Goal: Ask a question: Seek information or help from site administrators or community

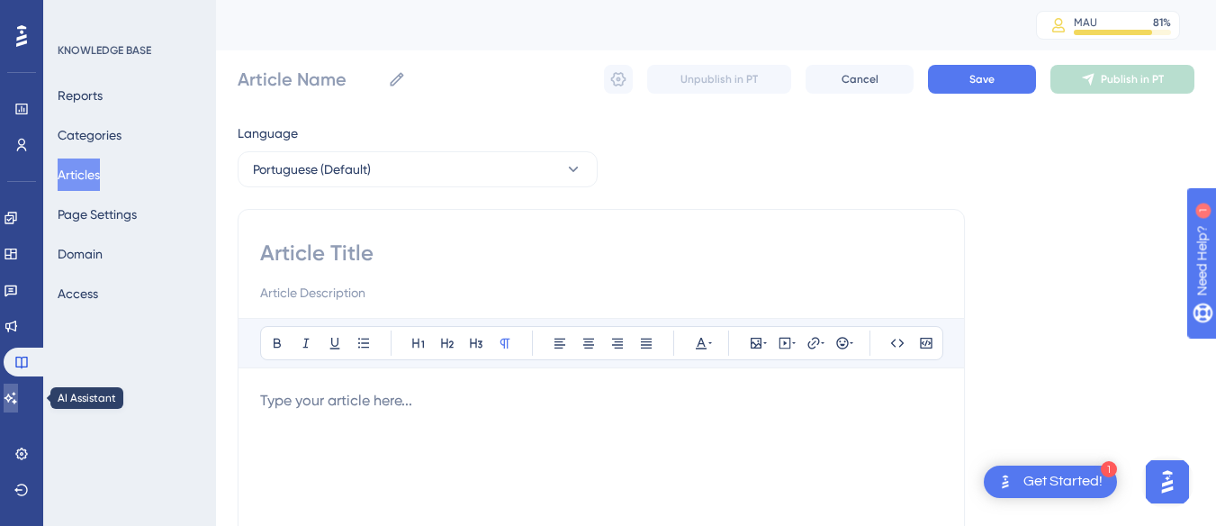
click at [18, 396] on icon at bounding box center [11, 398] width 14 height 14
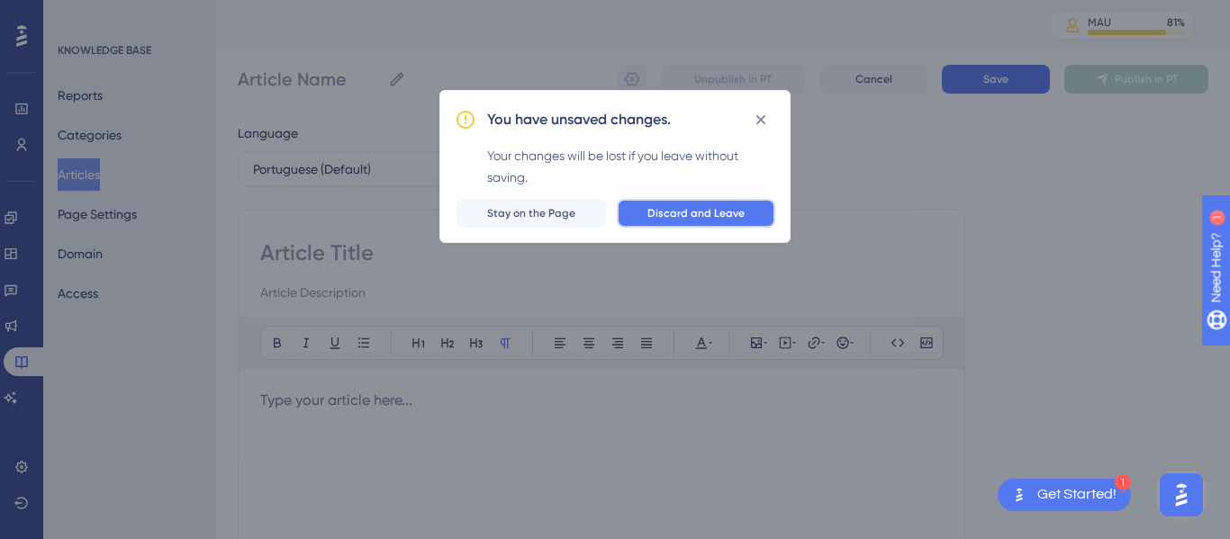
click at [734, 225] on button "Discard and Leave" at bounding box center [696, 213] width 158 height 29
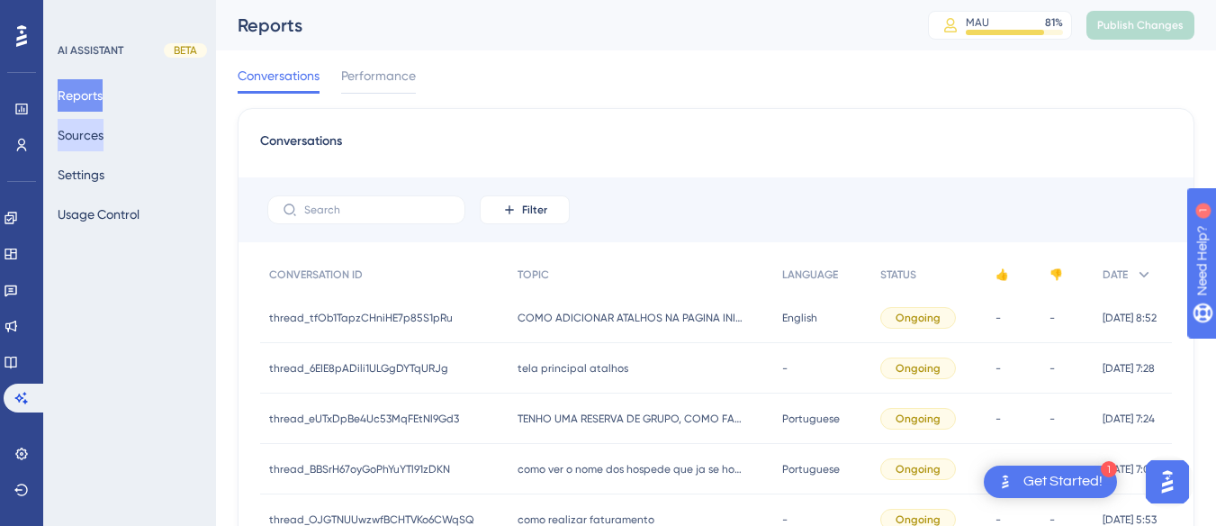
click at [88, 140] on button "Sources" at bounding box center [81, 135] width 46 height 32
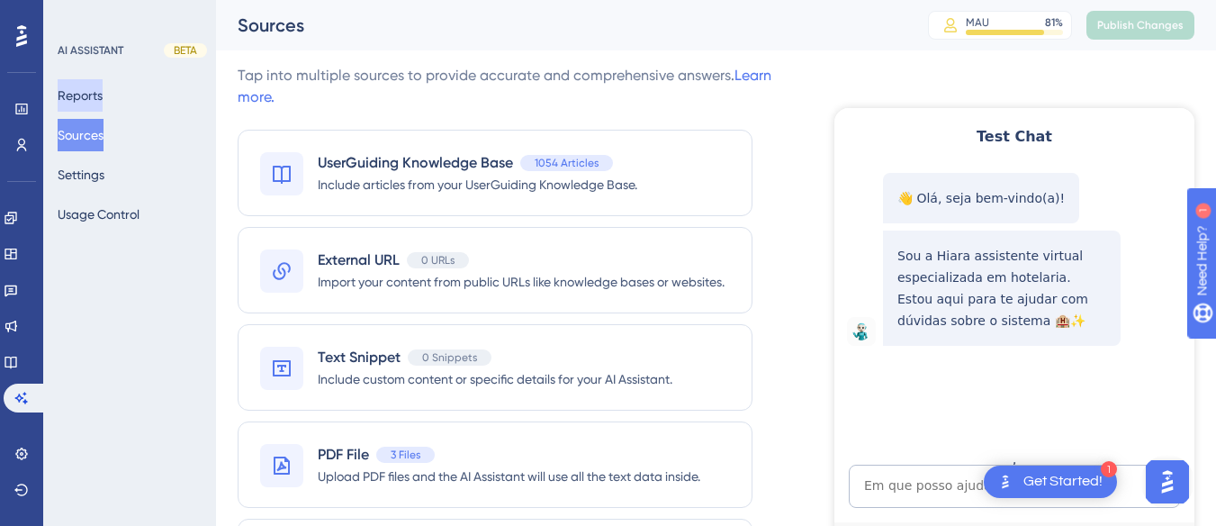
click at [100, 98] on button "Reports" at bounding box center [80, 95] width 45 height 32
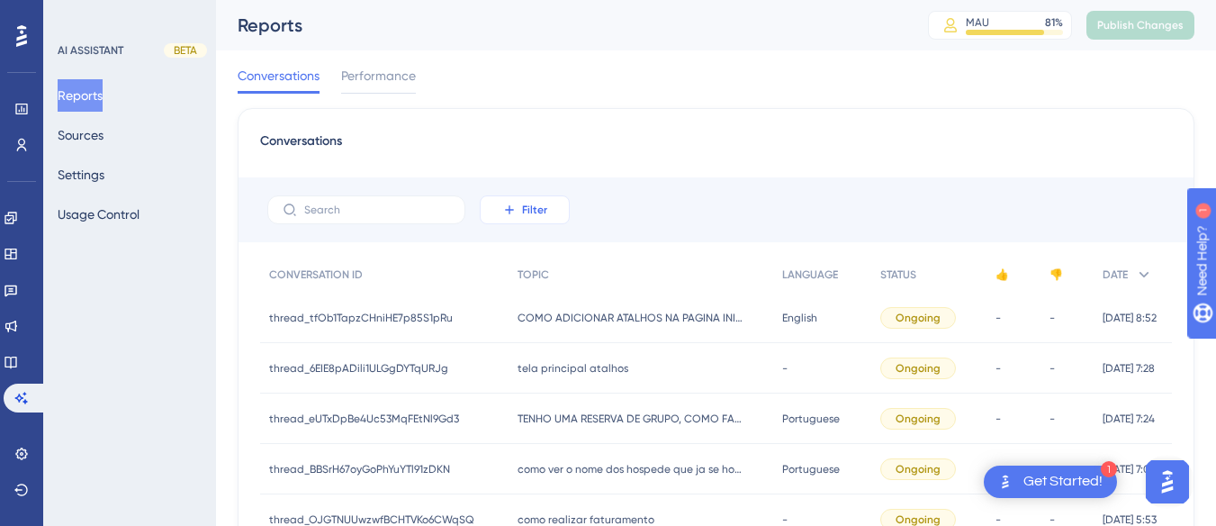
click at [532, 215] on span "Filter" at bounding box center [534, 210] width 25 height 14
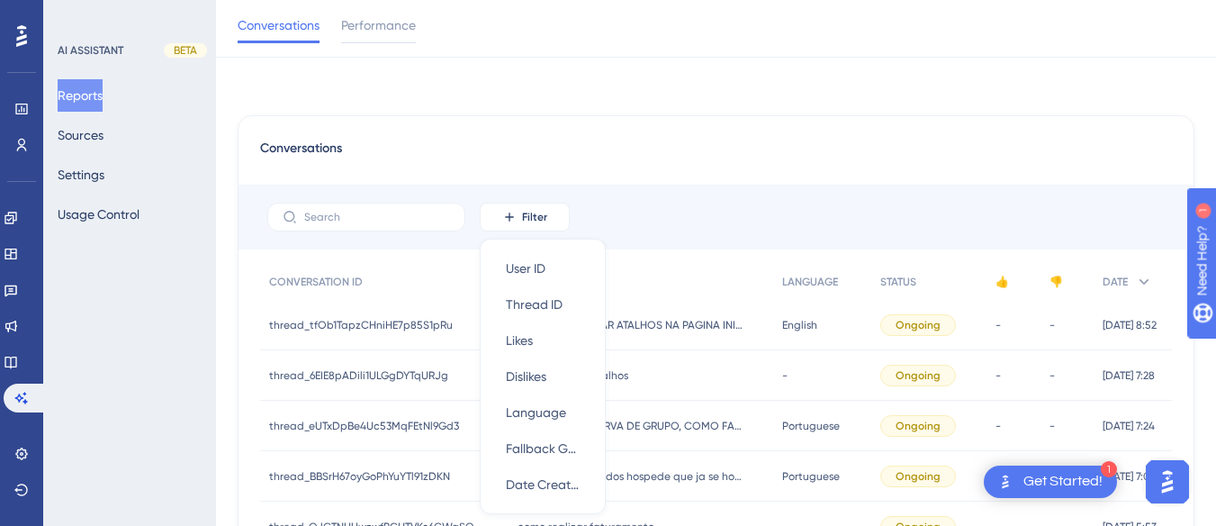
scroll to position [106, 0]
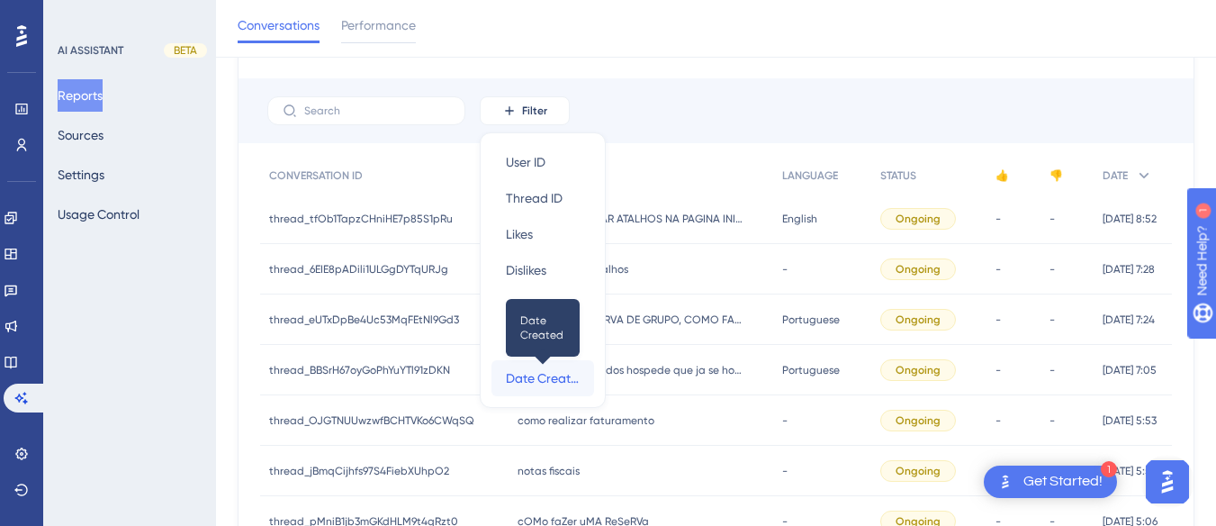
click at [531, 380] on span "Date Created" at bounding box center [543, 378] width 74 height 22
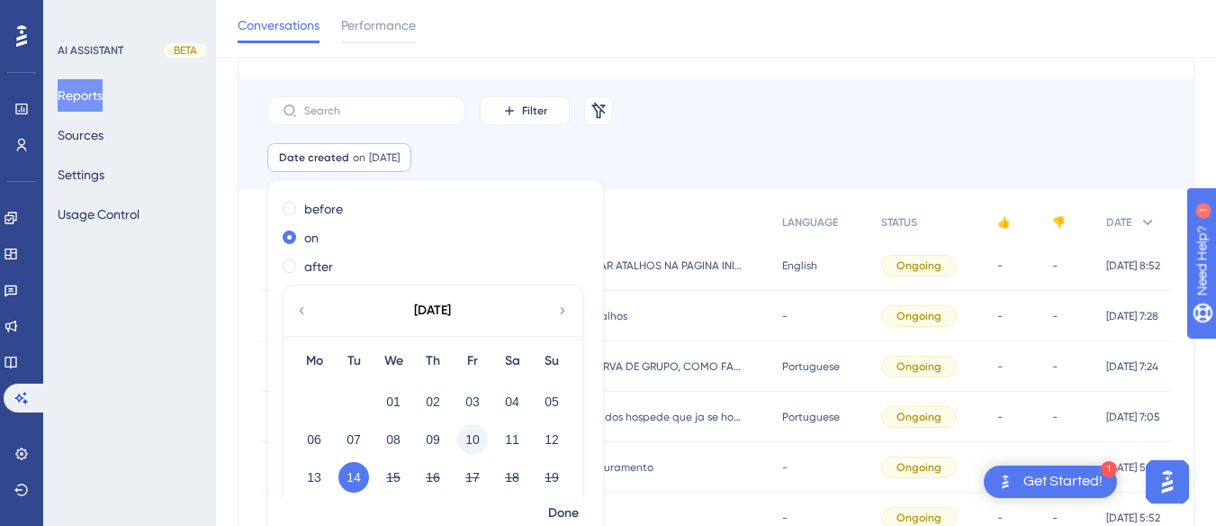
click at [475, 440] on button "10" at bounding box center [472, 439] width 31 height 31
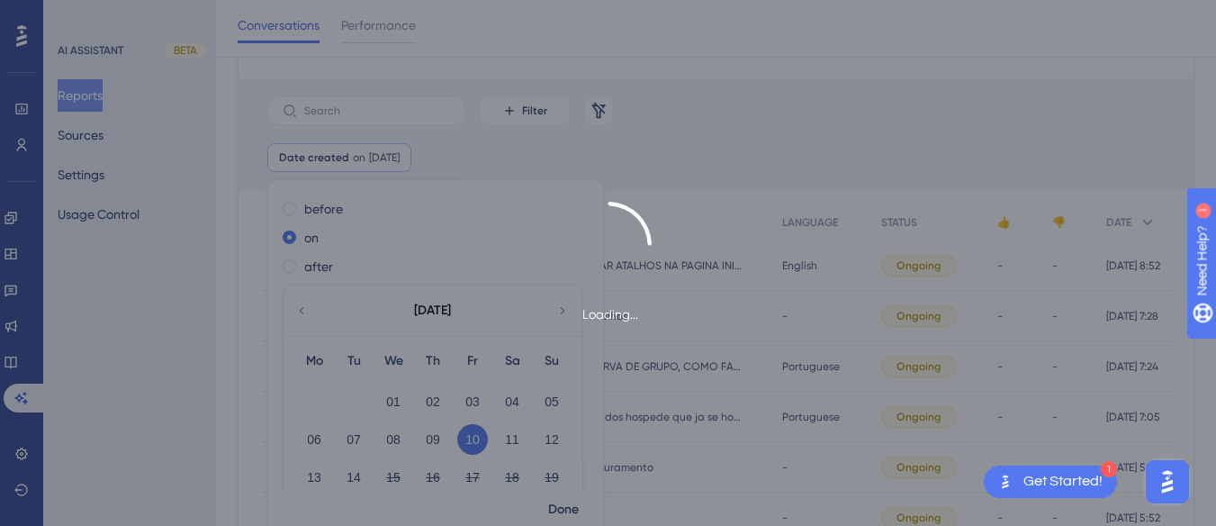
scroll to position [121, 0]
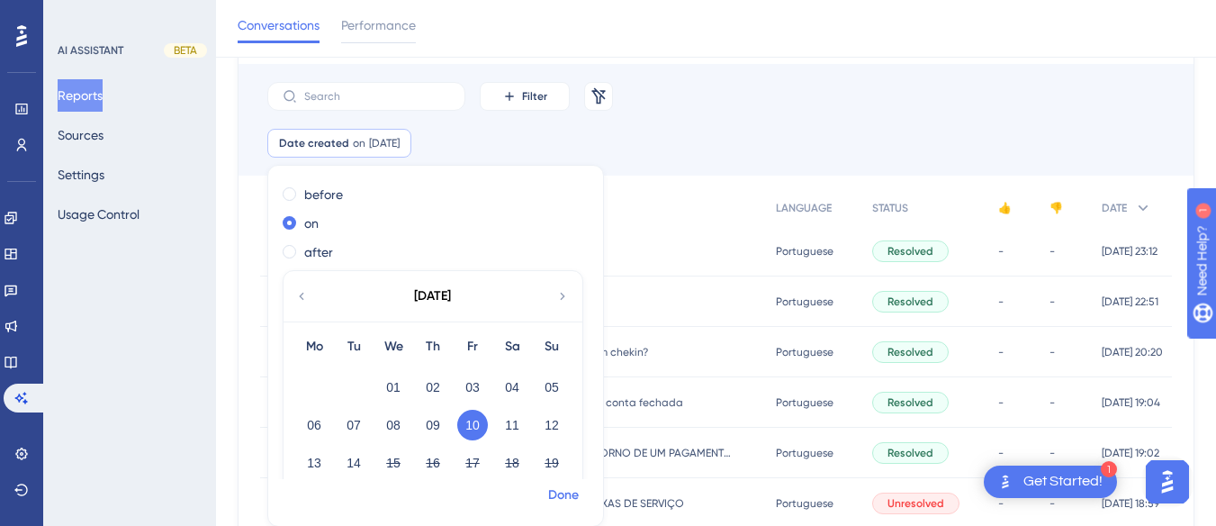
click at [563, 495] on span "Done" at bounding box center [563, 495] width 31 height 22
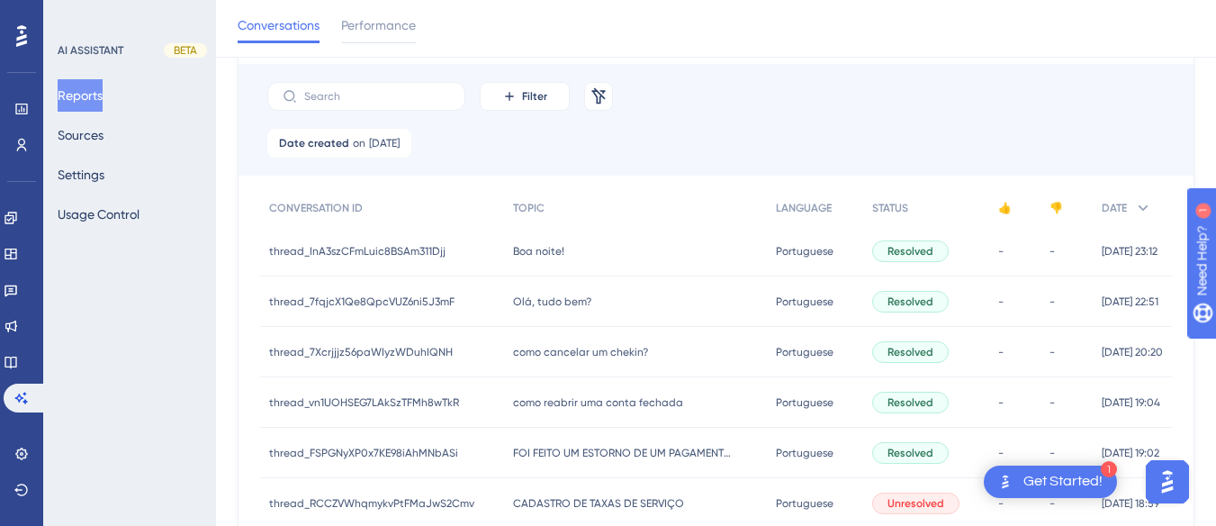
scroll to position [391, 0]
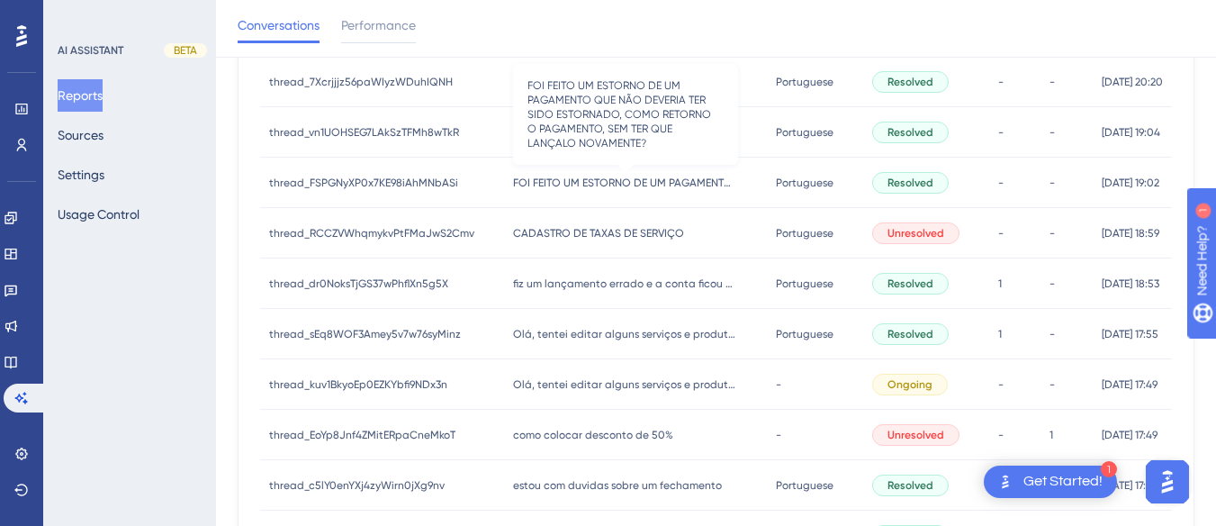
click at [592, 179] on span "FOI FEITO UM ESTORNO DE UM PAGAMENTO QUE NÃO DEVERIA TER SIDO ESTORNADO, COMO R…" at bounding box center [625, 183] width 225 height 14
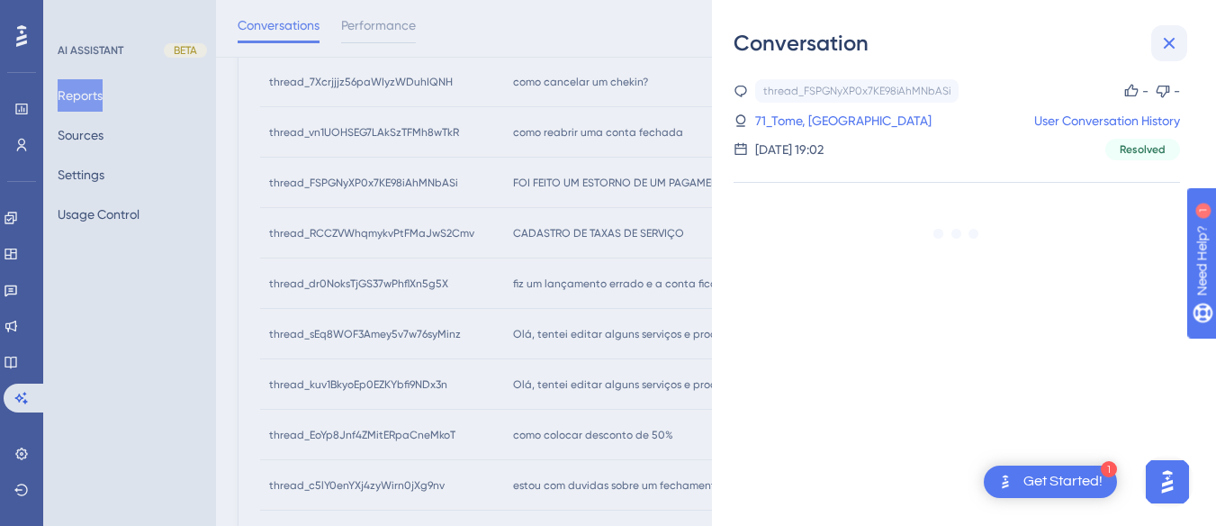
click at [1162, 46] on icon at bounding box center [1170, 43] width 22 height 22
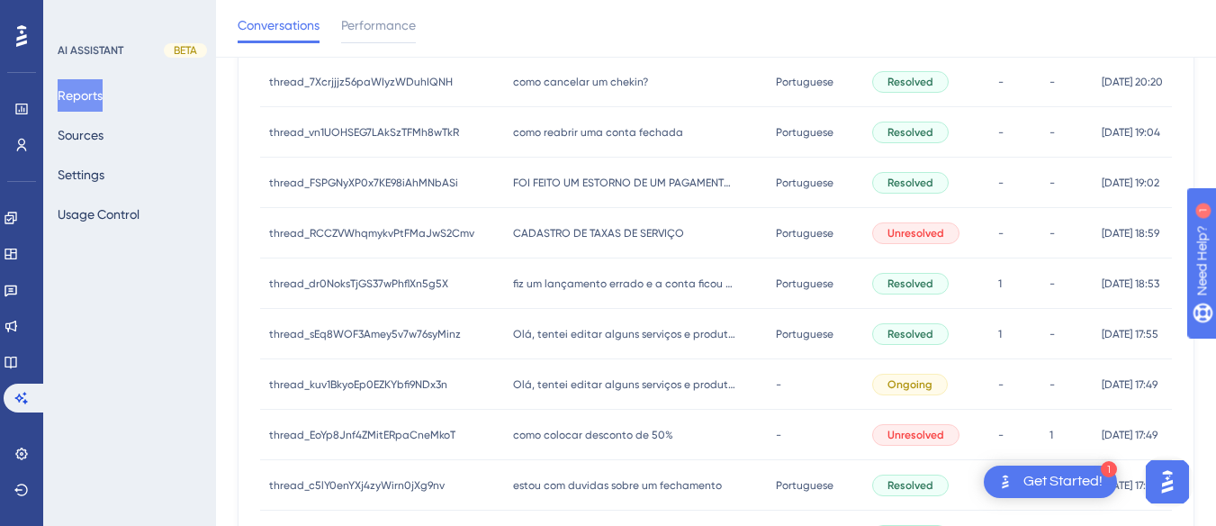
click at [578, 243] on div "CADASTRO DE TAXAS DE SERVIÇO CADASTRO DE TAXAS DE SERVIÇO" at bounding box center [636, 233] width 264 height 50
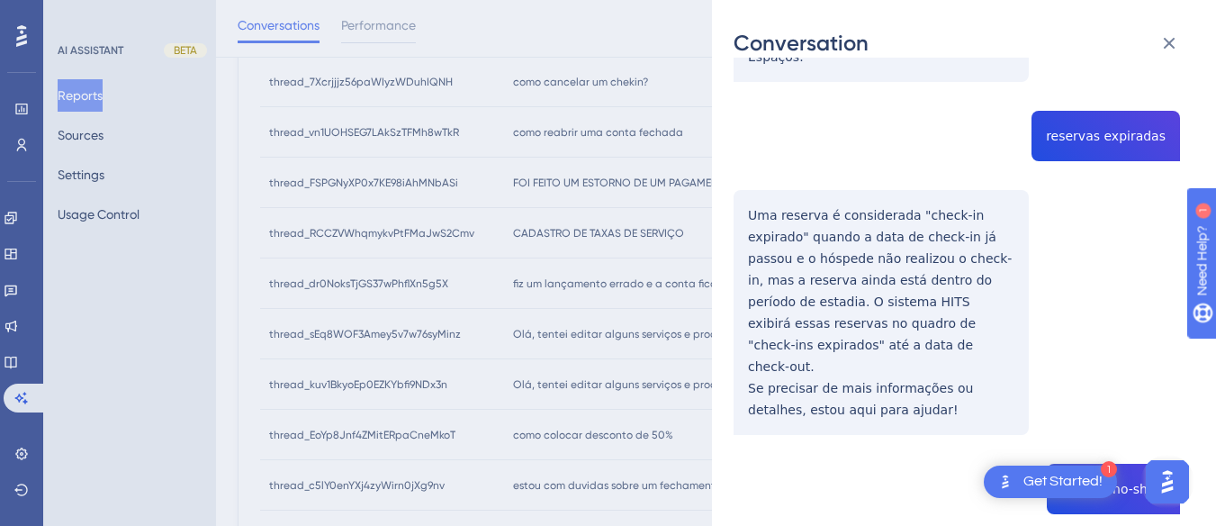
scroll to position [1106, 0]
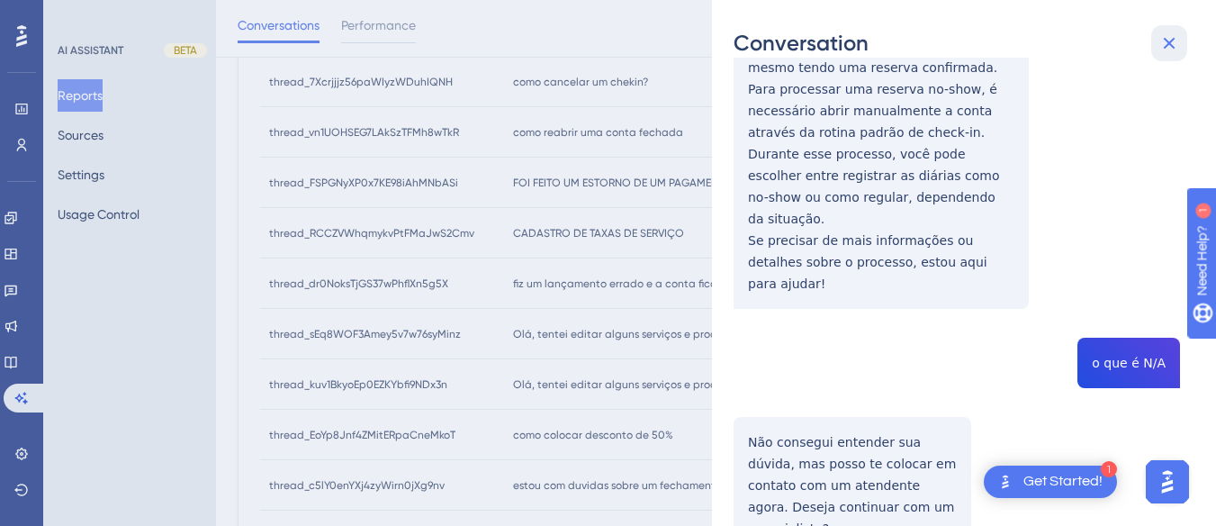
click at [1166, 42] on icon at bounding box center [1170, 43] width 22 height 22
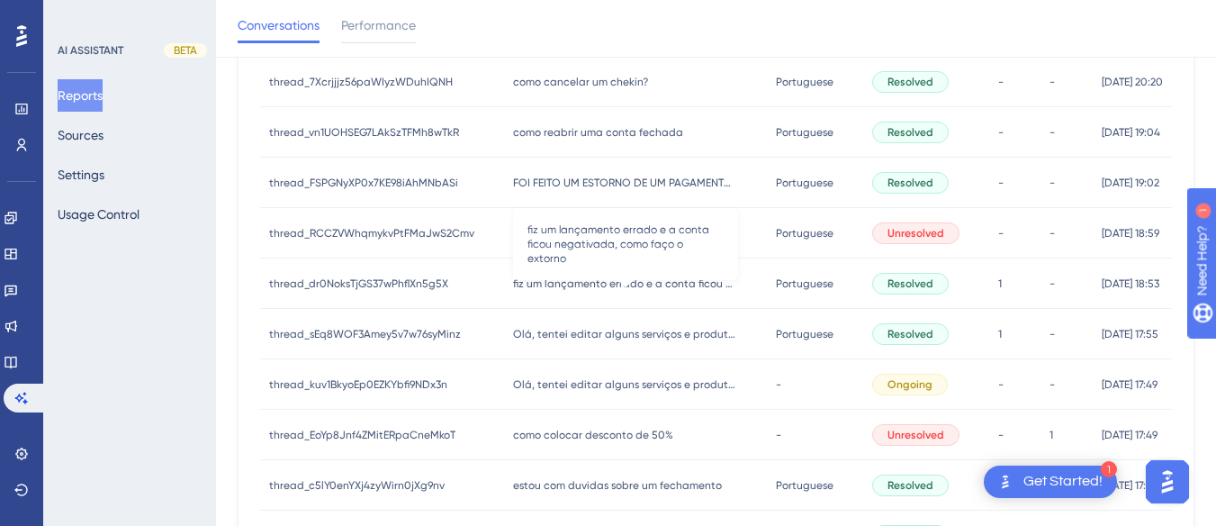
click at [605, 278] on span "fiz um lançamento errado e a conta ficou negativada, como faço o extorno" at bounding box center [625, 283] width 225 height 14
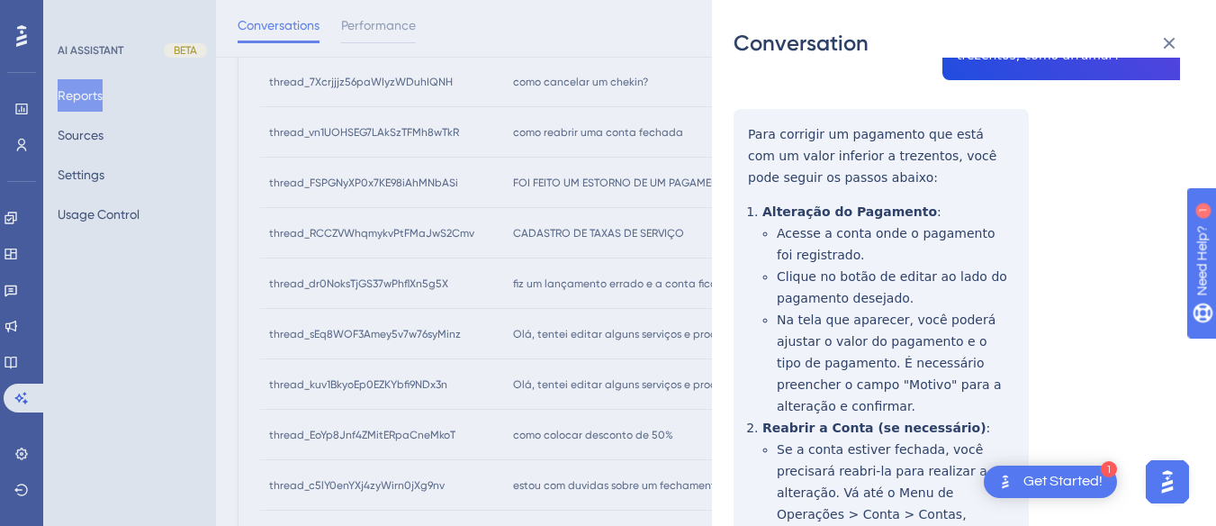
scroll to position [636, 0]
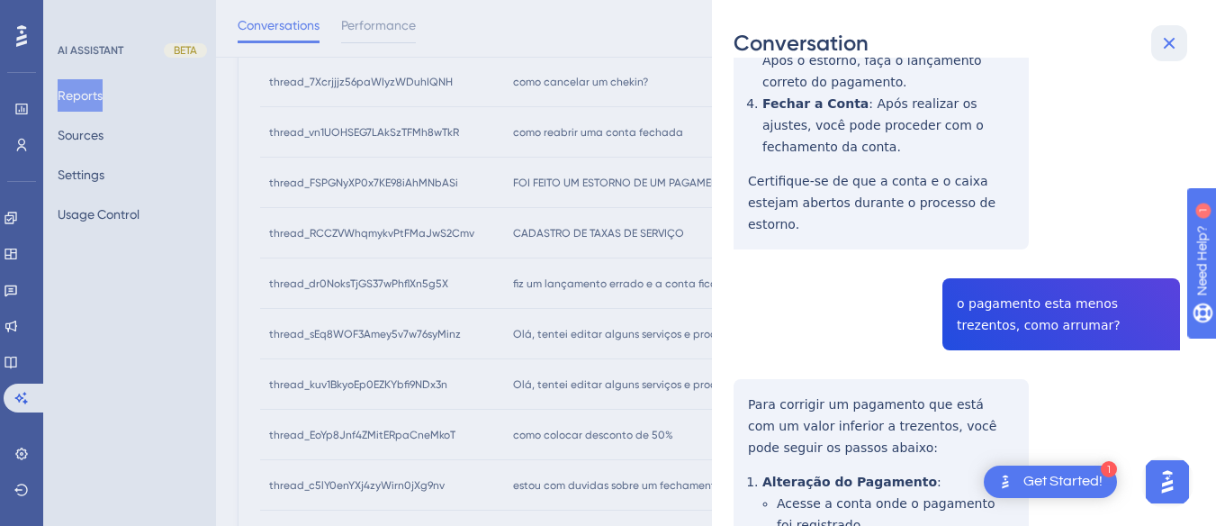
click at [1165, 39] on icon at bounding box center [1170, 44] width 12 height 12
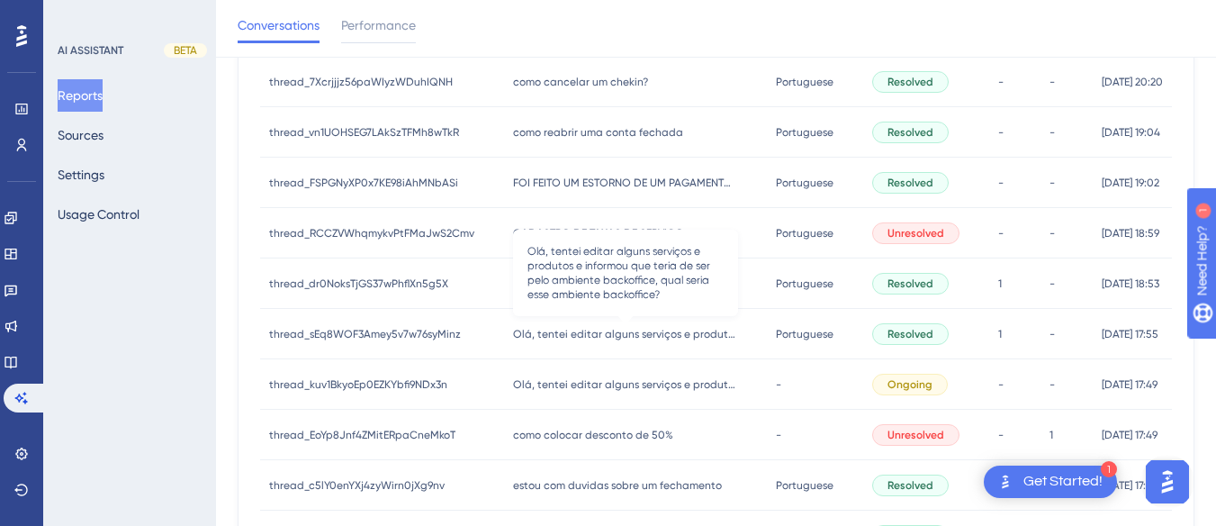
click at [587, 331] on span "Olá, tentei editar alguns serviços e produtos e informou que teria de ser pelo …" at bounding box center [625, 334] width 225 height 14
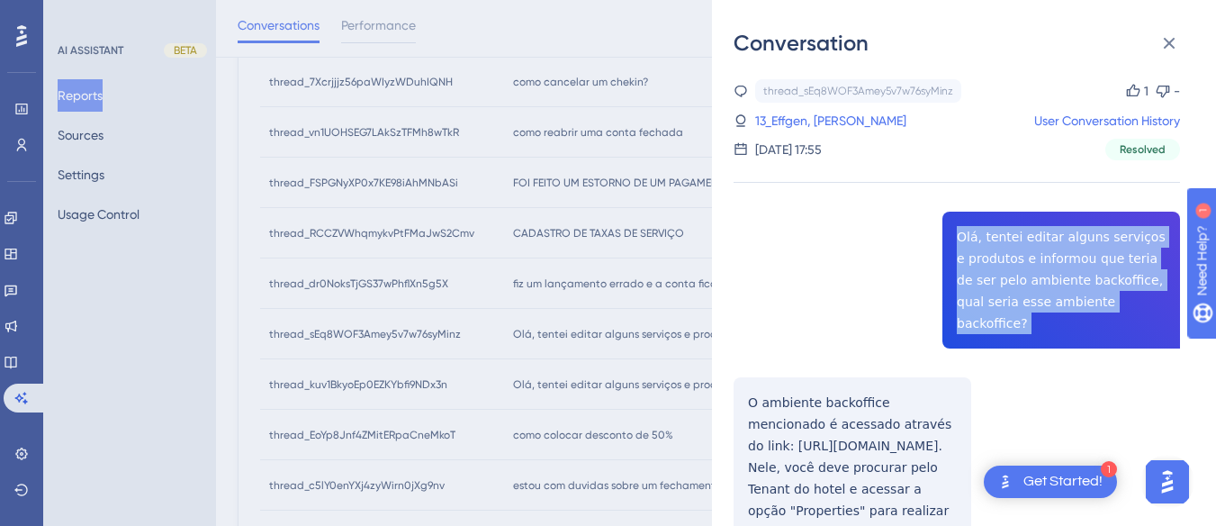
copy span "Olá, tentei editar alguns serviços e produtos e informou que teria de ser pelo …"
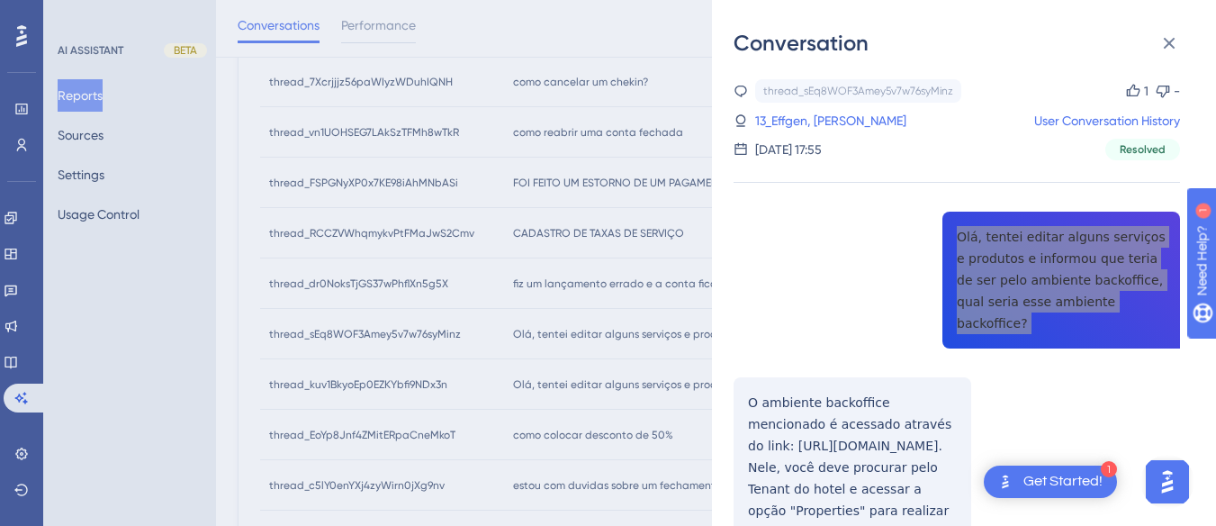
scroll to position [90, 0]
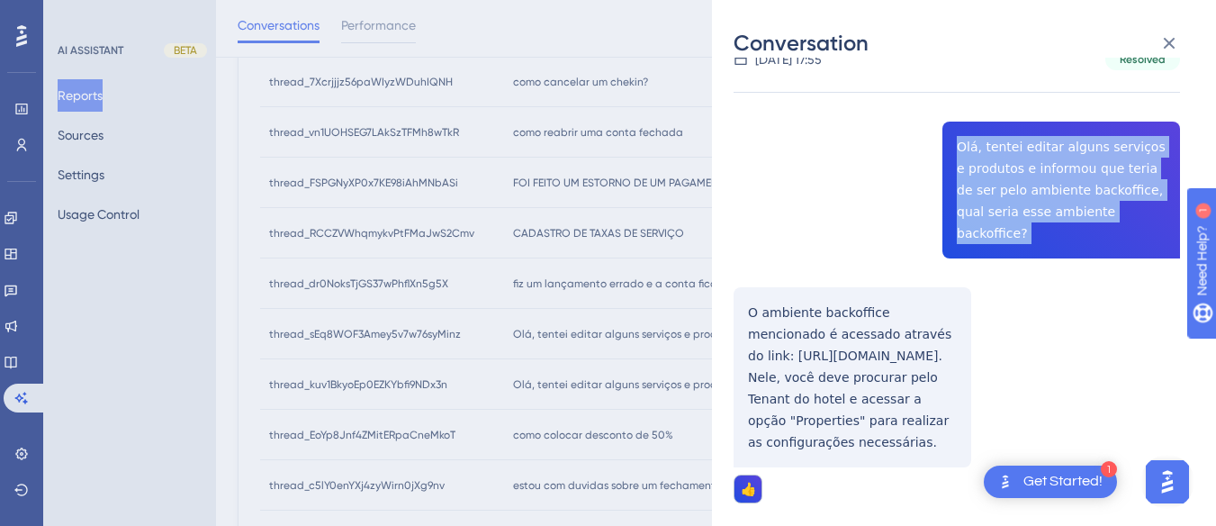
drag, startPoint x: 803, startPoint y: 231, endPoint x: 756, endPoint y: 260, distance: 55.5
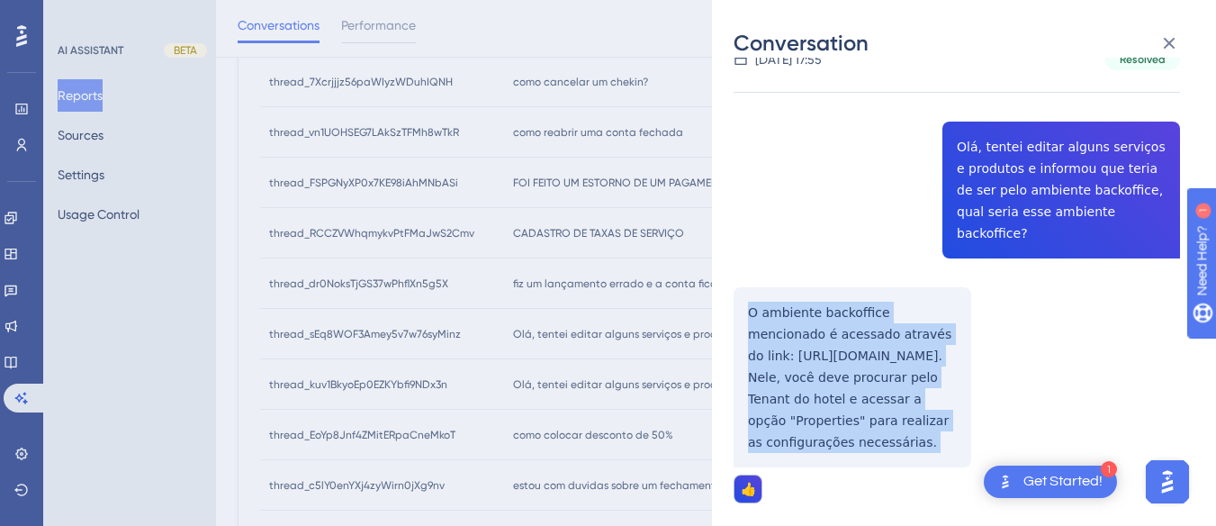
copy p "O ambiente backoffice mencionado é acessado através do link: [URL][DOMAIN_NAME]…"
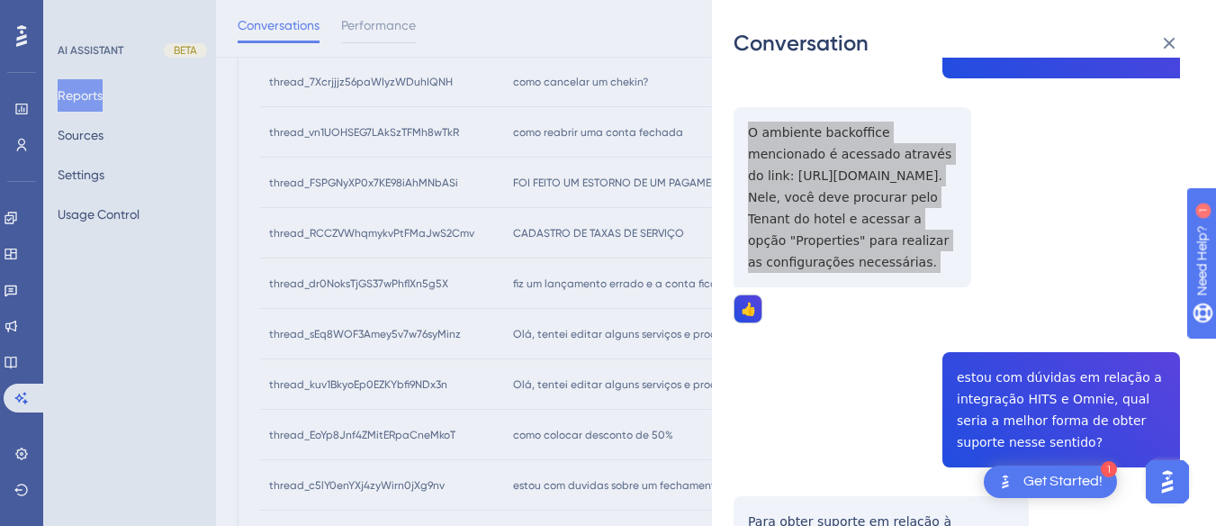
scroll to position [450, 0]
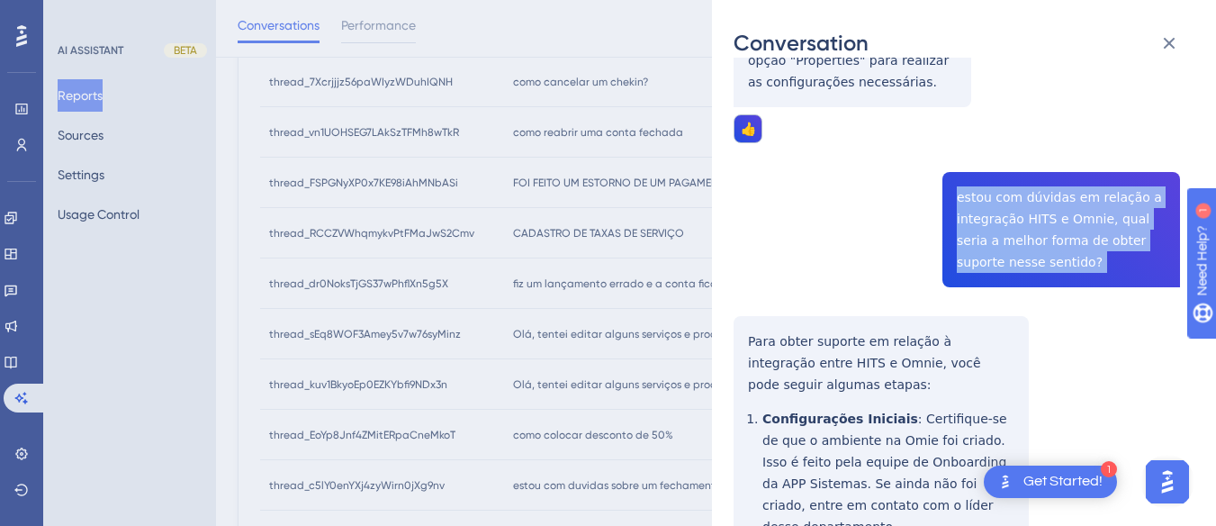
copy span "estou com dúvidas em relação a integração HITS e Omnie, qual seria a melhor for…"
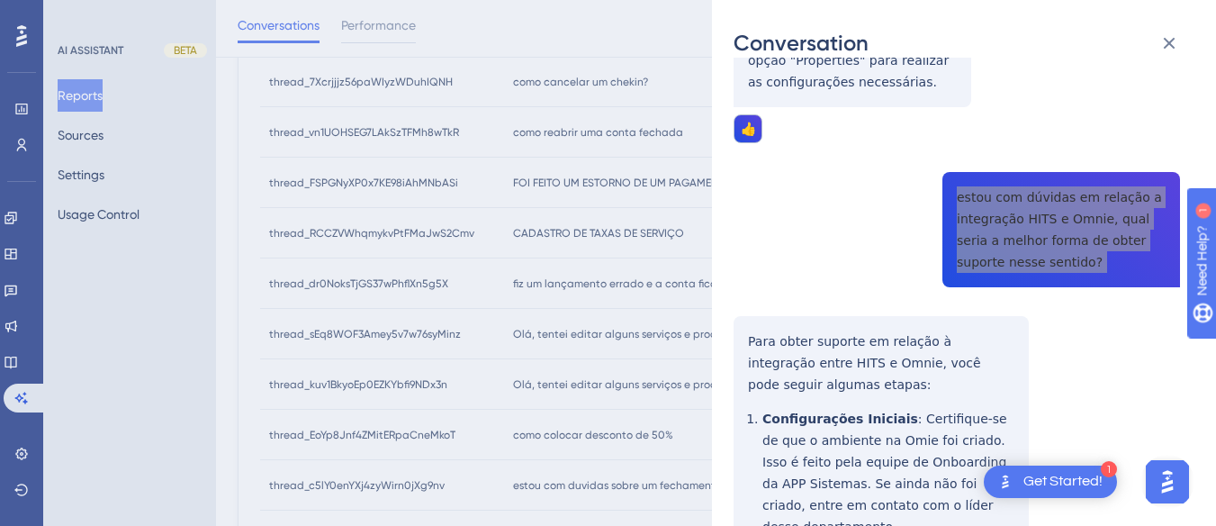
scroll to position [630, 0]
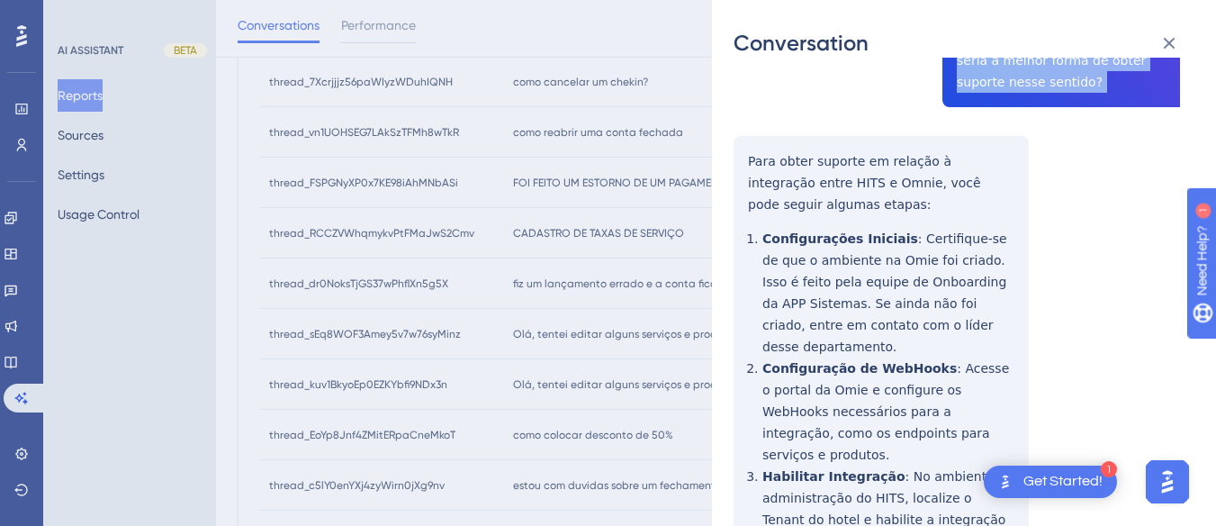
click at [748, 128] on div "thread_sEq8WOF3Amey5v7w76syMinz Copy 1 - 13_Effgen, [PERSON_NAME] User Conversa…" at bounding box center [957, 378] width 447 height 1859
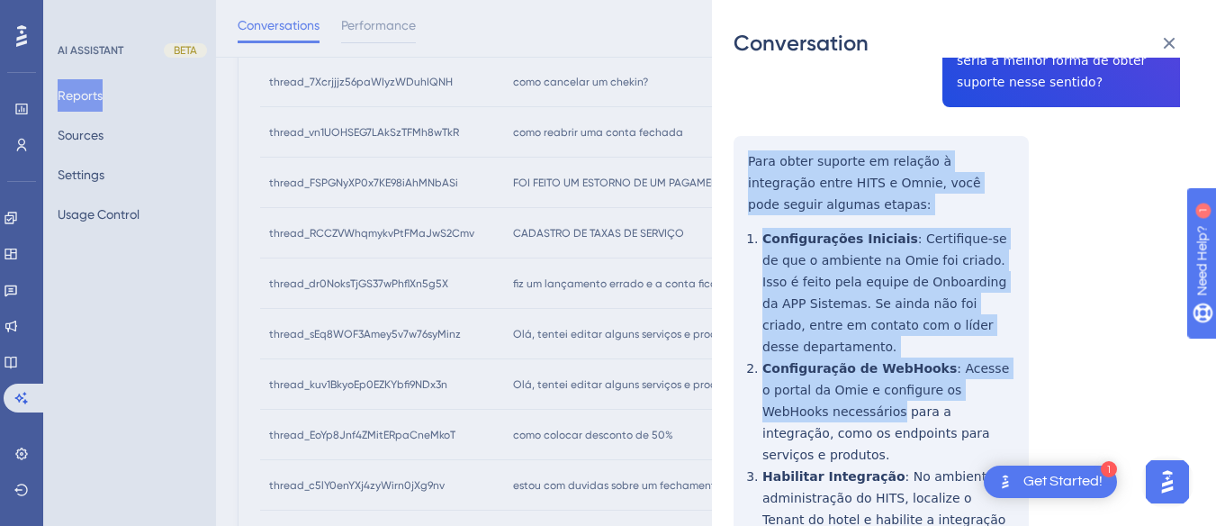
scroll to position [900, 0]
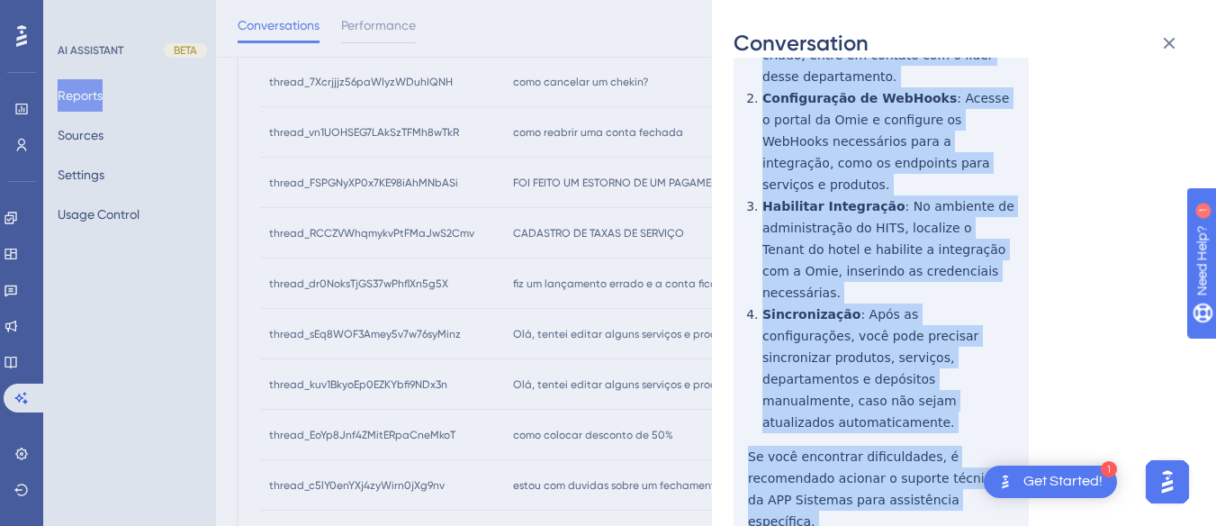
drag, startPoint x: 748, startPoint y: 128, endPoint x: 861, endPoint y: 234, distance: 154.8
click at [915, 402] on div "thread_sEq8WOF3Amey5v7w76syMinz Copy 1 - 13_Effgen, [PERSON_NAME] User Conversa…" at bounding box center [957, 108] width 447 height 1859
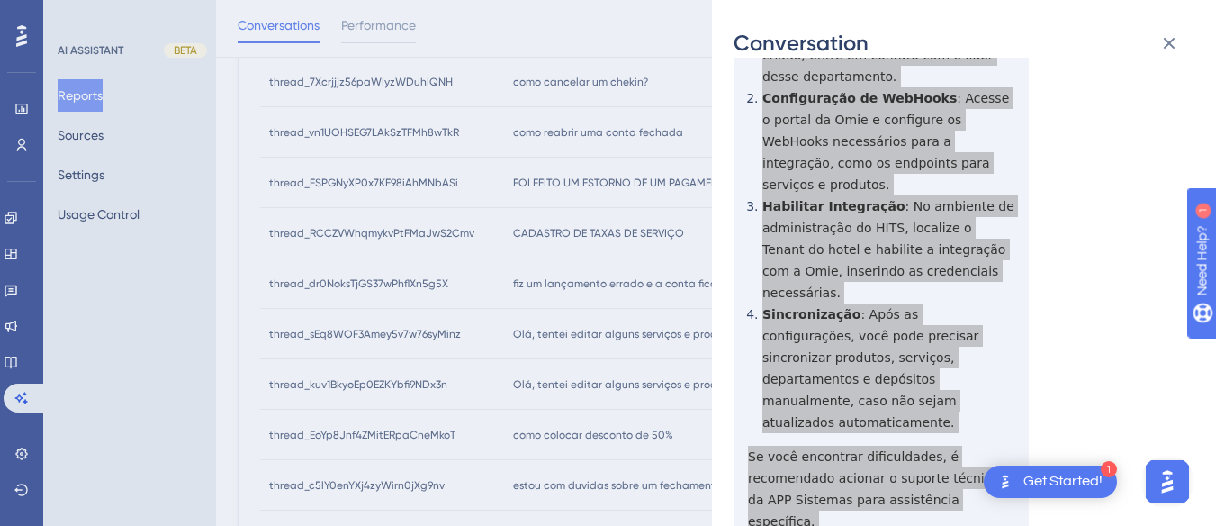
scroll to position [1205, 0]
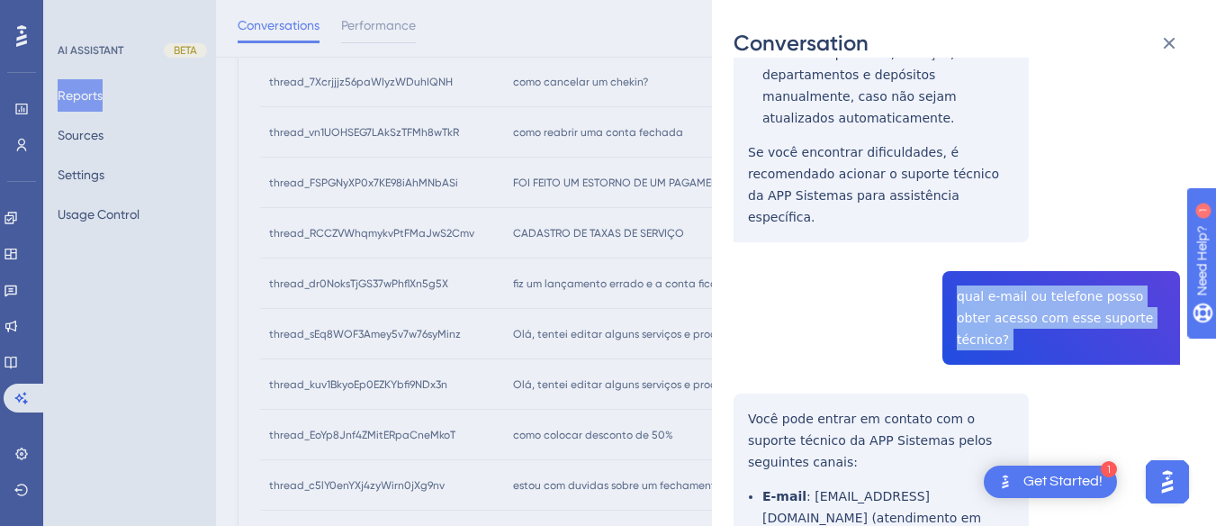
copy span "qual e-mail ou telefone posso obter acesso com esse suporte técnico?"
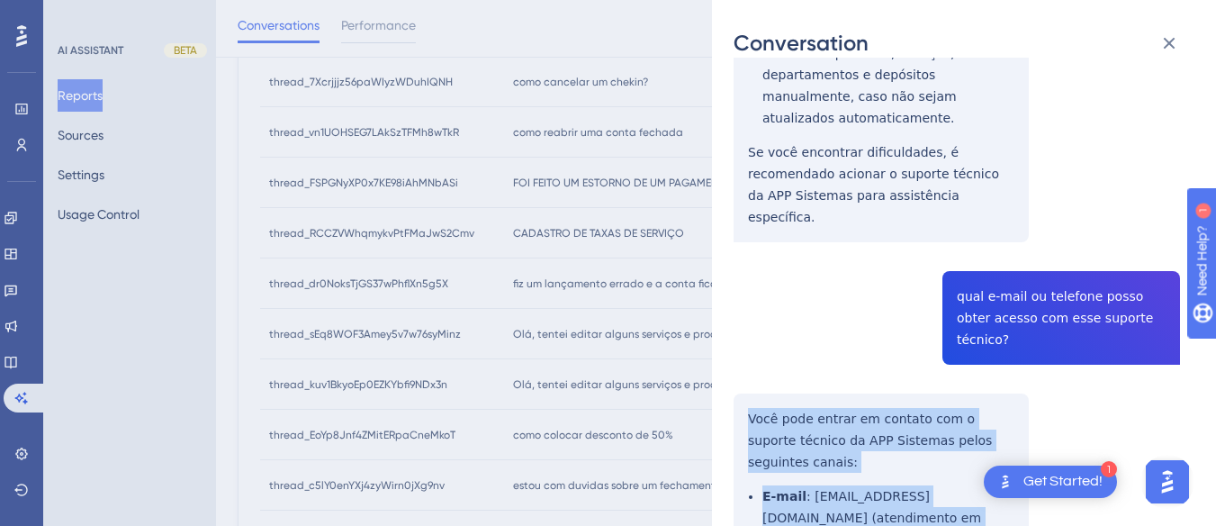
drag, startPoint x: 736, startPoint y: 259, endPoint x: 972, endPoint y: 445, distance: 300.8
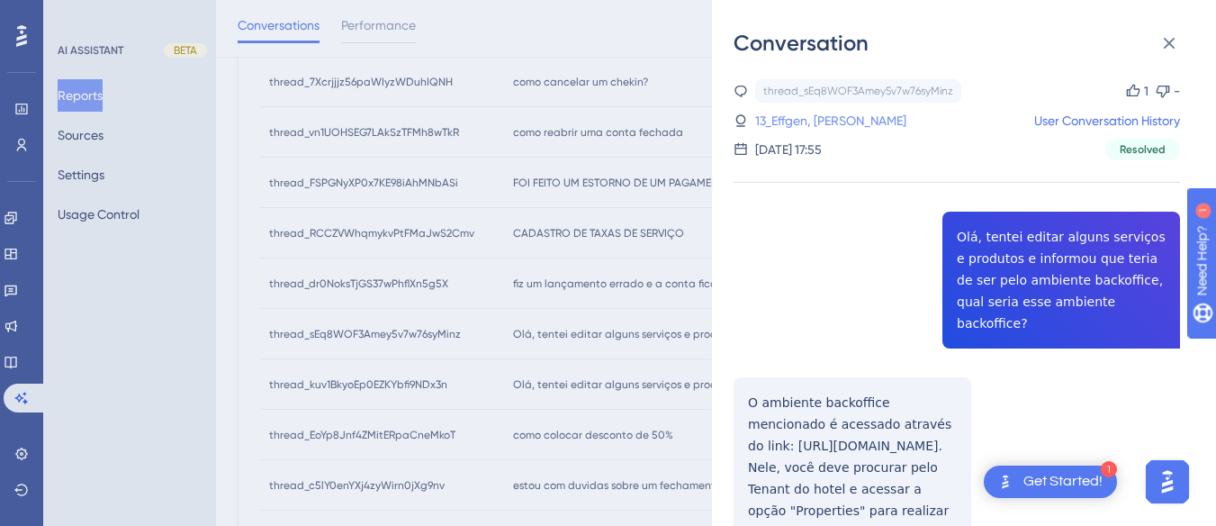
scroll to position [31, 0]
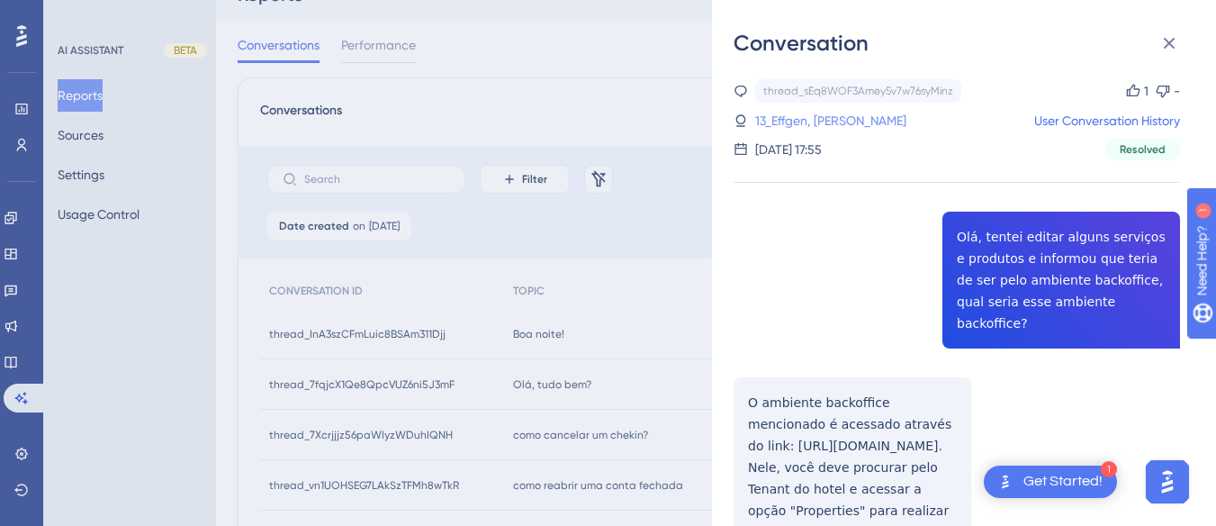
click at [826, 128] on link "13_Effgen, [PERSON_NAME]" at bounding box center [830, 121] width 151 height 22
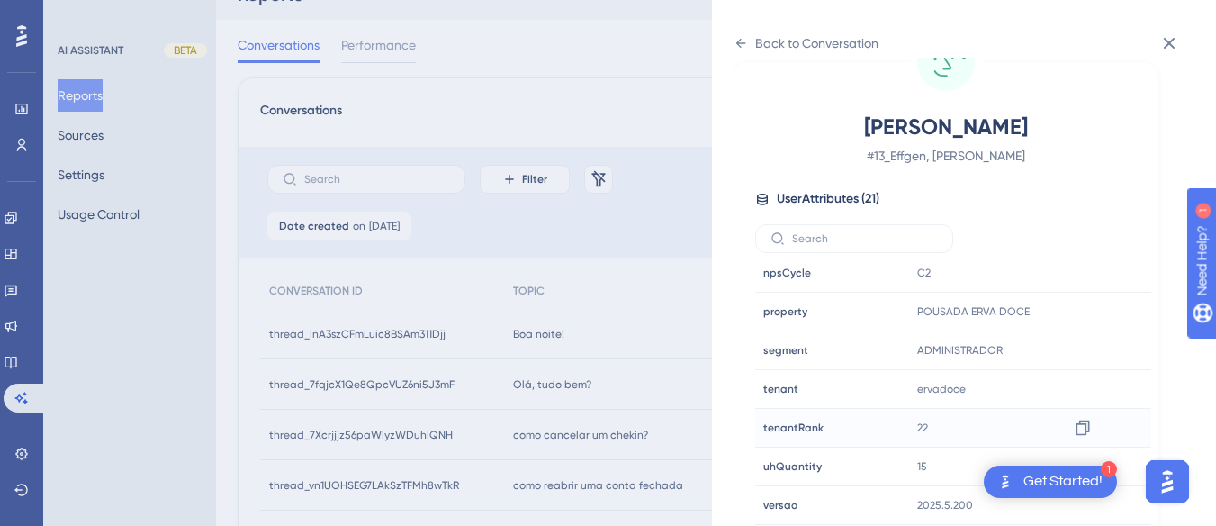
scroll to position [661, 0]
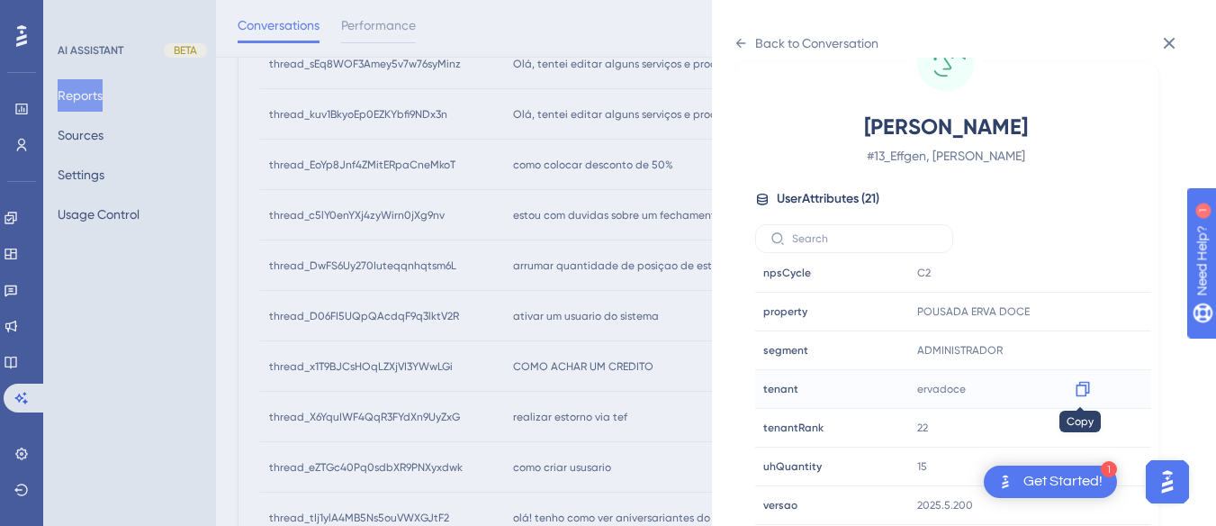
click at [1079, 377] on div at bounding box center [1083, 389] width 29 height 29
click at [1074, 389] on icon at bounding box center [1083, 389] width 18 height 18
drag, startPoint x: 739, startPoint y: 43, endPoint x: 752, endPoint y: 47, distance: 13.1
click at [739, 43] on icon at bounding box center [742, 43] width 10 height 9
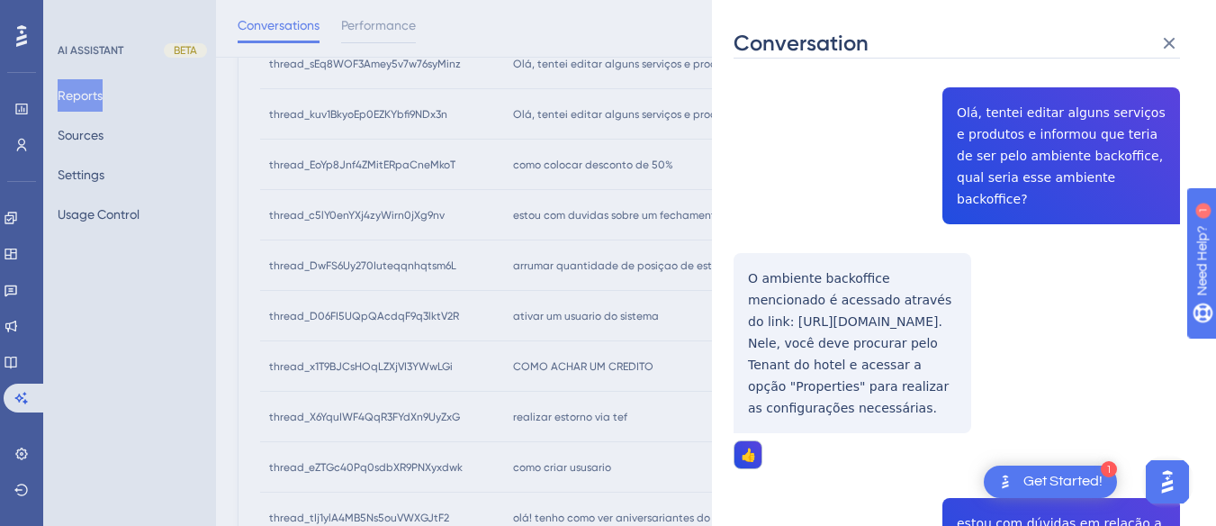
scroll to position [0, 0]
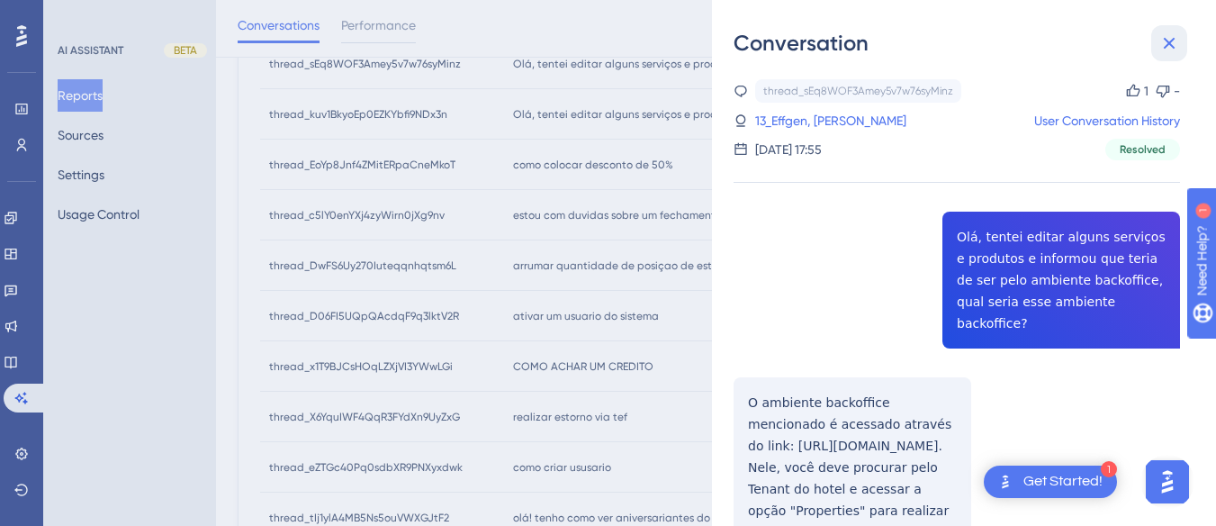
click at [1175, 52] on icon at bounding box center [1170, 43] width 22 height 22
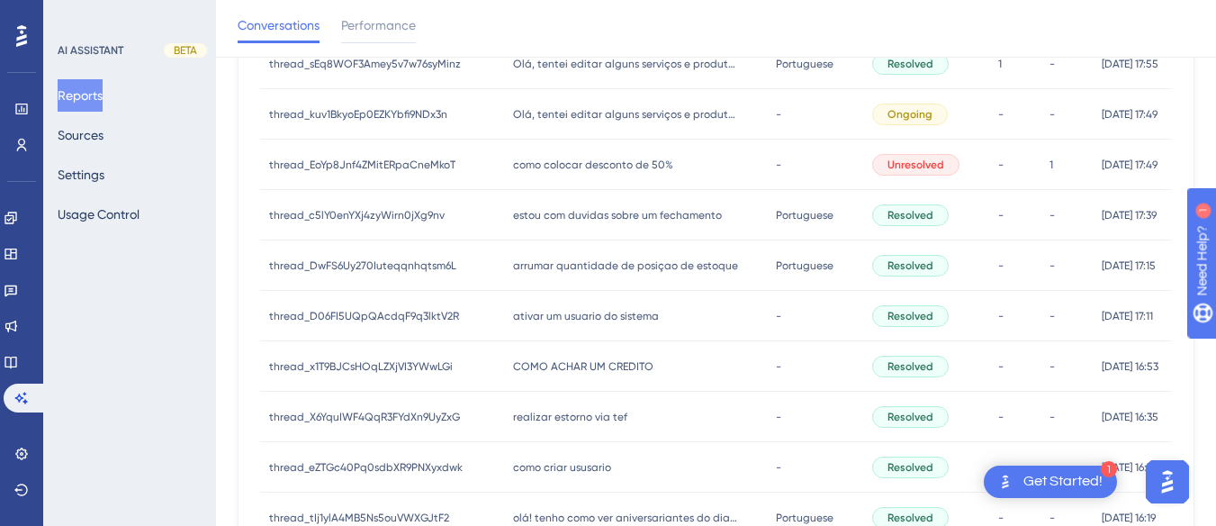
click at [564, 169] on span "como colocar desconto de 50%" at bounding box center [593, 165] width 160 height 14
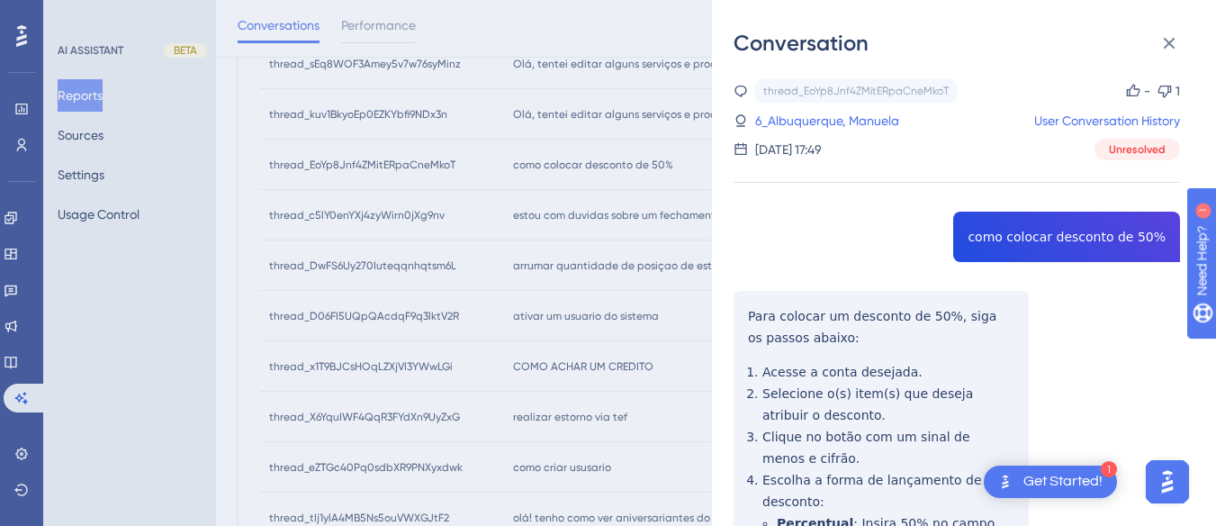
click at [1026, 245] on div "thread_EoYp8Jnf4ZMitERpaCneMkoT Copy - 1 6_Albuquerque, [PERSON_NAME] User Conv…" at bounding box center [957, 470] width 447 height 782
copy span "como colocar desconto de 50%"
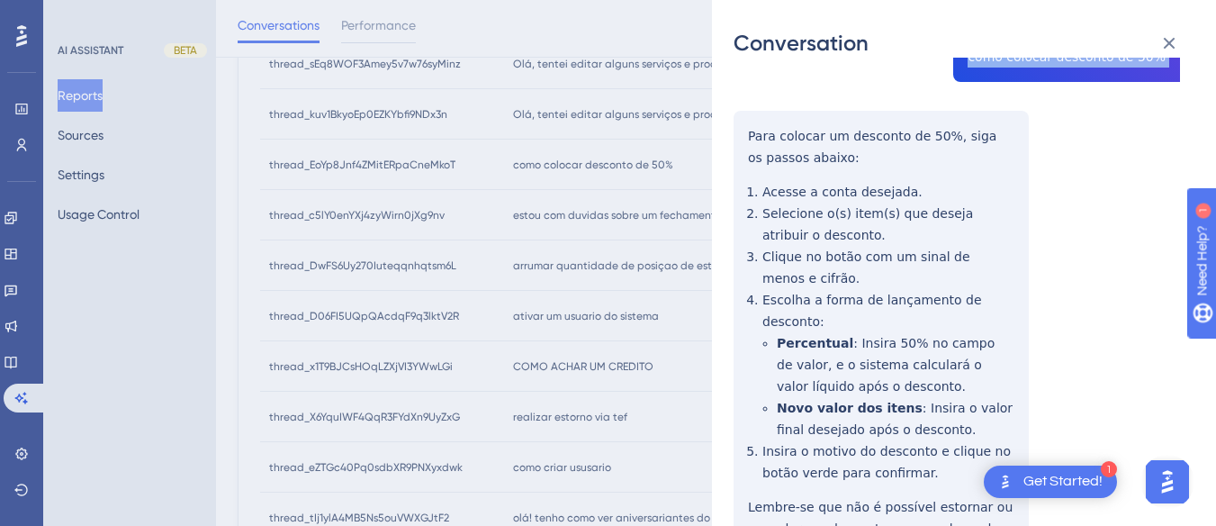
click at [744, 131] on div "thread_EoYp8Jnf4ZMitERpaCneMkoT Copy - 1 6_Albuquerque, [PERSON_NAME] User Conv…" at bounding box center [957, 290] width 447 height 782
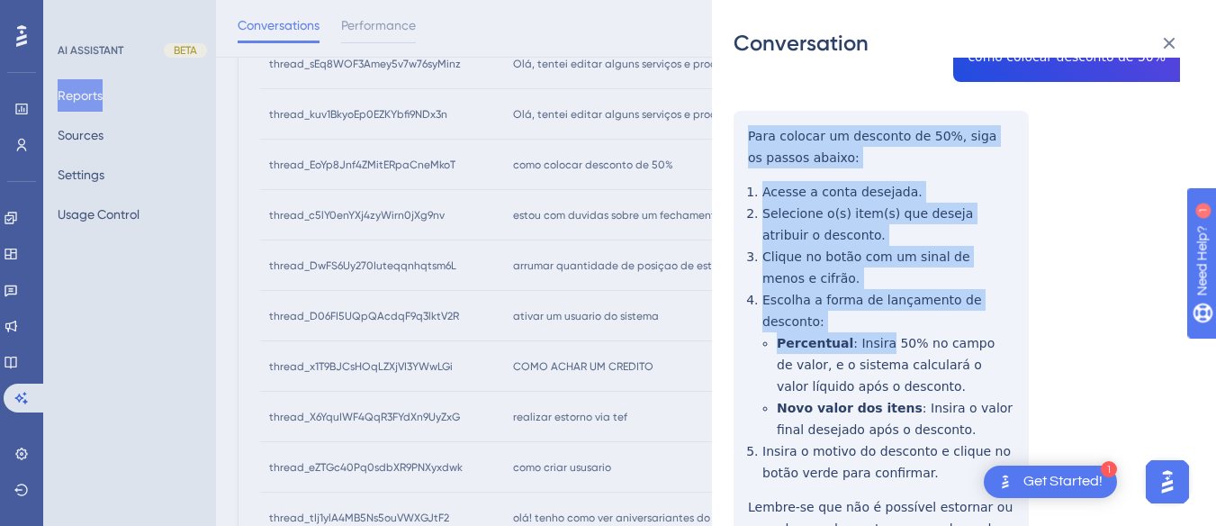
scroll to position [301, 0]
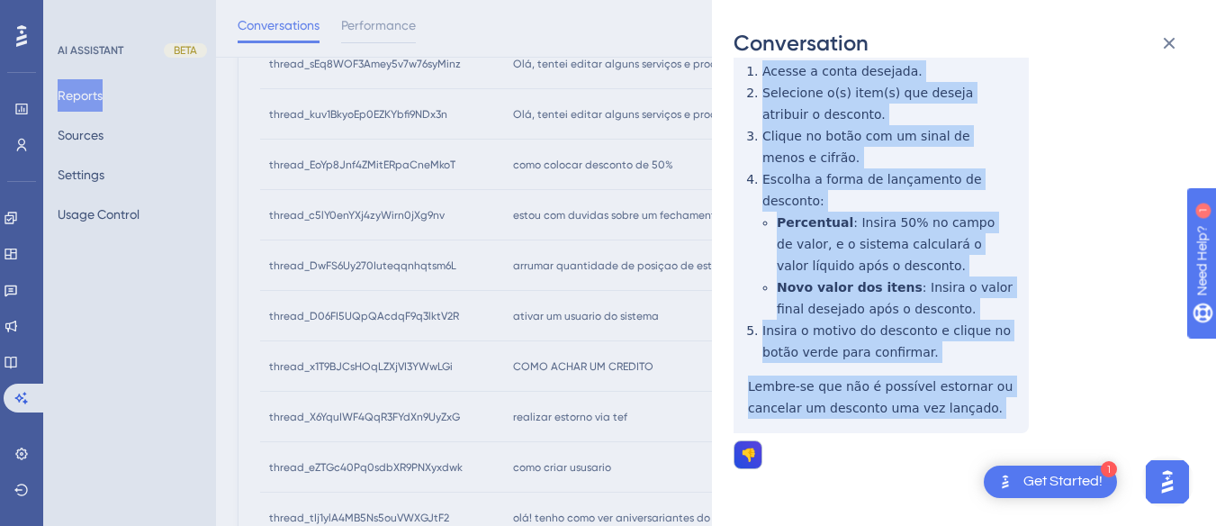
drag, startPoint x: 744, startPoint y: 131, endPoint x: 786, endPoint y: 222, distance: 100.3
click at [997, 401] on div "thread_EoYp8Jnf4ZMitERpaCneMkoT Copy - 1 6_Albuquerque, [PERSON_NAME] User Conv…" at bounding box center [957, 169] width 447 height 782
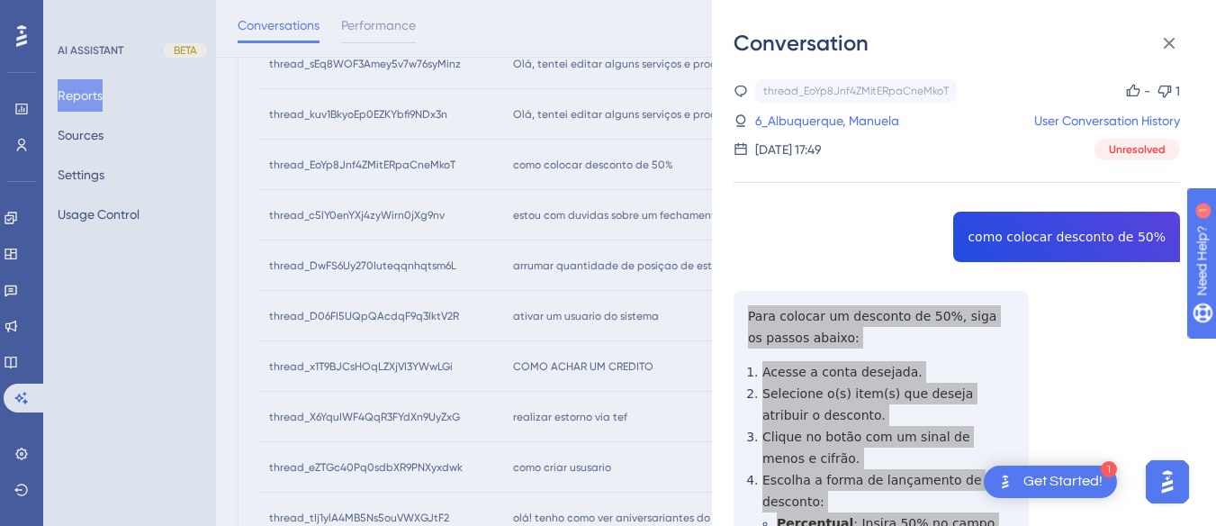
scroll to position [0, 0]
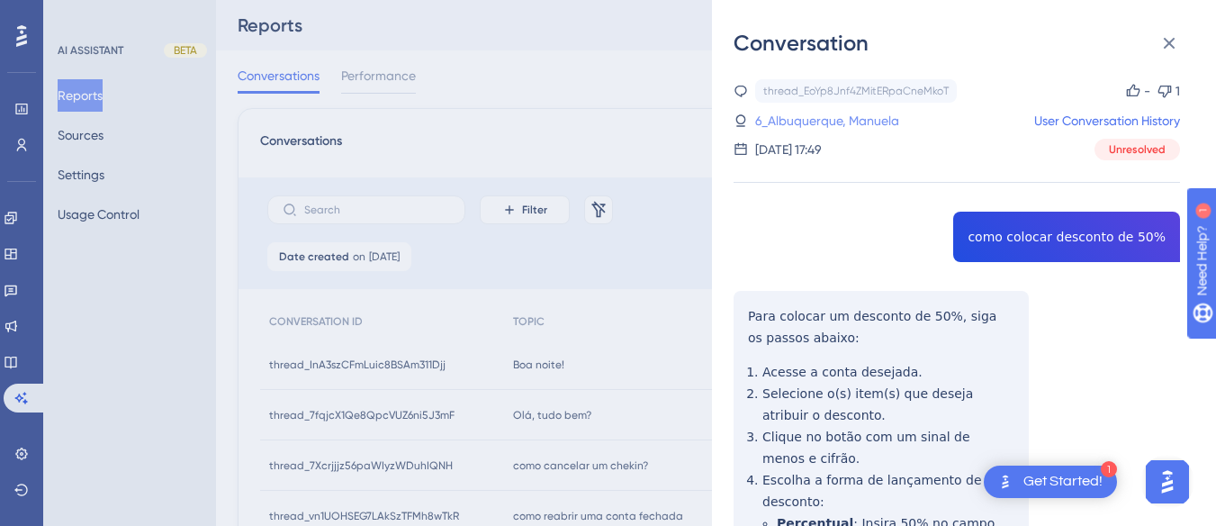
click at [818, 115] on link "6_Albuquerque, Manuela" at bounding box center [827, 121] width 144 height 22
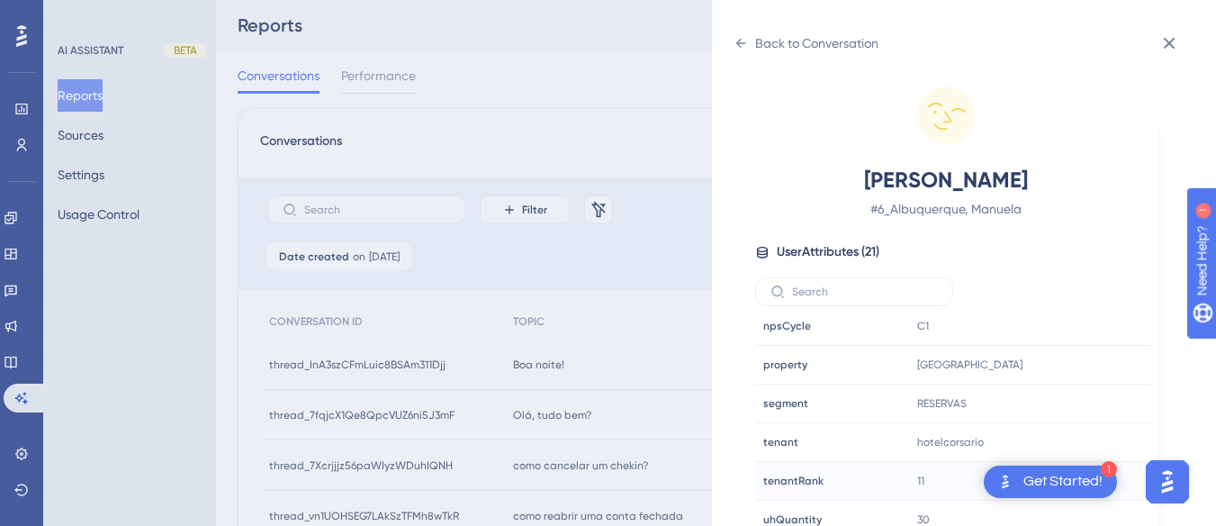
scroll to position [53, 0]
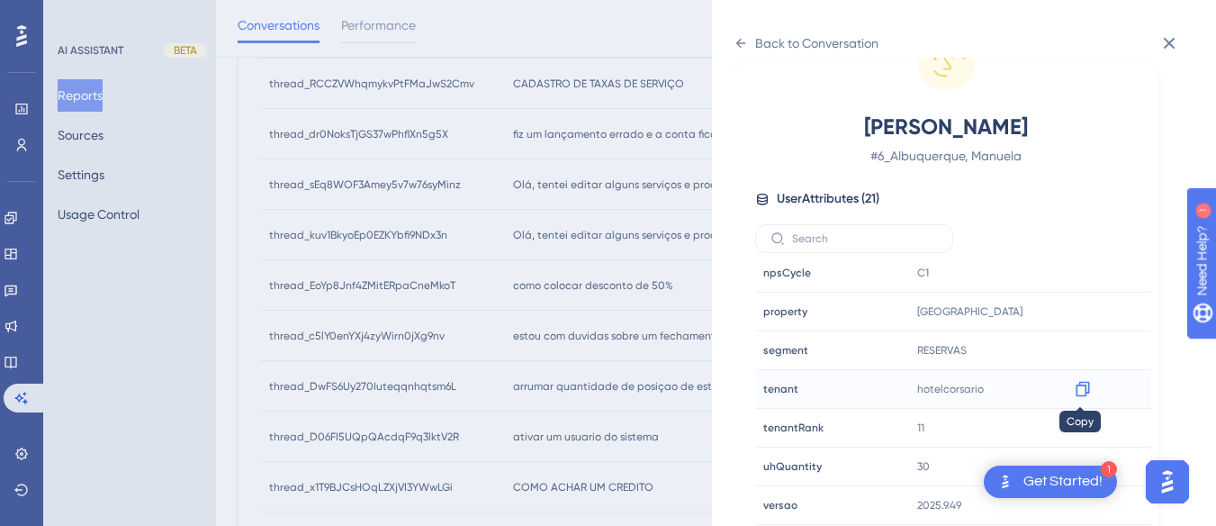
click at [1086, 385] on icon at bounding box center [1083, 389] width 14 height 15
click at [730, 37] on div "Back to Conversation [GEOGRAPHIC_DATA], [PERSON_NAME] # 6_Albuquerque, [PERSON_…" at bounding box center [964, 263] width 504 height 526
click at [747, 42] on icon at bounding box center [741, 43] width 14 height 14
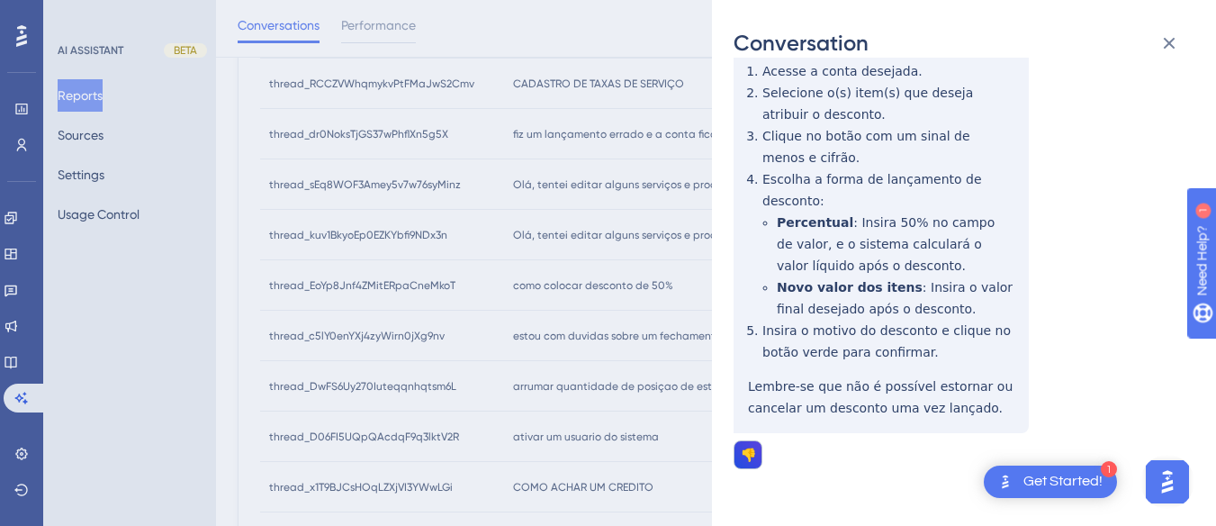
scroll to position [0, 0]
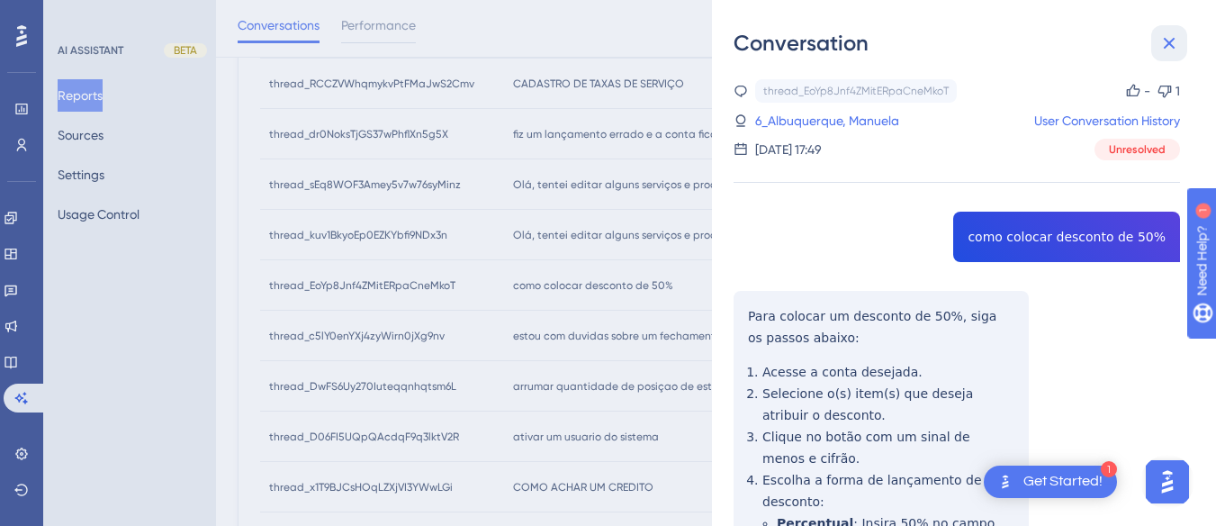
click at [1166, 40] on icon at bounding box center [1170, 44] width 12 height 12
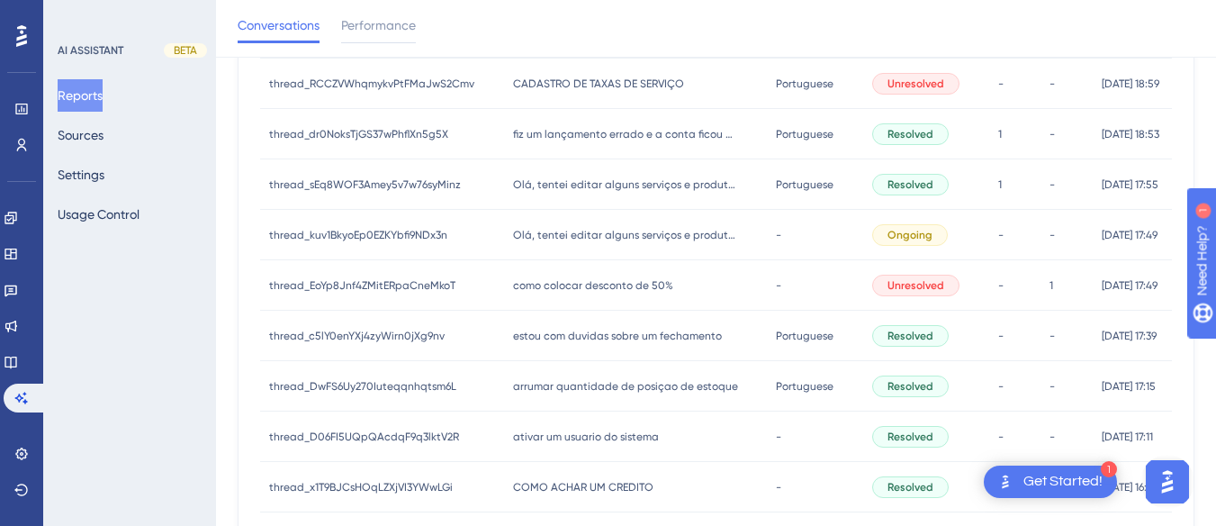
click at [583, 329] on span "estou com duvidas sobre um fechamento" at bounding box center [617, 336] width 209 height 14
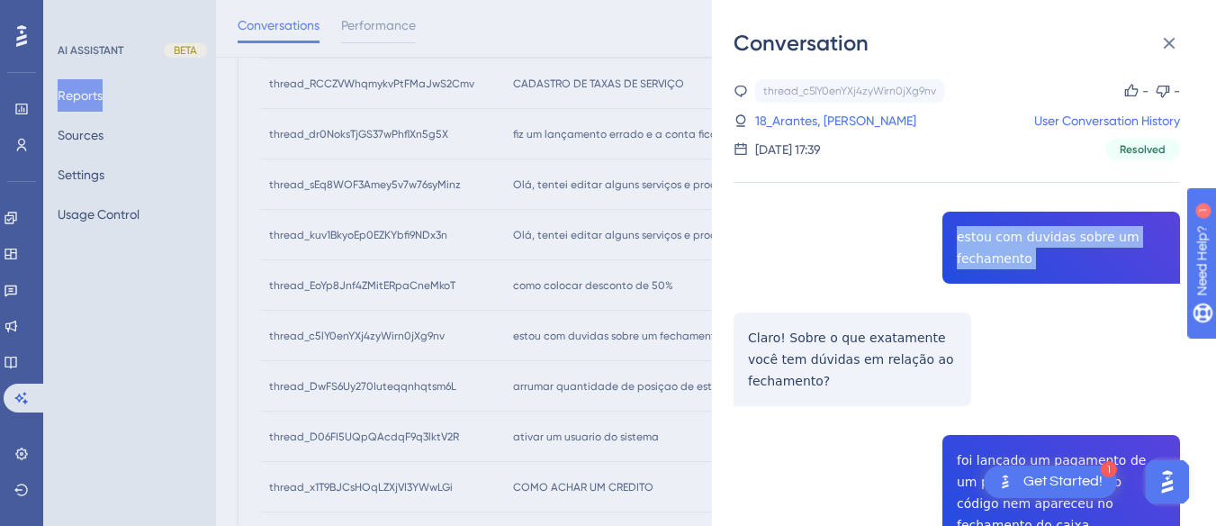
copy span "estou com duvidas sobre um fechamento"
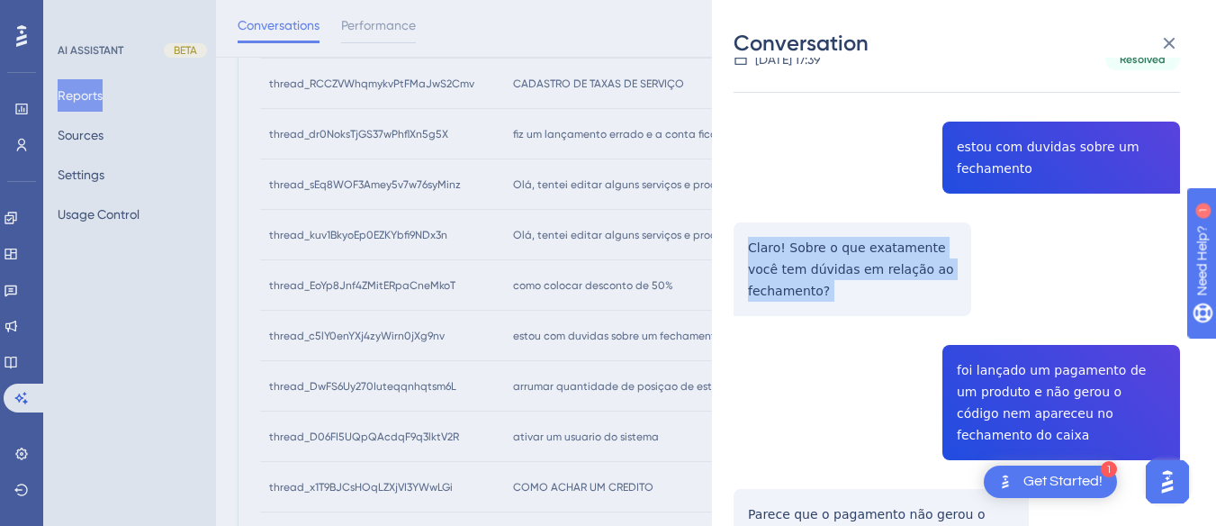
copy p "Claro! Sobre o que exatamente você tem dúvidas em relação ao fechamento?"
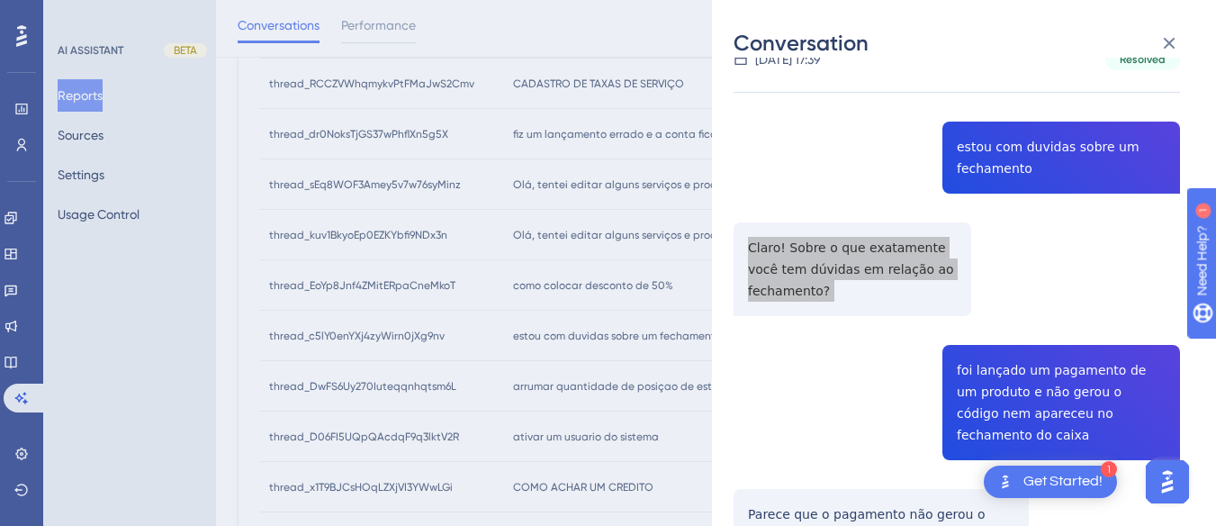
scroll to position [360, 0]
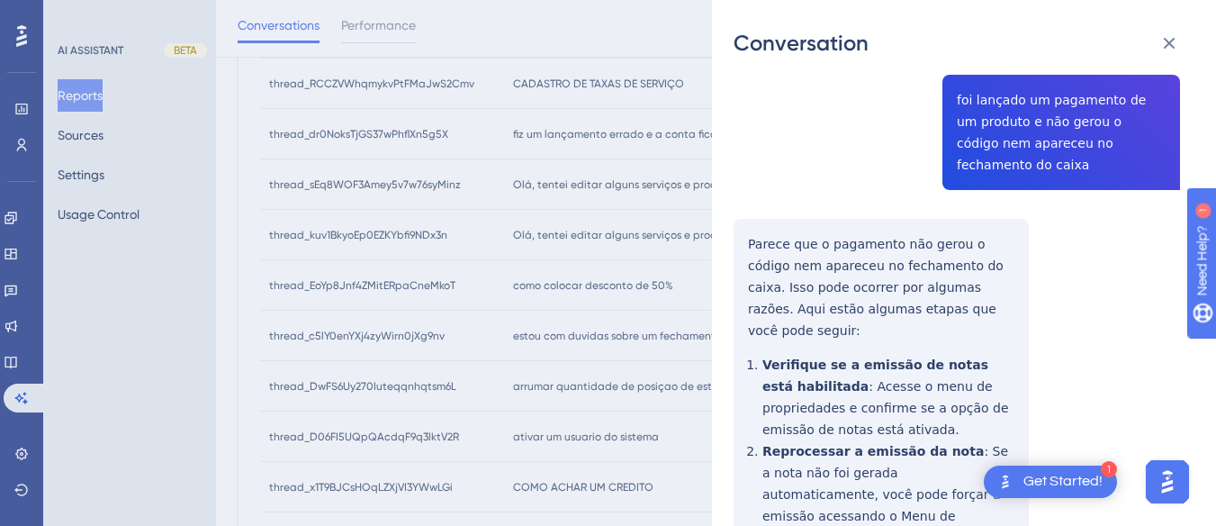
click at [986, 146] on div "thread_c5lY0enYXj4zyWirn0jXg9nv Copy - - 18_Arantes, [PERSON_NAME] User Convers…" at bounding box center [957, 377] width 447 height 1316
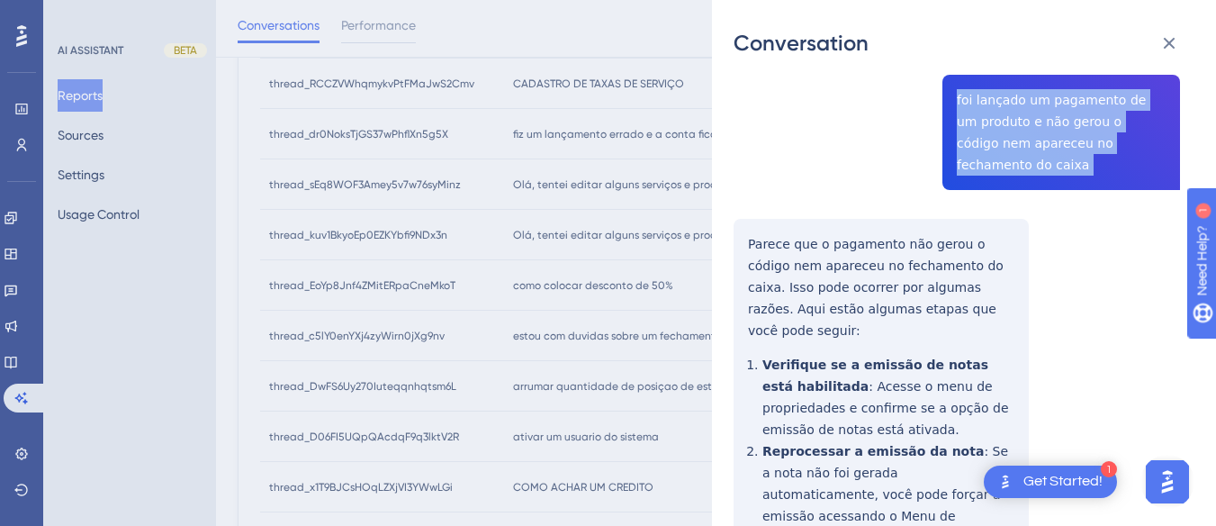
click at [986, 146] on div "thread_c5lY0enYXj4zyWirn0jXg9nv Copy - - 18_Arantes, [PERSON_NAME] User Convers…" at bounding box center [957, 377] width 447 height 1316
drag, startPoint x: 942, startPoint y: 112, endPoint x: 861, endPoint y: 121, distance: 81.5
click at [861, 121] on div "thread_c5lY0enYXj4zyWirn0jXg9nv Copy - - 18_Arantes, [PERSON_NAME] User Convers…" at bounding box center [957, 377] width 447 height 1316
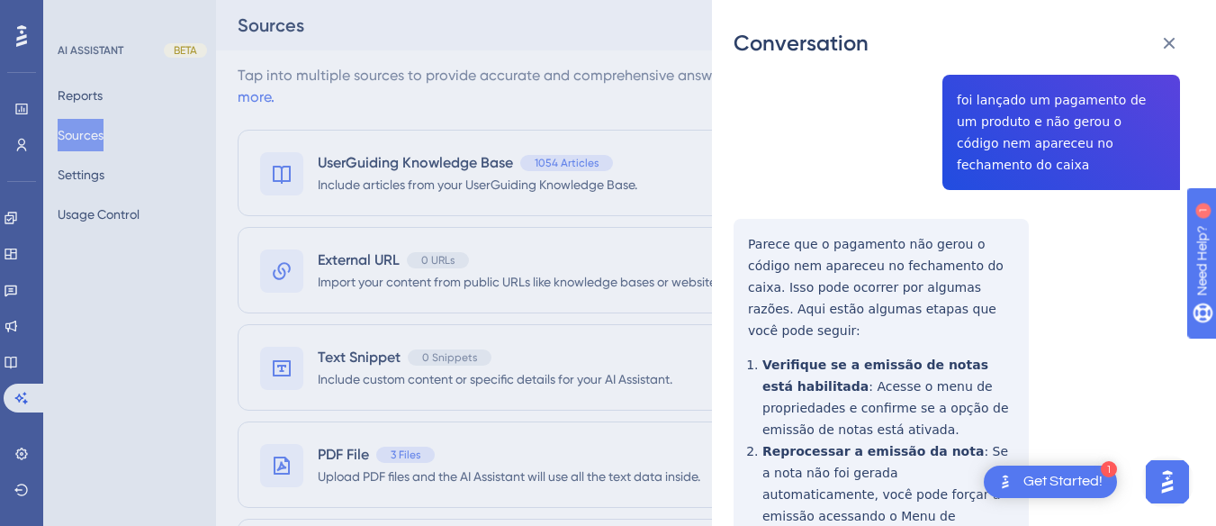
click at [1016, 100] on div "thread_c5lY0enYXj4zyWirn0jXg9nv Copy - - 18_Arantes, [PERSON_NAME] User Convers…" at bounding box center [957, 377] width 447 height 1316
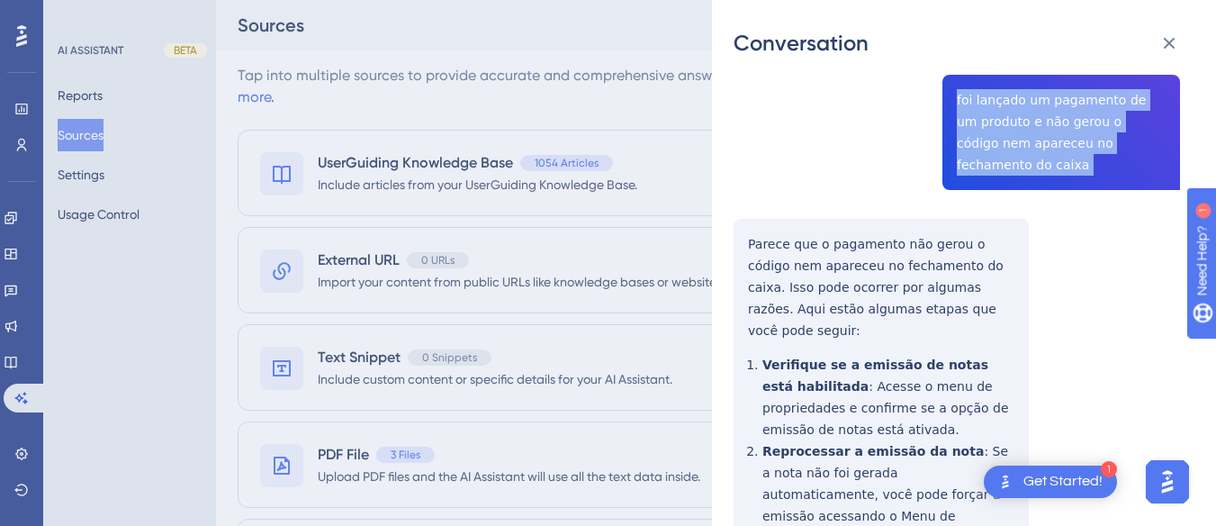
click at [1016, 100] on div "thread_c5lY0enYXj4zyWirn0jXg9nv Copy - - 18_Arantes, [PERSON_NAME] User Convers…" at bounding box center [957, 377] width 447 height 1316
copy span "foi lançado um pagamento de um produto e não gerou o código nem apareceu no fec…"
click at [751, 213] on div "thread_c5lY0enYXj4zyWirn0jXg9nv Copy - - 18_Arantes, [PERSON_NAME] User Convers…" at bounding box center [957, 377] width 447 height 1316
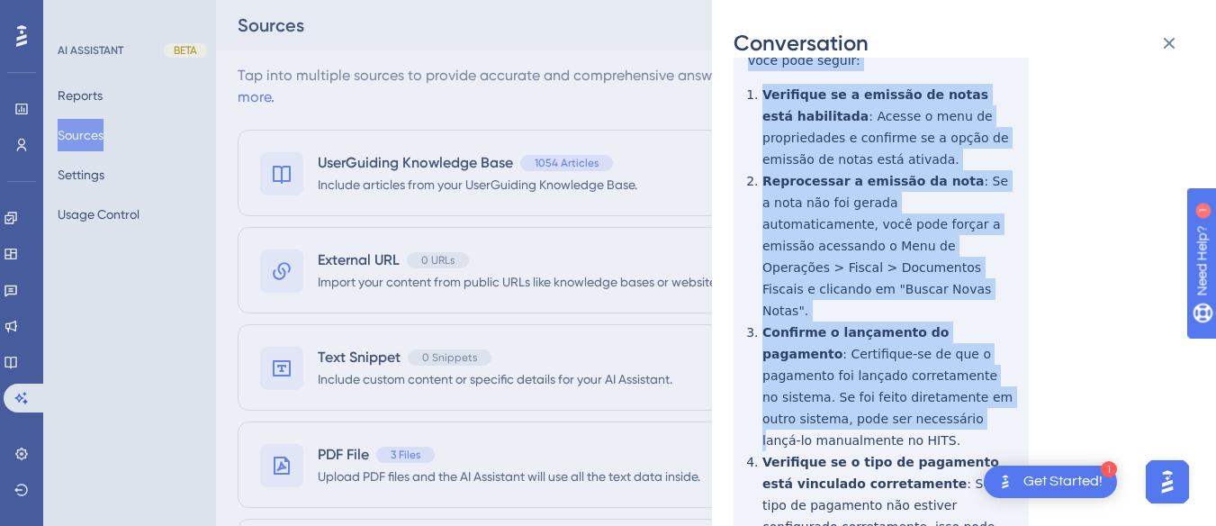
scroll to position [747, 0]
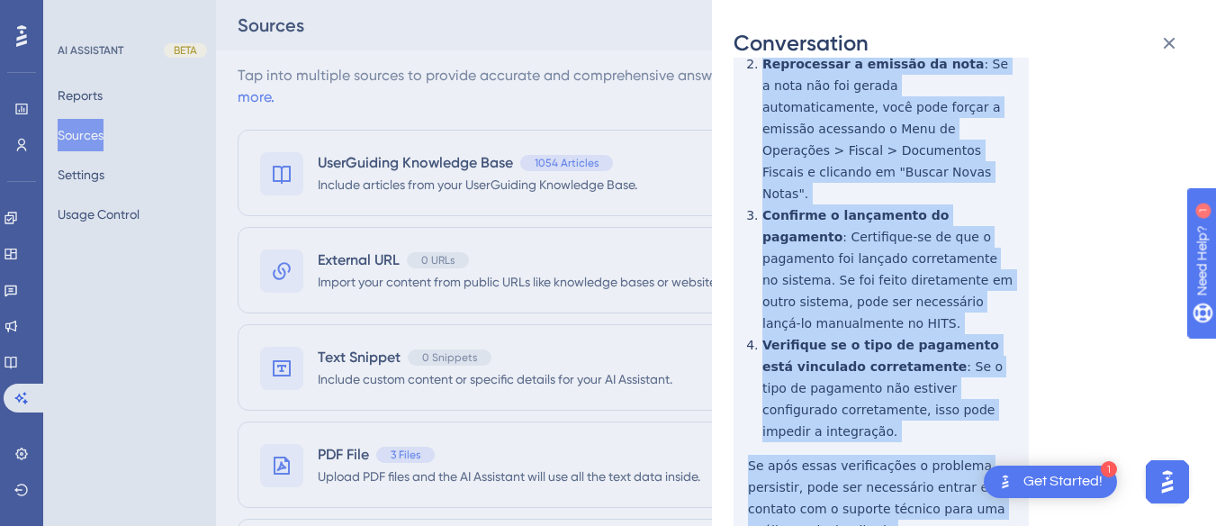
drag, startPoint x: 735, startPoint y: 213, endPoint x: 857, endPoint y: 451, distance: 267.4
copy div "Loremi dol s ametconse adi elits d eiusmo tem incididu ut laboreetdo ma aliqu. …"
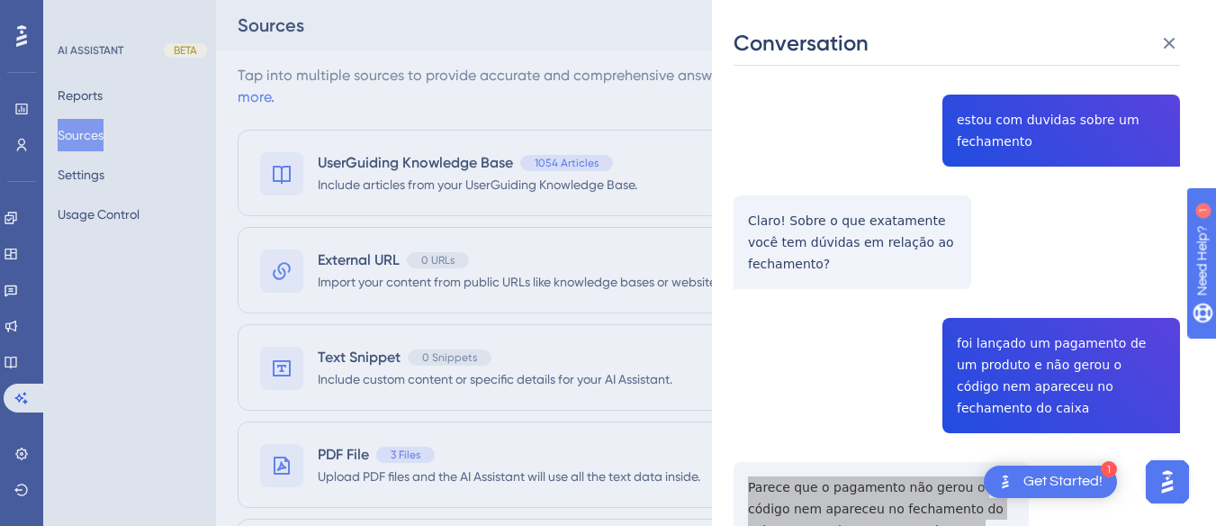
scroll to position [0, 0]
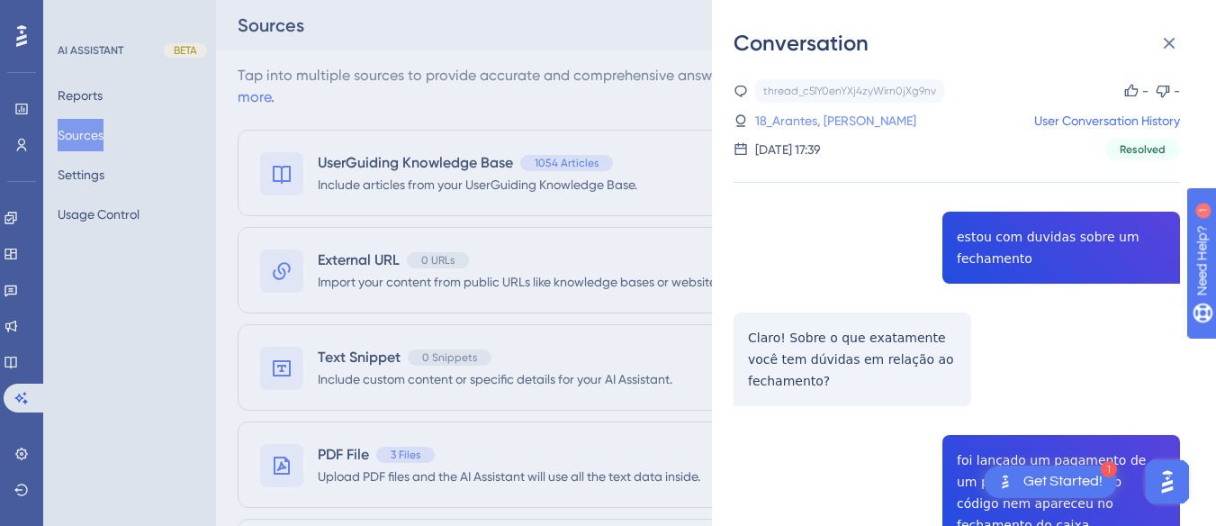
click at [836, 122] on link "18_Arantes, [PERSON_NAME]" at bounding box center [835, 121] width 161 height 22
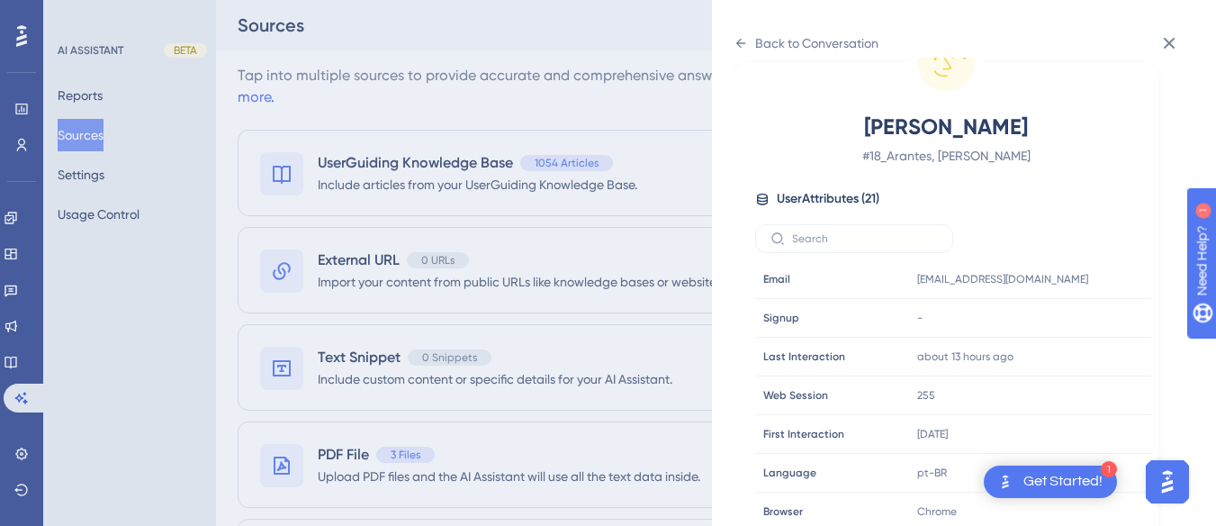
scroll to position [548, 0]
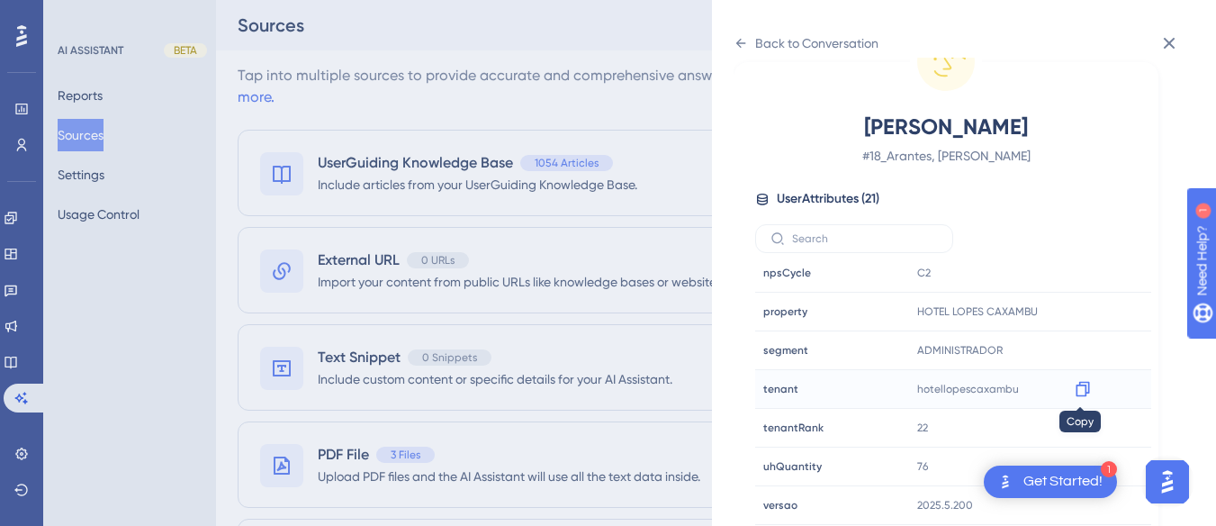
click at [1081, 388] on icon at bounding box center [1083, 389] width 18 height 18
click at [739, 39] on icon at bounding box center [741, 43] width 14 height 14
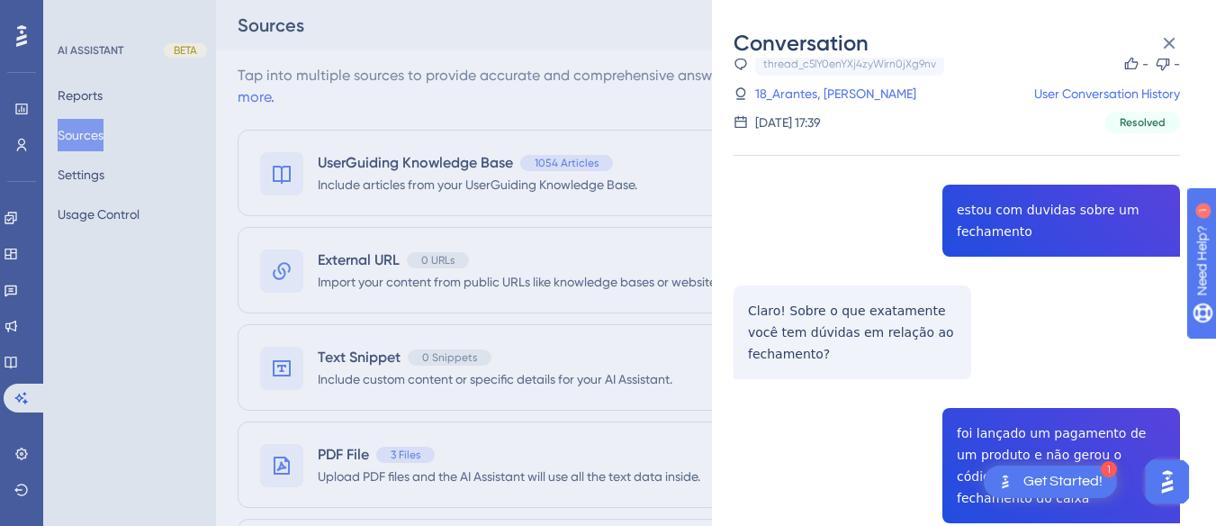
scroll to position [0, 0]
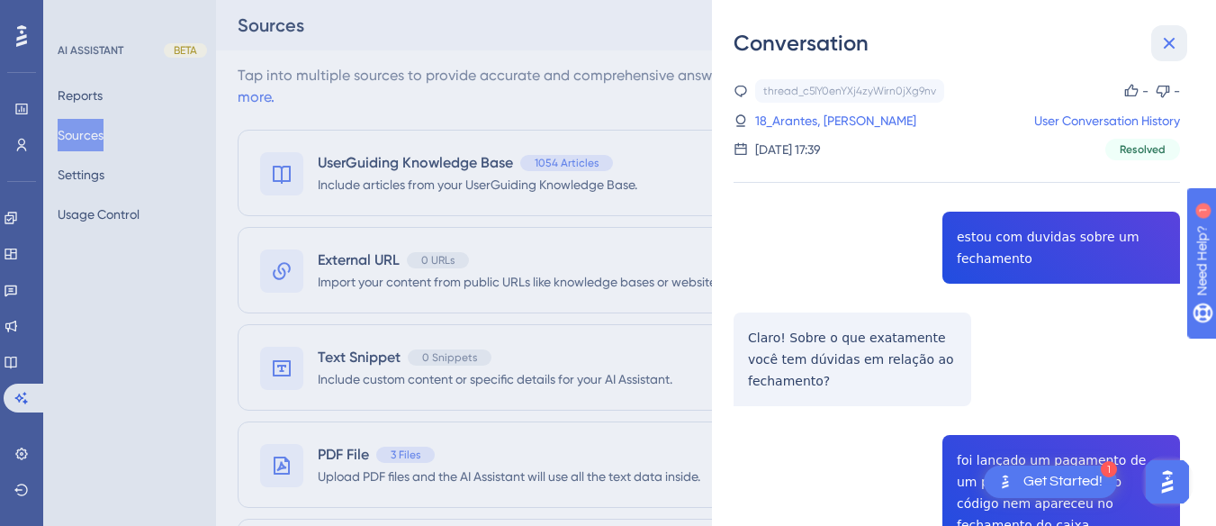
click at [1169, 50] on icon at bounding box center [1170, 43] width 22 height 22
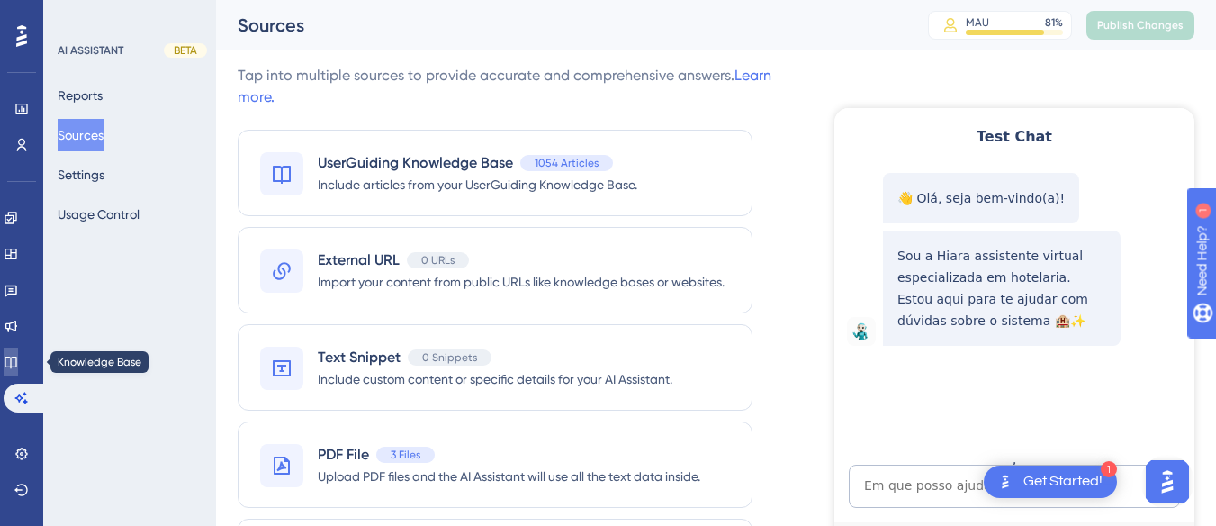
click at [18, 369] on link at bounding box center [11, 362] width 14 height 29
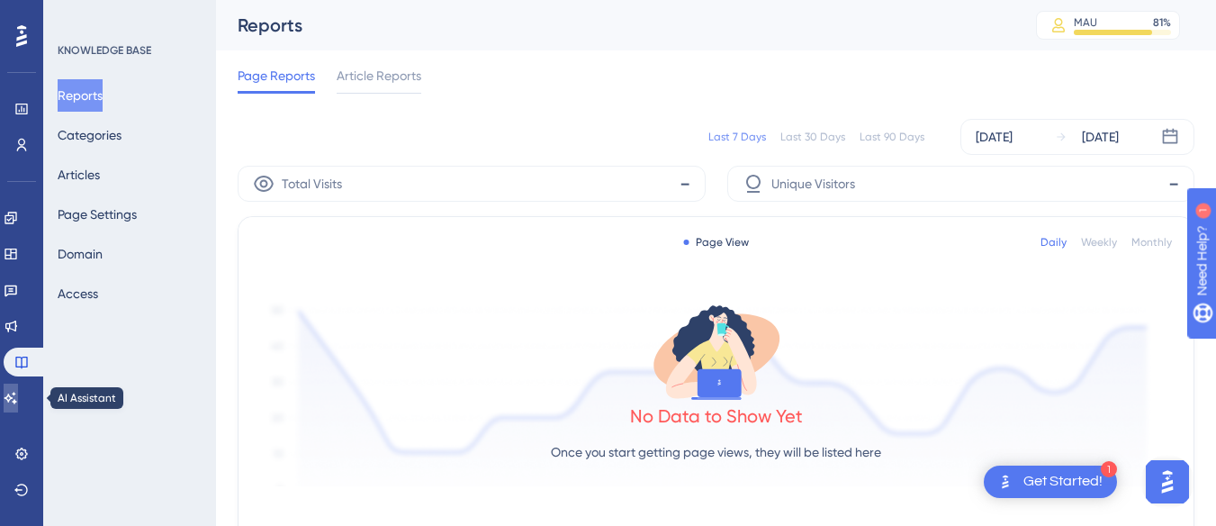
click at [17, 398] on icon at bounding box center [11, 398] width 13 height 12
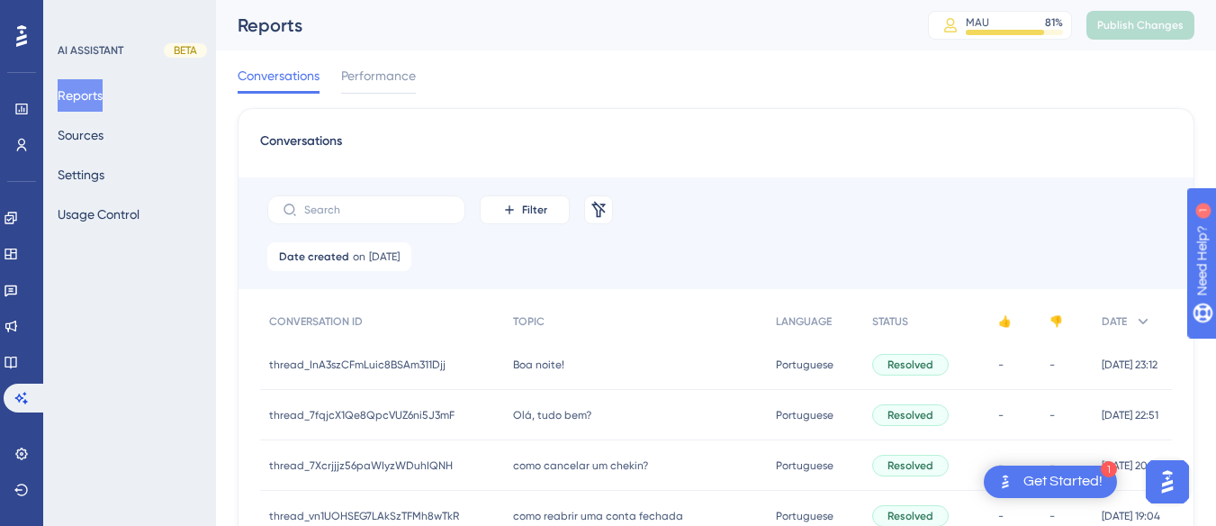
scroll to position [630, 0]
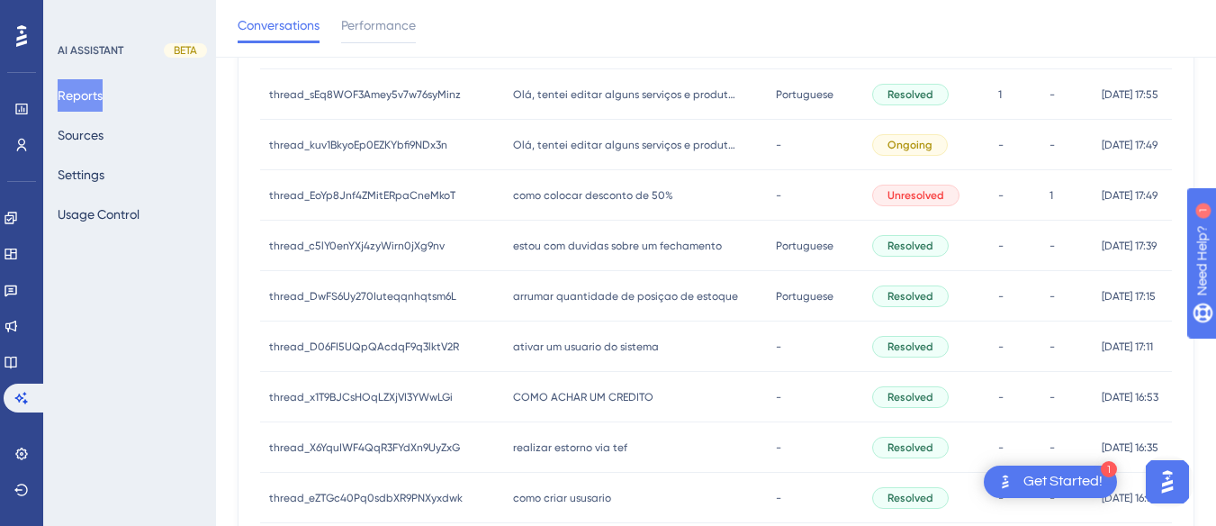
click at [574, 290] on span "arrumar quantidade de posiçao de estoque" at bounding box center [625, 296] width 225 height 14
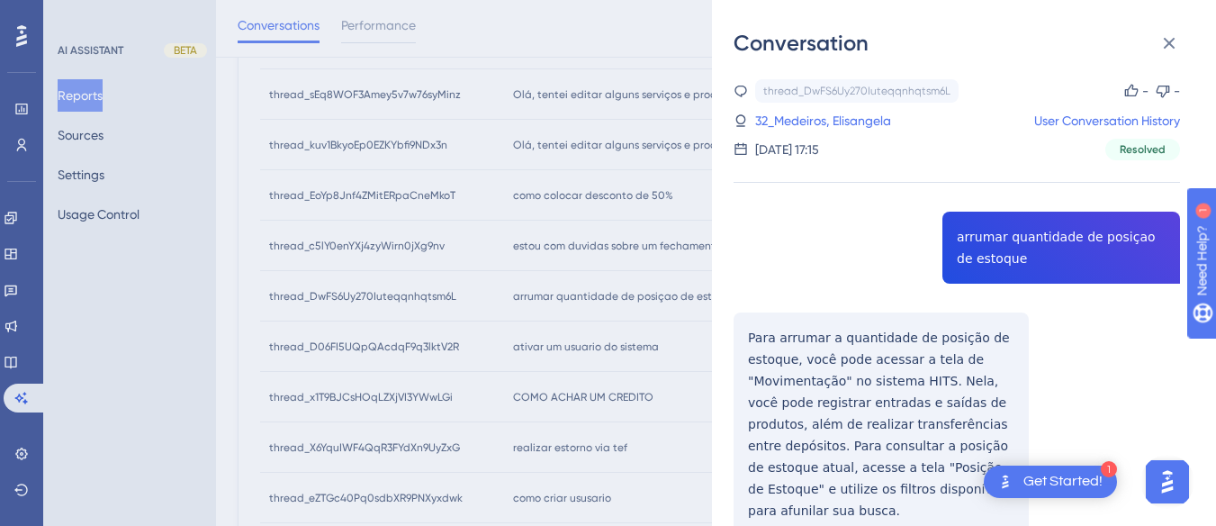
click at [1009, 226] on div "thread_DwFS6Uy270Iuteqqnhqtsm6L Copy - - 32_Medeiros, Elisangela User Conversat…" at bounding box center [957, 353] width 447 height 548
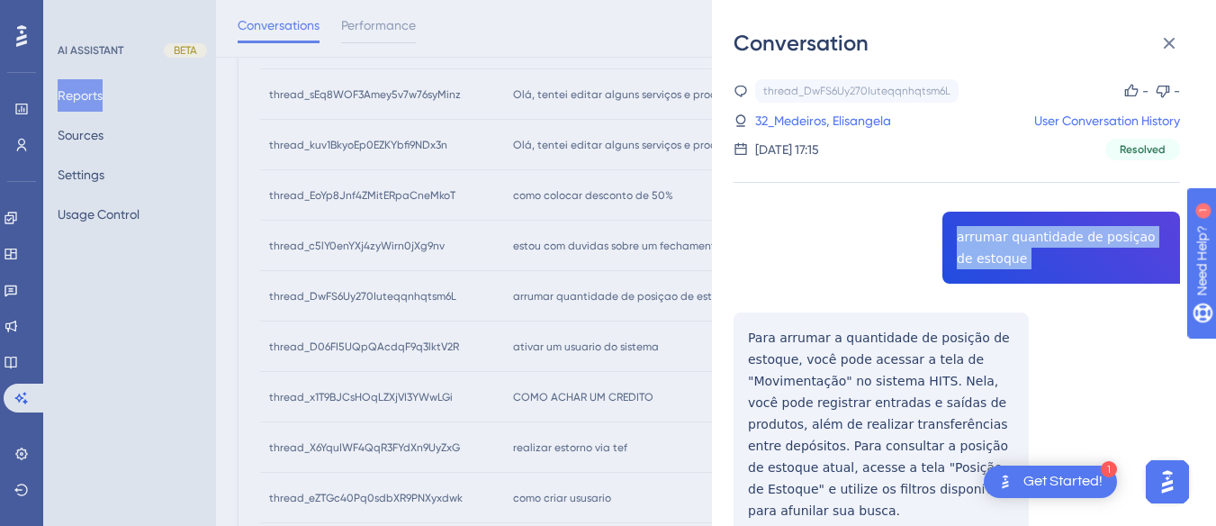
click at [1009, 226] on div "thread_DwFS6Uy270Iuteqqnhqtsm6L Copy - - 32_Medeiros, Elisangela User Conversat…" at bounding box center [957, 353] width 447 height 548
copy span "arrumar quantidade de posiçao de estoque"
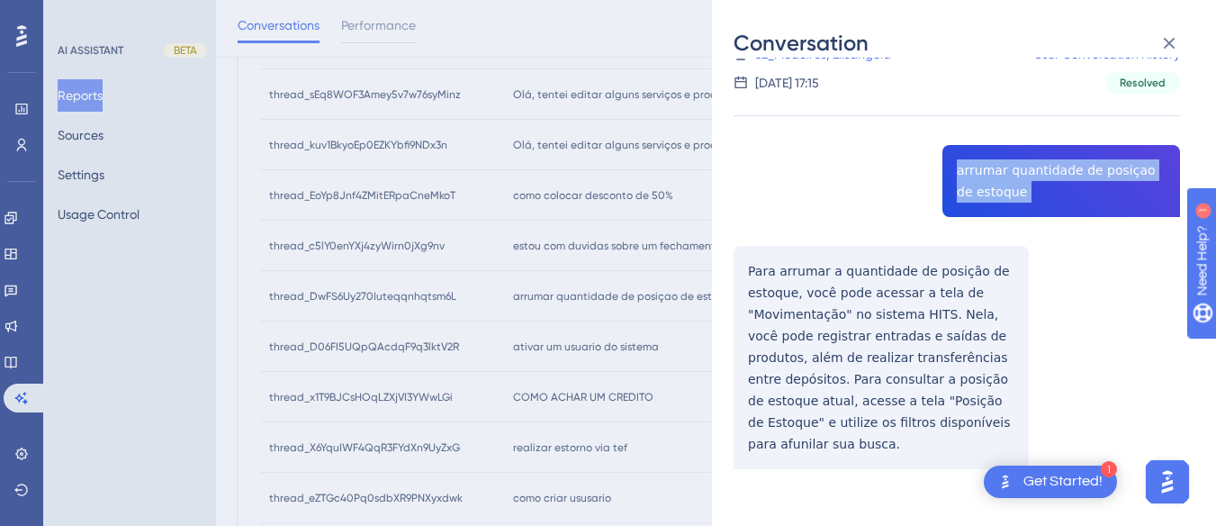
click at [751, 265] on div "thread_DwFS6Uy270Iuteqqnhqtsm6L Copy - - 32_Medeiros, Elisangela User Conversat…" at bounding box center [957, 287] width 447 height 548
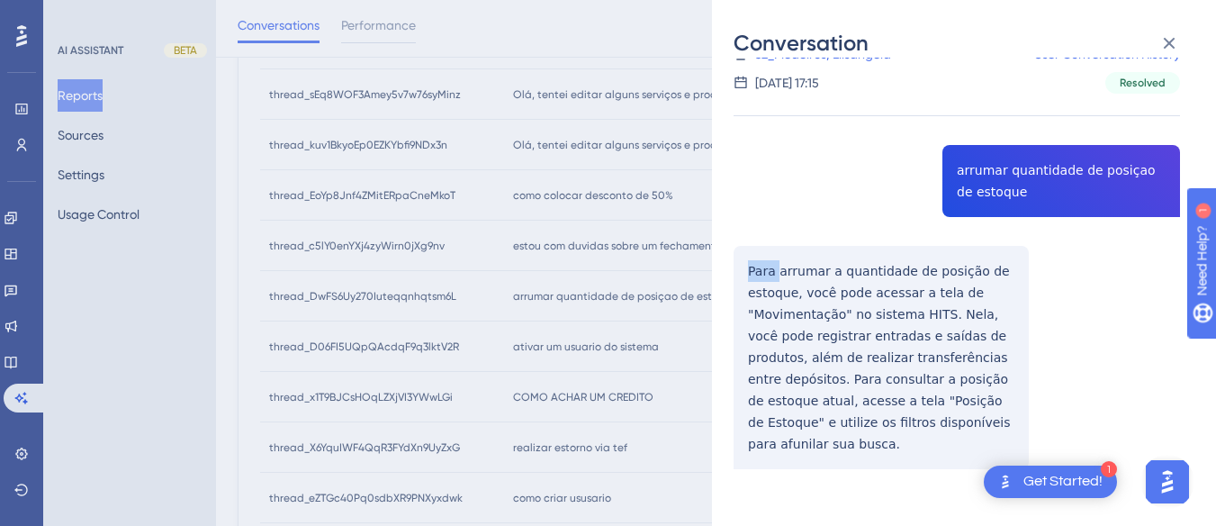
click at [751, 265] on div "thread_DwFS6Uy270Iuteqqnhqtsm6L Copy - - 32_Medeiros, Elisangela User Conversat…" at bounding box center [957, 287] width 447 height 548
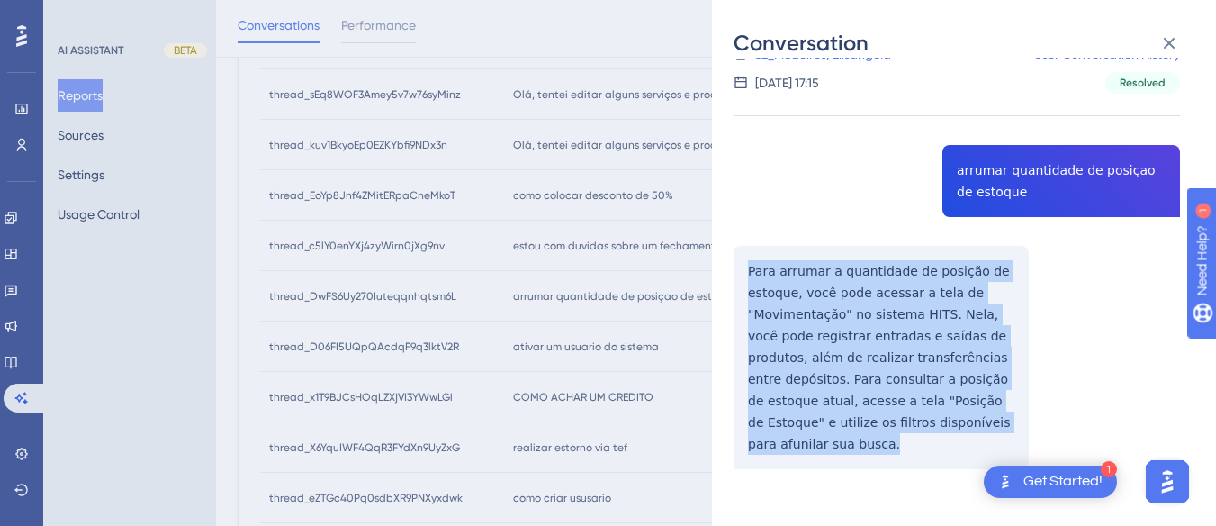
click at [751, 265] on div "thread_DwFS6Uy270Iuteqqnhqtsm6L Copy - - 32_Medeiros, Elisangela User Conversat…" at bounding box center [957, 287] width 447 height 548
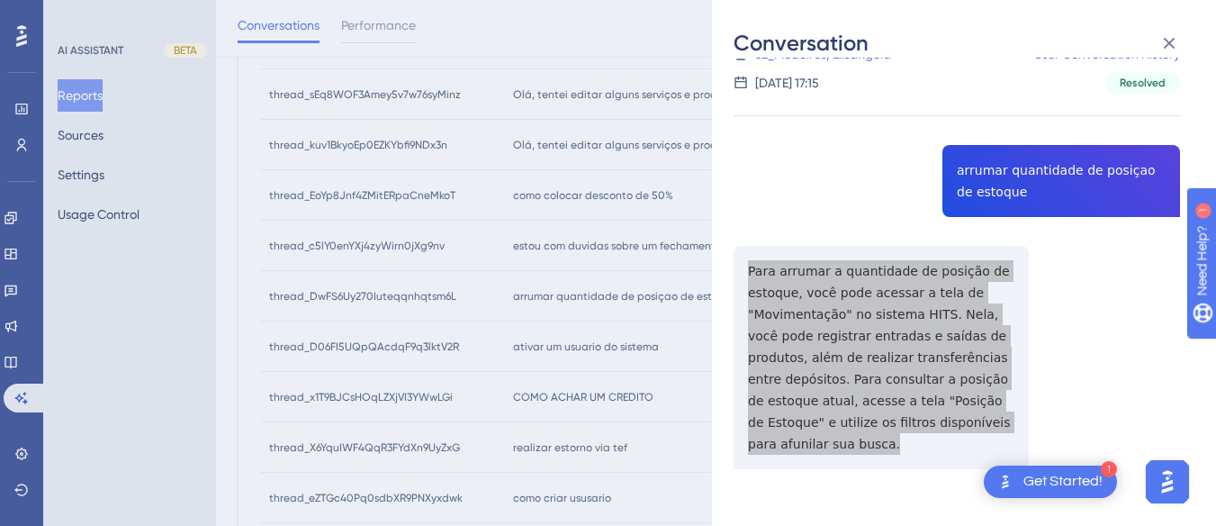
scroll to position [0, 0]
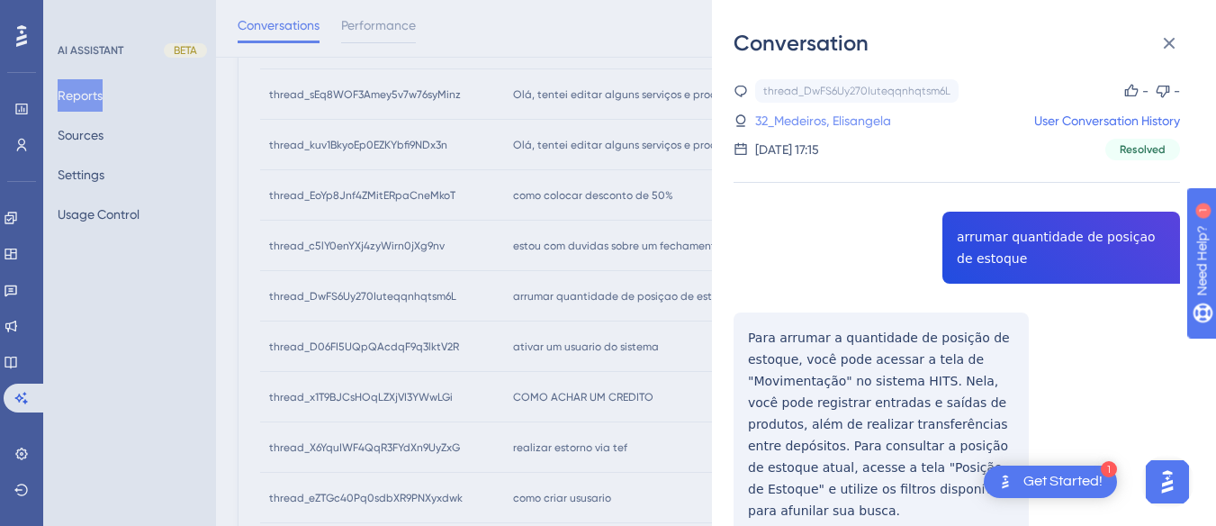
click at [810, 112] on link "32_Medeiros, Elisangela" at bounding box center [823, 121] width 136 height 22
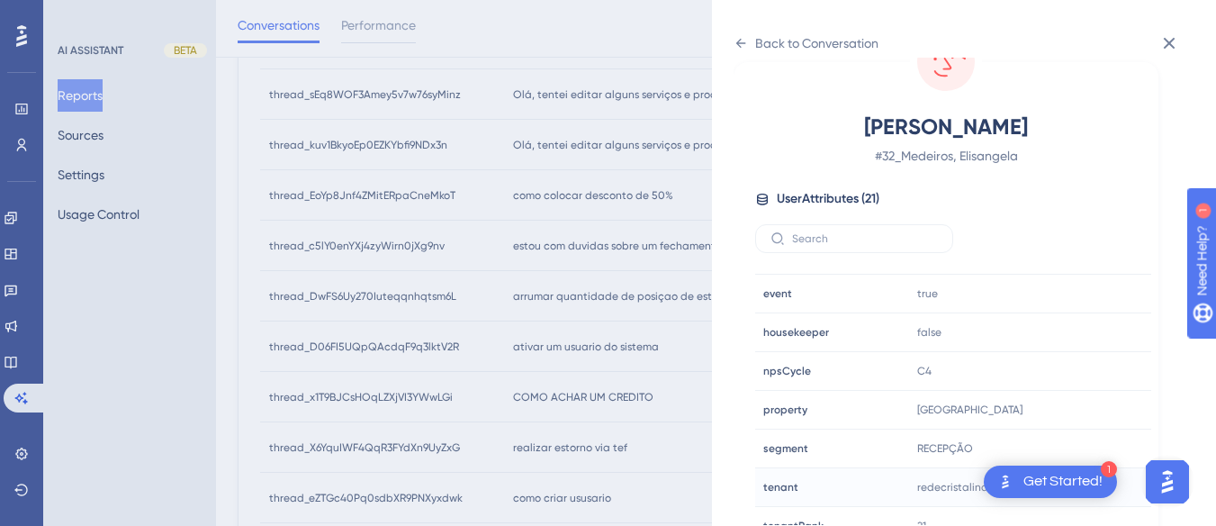
scroll to position [548, 0]
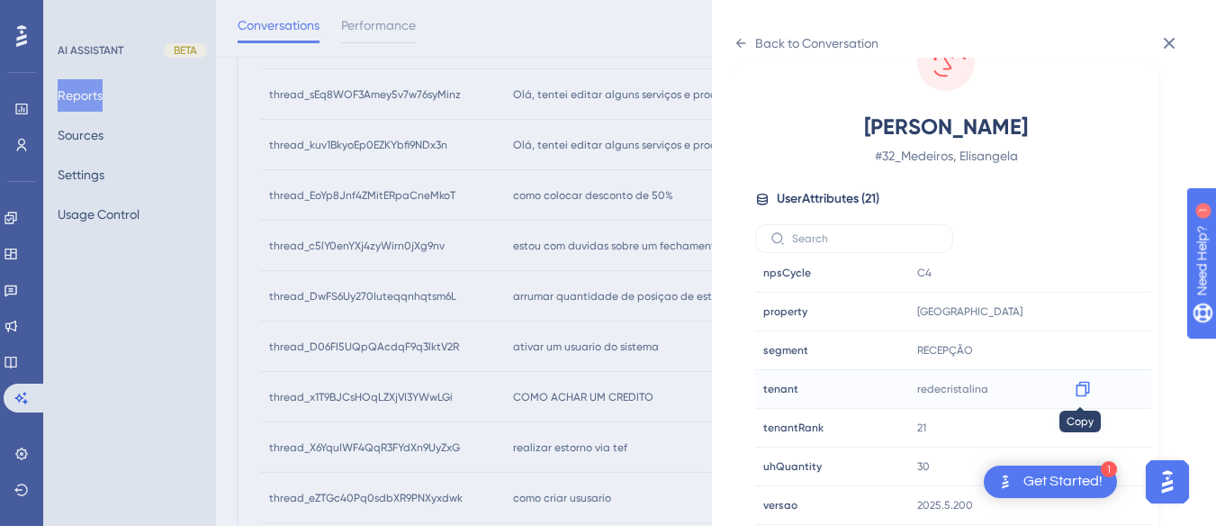
click at [1088, 385] on icon at bounding box center [1083, 389] width 18 height 18
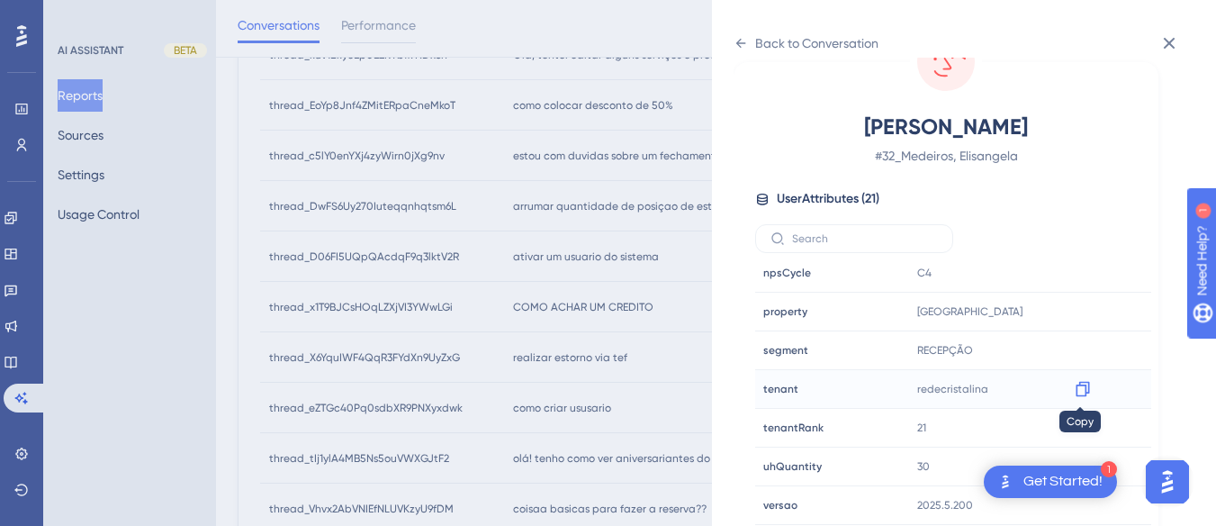
click at [1076, 385] on icon at bounding box center [1083, 389] width 14 height 15
click at [1079, 310] on icon at bounding box center [1083, 312] width 18 height 18
click at [736, 49] on icon at bounding box center [741, 43] width 14 height 14
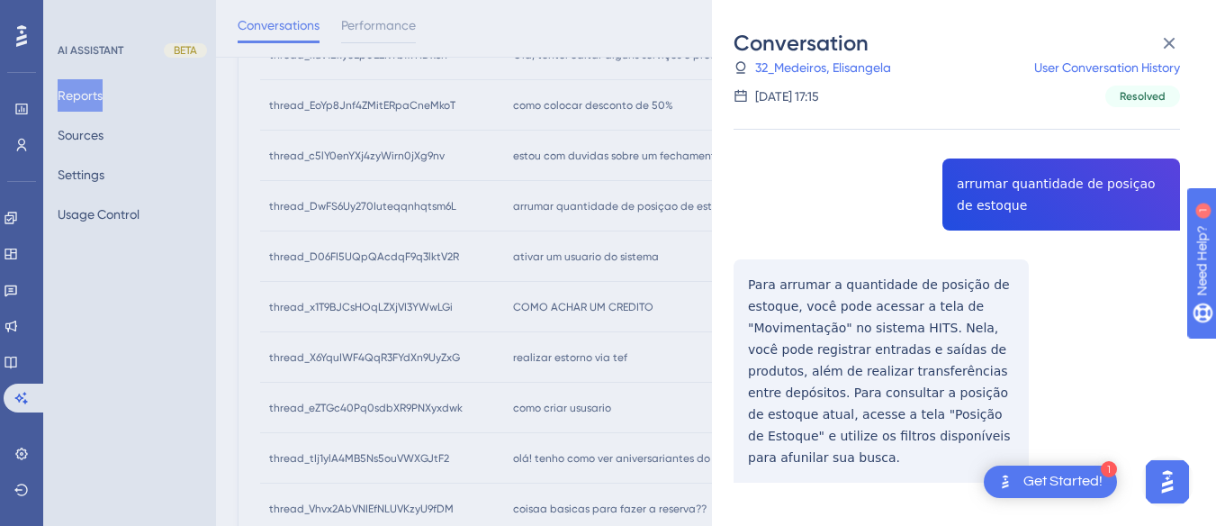
scroll to position [67, 0]
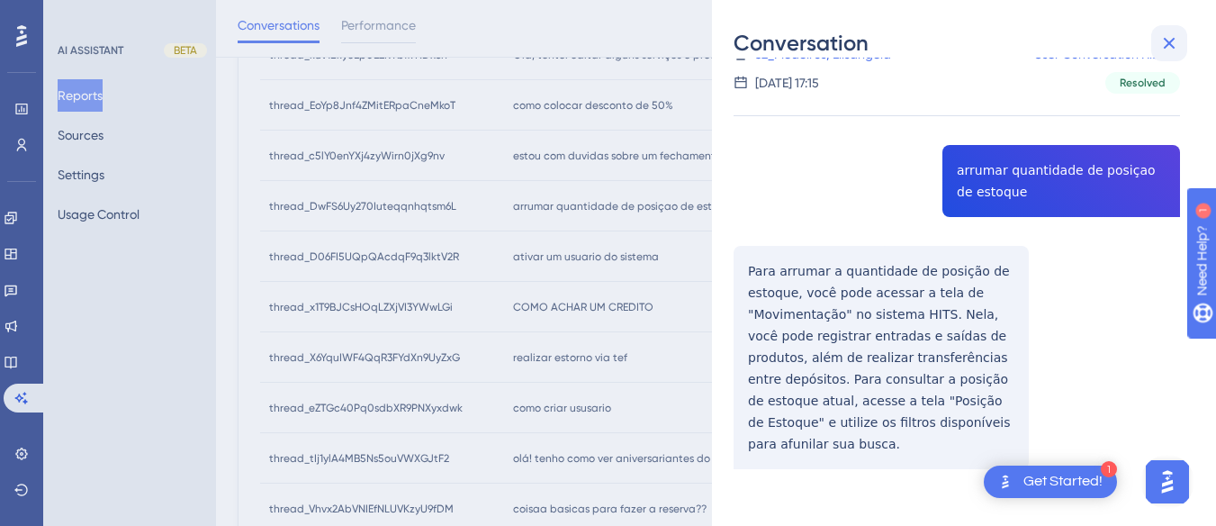
click at [1171, 37] on icon at bounding box center [1170, 43] width 22 height 22
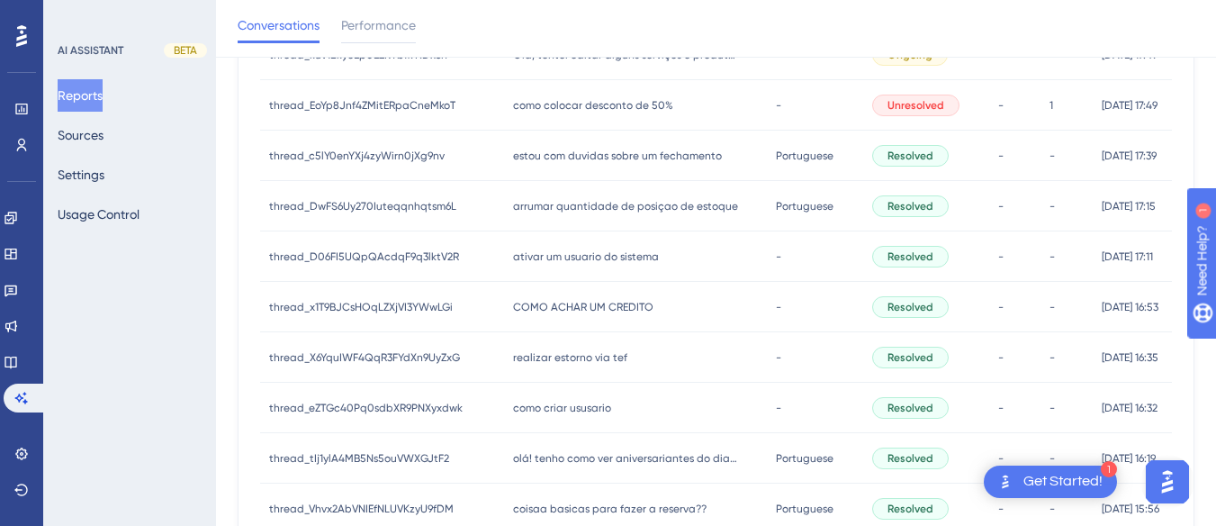
click at [528, 255] on span "ativar um usuario do sistema" at bounding box center [586, 256] width 146 height 14
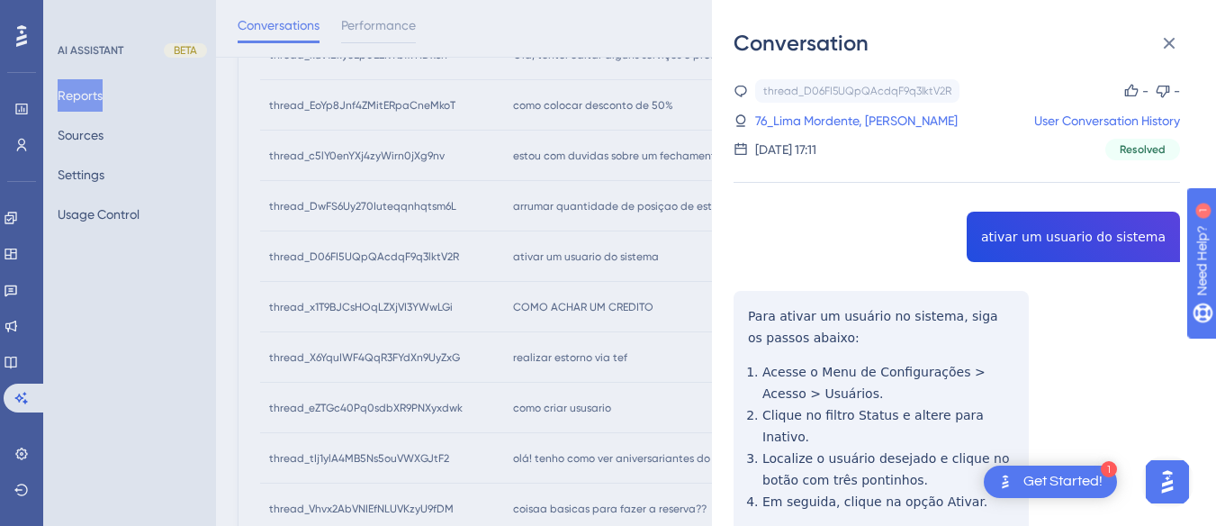
click at [1008, 243] on div "thread_D06FI5UQpQAcdqF9q3lktV2R Copy - - 76_Lima Mordente, [PERSON_NAME] User C…" at bounding box center [957, 355] width 447 height 552
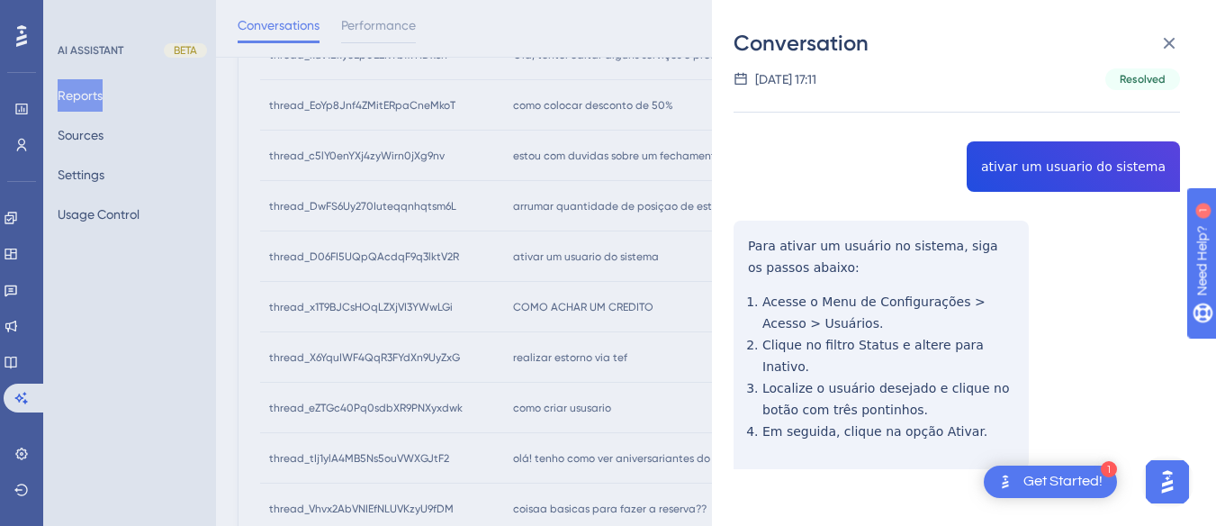
click at [763, 240] on div "thread_D06FI5UQpQAcdqF9q3lktV2R Copy - - 76_Lima Mordente, [PERSON_NAME] User C…" at bounding box center [957, 285] width 447 height 552
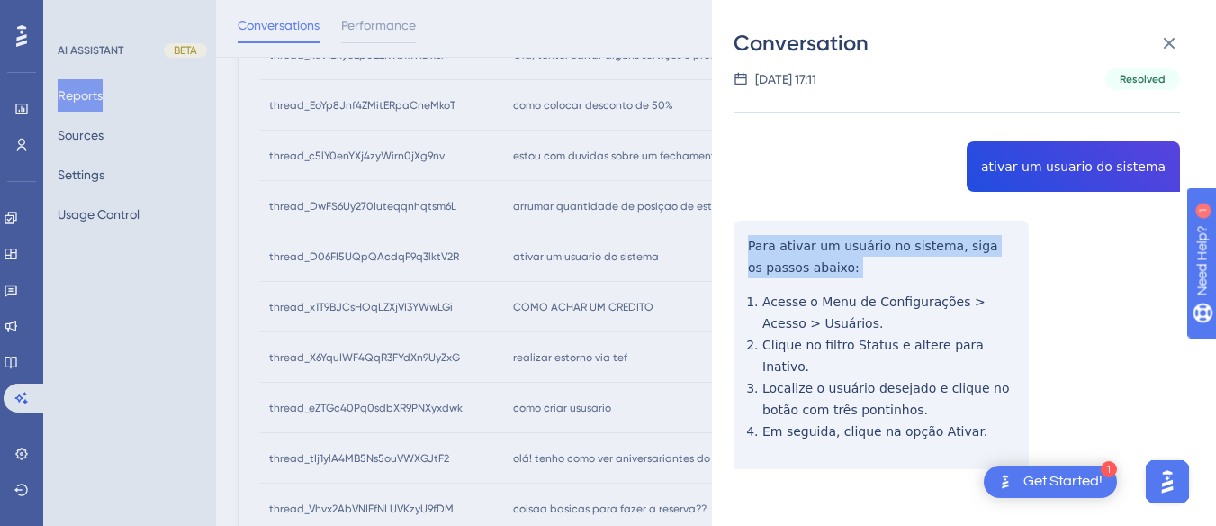
click at [763, 240] on div "thread_D06FI5UQpQAcdqF9q3lktV2R Copy - - 76_Lima Mordente, [PERSON_NAME] User C…" at bounding box center [957, 285] width 447 height 552
click at [743, 238] on div "thread_D06FI5UQpQAcdqF9q3lktV2R Copy - - 76_Lima Mordente, [PERSON_NAME] User C…" at bounding box center [957, 285] width 447 height 552
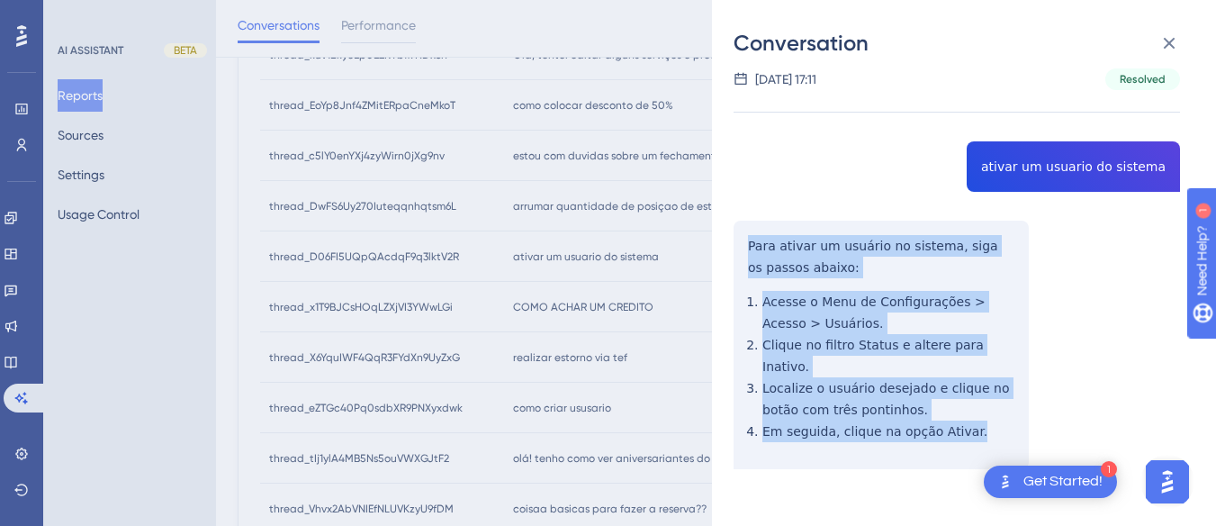
drag, startPoint x: 743, startPoint y: 238, endPoint x: 962, endPoint y: 411, distance: 278.9
click at [962, 411] on div "thread_D06FI5UQpQAcdqF9q3lktV2R Copy - - 76_Lima Mordente, [PERSON_NAME] User C…" at bounding box center [957, 285] width 447 height 552
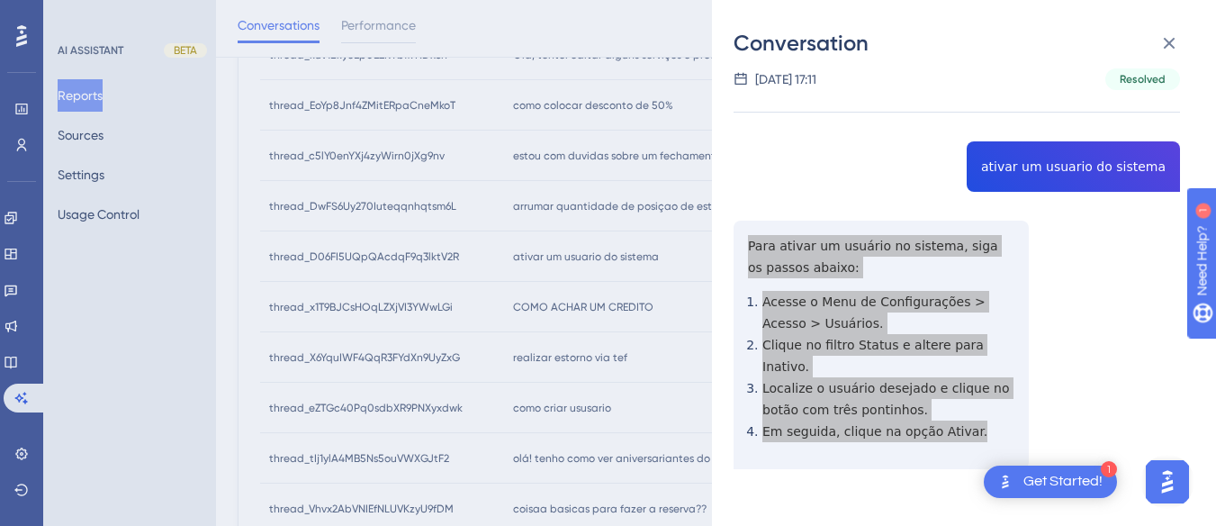
scroll to position [0, 0]
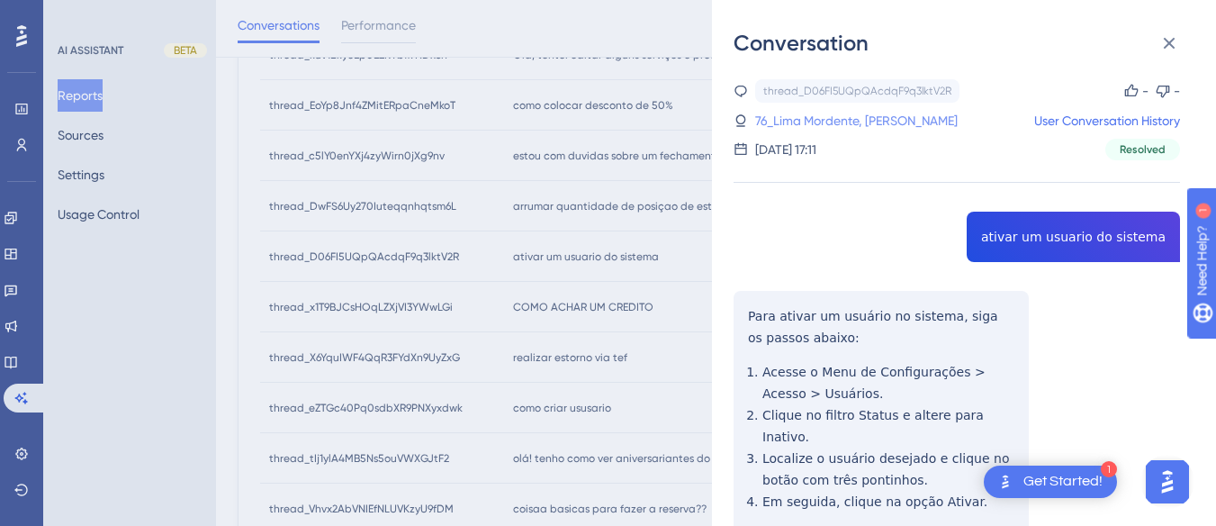
click at [808, 119] on link "76_Lima Mordente, [PERSON_NAME]" at bounding box center [856, 121] width 203 height 22
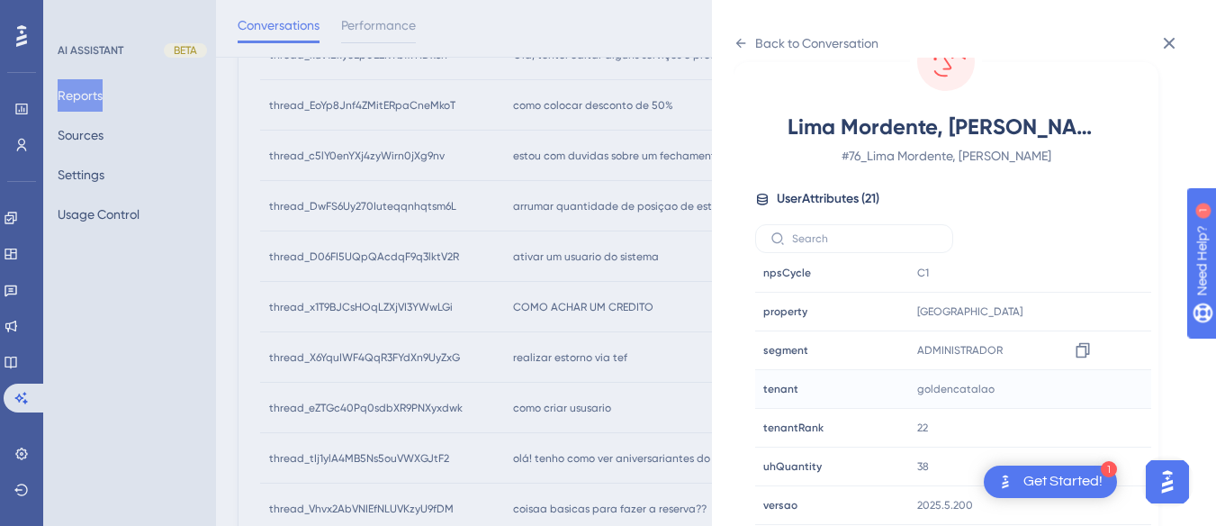
scroll to position [967, 0]
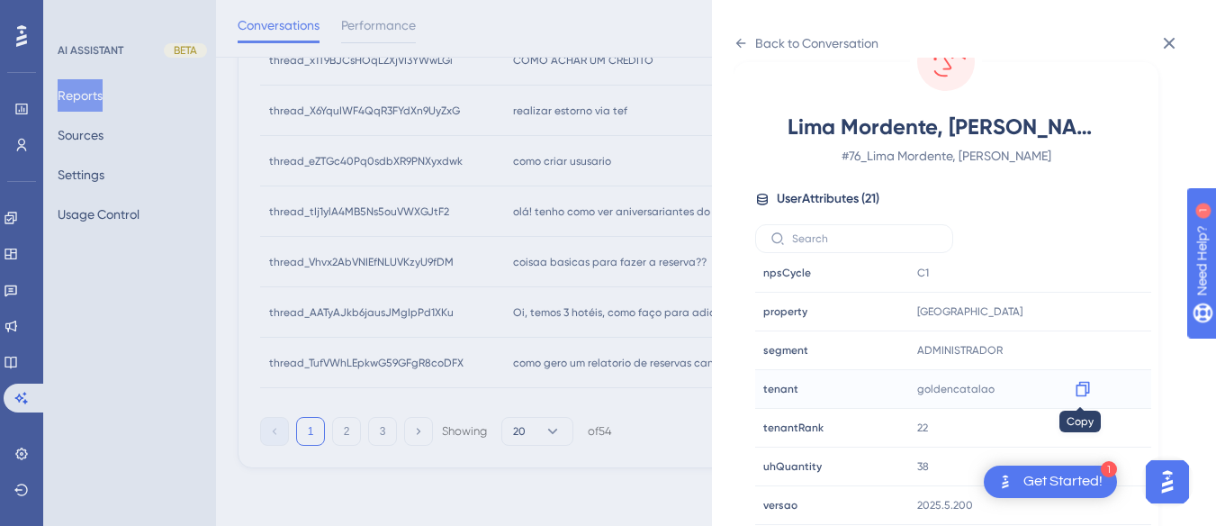
click at [1077, 389] on icon at bounding box center [1083, 389] width 18 height 18
click at [732, 38] on div "Back to Conversation Lima Mordente, [PERSON_NAME] # 76_Lima Mordente, [PERSON_N…" at bounding box center [964, 263] width 504 height 526
click at [744, 37] on icon at bounding box center [741, 43] width 14 height 14
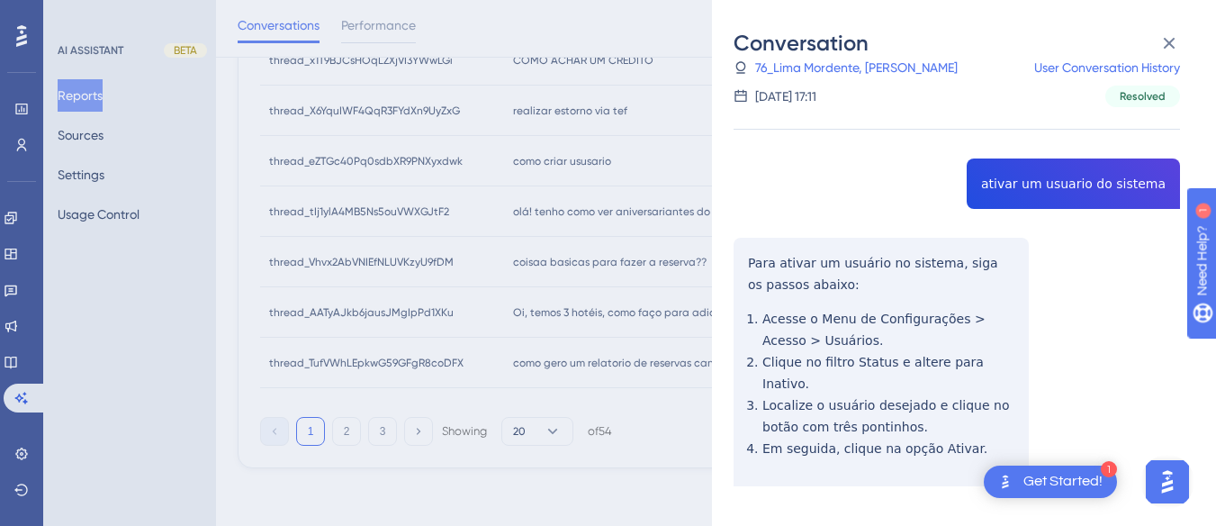
scroll to position [787, 0]
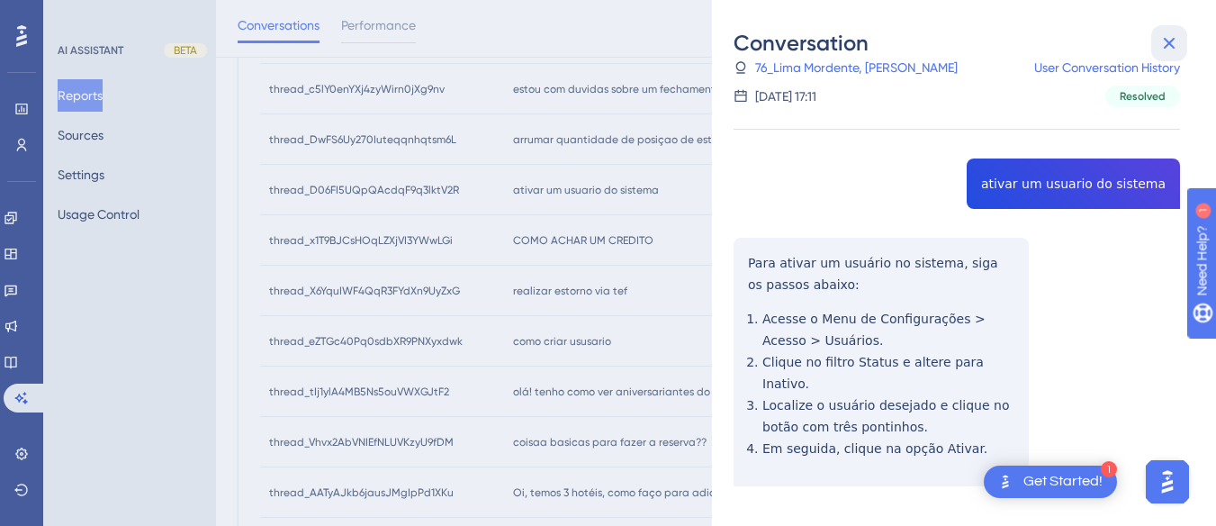
click at [1169, 41] on icon at bounding box center [1170, 43] width 22 height 22
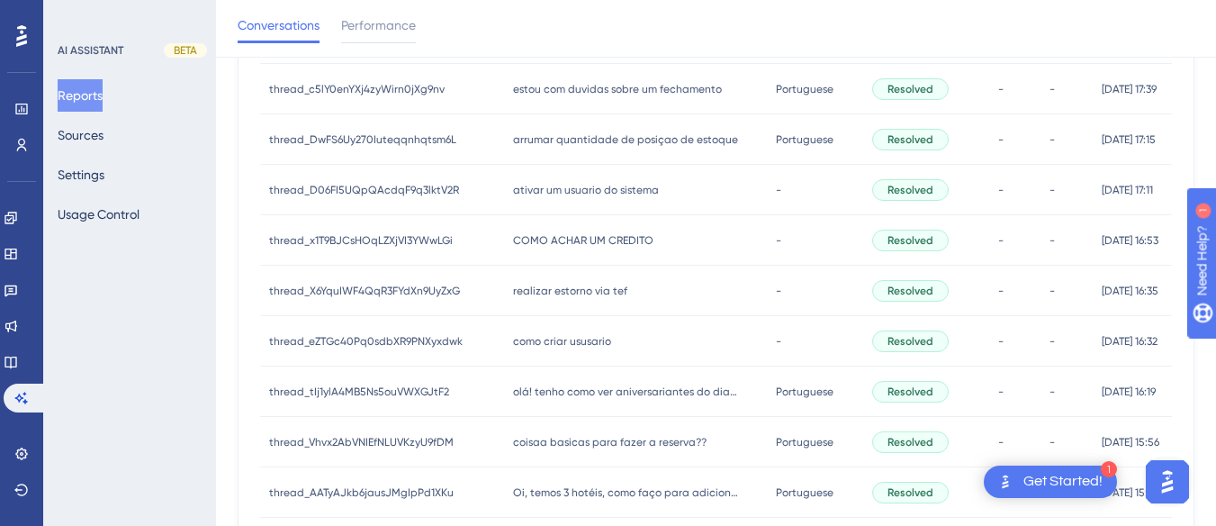
drag, startPoint x: 511, startPoint y: 247, endPoint x: 529, endPoint y: 249, distance: 18.1
click at [511, 249] on div "COMO ACHAR UM CREDITO COMO ACHAR UM CREDITO" at bounding box center [636, 240] width 264 height 50
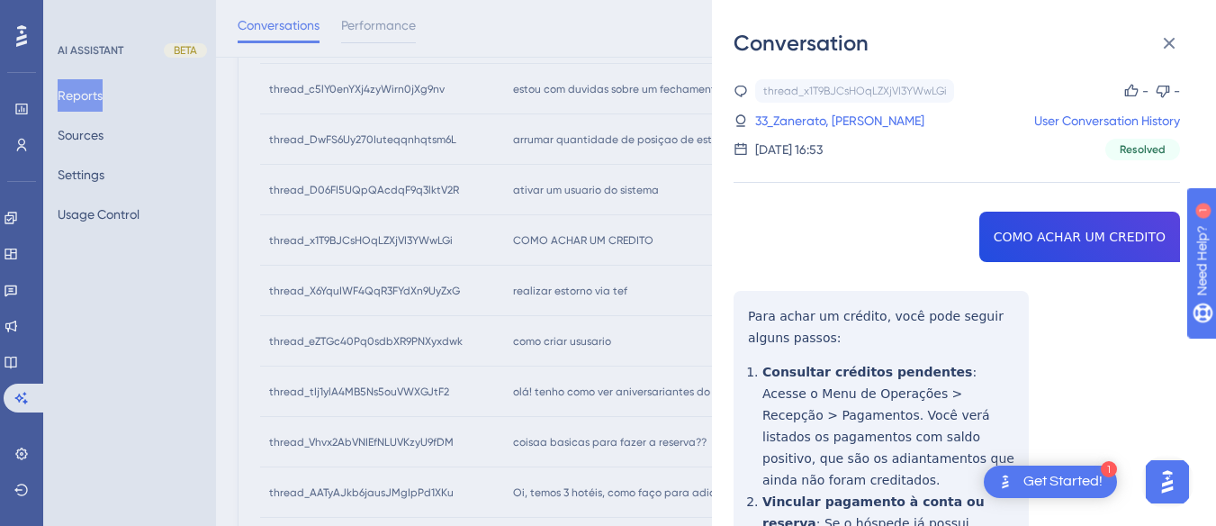
click at [1072, 235] on div "thread_x1T9BJCsHOqLZXjVI3YWwLGi Copy - - 33_Zanerato, [PERSON_NAME] User Conver…" at bounding box center [957, 506] width 447 height 855
click at [744, 344] on div "thread_x1T9BJCsHOqLZXjVI3YWwLGi Copy - - 33_Zanerato, [PERSON_NAME] User Conver…" at bounding box center [957, 506] width 447 height 855
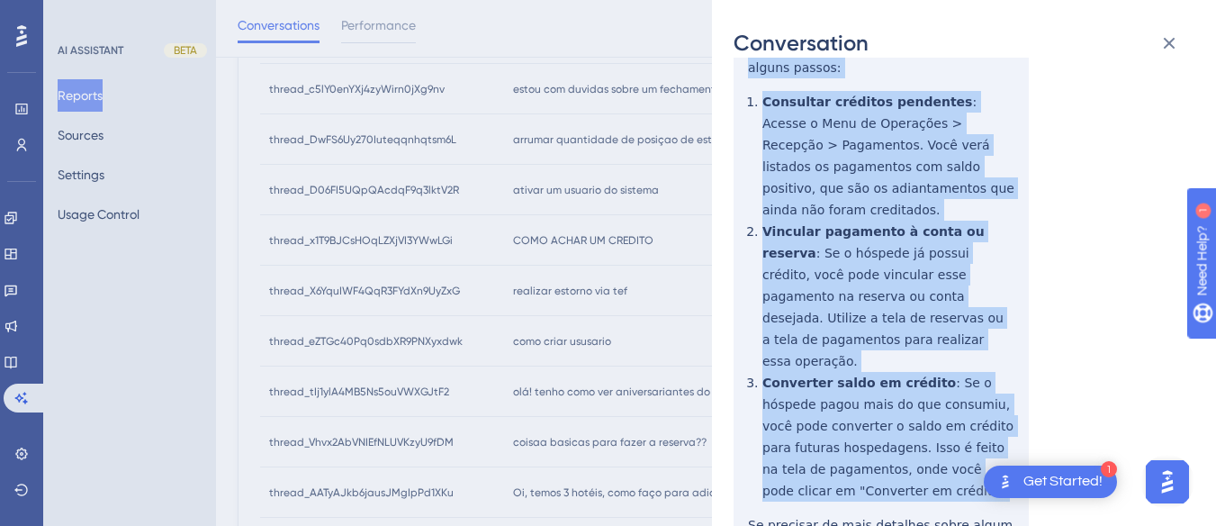
scroll to position [351, 0]
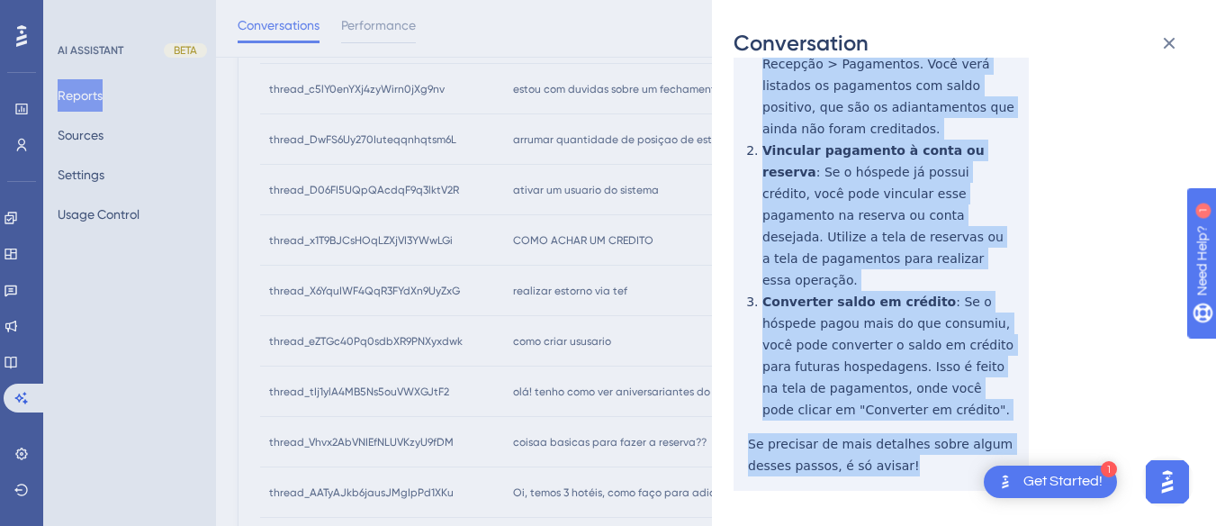
drag, startPoint x: 753, startPoint y: 302, endPoint x: 779, endPoint y: 174, distance: 130.5
click at [927, 421] on div "thread_x1T9BJCsHOqLZXjVI3YWwLGi Copy - - 33_Zanerato, [PERSON_NAME] User Conver…" at bounding box center [957, 155] width 447 height 855
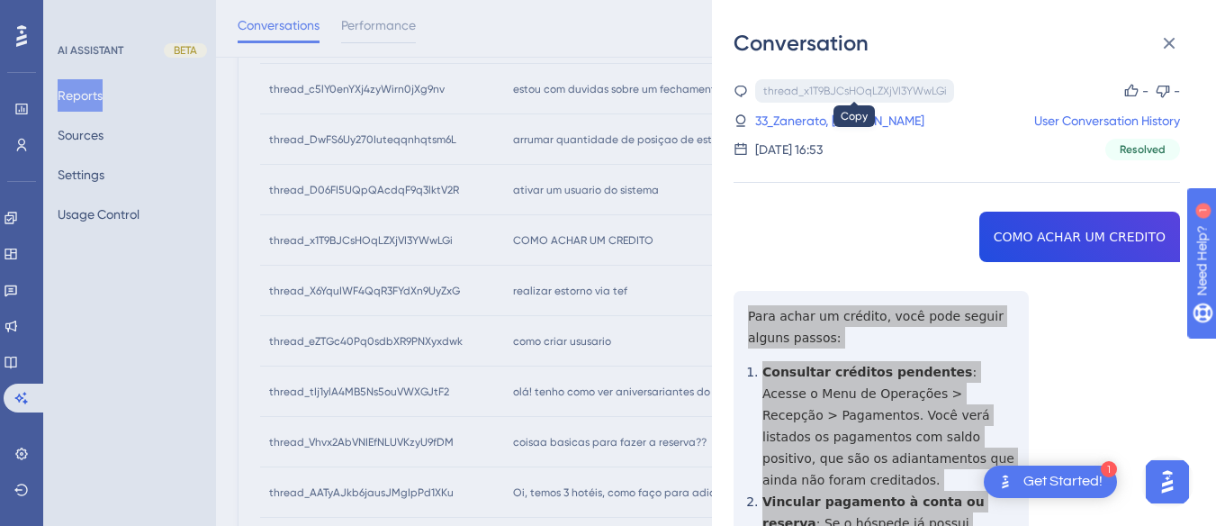
scroll to position [337, 0]
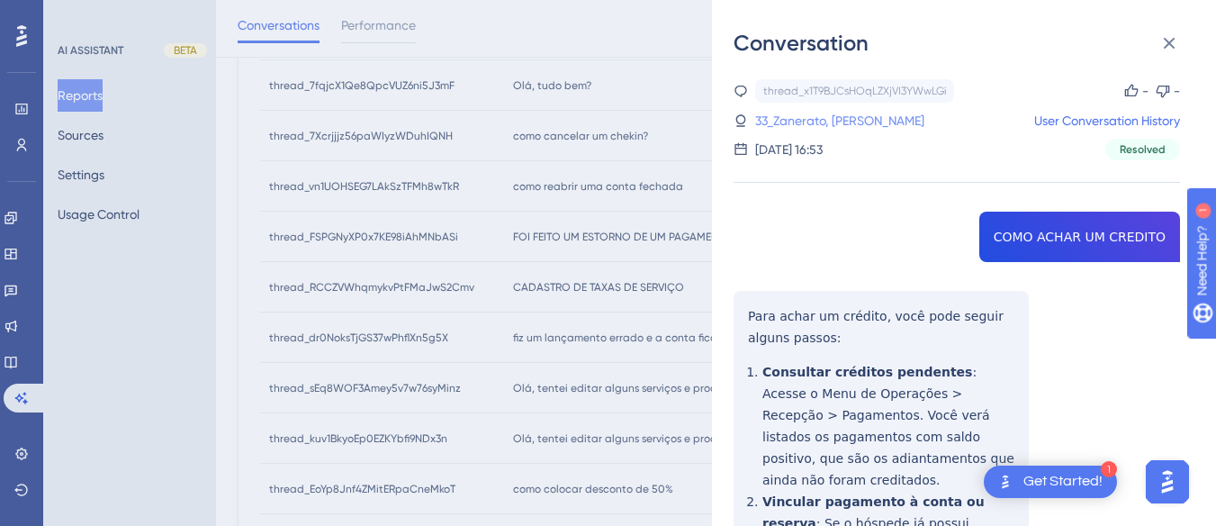
click at [819, 124] on link "33_Zanerato, [PERSON_NAME]" at bounding box center [839, 121] width 169 height 22
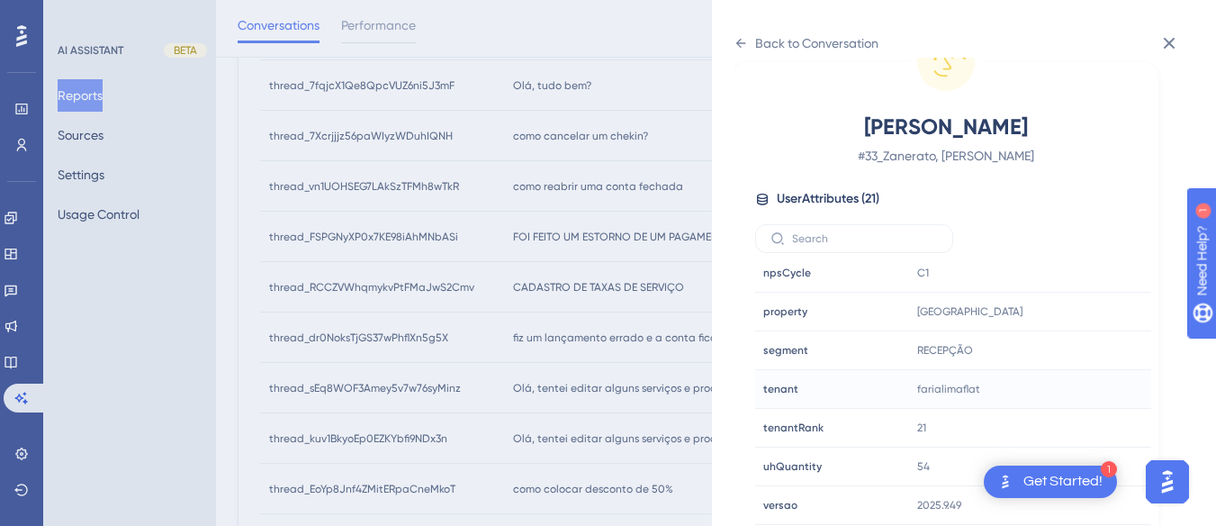
scroll to position [427, 0]
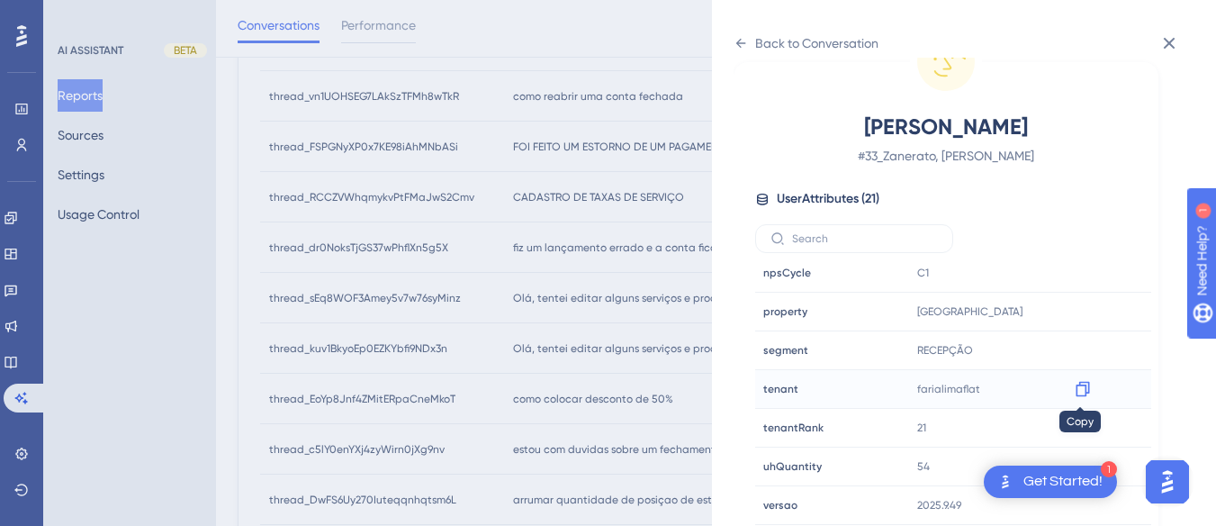
click at [1080, 383] on icon at bounding box center [1083, 389] width 14 height 15
click at [738, 33] on div "Back to Conversation" at bounding box center [806, 43] width 145 height 29
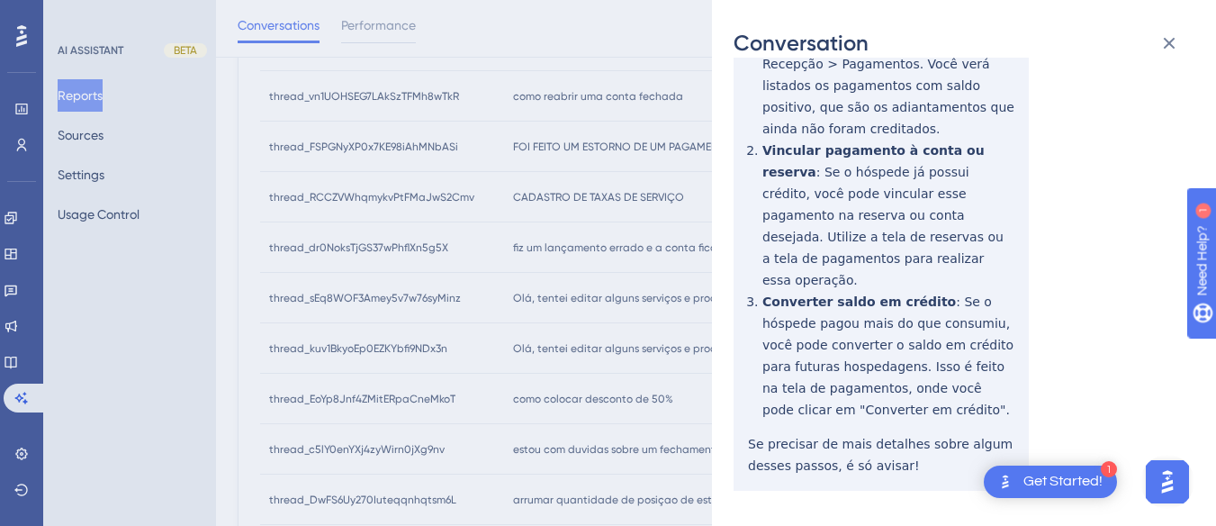
scroll to position [0, 0]
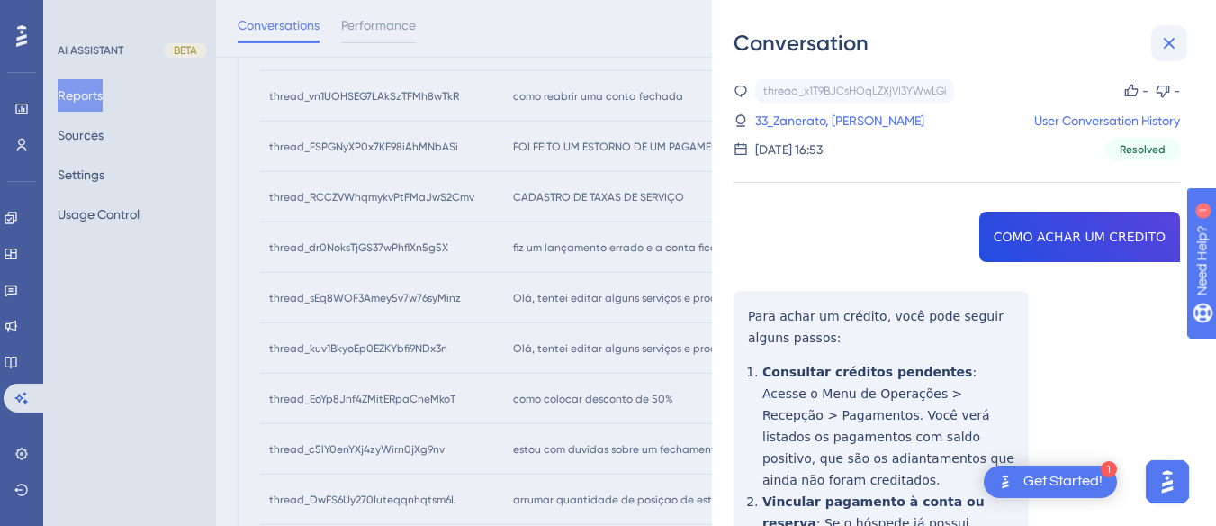
click at [1167, 35] on icon at bounding box center [1170, 43] width 22 height 22
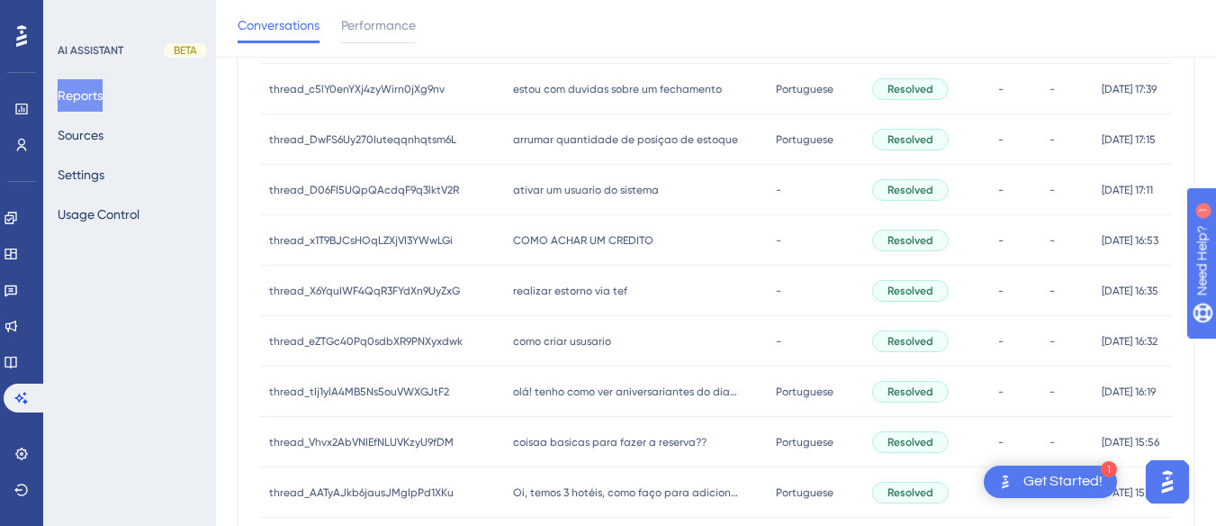
scroll to position [877, 0]
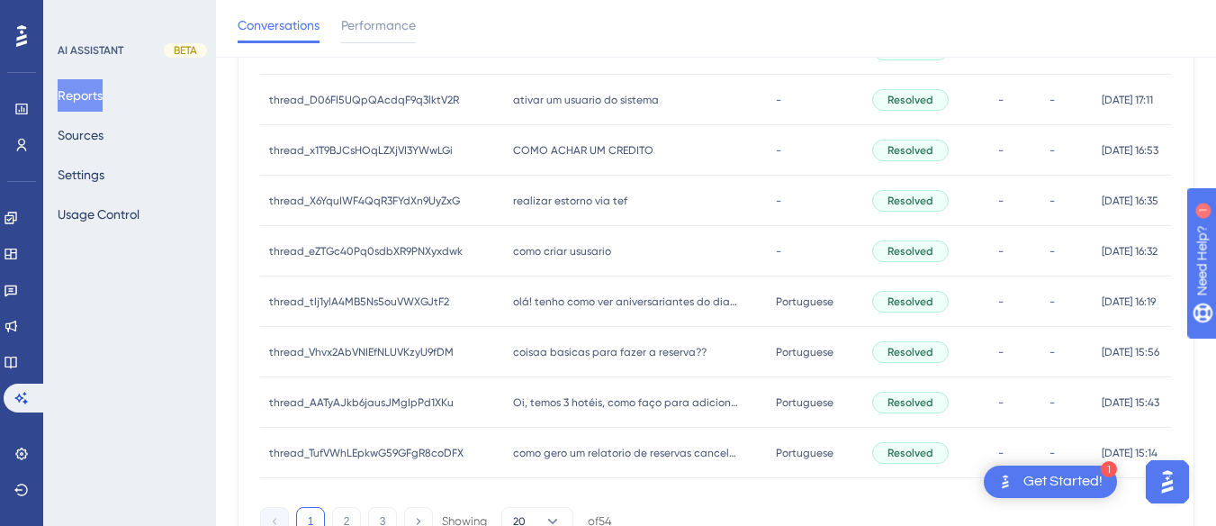
click at [562, 212] on div "realizar estorno via tef realizar estorno via tef" at bounding box center [636, 201] width 264 height 50
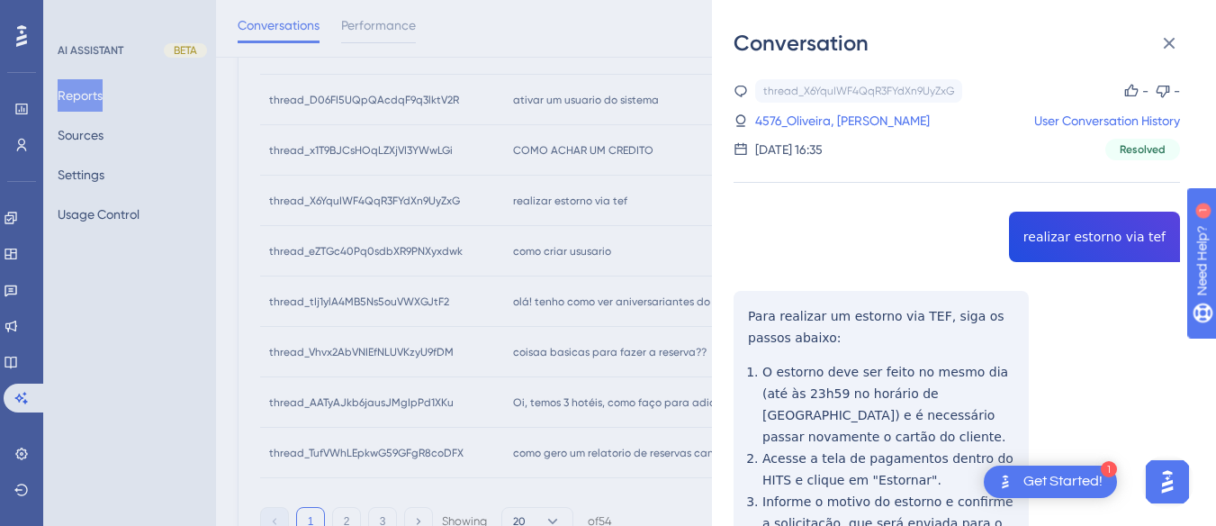
click at [1074, 225] on div "thread_X6YquIWF4QqR3FYdXn9UyZxG Copy - - 4576_Oliveira, [PERSON_NAME] User Conv…" at bounding box center [957, 484] width 447 height 811
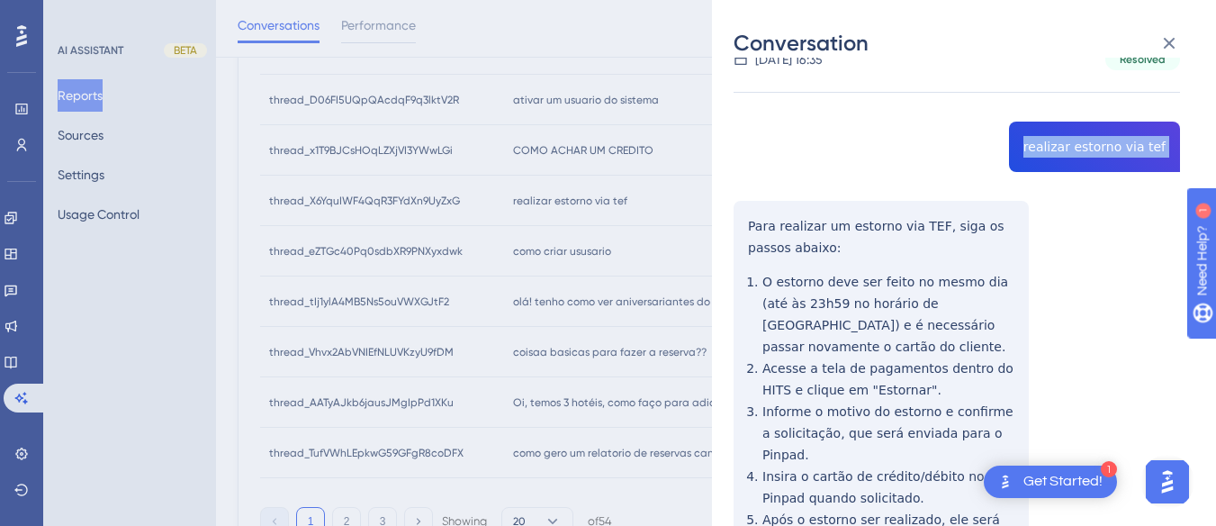
click at [719, 219] on div "Conversation thread_X6YquIWF4QqR3FYdXn9UyZxG Copy - - 4576_Oliveira, [PERSON_NA…" at bounding box center [964, 263] width 504 height 526
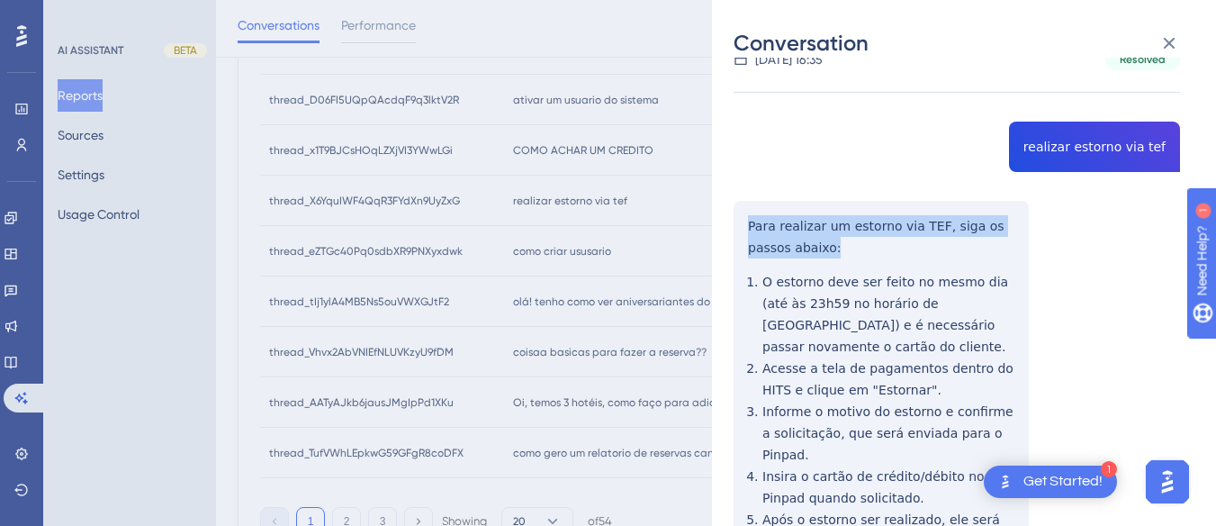
scroll to position [308, 0]
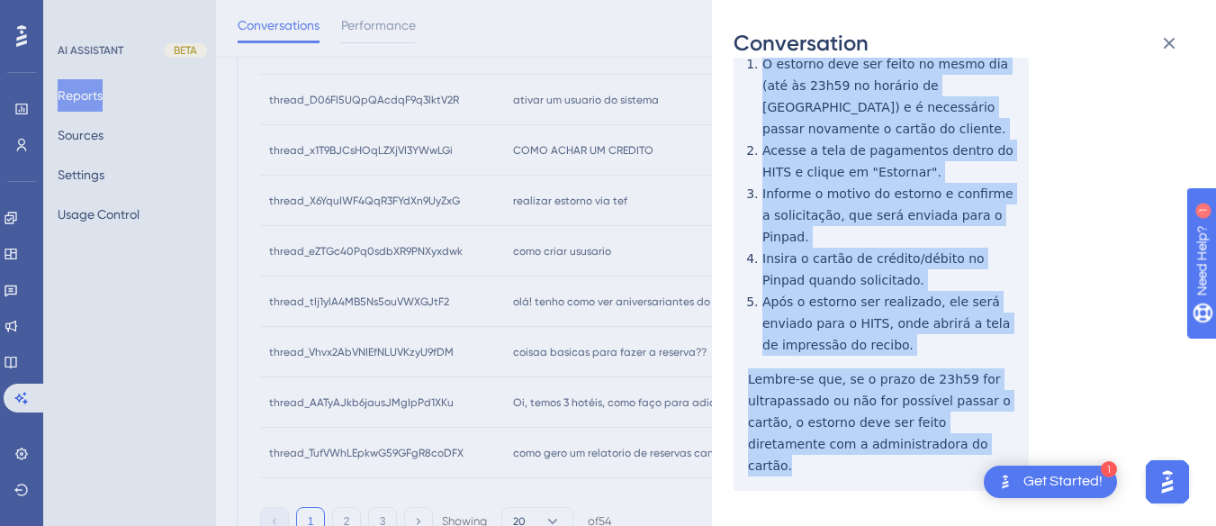
drag, startPoint x: 737, startPoint y: 219, endPoint x: 959, endPoint y: 436, distance: 310.1
click at [959, 436] on div "thread_X6YquIWF4QqR3FYdXn9UyZxG Copy - - 4576_Oliveira, [PERSON_NAME] User Conv…" at bounding box center [957, 176] width 447 height 811
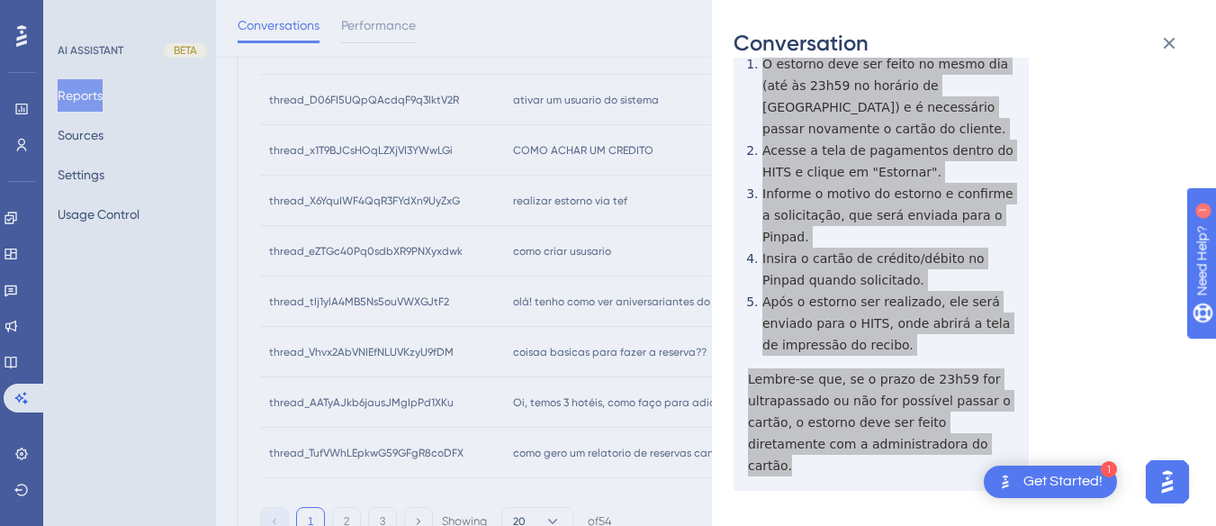
scroll to position [0, 0]
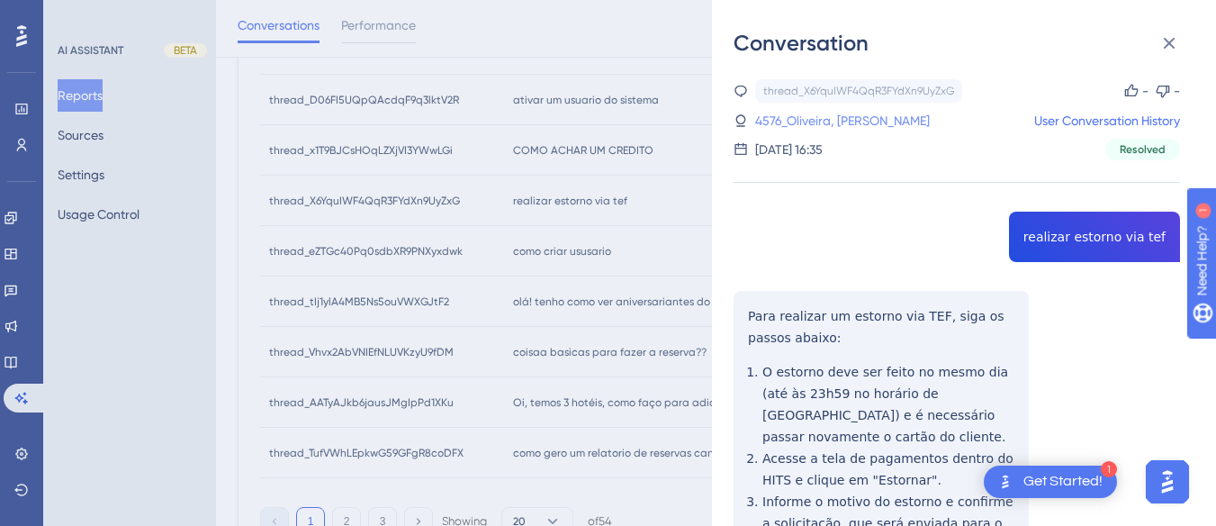
click at [790, 119] on link "4576_Oliveira, [PERSON_NAME]" at bounding box center [842, 121] width 175 height 22
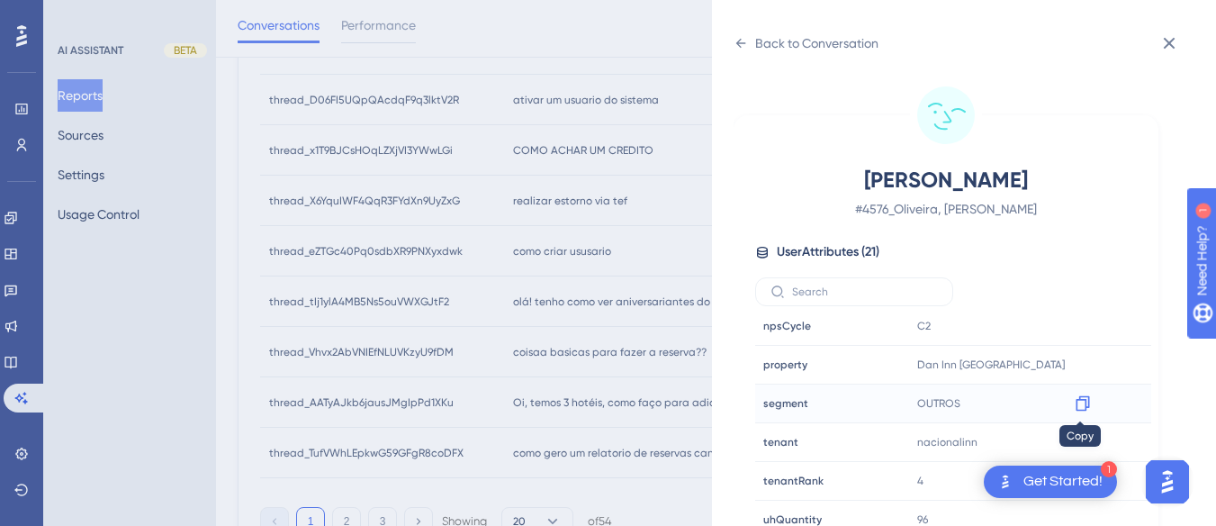
scroll to position [53, 0]
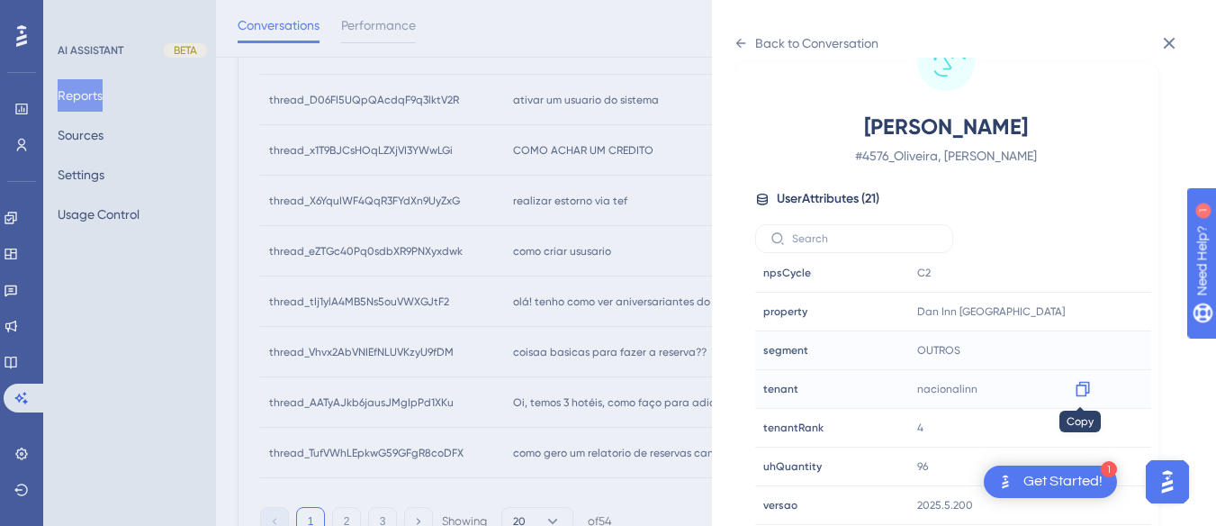
click at [1081, 392] on icon at bounding box center [1083, 389] width 18 height 18
click at [1074, 306] on icon at bounding box center [1083, 312] width 18 height 18
click at [737, 26] on div "Back to Conversation [PERSON_NAME] # 4576_Oliveira, [PERSON_NAME] User Attribut…" at bounding box center [964, 263] width 504 height 526
click at [746, 40] on icon at bounding box center [741, 43] width 14 height 14
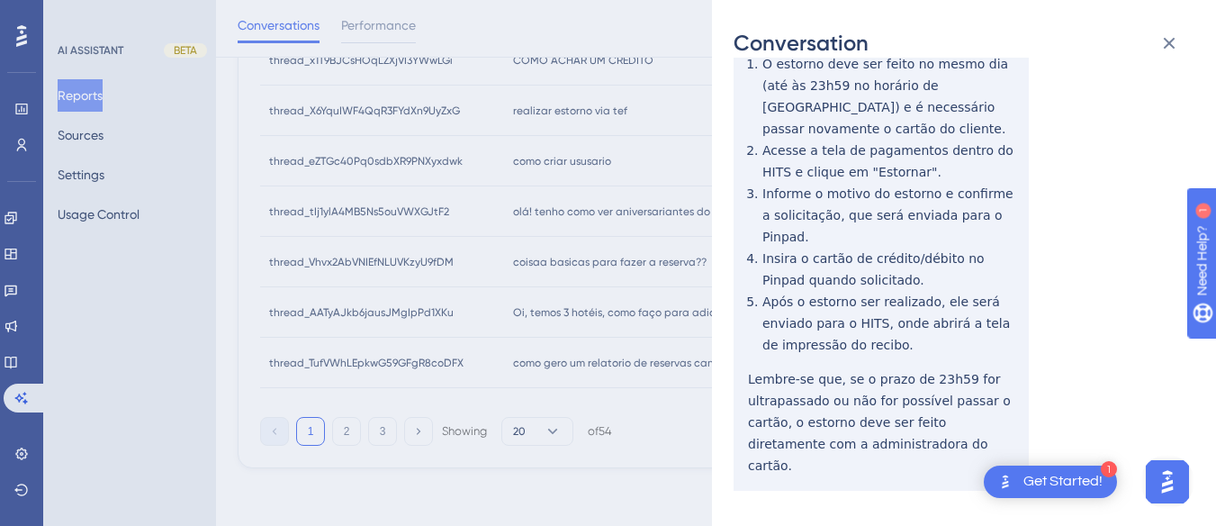
scroll to position [0, 0]
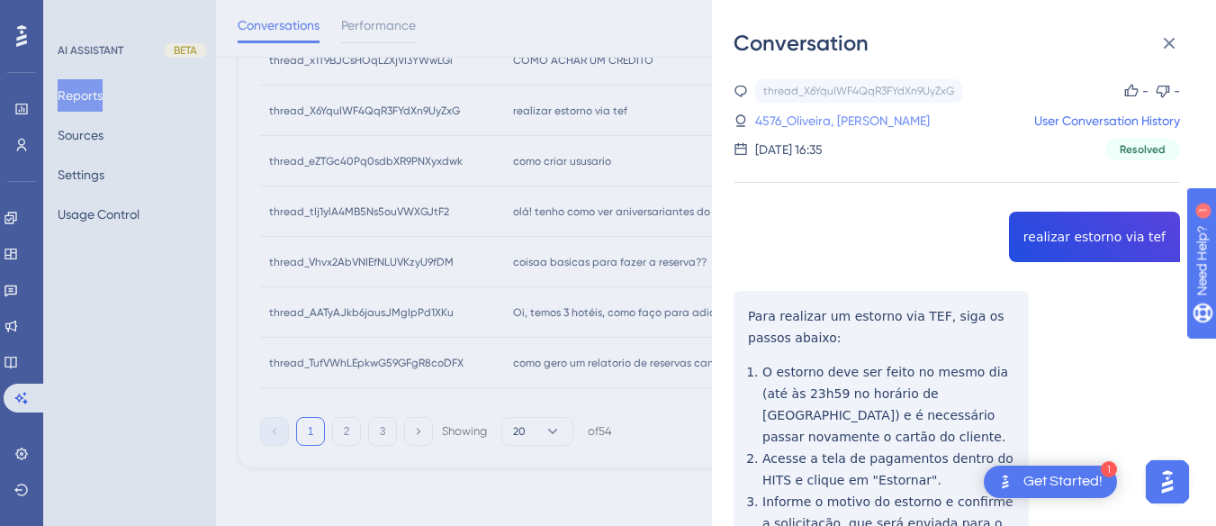
click at [834, 119] on link "4576_Oliveira, [PERSON_NAME]" at bounding box center [842, 121] width 175 height 22
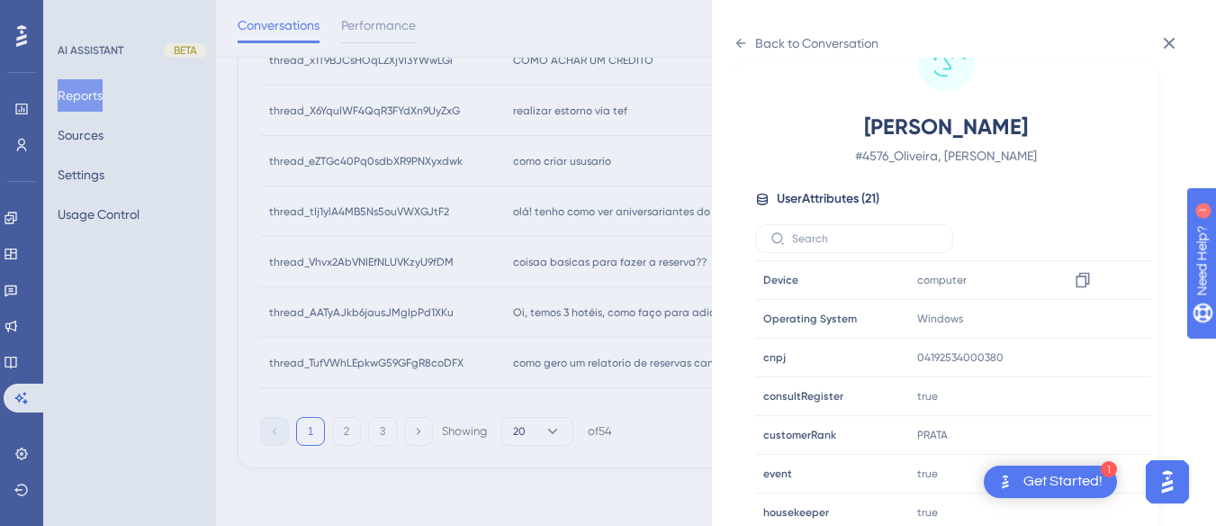
scroll to position [548, 0]
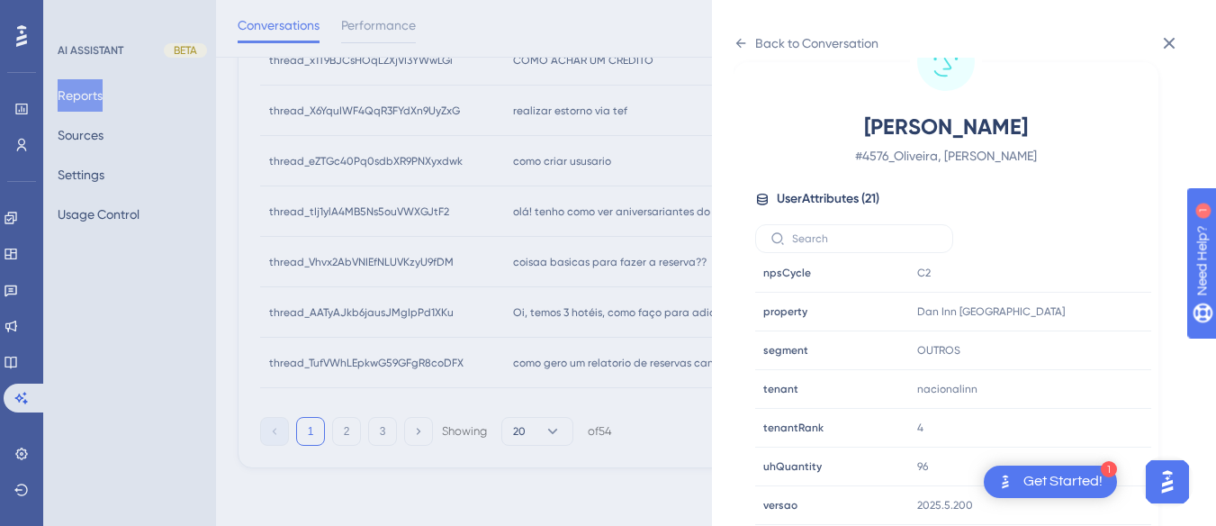
click at [1162, 43] on icon at bounding box center [1170, 43] width 22 height 22
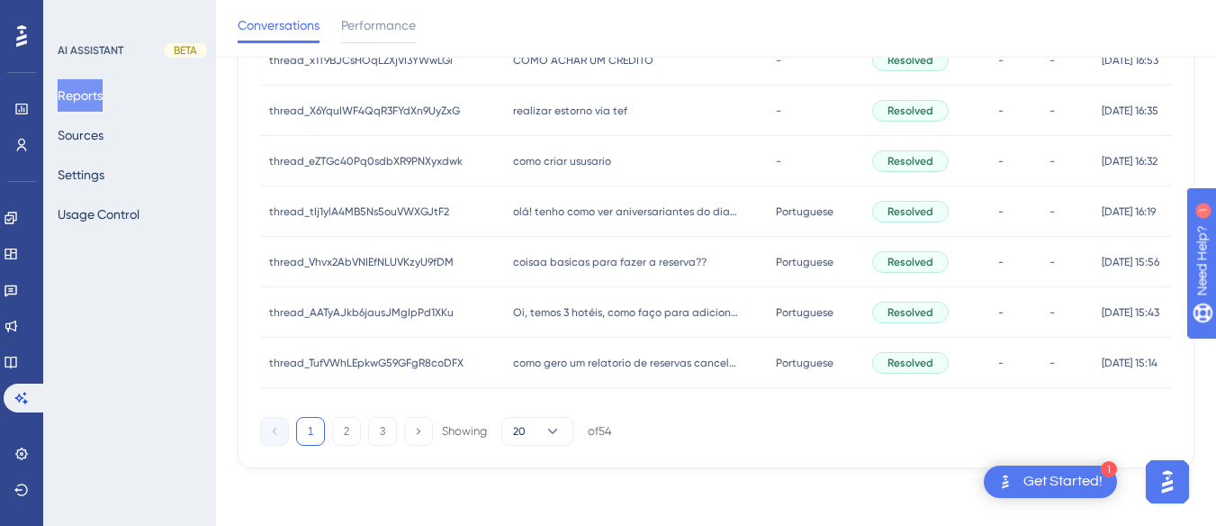
click at [538, 158] on span "como criar ususario" at bounding box center [562, 161] width 98 height 14
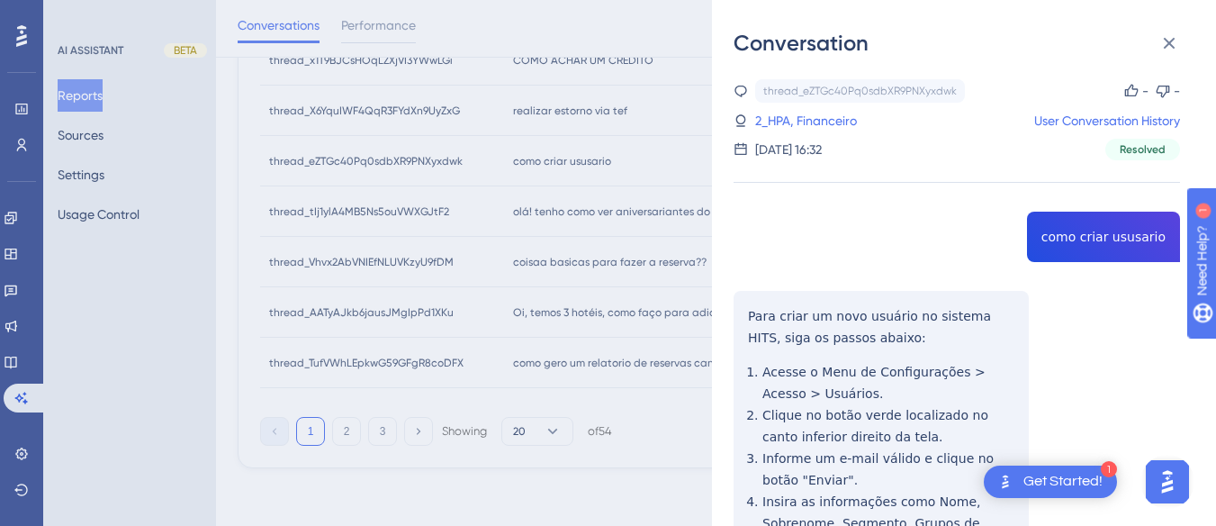
click at [1008, 223] on div "thread_eZTGc40Pq0sdbXR9PNXyxdwk Copy - - 2_HPA, Financeiro User Conversation Hi…" at bounding box center [957, 441] width 447 height 725
click at [806, 326] on div "thread_eZTGc40Pq0sdbXR9PNXyxdwk Copy - - 2_HPA, Financeiro User Conversation Hi…" at bounding box center [957, 441] width 447 height 725
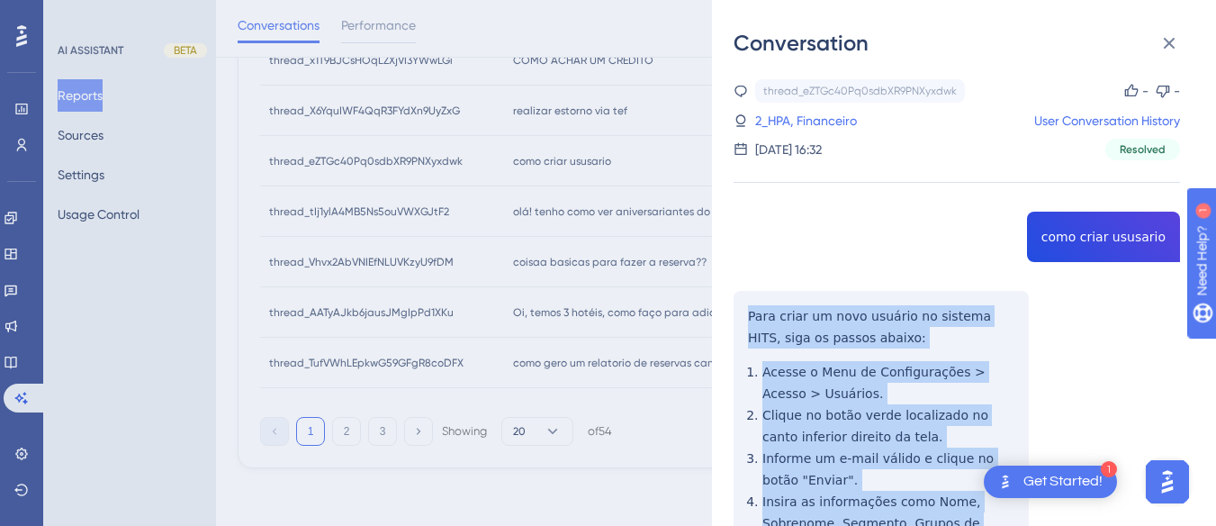
scroll to position [243, 0]
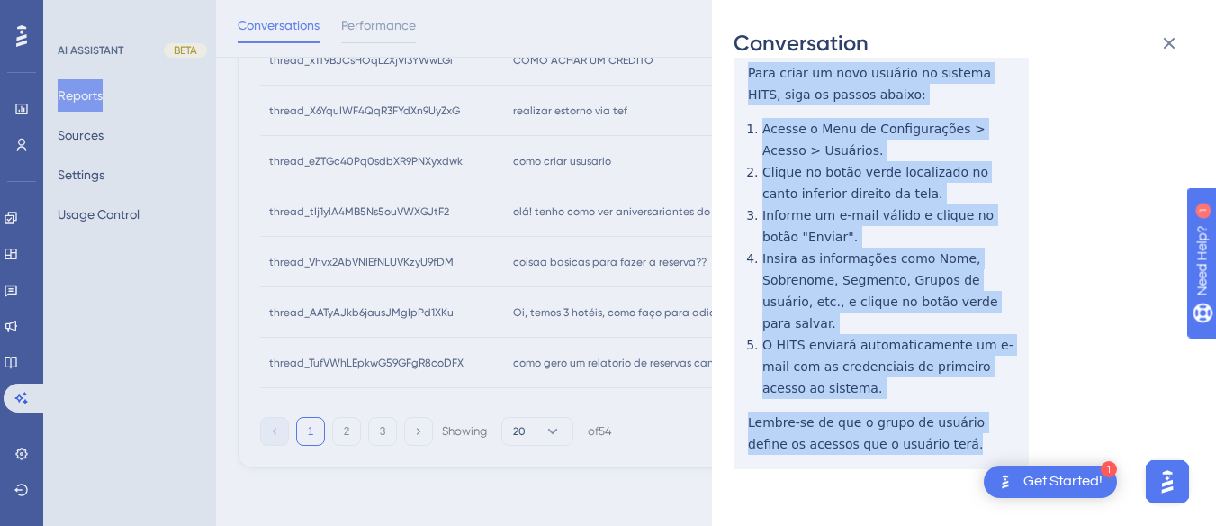
drag, startPoint x: 737, startPoint y: 305, endPoint x: 827, endPoint y: 182, distance: 153.3
click at [947, 411] on div "thread_eZTGc40Pq0sdbXR9PNXyxdwk Copy - - 2_HPA, Financeiro User Conversation Hi…" at bounding box center [957, 198] width 447 height 725
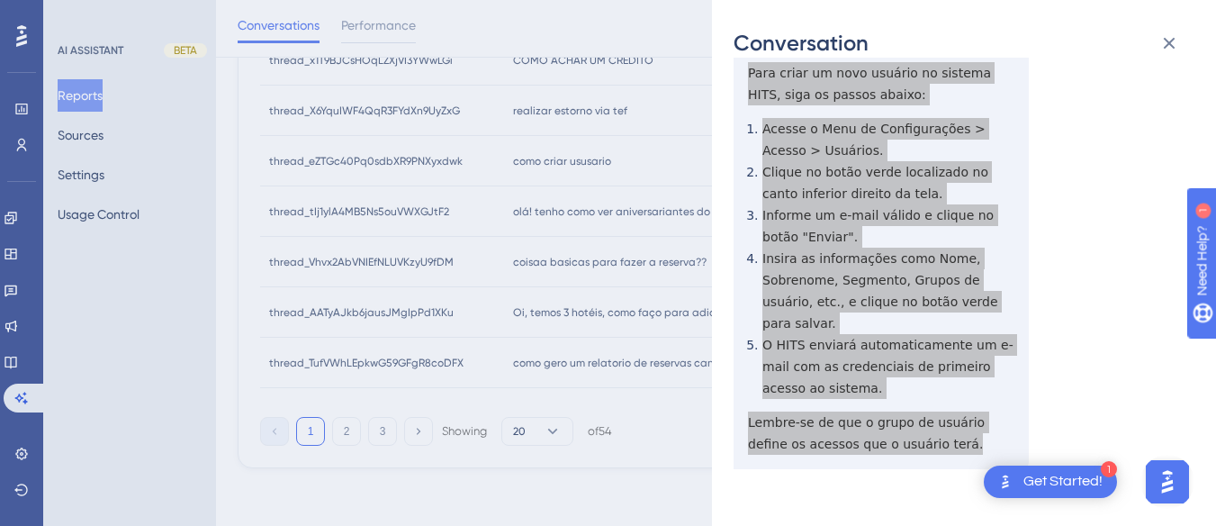
scroll to position [0, 0]
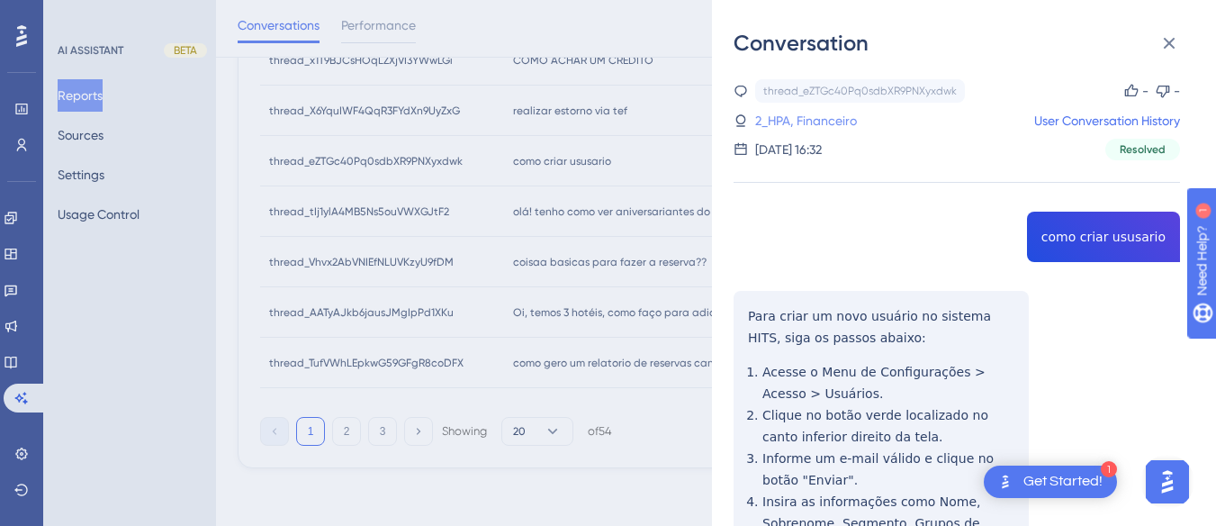
click at [807, 126] on link "2_HPA, Financeiro" at bounding box center [806, 121] width 102 height 22
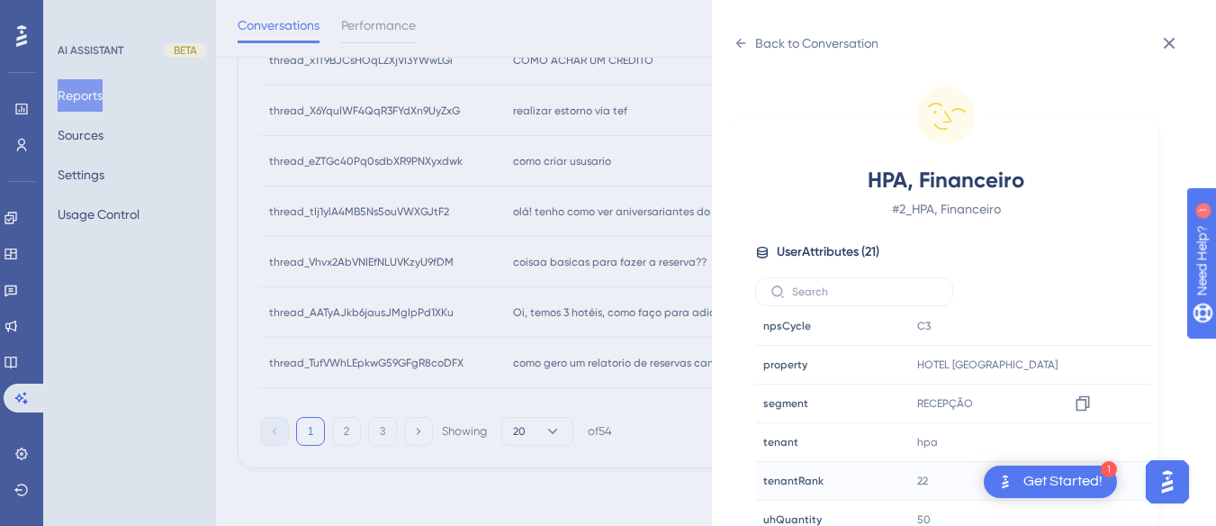
scroll to position [53, 0]
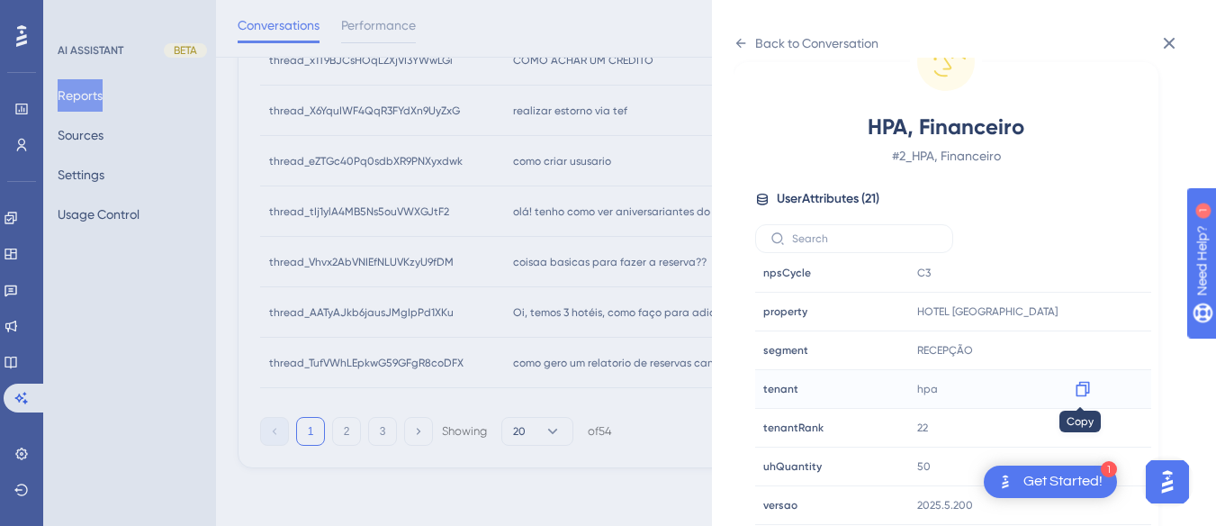
click at [1080, 387] on icon at bounding box center [1083, 389] width 18 height 18
click at [1075, 306] on icon at bounding box center [1083, 312] width 18 height 18
click at [755, 41] on div "Back to Conversation" at bounding box center [816, 43] width 123 height 22
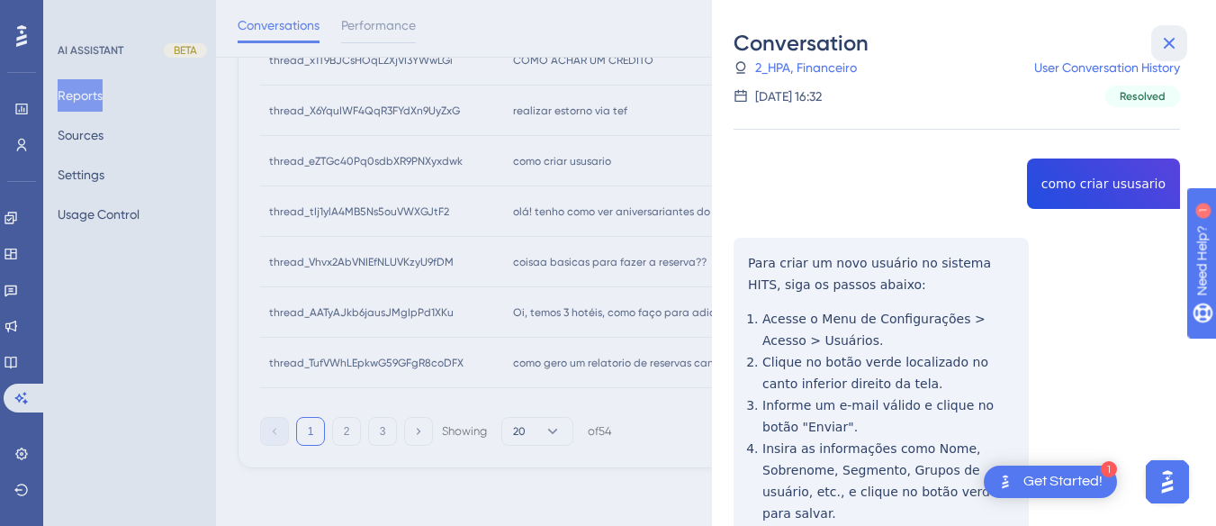
click at [1161, 50] on icon at bounding box center [1170, 43] width 22 height 22
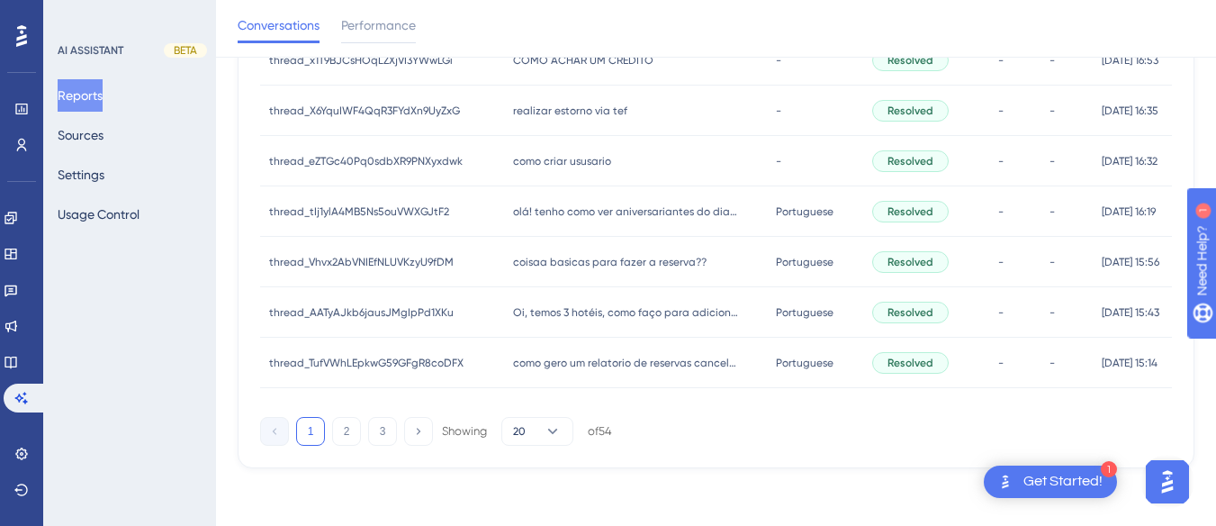
click at [504, 200] on div "olá! tenho como ver aniversariantes do dia dentre os check-ins previstos pra da…" at bounding box center [636, 211] width 264 height 50
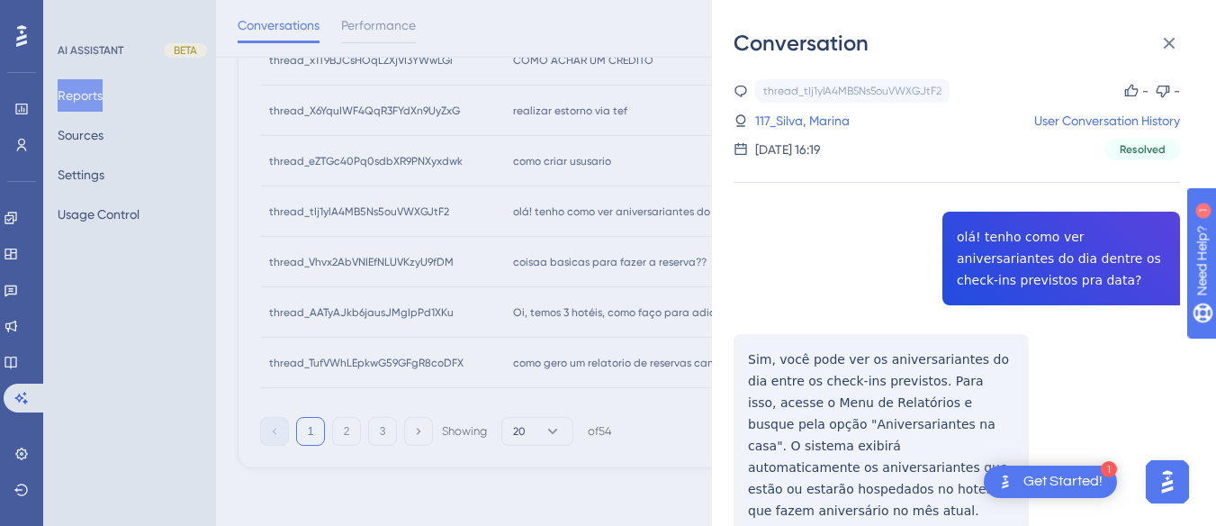
click at [1038, 226] on div "thread_tIj1ylA4MB5Ns5ouVWXGJtF2 Copy - - 117_Silva, Marina User Conversation Hi…" at bounding box center [957, 353] width 447 height 548
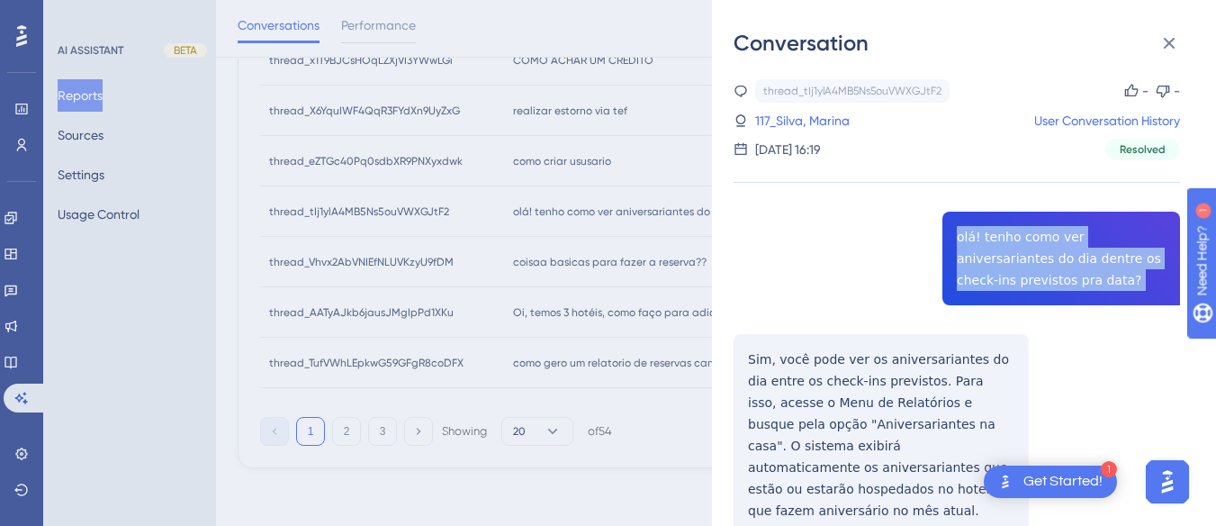
click at [1038, 226] on div "thread_tIj1ylA4MB5Ns5ouVWXGJtF2 Copy - - 117_Silva, Marina User Conversation Hi…" at bounding box center [957, 353] width 447 height 548
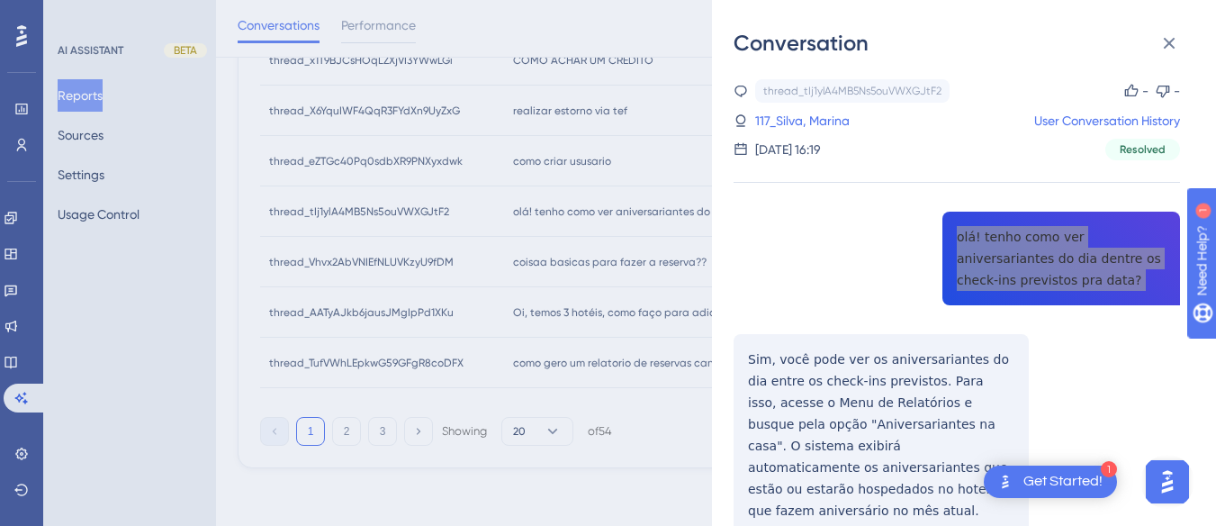
scroll to position [67, 0]
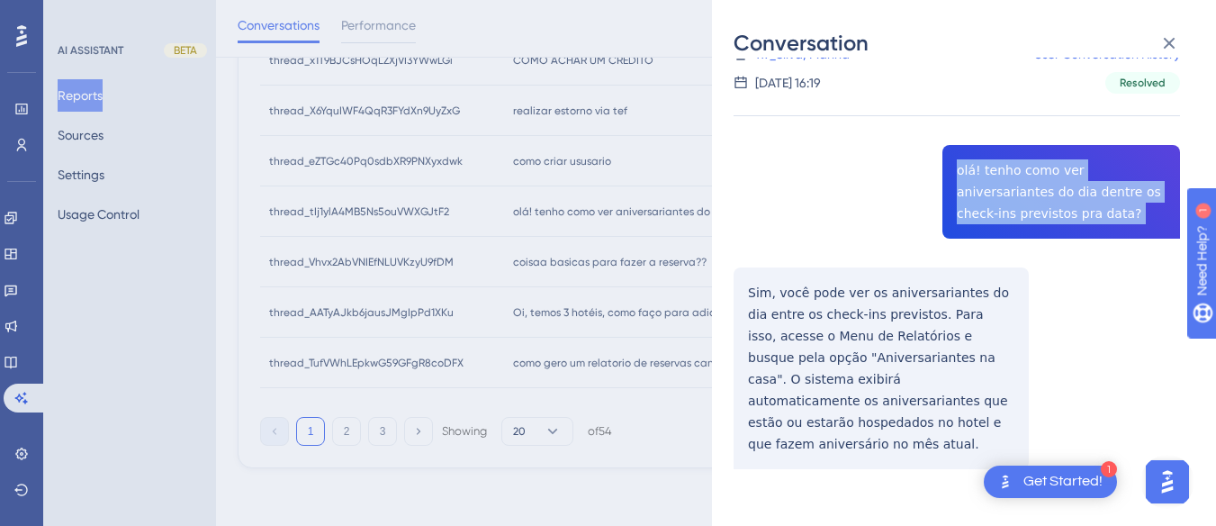
click at [743, 279] on div "thread_tIj1ylA4MB5Ns5ouVWXGJtF2 Copy - - 117_Silva, Marina User Conversation Hi…" at bounding box center [957, 287] width 447 height 548
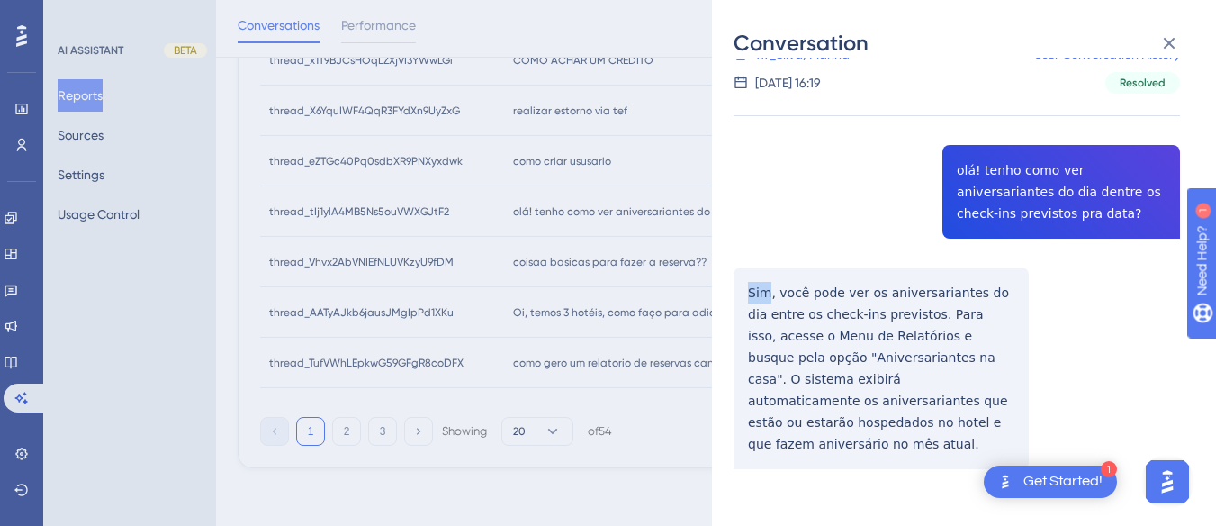
click at [743, 279] on div "thread_tIj1ylA4MB5Ns5ouVWXGJtF2 Copy - - 117_Silva, Marina User Conversation Hi…" at bounding box center [957, 287] width 447 height 548
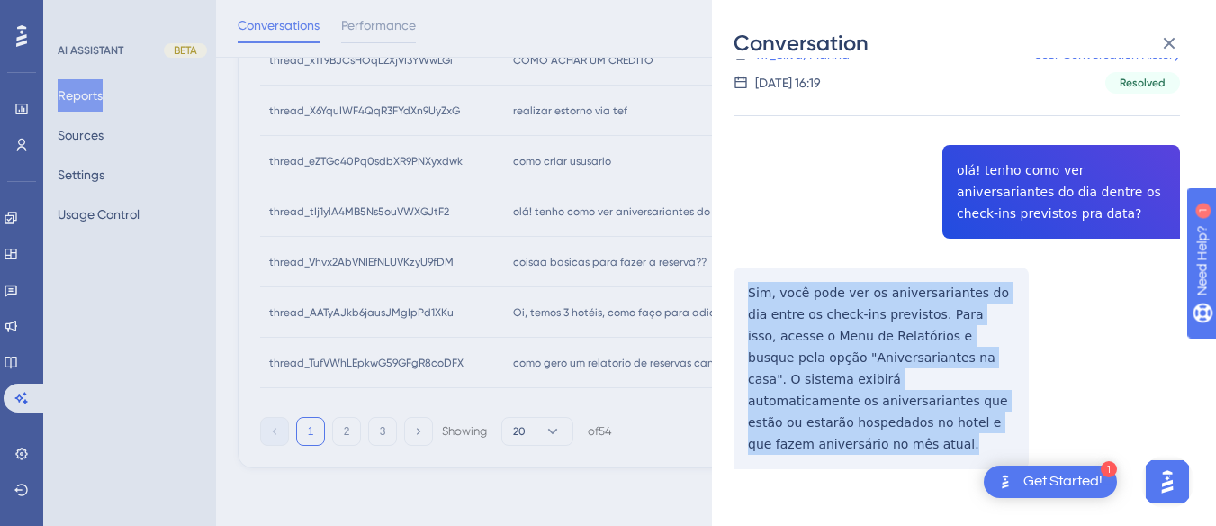
click at [743, 279] on div "thread_tIj1ylA4MB5Ns5ouVWXGJtF2 Copy - - 117_Silva, Marina User Conversation Hi…" at bounding box center [957, 287] width 447 height 548
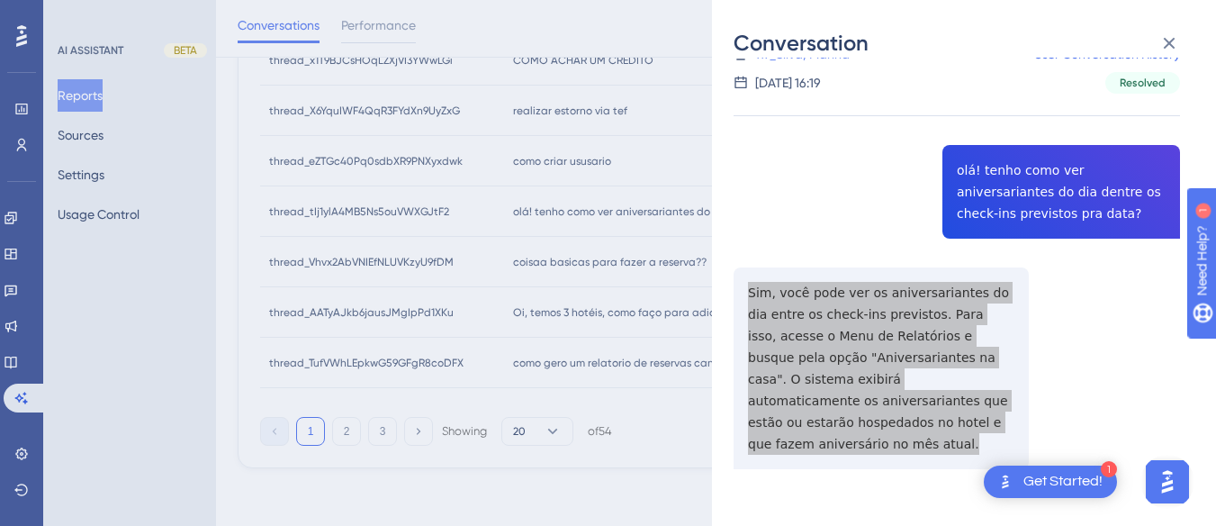
scroll to position [877, 0]
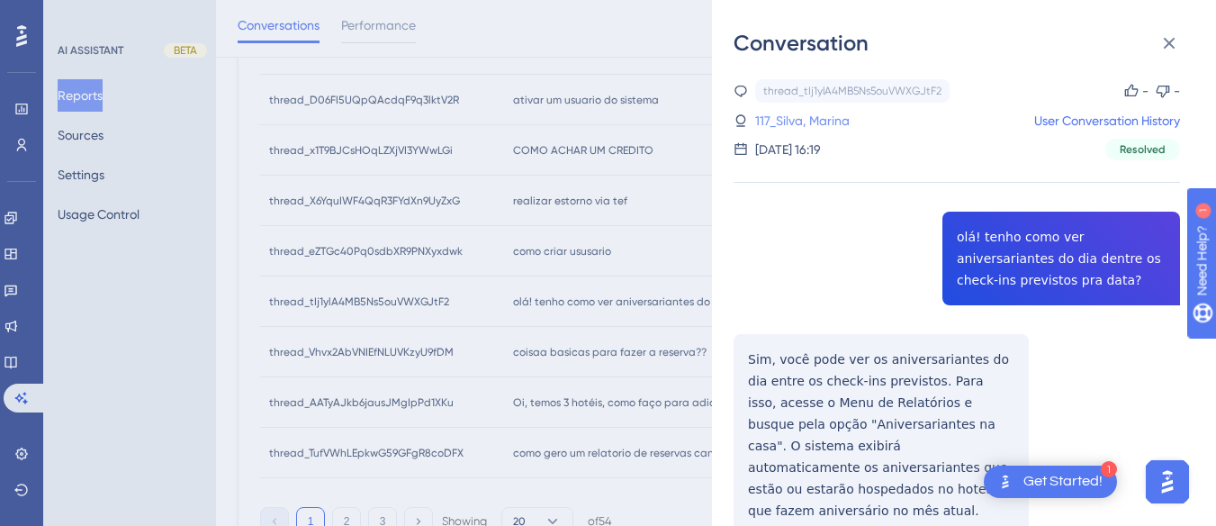
click at [805, 121] on link "117_Silva, Marina" at bounding box center [802, 121] width 95 height 22
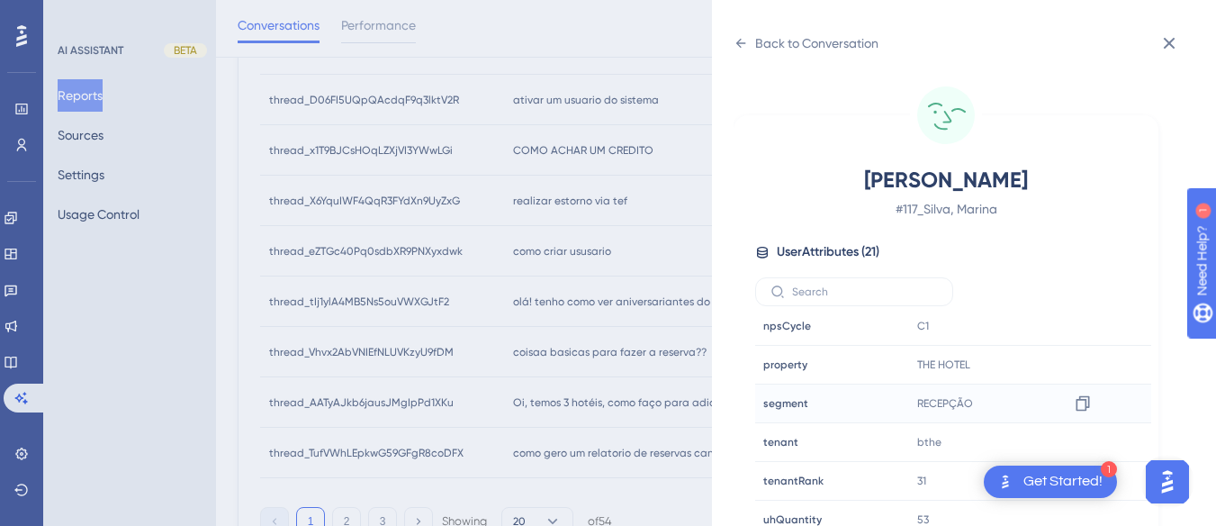
scroll to position [53, 0]
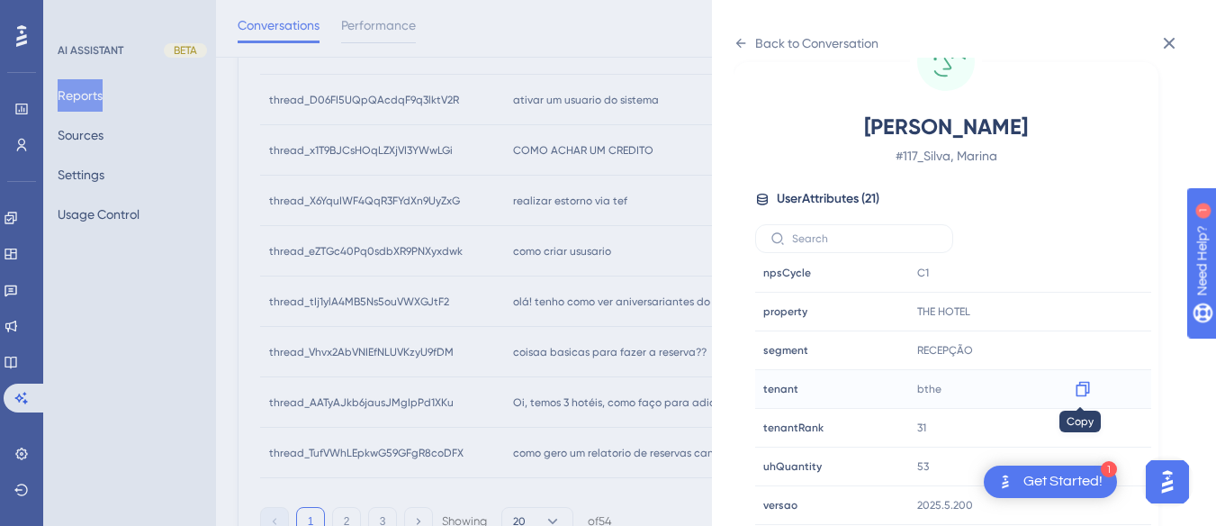
click at [1084, 389] on icon at bounding box center [1083, 389] width 14 height 15
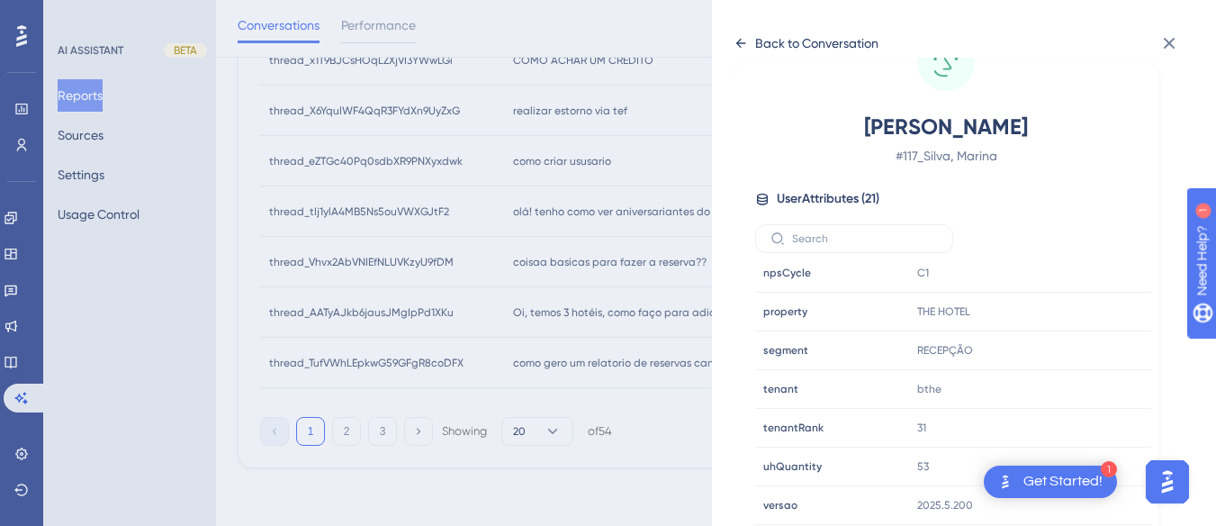
click at [745, 39] on icon at bounding box center [741, 43] width 14 height 14
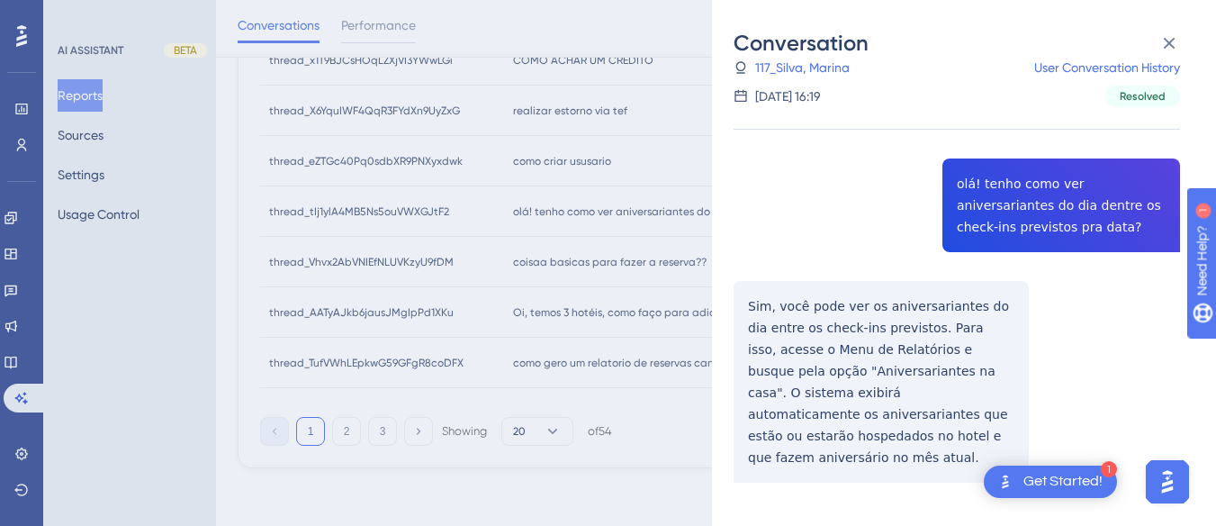
scroll to position [67, 0]
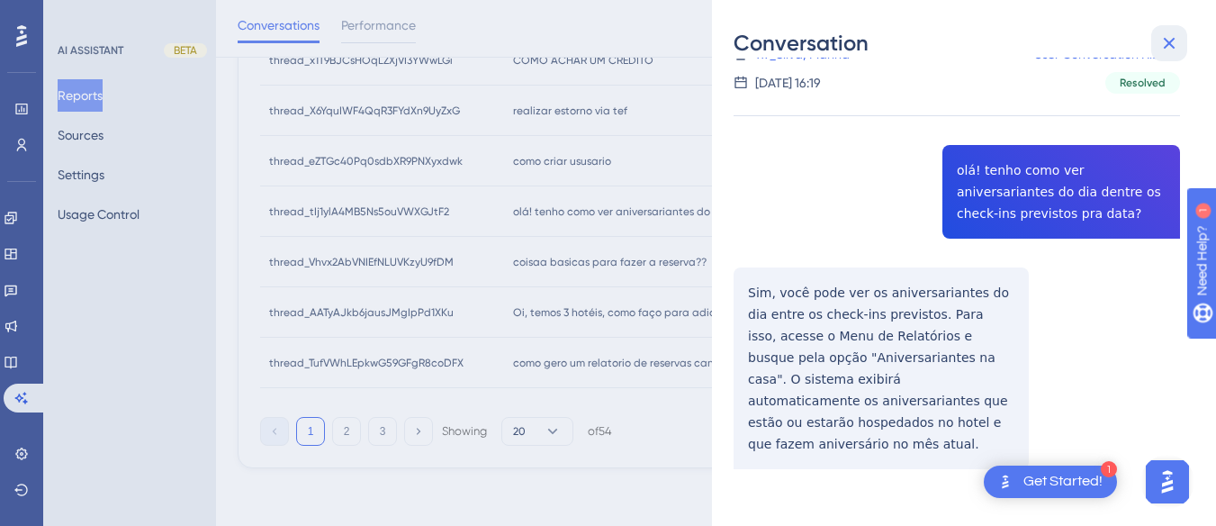
click at [1164, 39] on icon at bounding box center [1170, 44] width 12 height 12
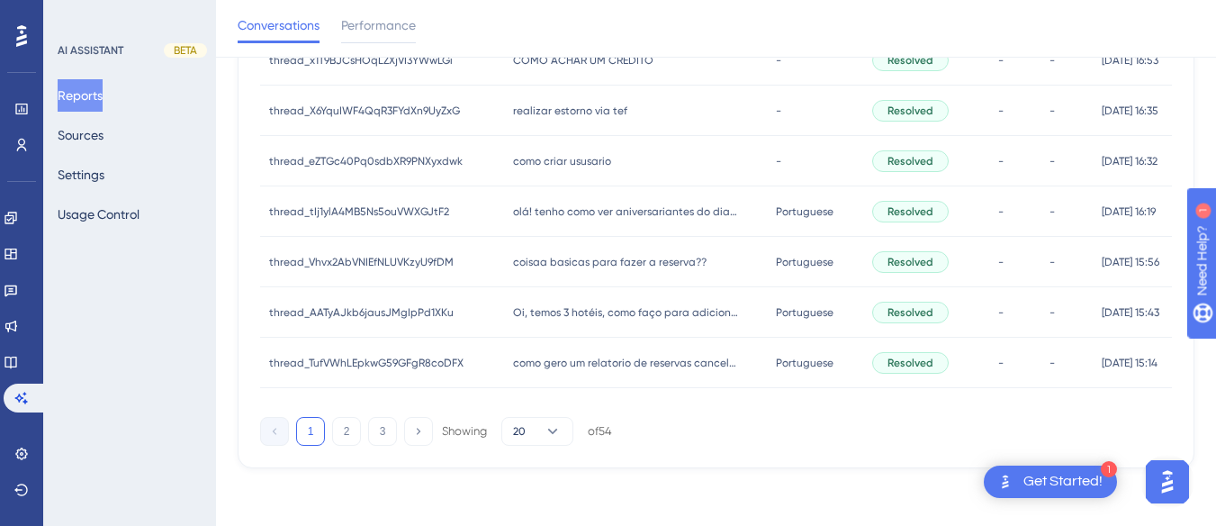
click at [592, 270] on div "coisaa basicas para fazer a reserva?? coisaa basicas para fazer a reserva??" at bounding box center [636, 262] width 264 height 50
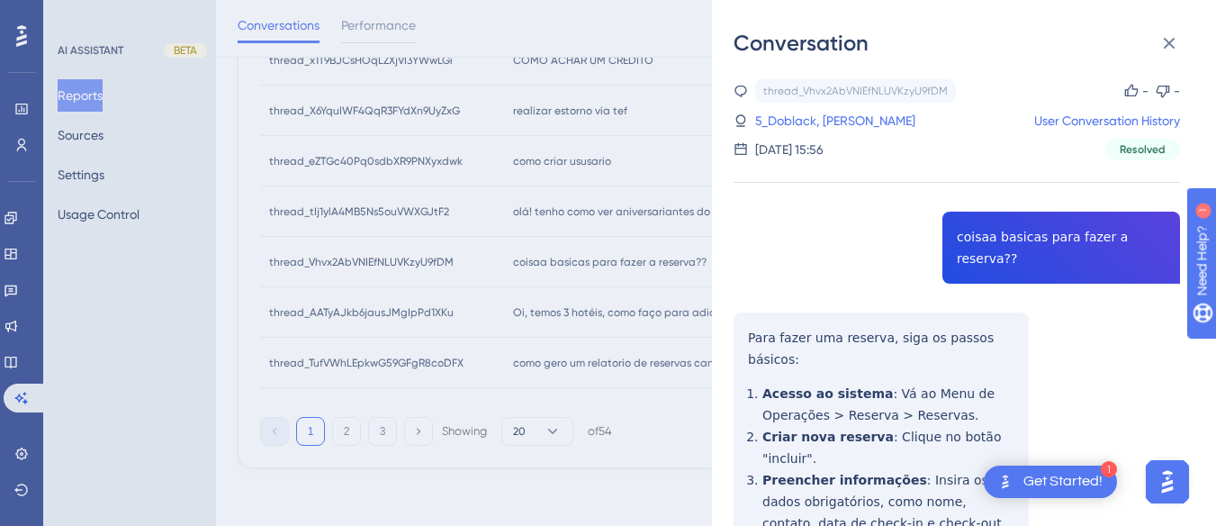
click at [733, 304] on div "Conversation thread_Vhvx2AbVNIEfNLUVKzyU9fDM Copy - - 5_Doblack, [PERSON_NAME] …" at bounding box center [964, 263] width 504 height 526
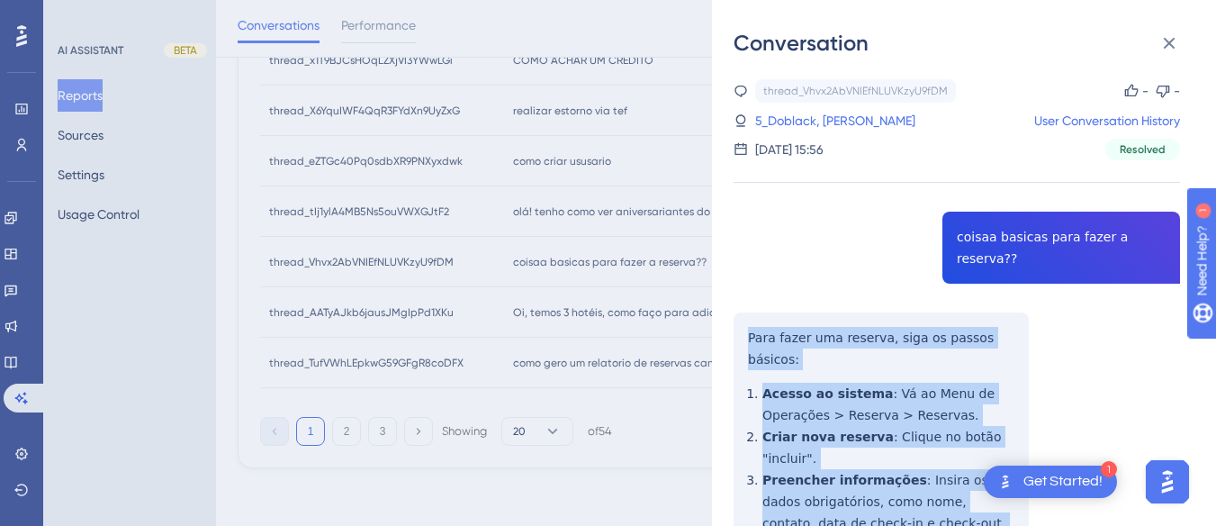
scroll to position [450, 0]
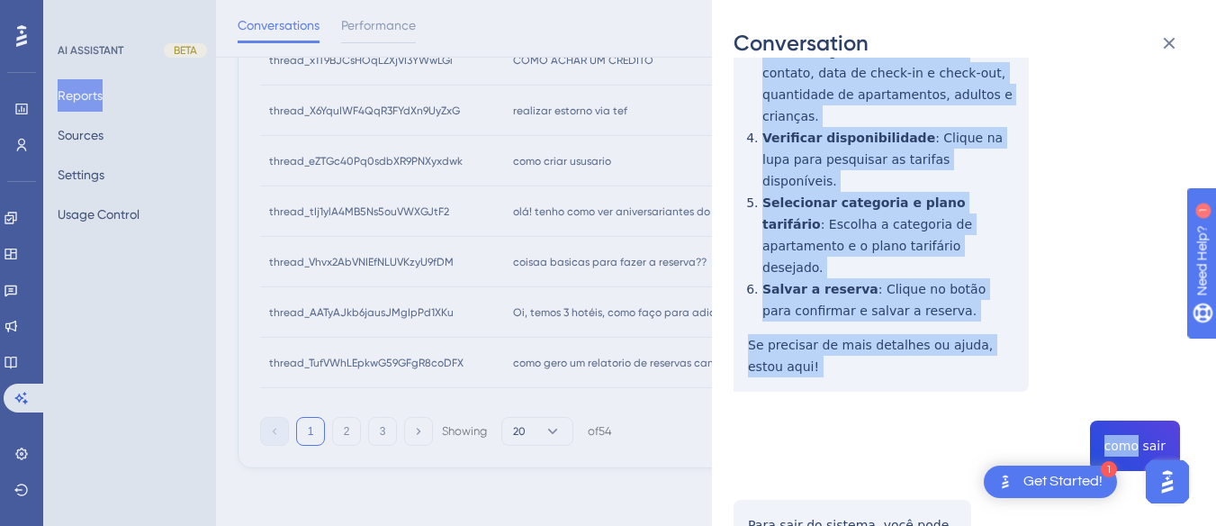
drag, startPoint x: 733, startPoint y: 304, endPoint x: 860, endPoint y: 304, distance: 127.0
click at [860, 304] on div "Conversation thread_Vhvx2AbVNIEfNLUVKzyU9fDM Copy - - 5_Doblack, [PERSON_NAME] …" at bounding box center [964, 263] width 504 height 526
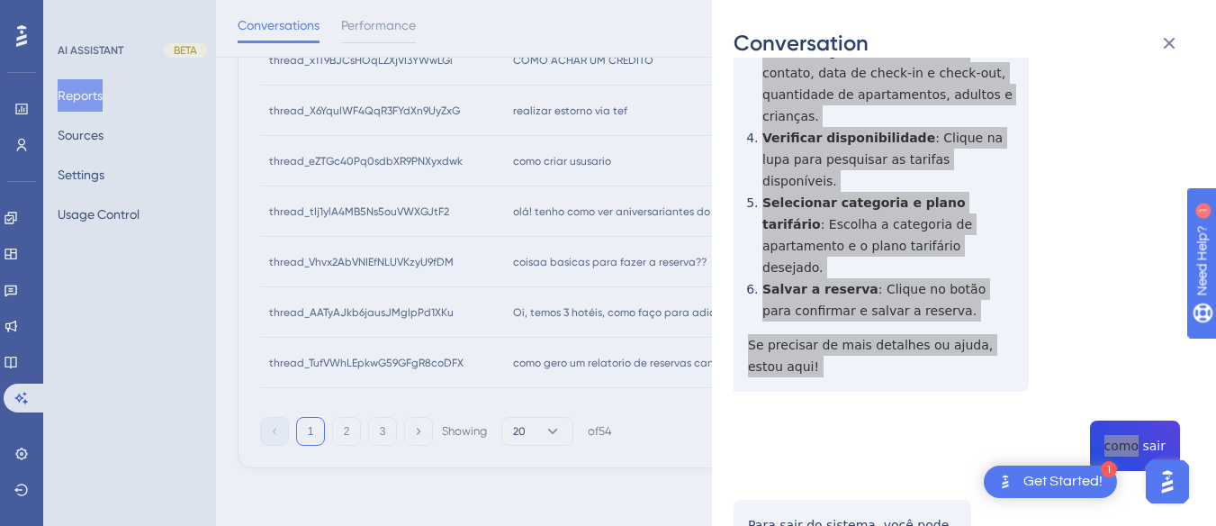
scroll to position [553, 0]
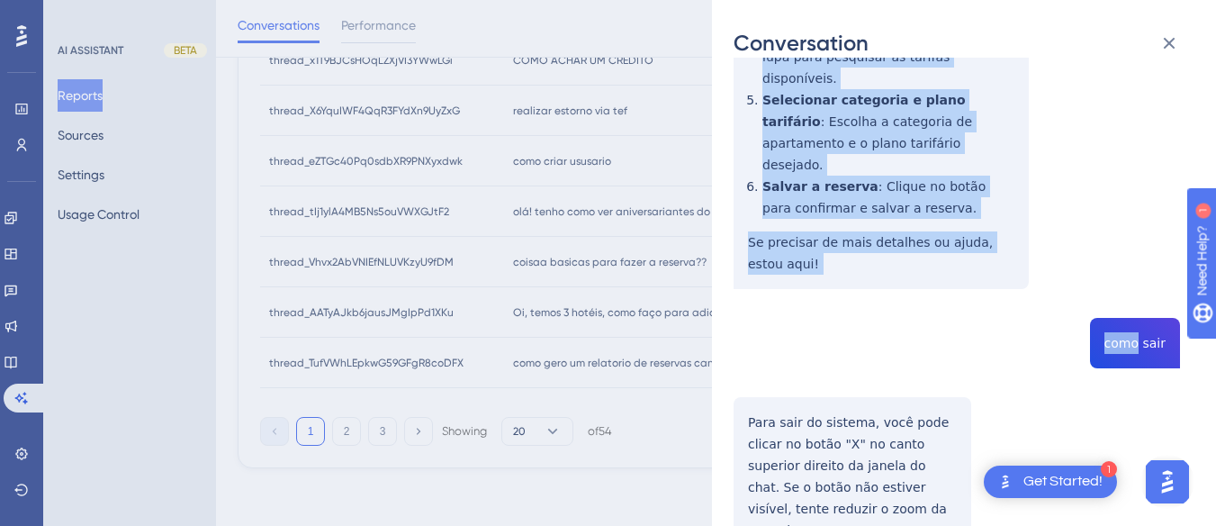
click at [1121, 228] on div "thread_Vhvx2AbVNIEfNLUVKzyU9fDM Copy - - 5_Doblack, [PERSON_NAME] User Conversa…" at bounding box center [957, 108] width 447 height 1164
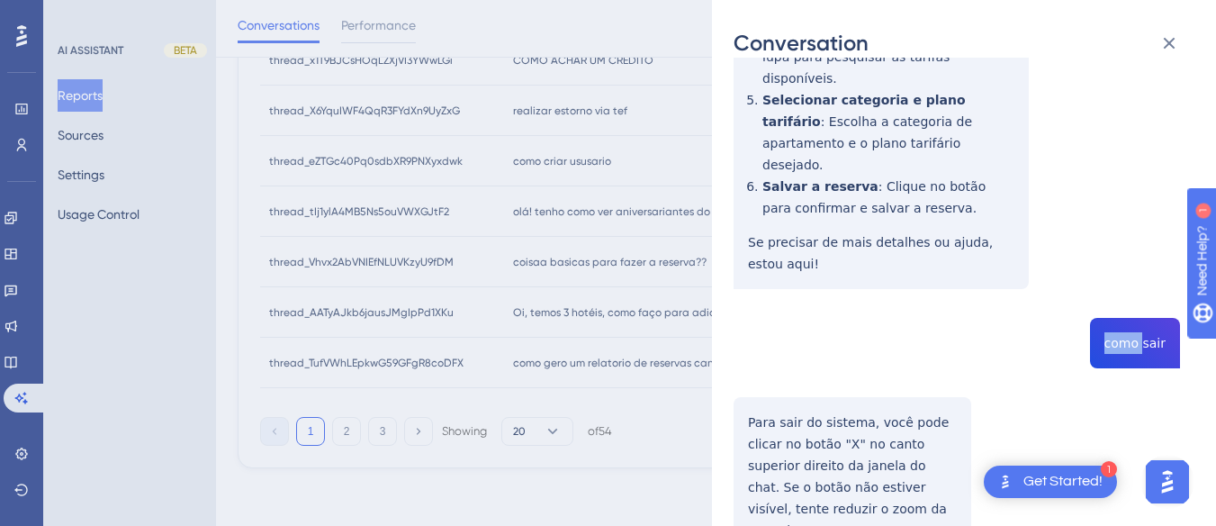
click at [1121, 228] on div "thread_Vhvx2AbVNIEfNLUVKzyU9fDM Copy - - 5_Doblack, [PERSON_NAME] User Conversa…" at bounding box center [957, 108] width 447 height 1164
click at [751, 330] on div "thread_Vhvx2AbVNIEfNLUVKzyU9fDM Copy - - 5_Doblack, [PERSON_NAME] User Conversa…" at bounding box center [957, 108] width 447 height 1164
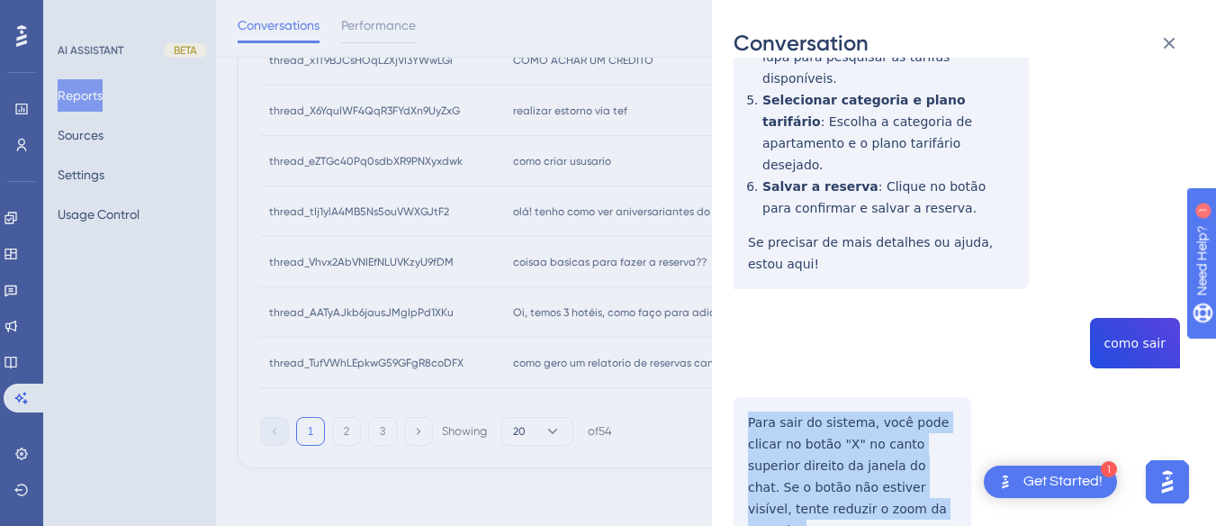
click at [751, 330] on div "thread_Vhvx2AbVNIEfNLUVKzyU9fDM Copy - - 5_Doblack, [PERSON_NAME] User Conversa…" at bounding box center [957, 108] width 447 height 1164
click at [762, 299] on div "thread_Vhvx2AbVNIEfNLUVKzyU9fDM Copy - - 5_Doblack, [PERSON_NAME] User Conversa…" at bounding box center [957, 108] width 447 height 1164
drag, startPoint x: 773, startPoint y: 325, endPoint x: 966, endPoint y: 416, distance: 213.9
click at [966, 416] on div "thread_Vhvx2AbVNIEfNLUVKzyU9fDM Copy - - 5_Doblack, [PERSON_NAME] User Conversa…" at bounding box center [957, 108] width 447 height 1164
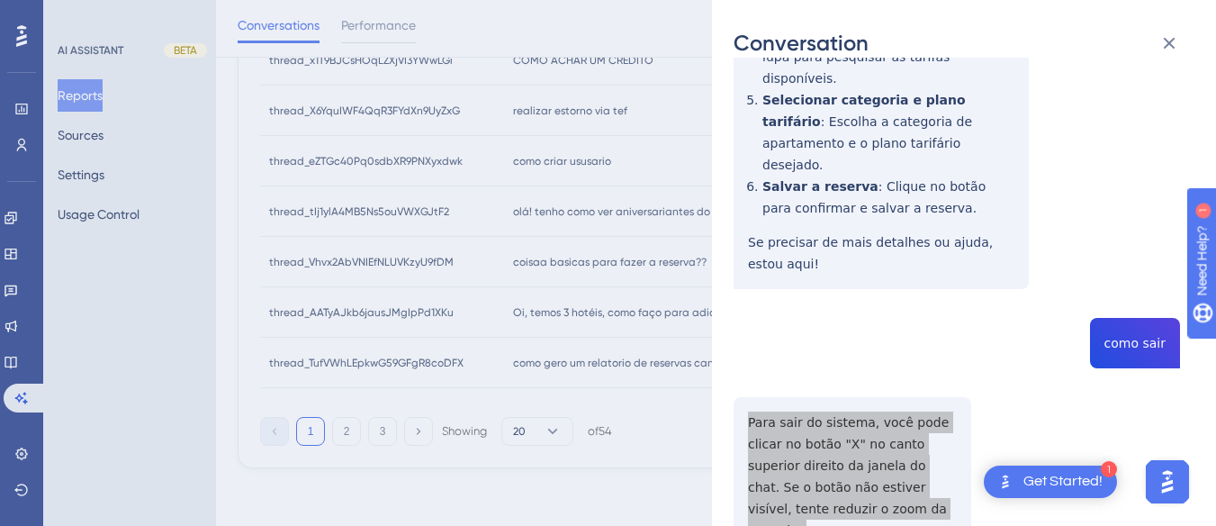
scroll to position [0, 0]
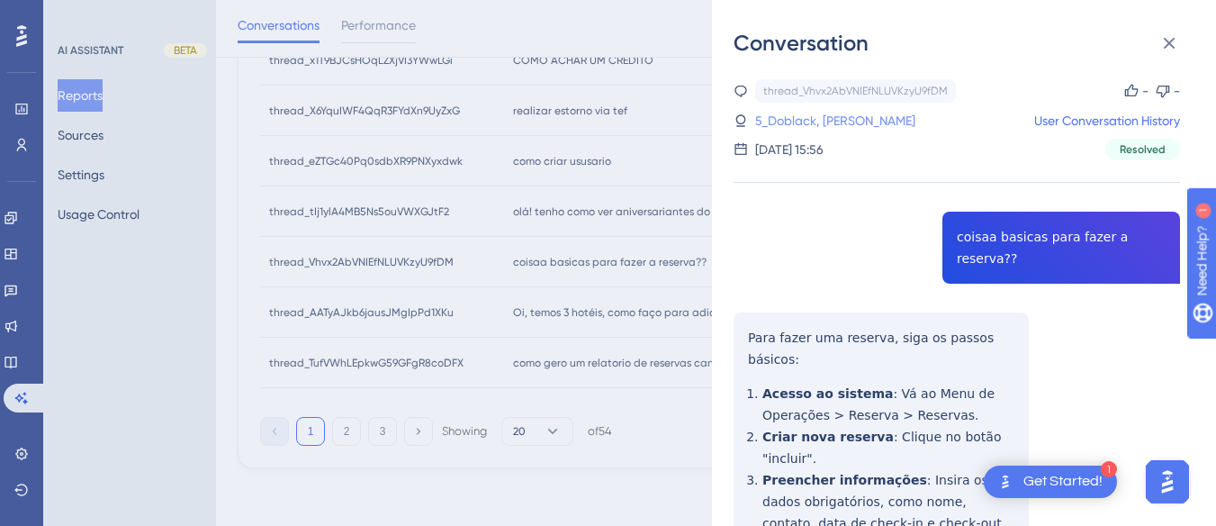
drag, startPoint x: 810, startPoint y: 113, endPoint x: 817, endPoint y: 122, distance: 11.0
click at [810, 113] on link "5_Doblack, [PERSON_NAME]" at bounding box center [835, 121] width 160 height 22
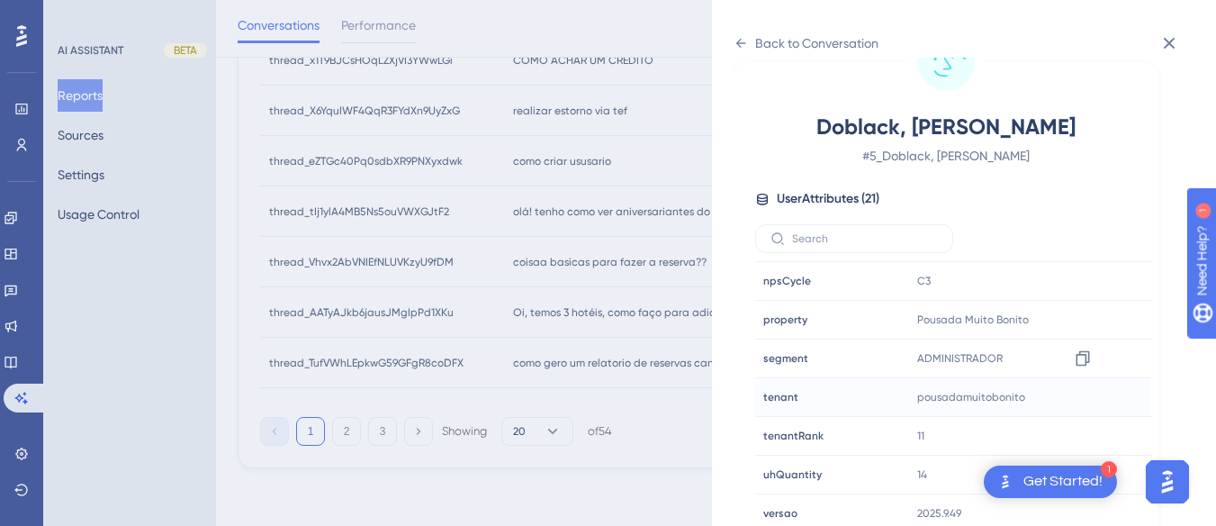
scroll to position [548, 0]
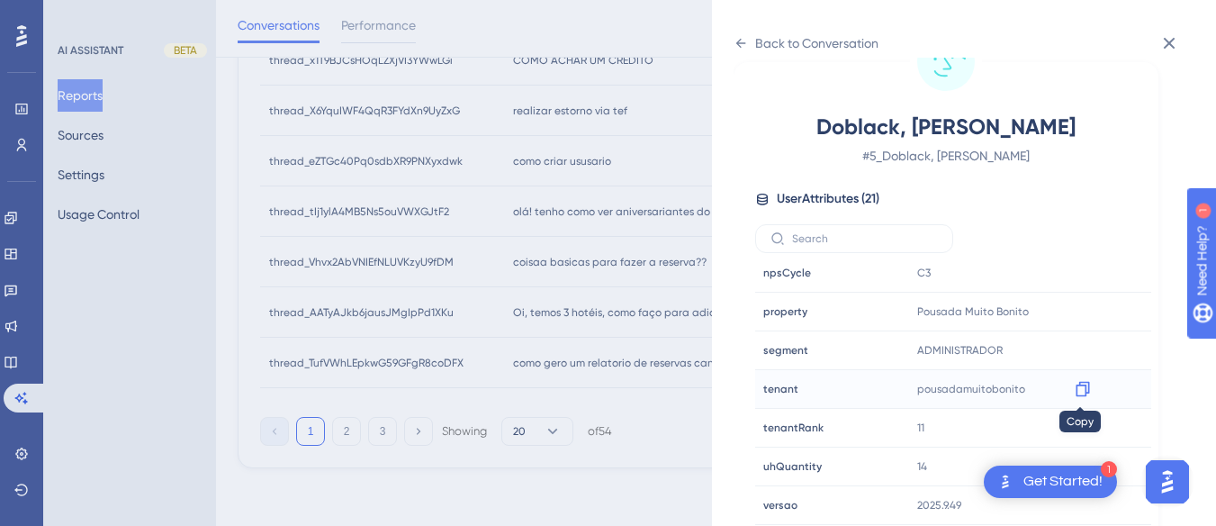
click at [1084, 386] on icon at bounding box center [1083, 389] width 14 height 15
click at [743, 38] on icon at bounding box center [741, 43] width 14 height 14
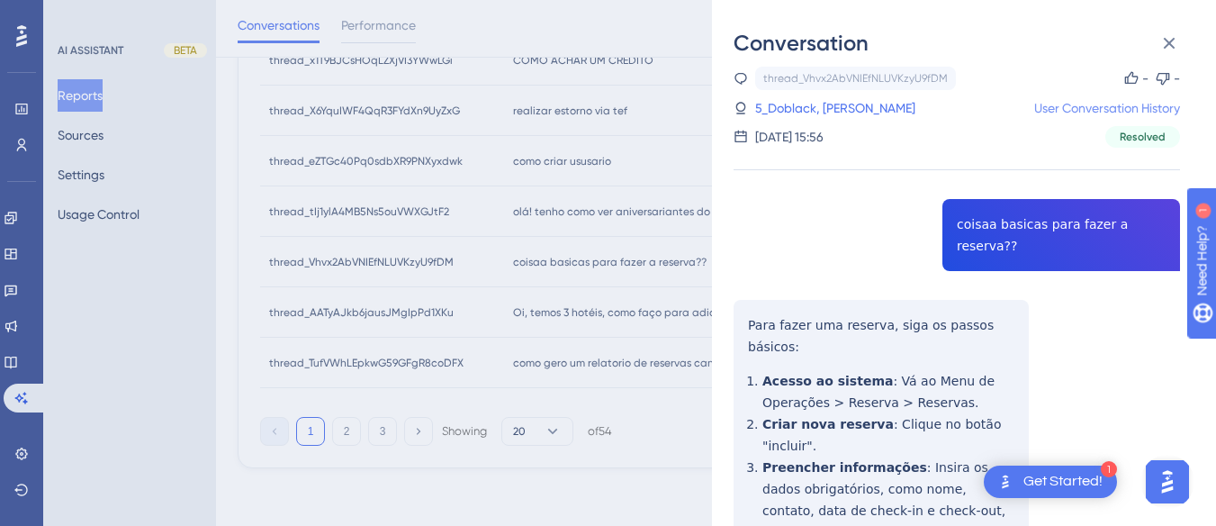
scroll to position [0, 0]
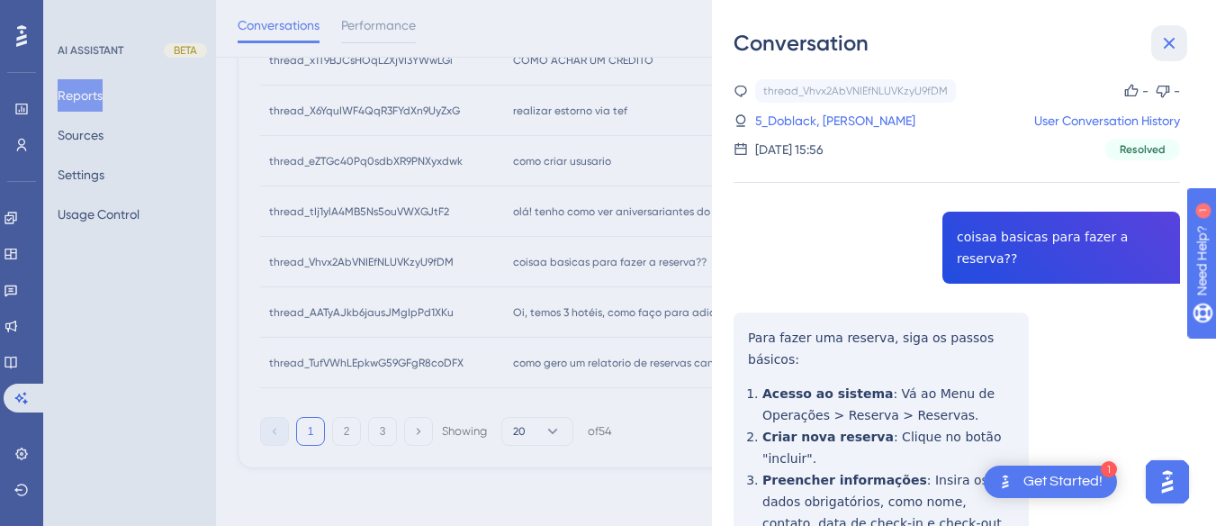
click at [1173, 34] on icon at bounding box center [1170, 43] width 22 height 22
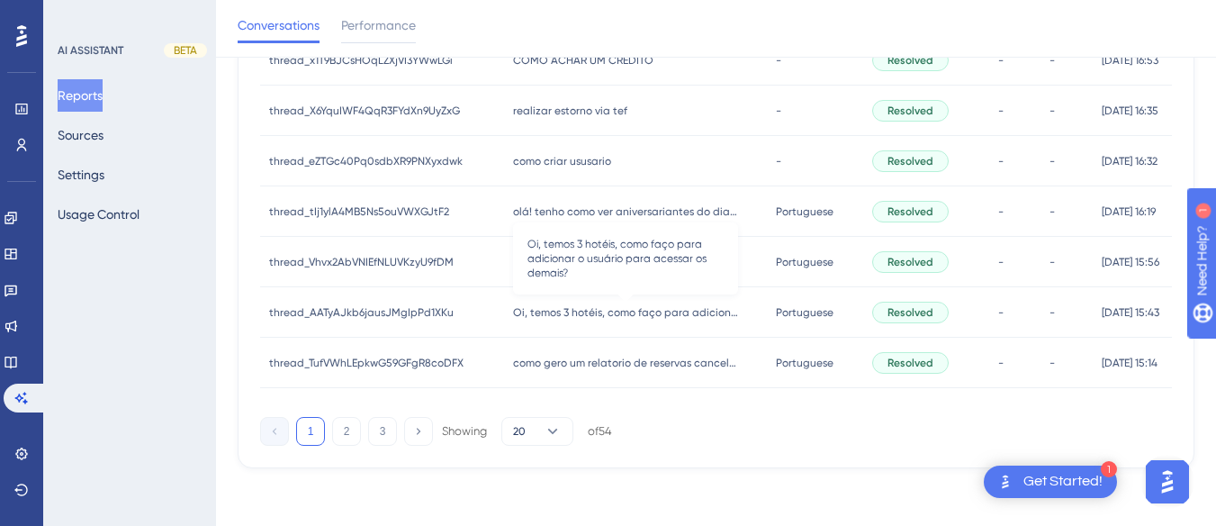
click at [555, 316] on span "Oi, temos 3 hotéis, como faço para adicionar o usuário para acessar os demais?" at bounding box center [625, 312] width 225 height 14
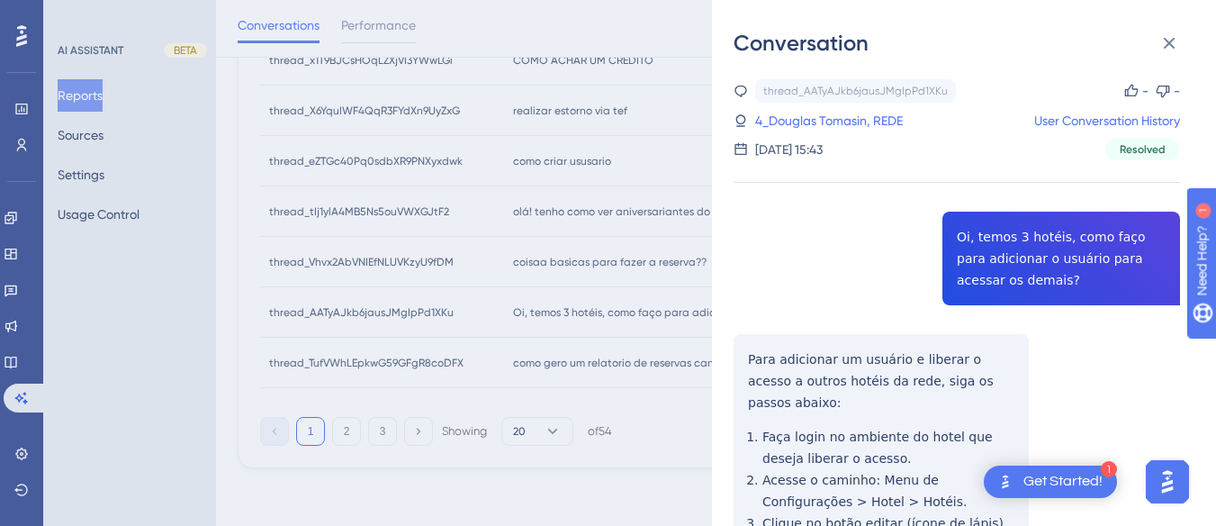
click at [993, 236] on div "thread_AATyAJkb6jausJMgIpPd1XKu Copy - - 4_Douglas Tomasin, REDE User Conversat…" at bounding box center [957, 441] width 447 height 725
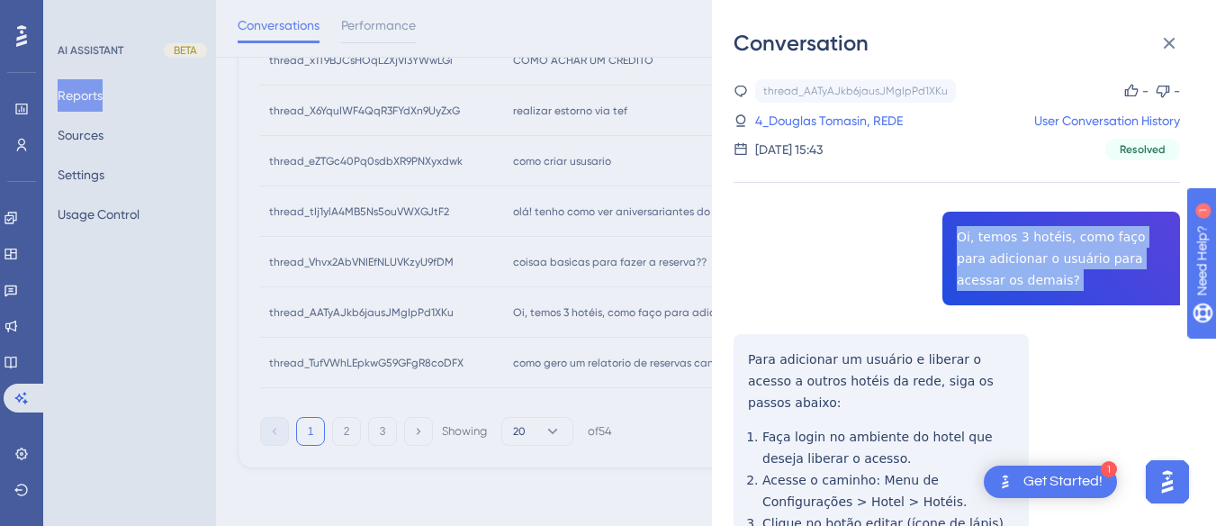
click at [993, 236] on div "thread_AATyAJkb6jausJMgIpPd1XKu Copy - - 4_Douglas Tomasin, REDE User Conversat…" at bounding box center [957, 441] width 447 height 725
click at [745, 342] on div "thread_AATyAJkb6jausJMgIpPd1XKu Copy - - 4_Douglas Tomasin, REDE User Conversat…" at bounding box center [957, 441] width 447 height 725
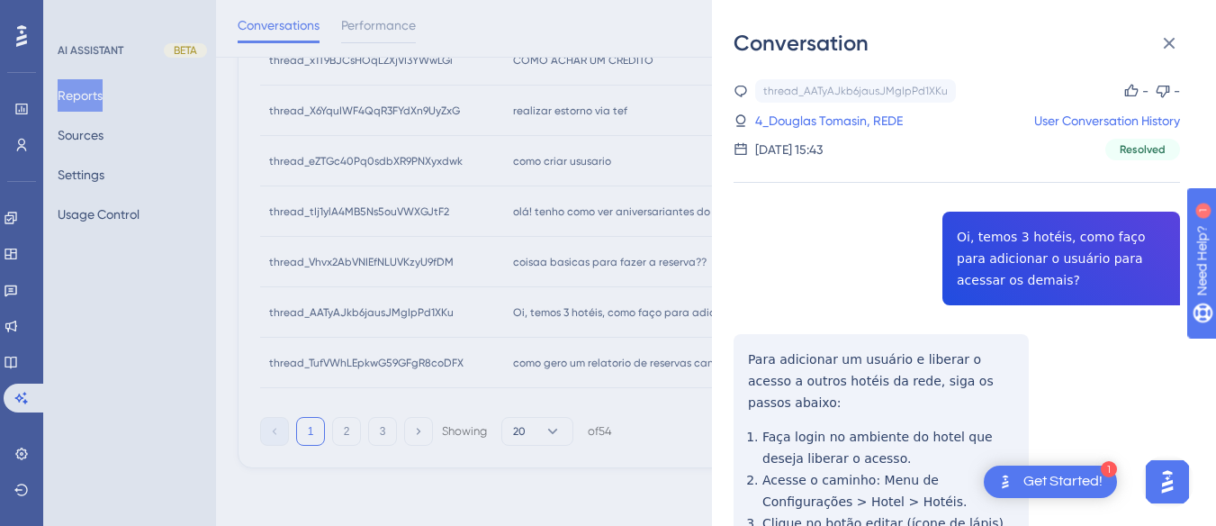
click at [757, 363] on div "thread_AATyAJkb6jausJMgIpPd1XKu Copy - - 4_Douglas Tomasin, REDE User Conversat…" at bounding box center [957, 441] width 447 height 725
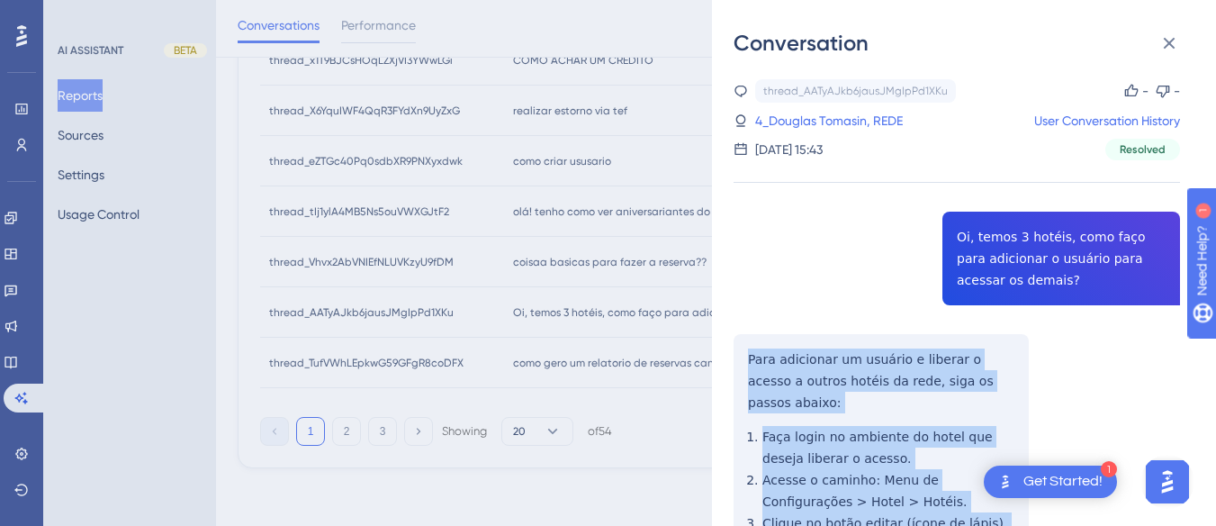
scroll to position [222, 0]
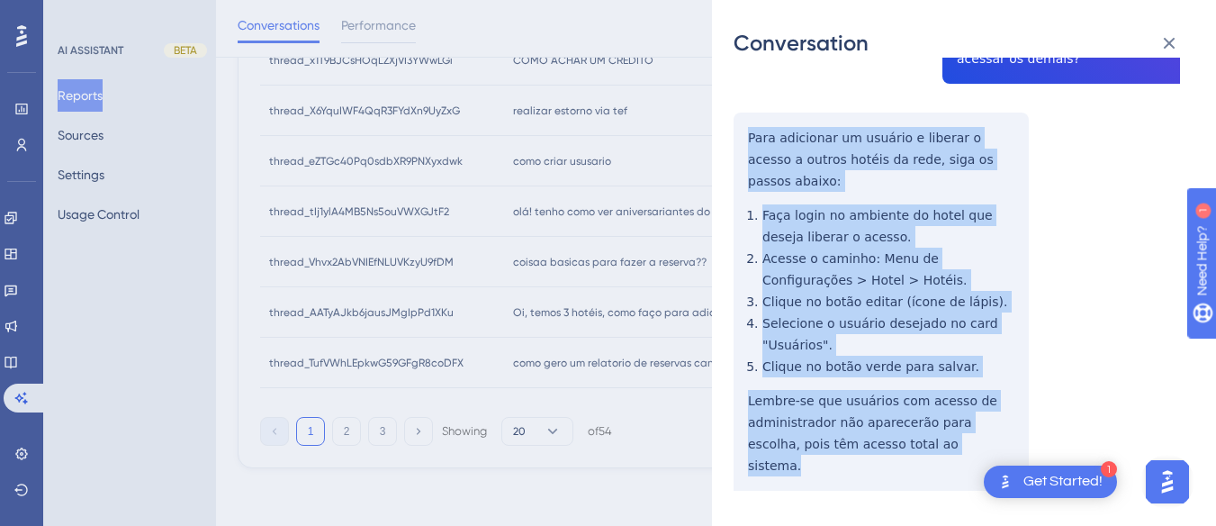
drag, startPoint x: 741, startPoint y: 352, endPoint x: 953, endPoint y: 421, distance: 222.4
click at [953, 421] on div "thread_AATyAJkb6jausJMgIpPd1XKu Copy - - 4_Douglas Tomasin, REDE User Conversat…" at bounding box center [957, 220] width 447 height 725
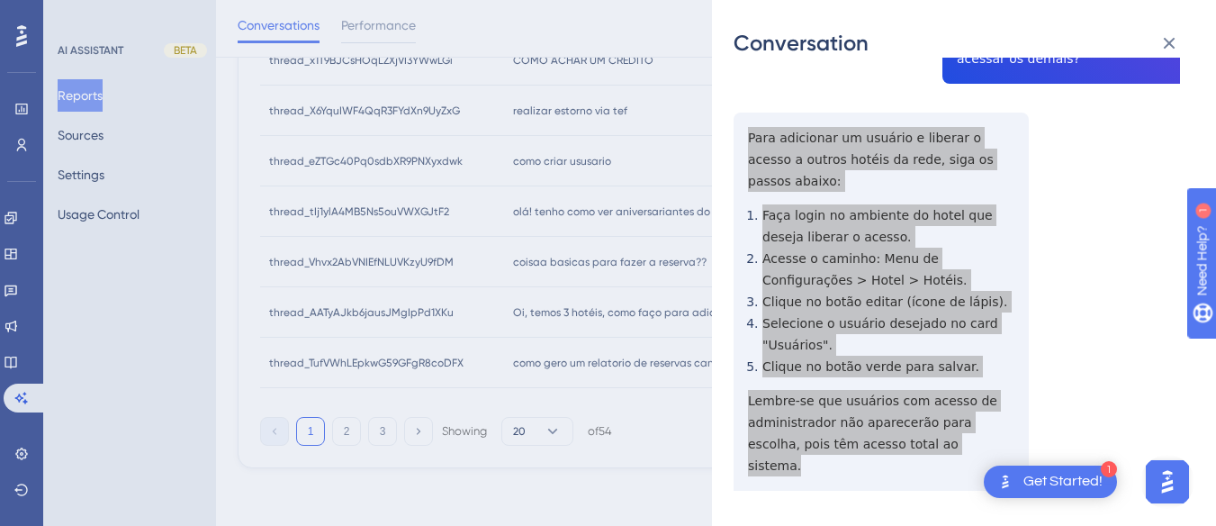
scroll to position [0, 0]
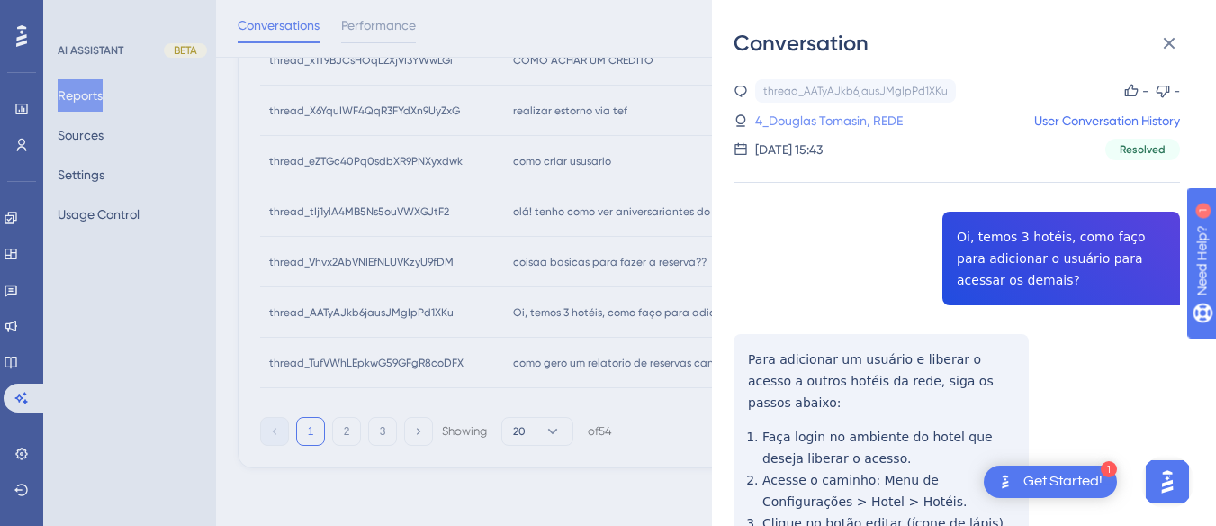
click at [795, 119] on link "4_Douglas Tomasin, REDE" at bounding box center [829, 121] width 148 height 22
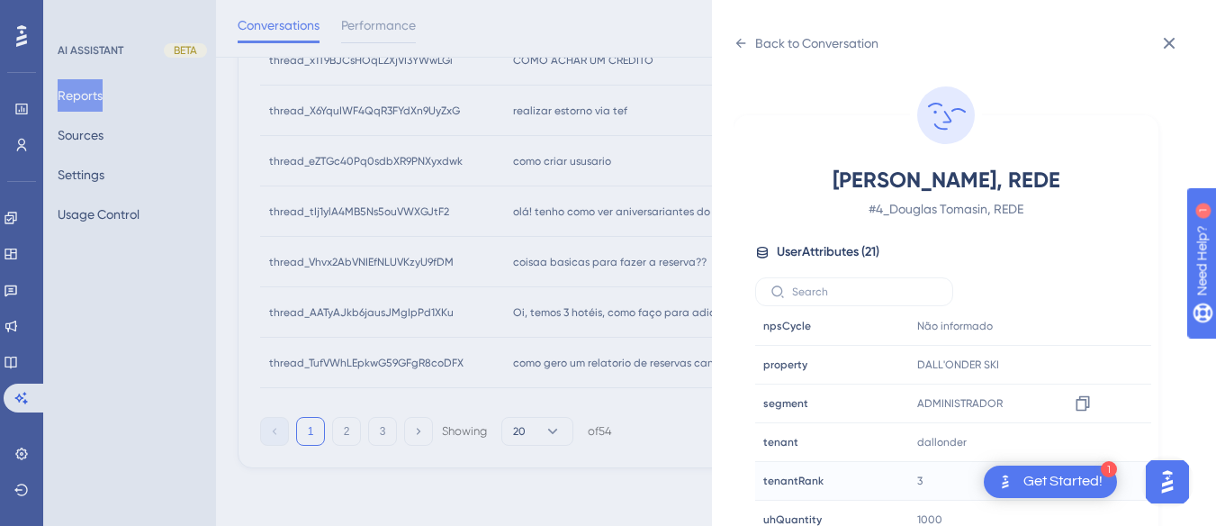
scroll to position [53, 0]
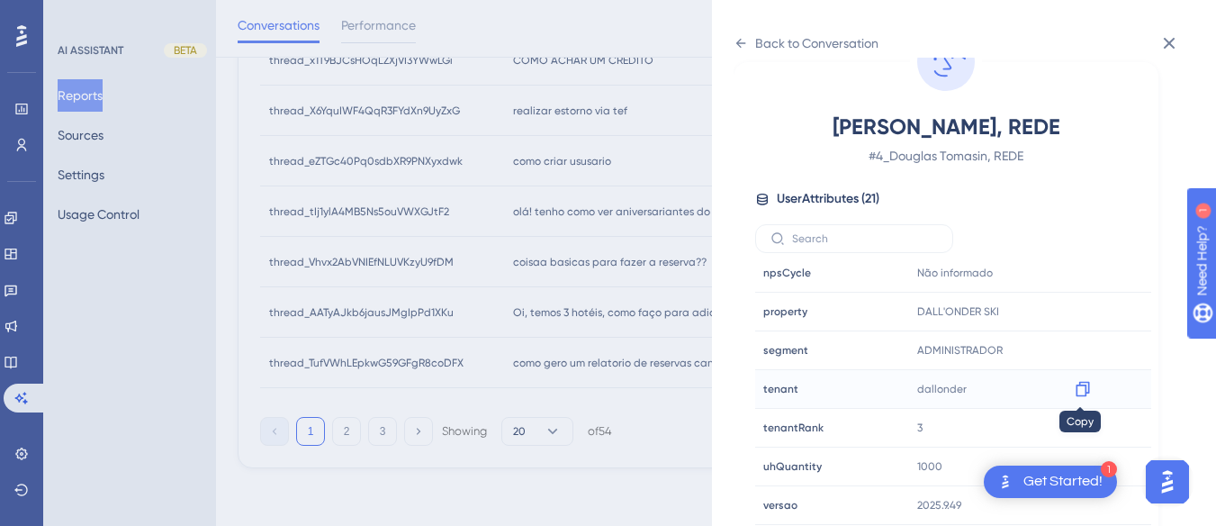
click at [1081, 384] on icon at bounding box center [1083, 389] width 18 height 18
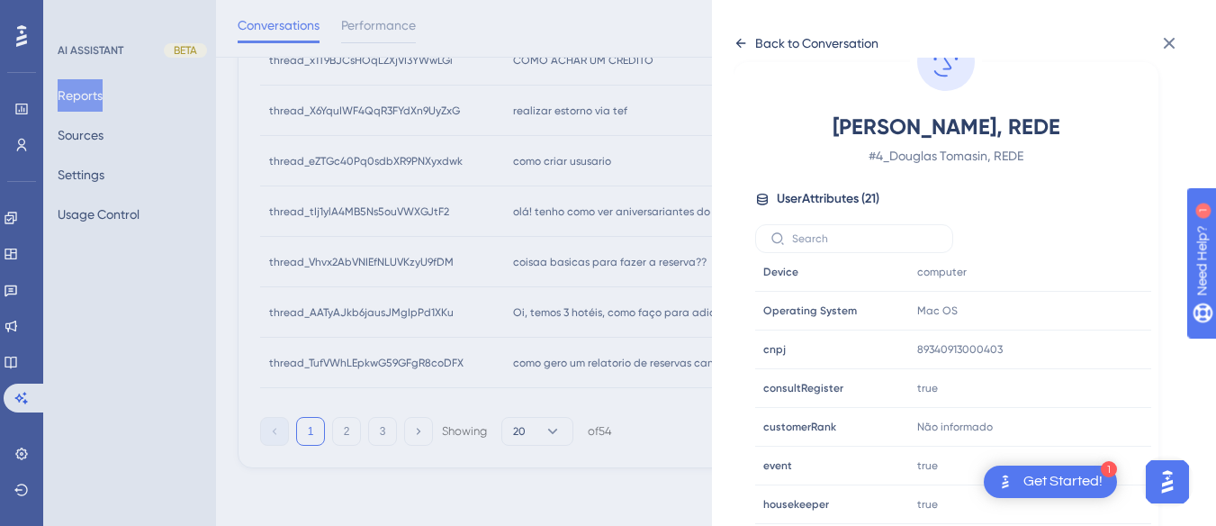
click at [737, 37] on icon at bounding box center [741, 43] width 14 height 14
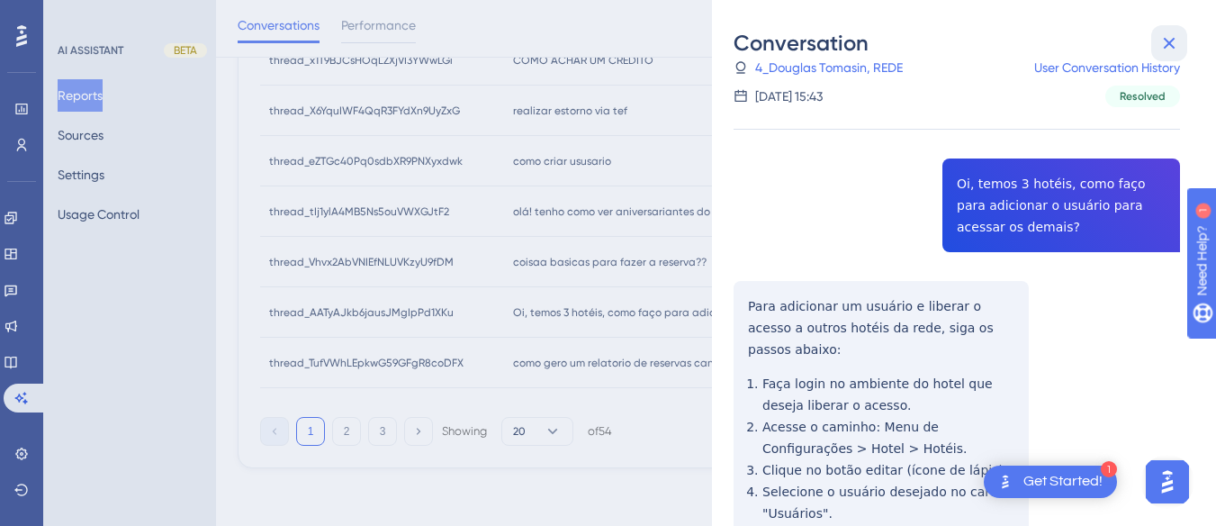
click at [1164, 46] on icon at bounding box center [1170, 43] width 22 height 22
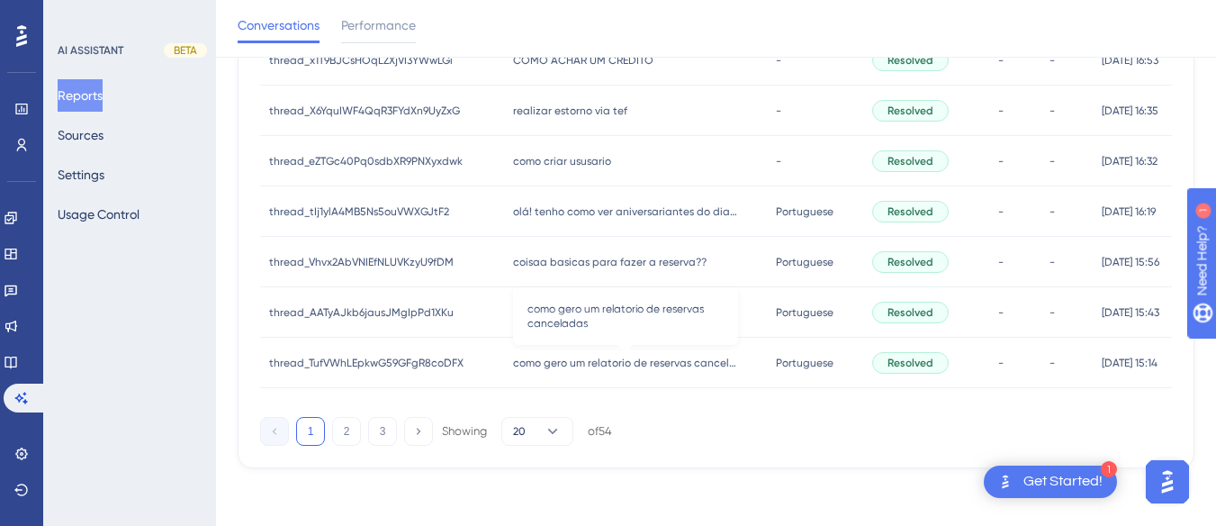
click at [517, 361] on span "como gero um relatorio de reservas canceladas" at bounding box center [625, 363] width 225 height 14
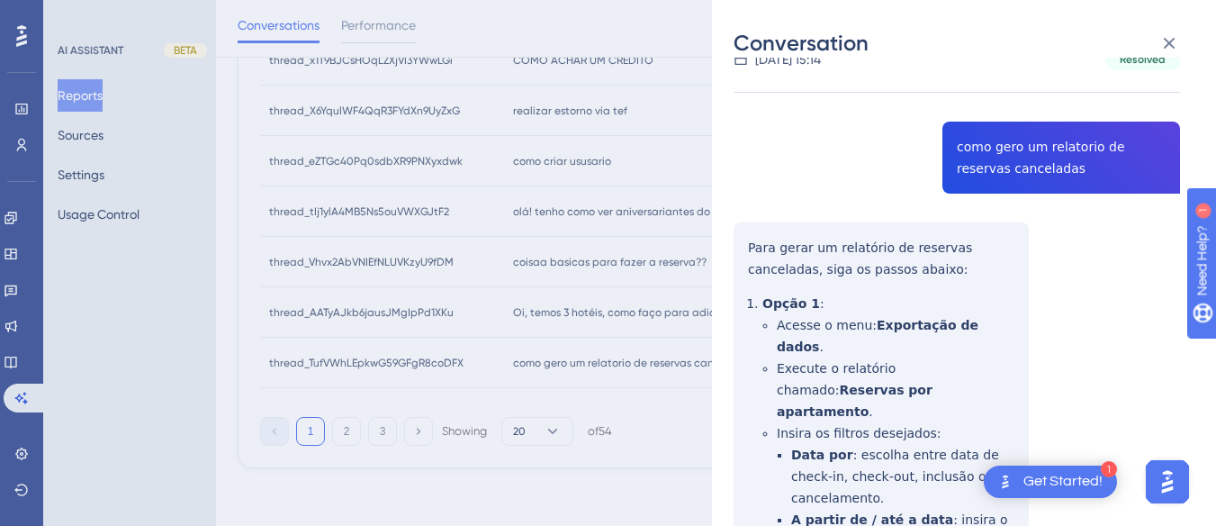
drag, startPoint x: 772, startPoint y: 313, endPoint x: 766, endPoint y: 285, distance: 29.3
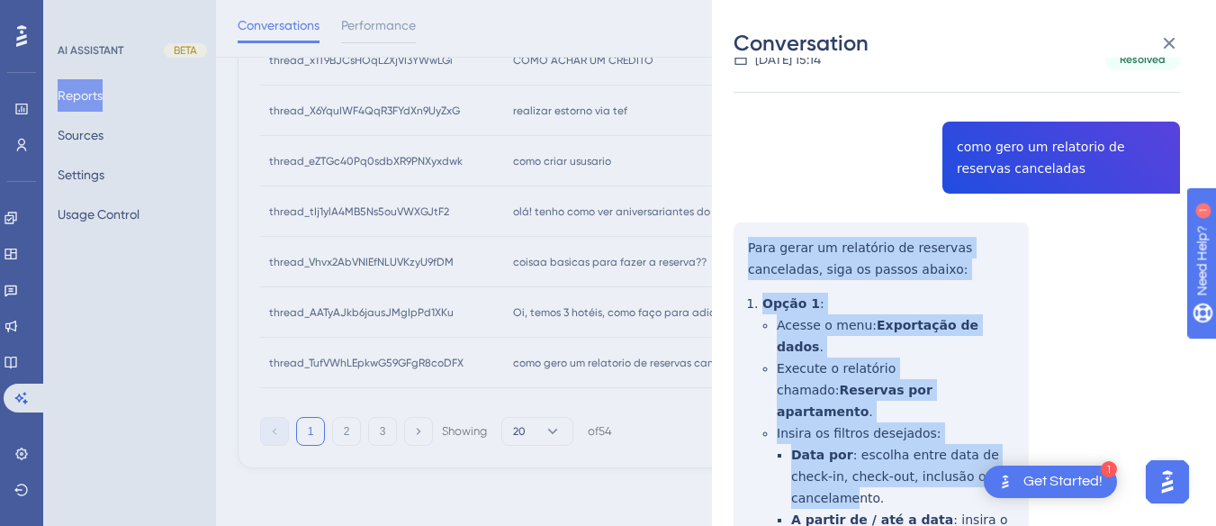
scroll to position [450, 0]
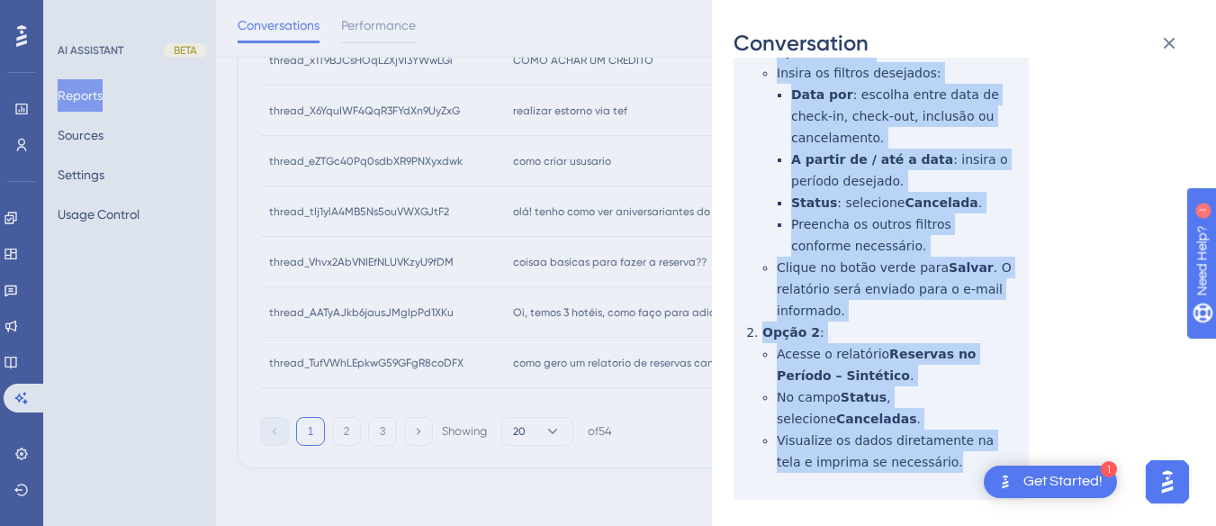
drag, startPoint x: 743, startPoint y: 242, endPoint x: 911, endPoint y: 407, distance: 235.6
click at [911, 407] on div "thread_TufVWhLEpkwG59GFgR8coDFX Copy - - 3508_Junior, [PERSON_NAME] User Conver…" at bounding box center [957, 386] width 447 height 1514
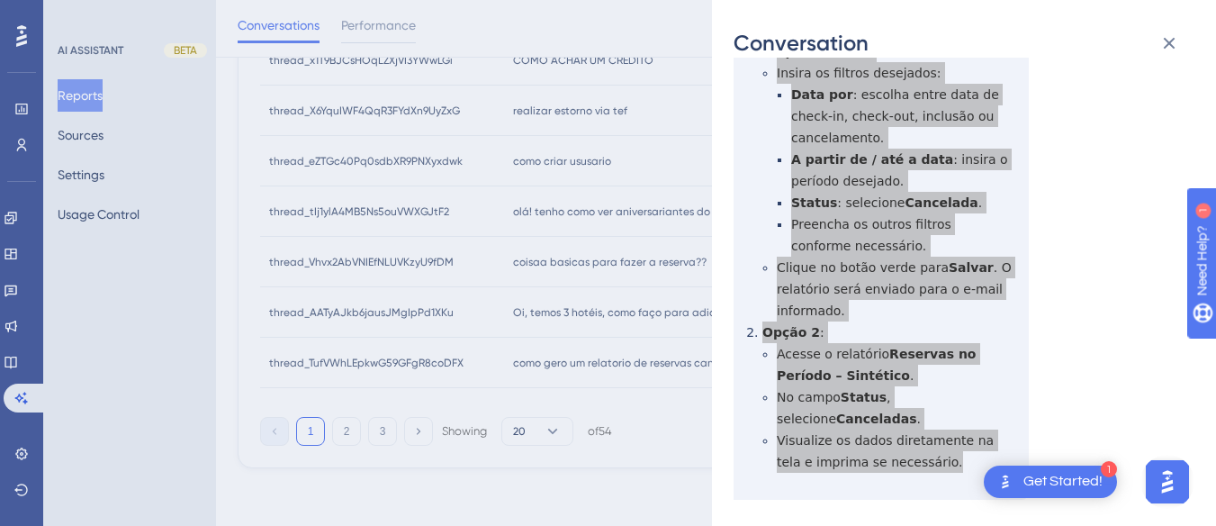
scroll to position [720, 0]
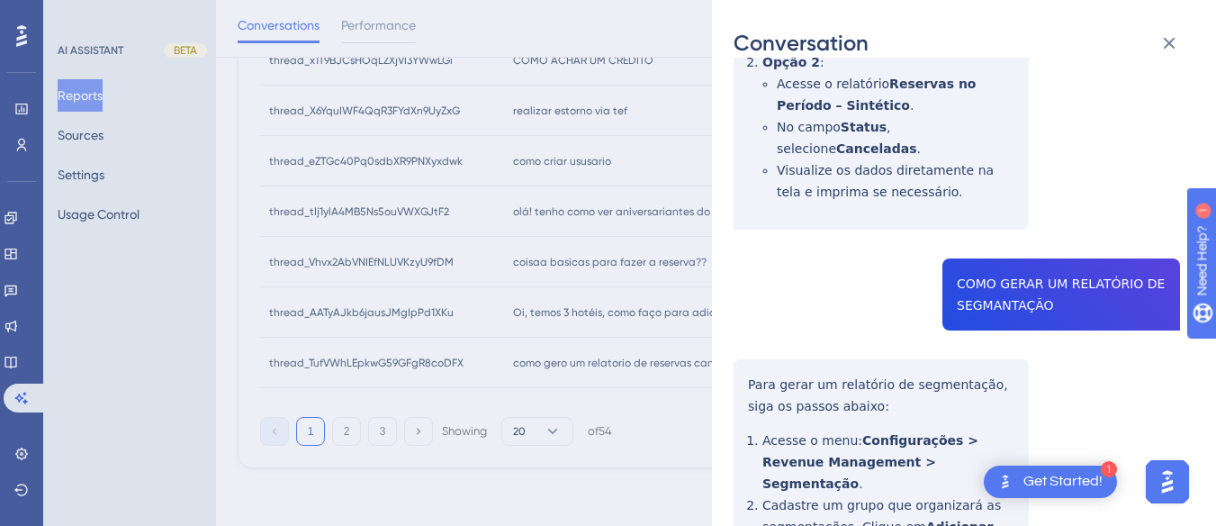
click at [956, 221] on div "thread_TufVWhLEpkwG59GFgR8coDFX Copy - - 3508_Junior, [PERSON_NAME] User Conver…" at bounding box center [957, 116] width 447 height 1514
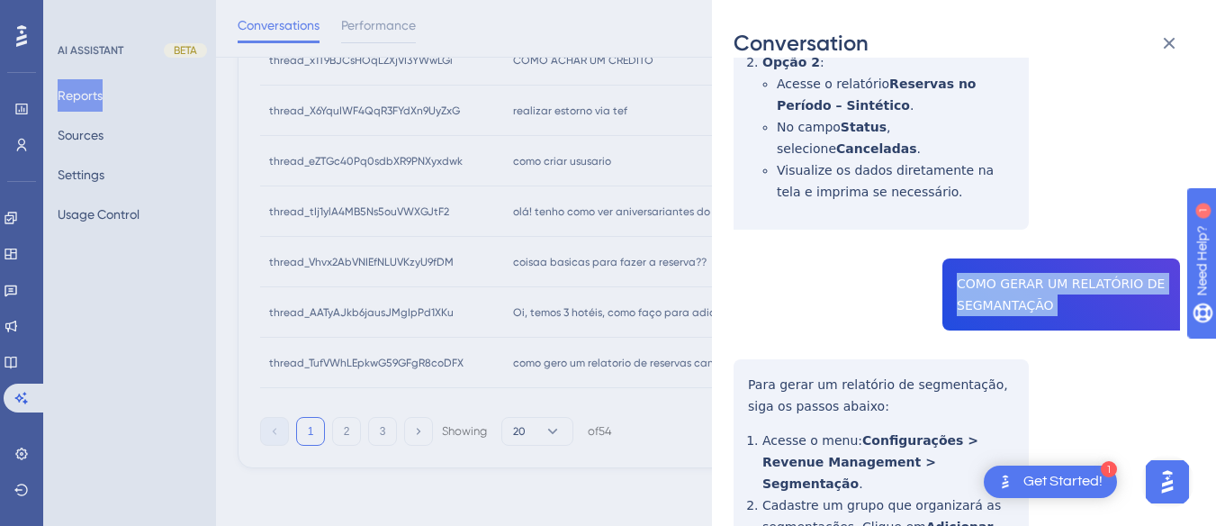
click at [956, 221] on div "thread_TufVWhLEpkwG59GFgR8coDFX Copy - - 3508_Junior, [PERSON_NAME] User Conver…" at bounding box center [957, 116] width 447 height 1514
click at [748, 323] on div "thread_TufVWhLEpkwG59GFgR8coDFX Copy - - 3508_Junior, [PERSON_NAME] User Conver…" at bounding box center [957, 116] width 447 height 1514
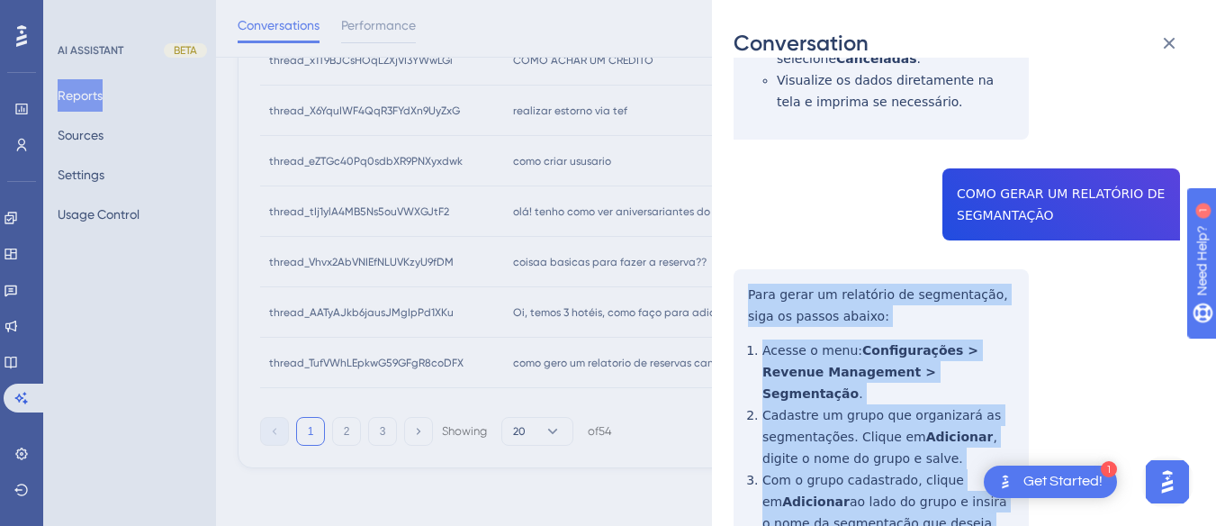
scroll to position [945, 0]
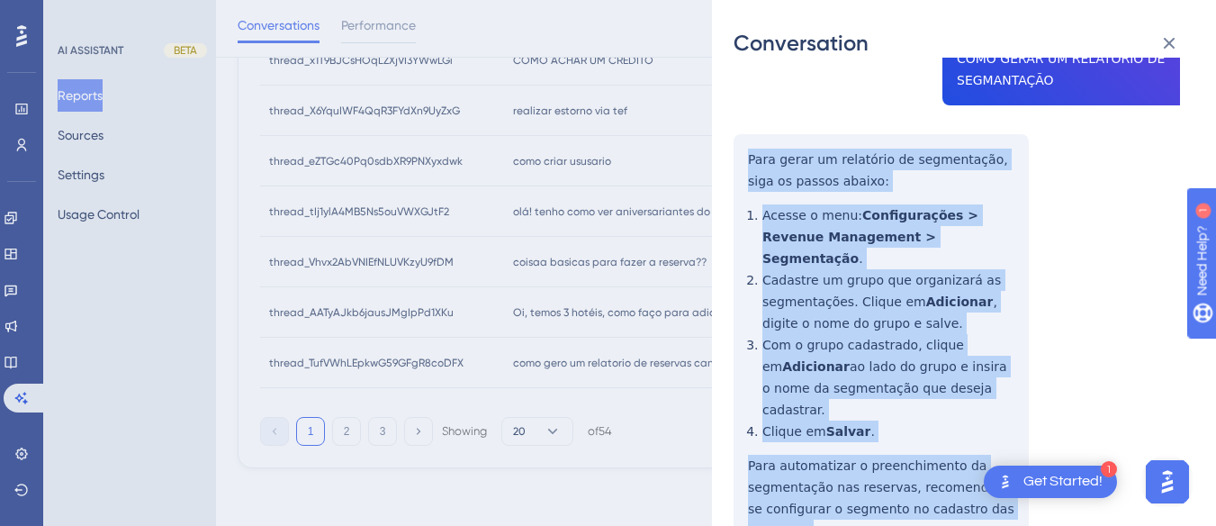
drag, startPoint x: 743, startPoint y: 307, endPoint x: 824, endPoint y: 249, distance: 99.4
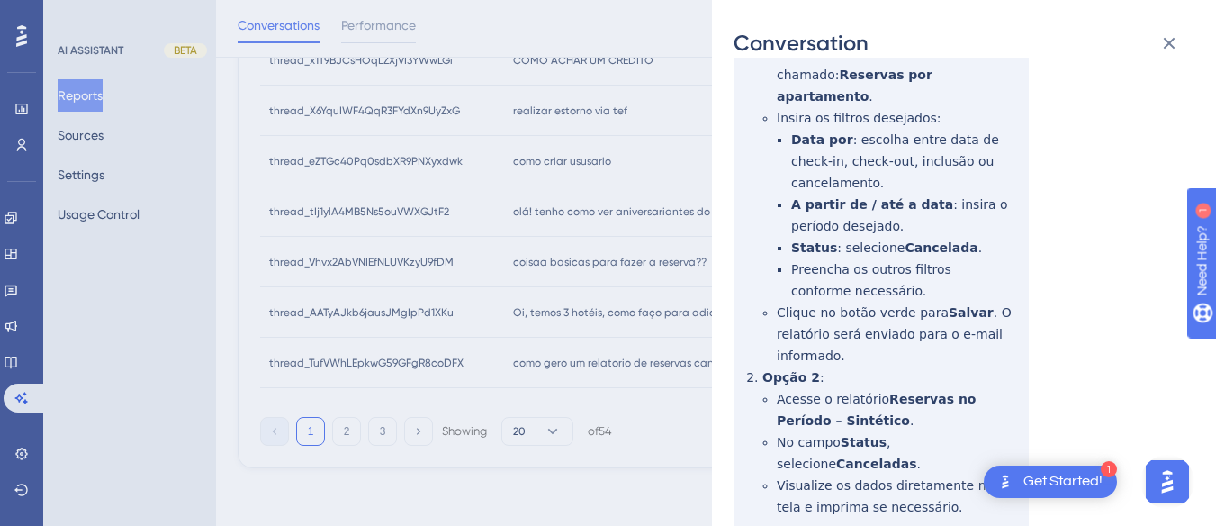
scroll to position [0, 0]
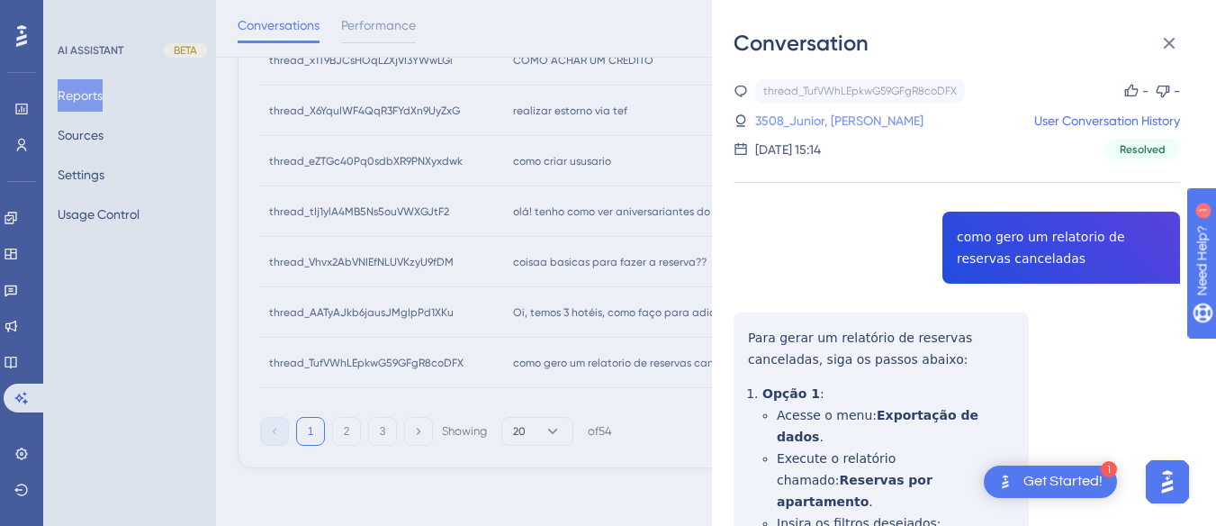
click at [851, 126] on link "3508_Junior, [PERSON_NAME]" at bounding box center [839, 121] width 168 height 22
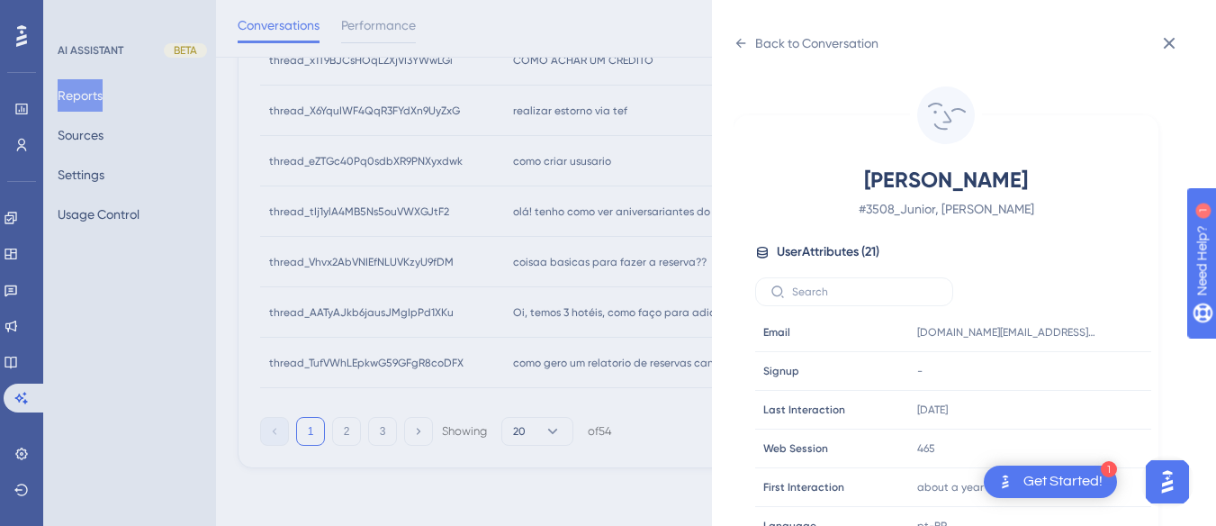
scroll to position [548, 0]
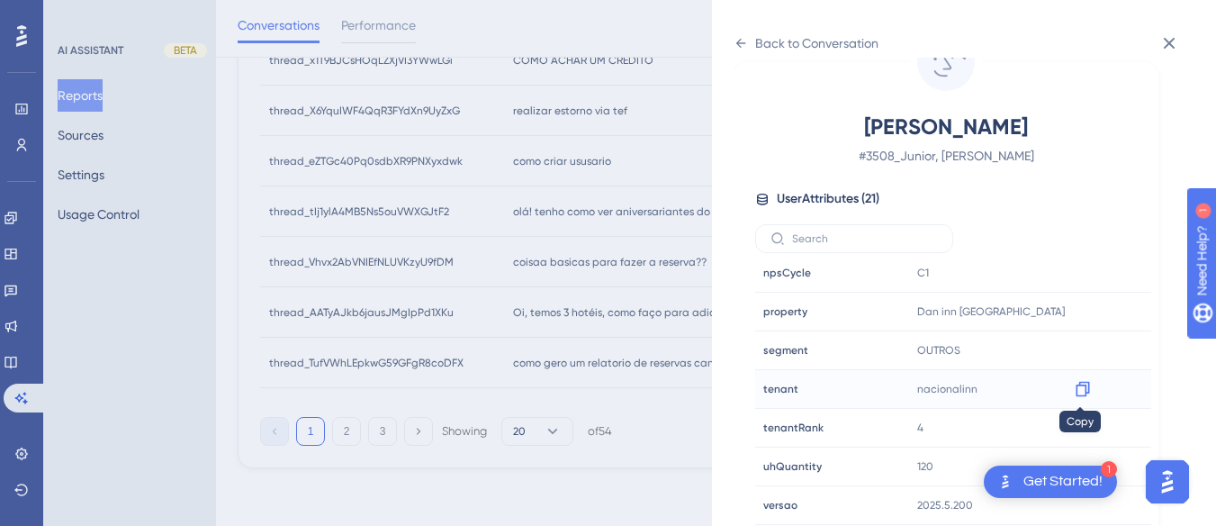
click at [1076, 386] on icon at bounding box center [1083, 389] width 14 height 15
click at [1080, 309] on icon at bounding box center [1083, 312] width 18 height 18
click at [750, 30] on div "Back to Conversation" at bounding box center [806, 43] width 145 height 29
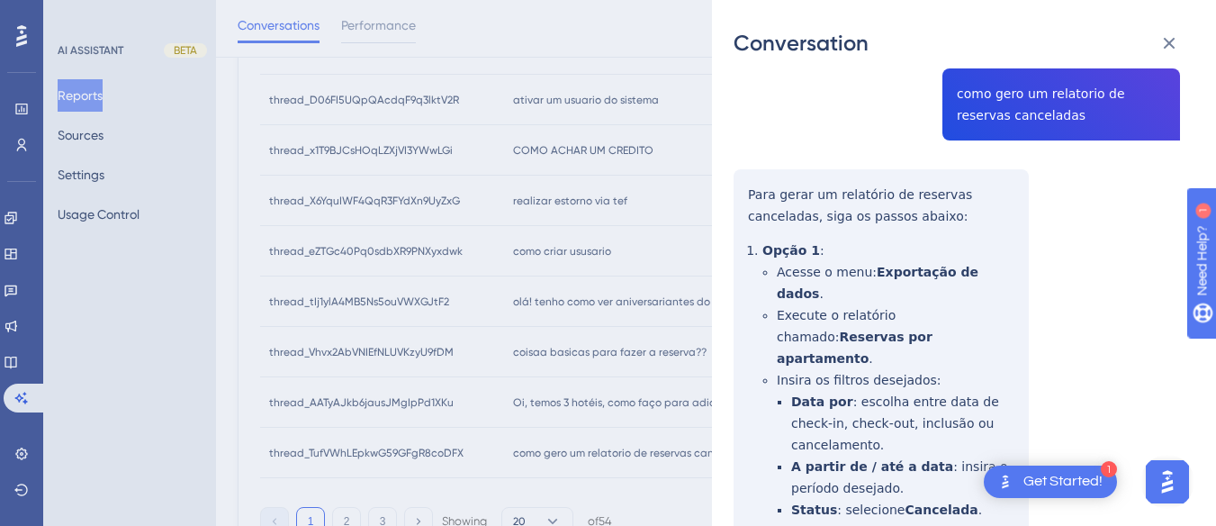
scroll to position [967, 0]
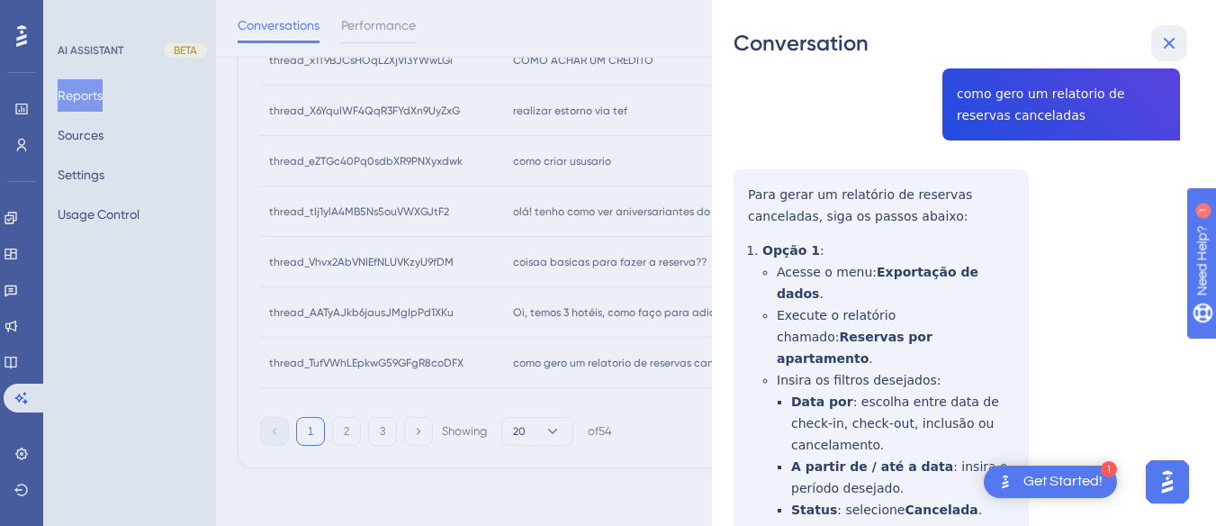
drag, startPoint x: 1180, startPoint y: 44, endPoint x: 291, endPoint y: 466, distance: 983.6
click at [1180, 44] on icon at bounding box center [1170, 43] width 22 height 22
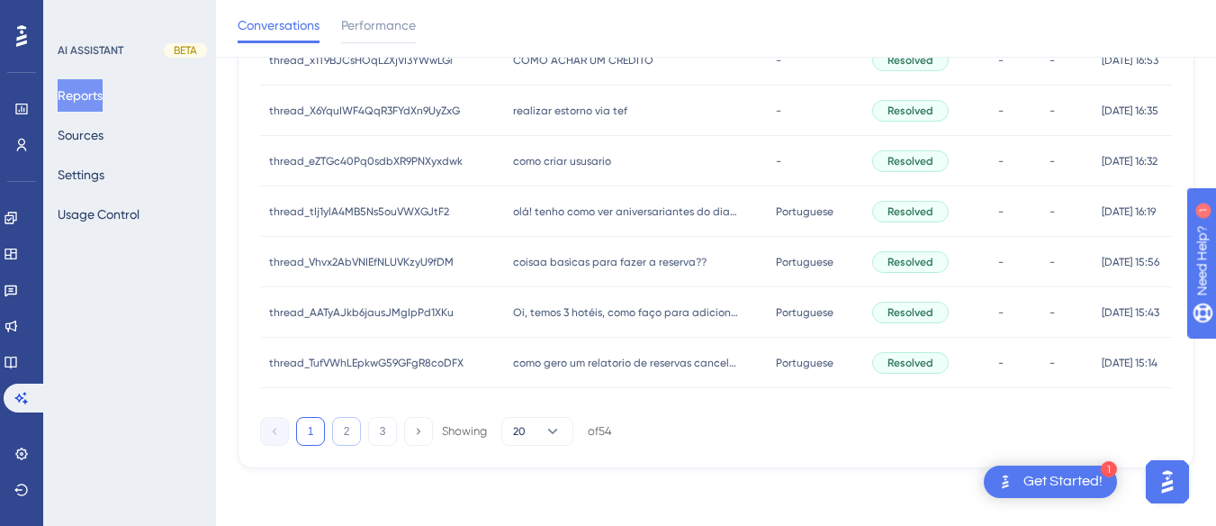
click at [352, 431] on button "2" at bounding box center [346, 431] width 29 height 29
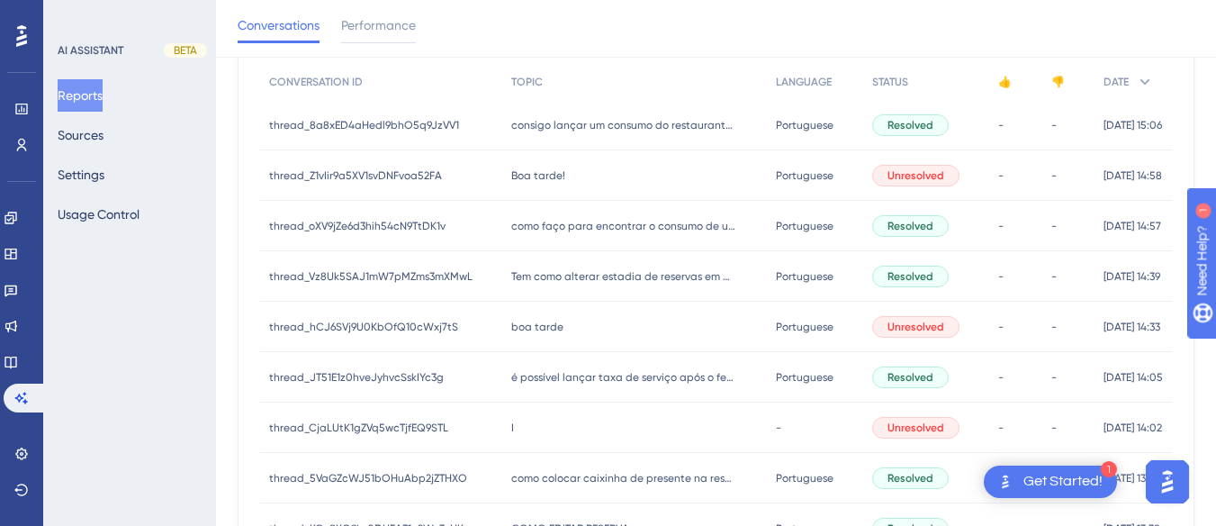
scroll to position [0, 0]
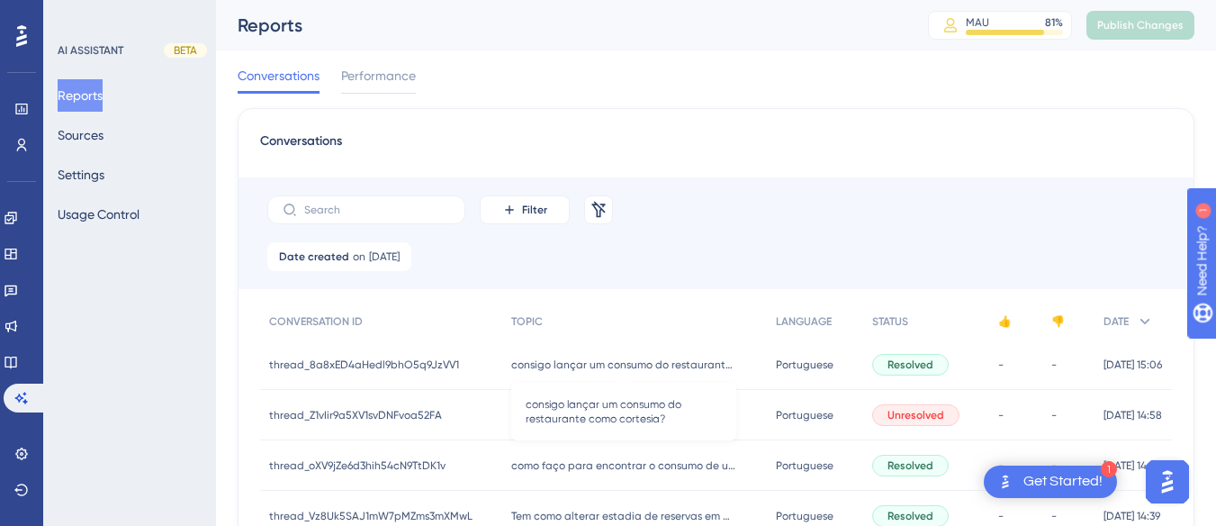
click at [523, 366] on span "consigo lançar um consumo do restaurante como cortesia?" at bounding box center [623, 364] width 225 height 14
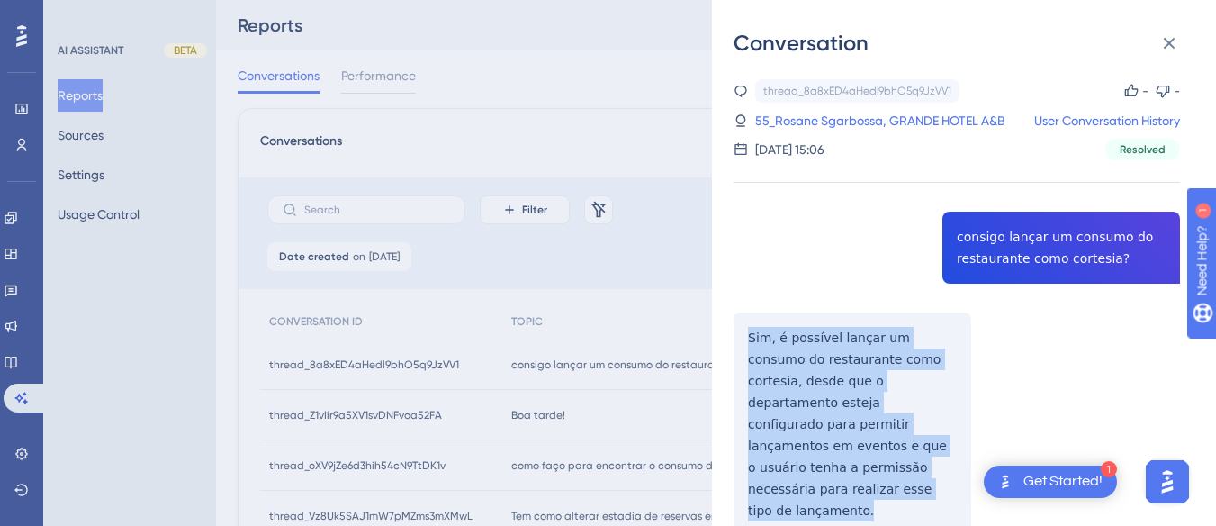
drag, startPoint x: 738, startPoint y: 335, endPoint x: 856, endPoint y: 501, distance: 203.4
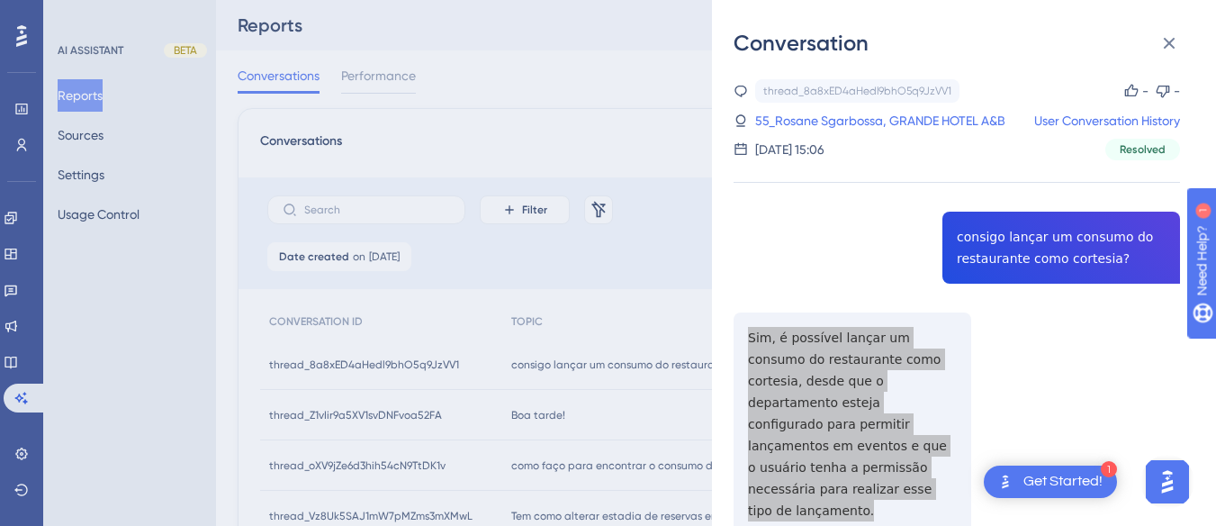
scroll to position [360, 0]
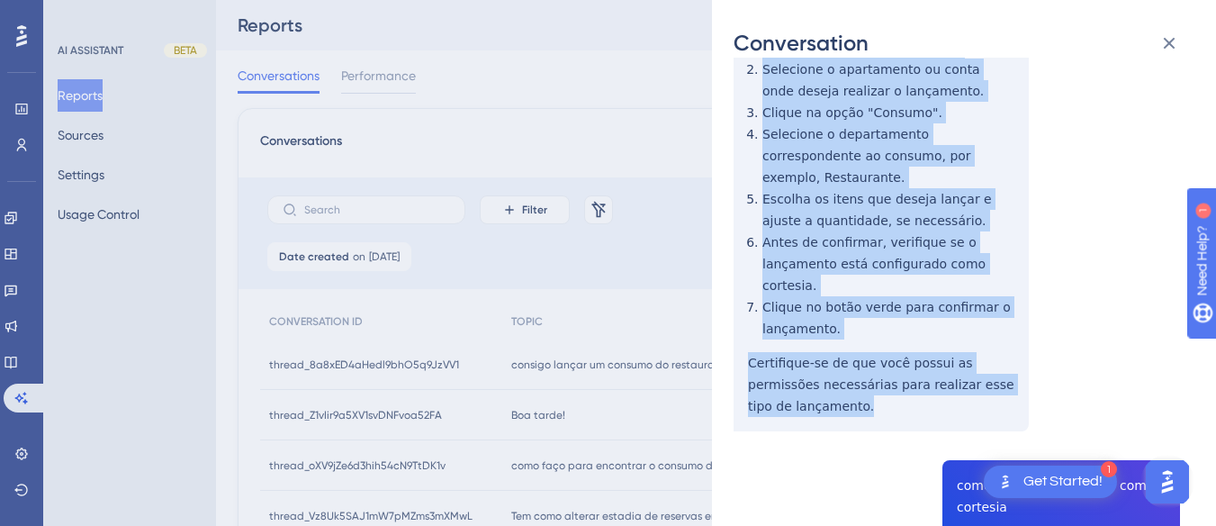
scroll to position [810, 0]
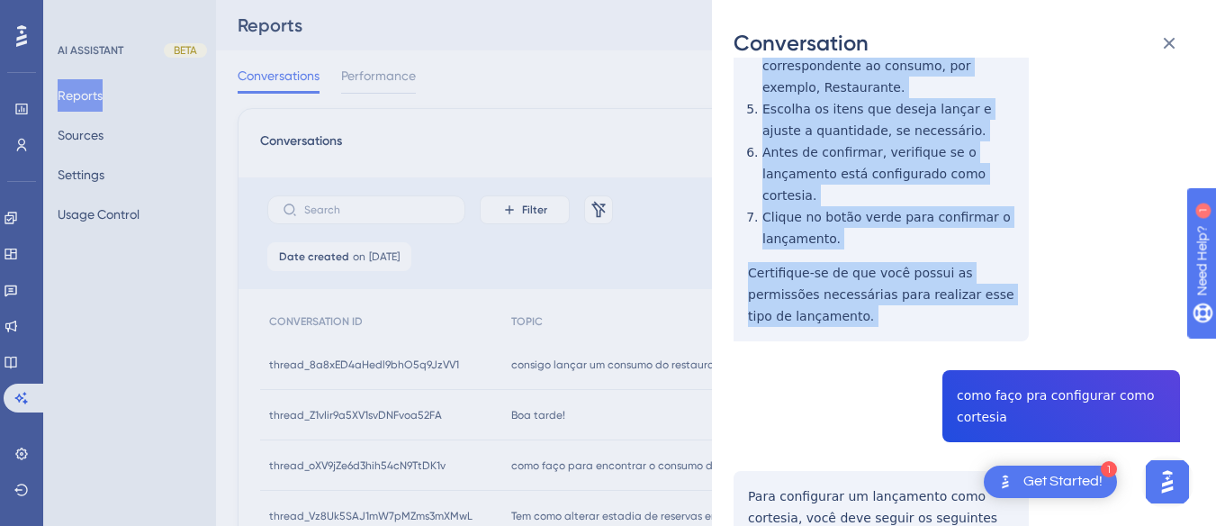
drag, startPoint x: 746, startPoint y: 211, endPoint x: 813, endPoint y: 203, distance: 67.1
click at [905, 317] on div "thread_8a8xED4aHedl9bhO5q9JzVV1 Copy - - 55_Rosane Sgarbossa, GRANDE HOTEL A&B …" at bounding box center [957, 348] width 447 height 2158
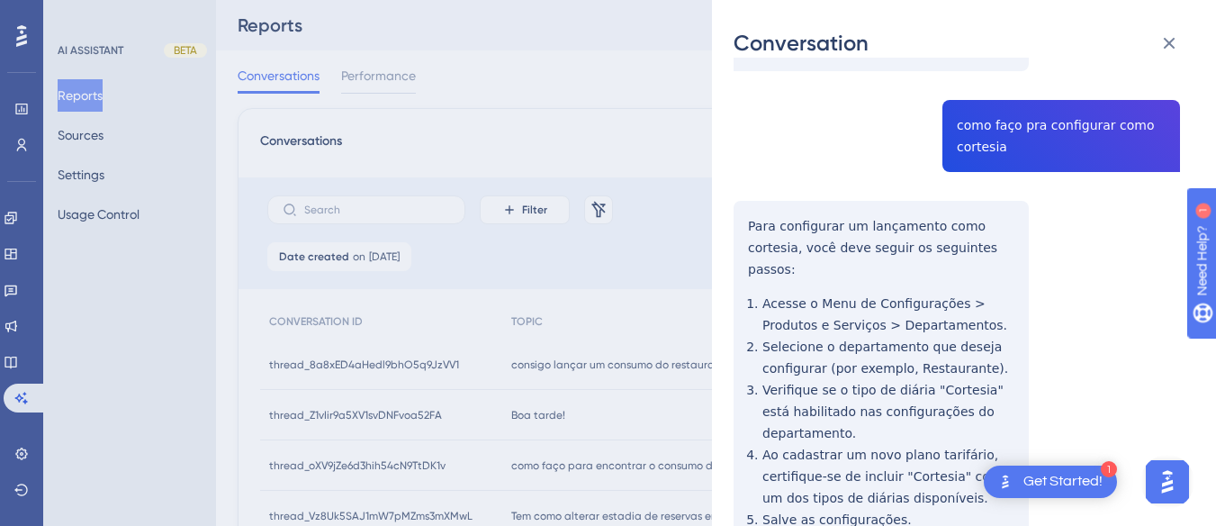
scroll to position [990, 0]
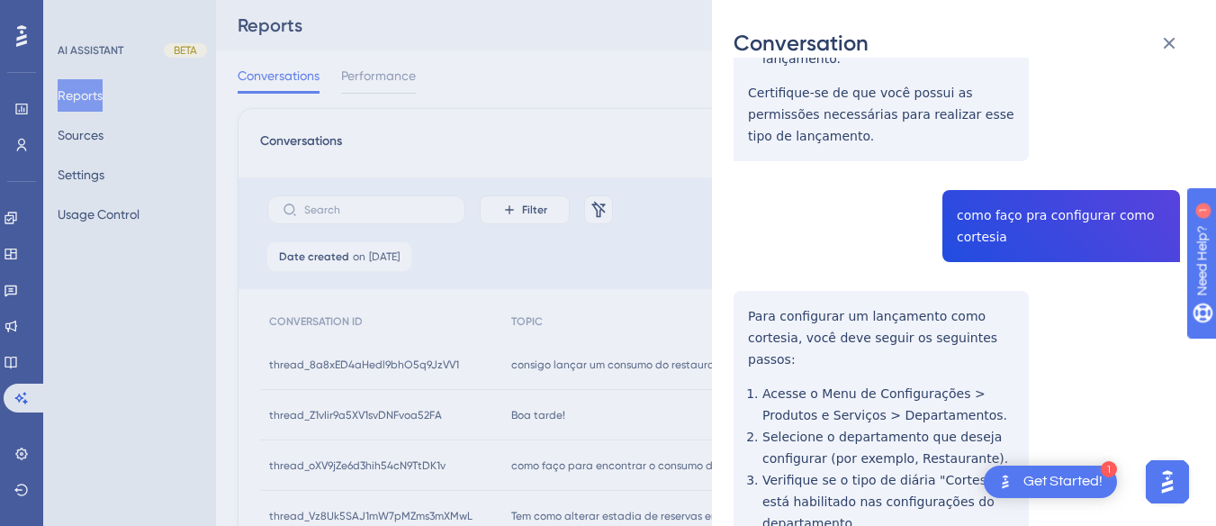
click at [977, 151] on div "thread_8a8xED4aHedl9bhO5q9JzVV1 Copy - - 55_Rosane Sgarbossa, GRANDE HOTEL A&B …" at bounding box center [957, 168] width 447 height 2158
click at [737, 251] on div "thread_8a8xED4aHedl9bhO5q9JzVV1 Copy - - 55_Rosane Sgarbossa, GRANDE HOTEL A&B …" at bounding box center [957, 168] width 447 height 2158
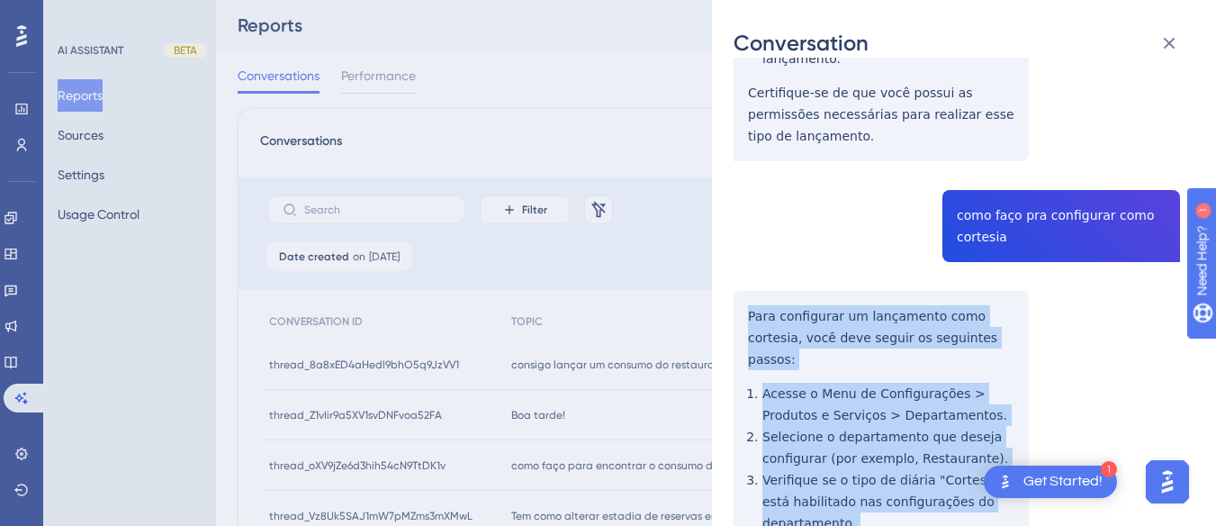
scroll to position [1351, 0]
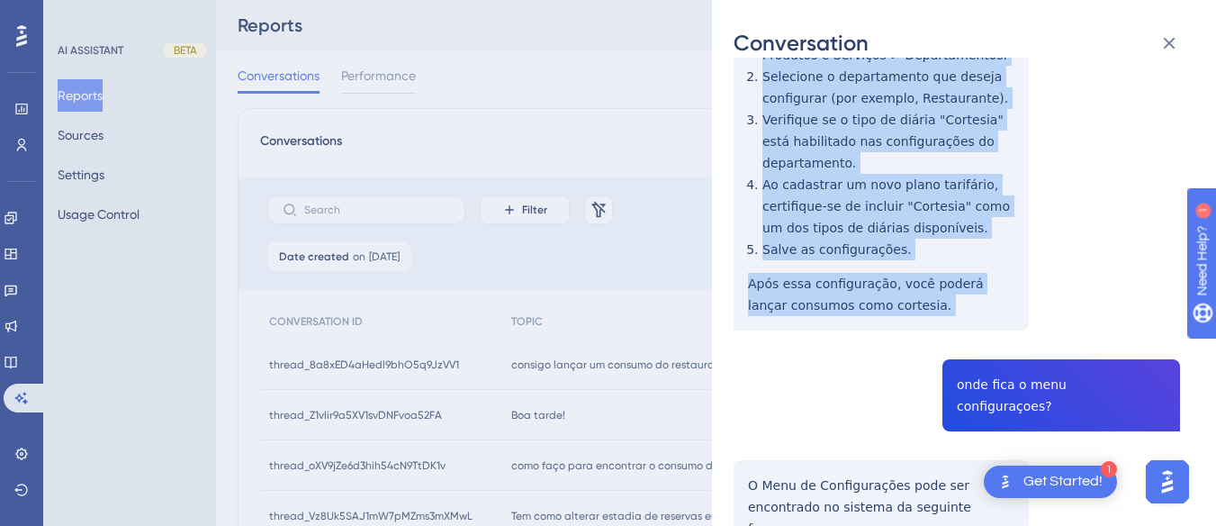
drag, startPoint x: 737, startPoint y: 251, endPoint x: 927, endPoint y: 254, distance: 189.1
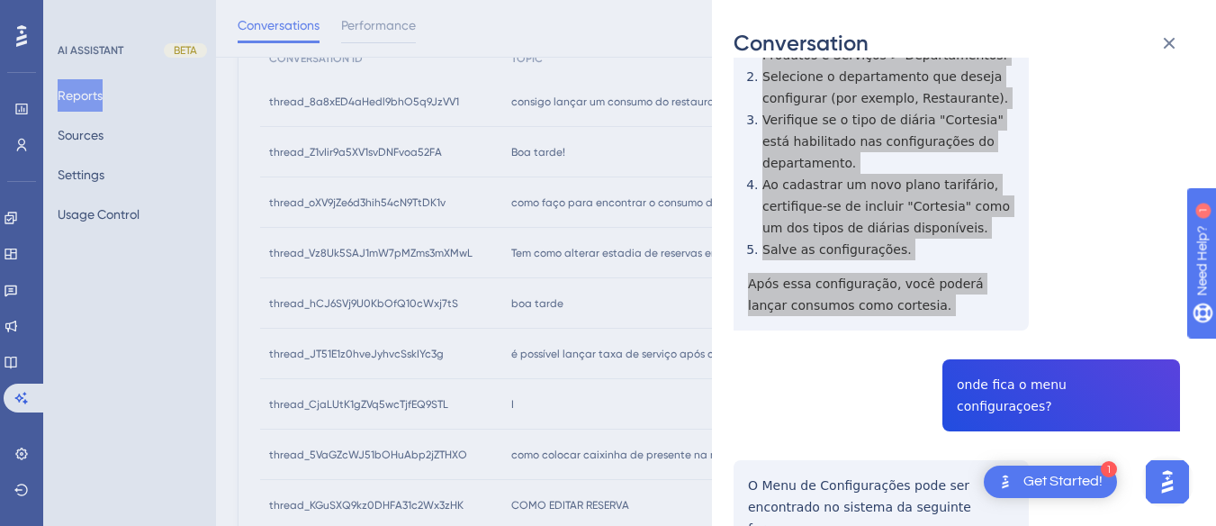
scroll to position [1441, 0]
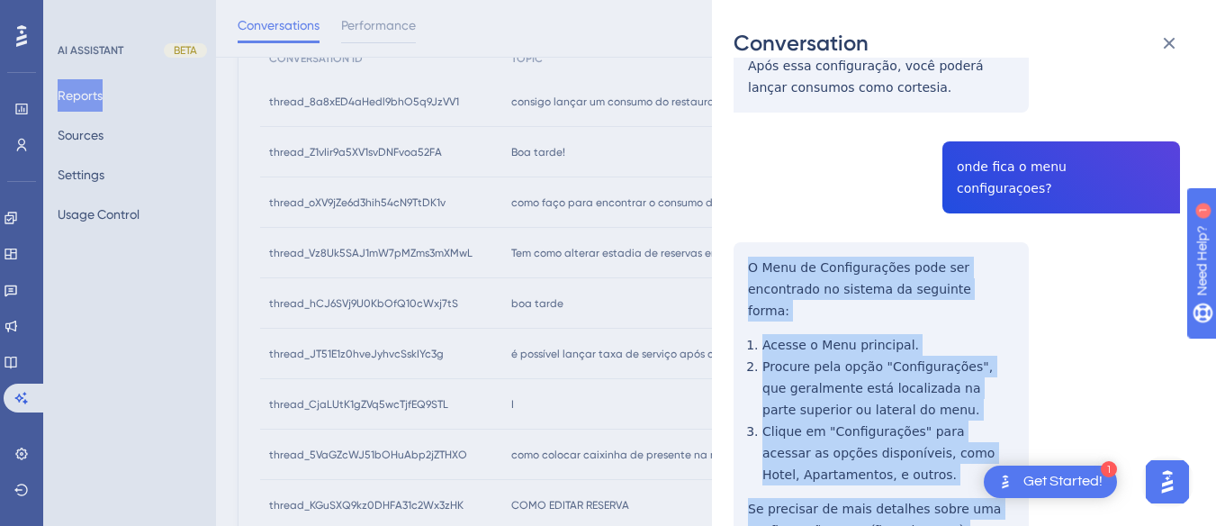
drag, startPoint x: 741, startPoint y: 156, endPoint x: 762, endPoint y: 195, distance: 44.7
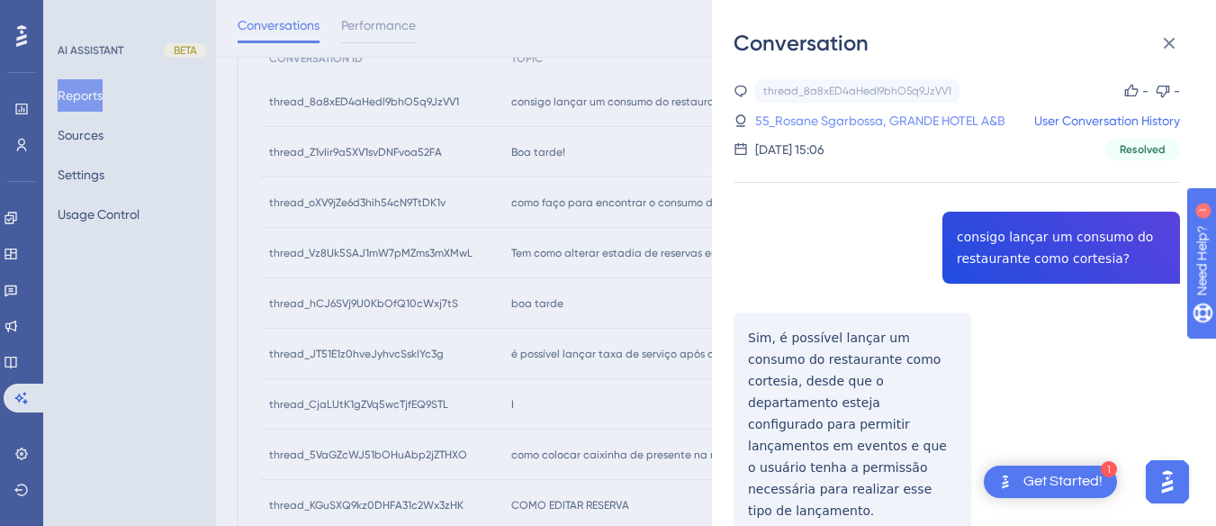
scroll to position [0, 0]
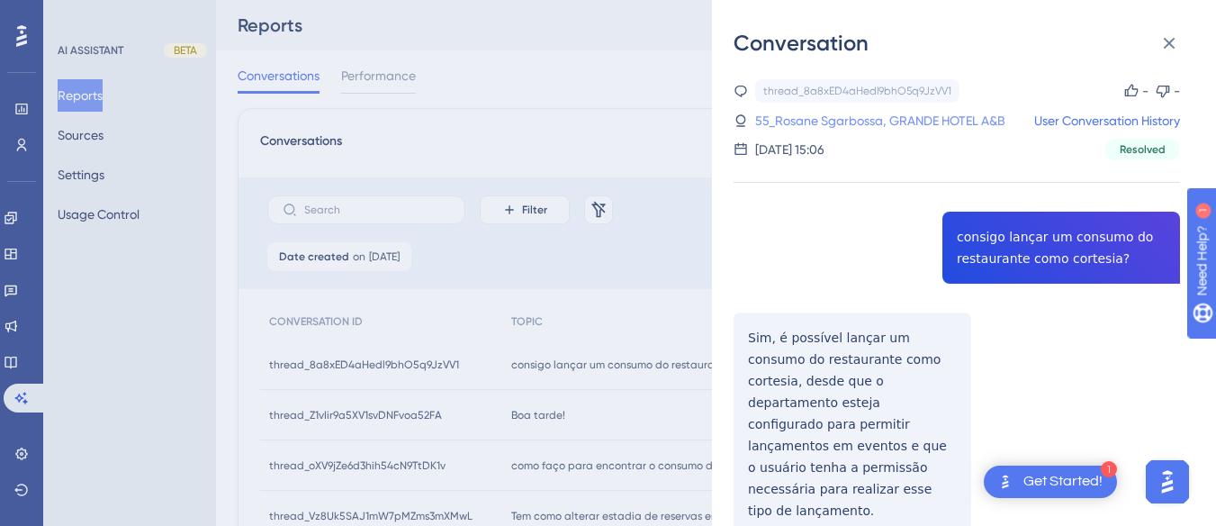
click at [871, 123] on link "55_Rosane Sgarbossa, GRANDE HOTEL A&B" at bounding box center [880, 121] width 250 height 22
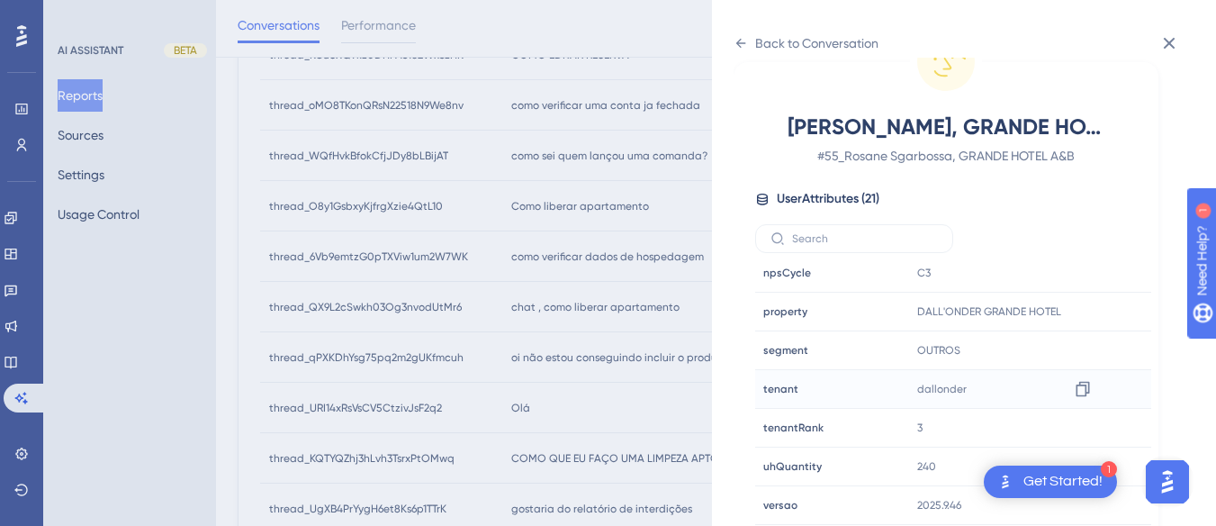
scroll to position [810, 0]
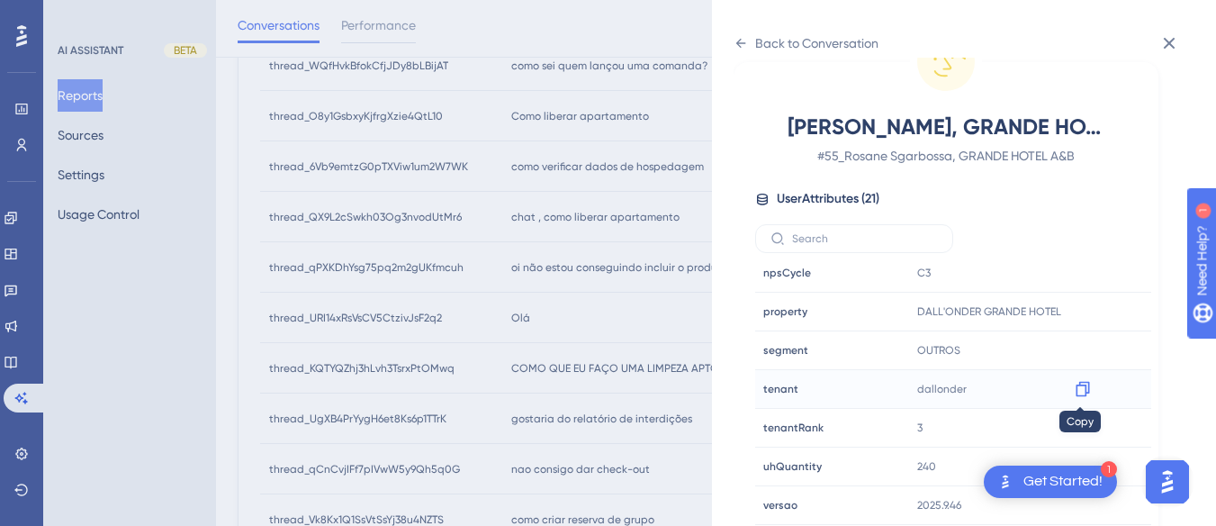
click at [1080, 385] on icon at bounding box center [1083, 389] width 14 height 15
click at [1082, 313] on icon at bounding box center [1083, 312] width 18 height 18
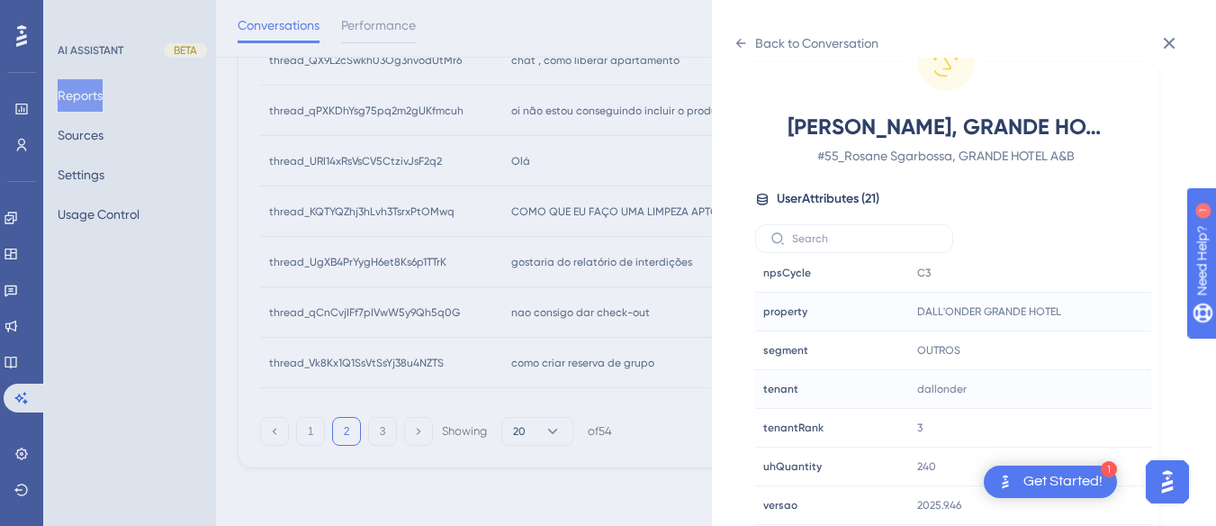
scroll to position [607, 0]
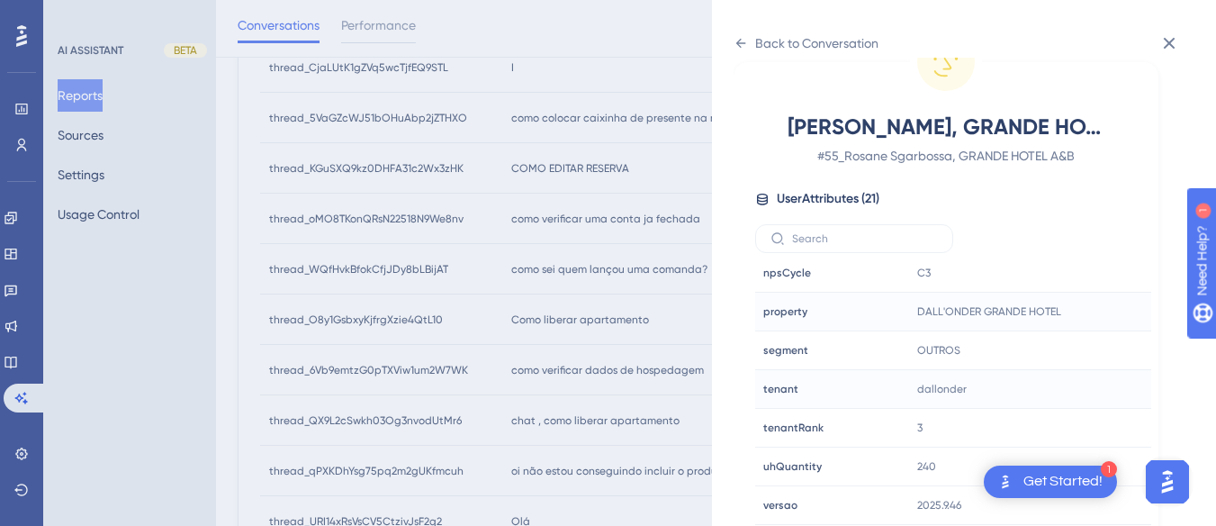
click at [731, 36] on div "Back to Conversation [PERSON_NAME], GRANDE HOTEL A&B # 55_Rosane Sgarbossa, GRA…" at bounding box center [964, 263] width 504 height 526
click at [748, 42] on div "Back to Conversation" at bounding box center [806, 43] width 145 height 29
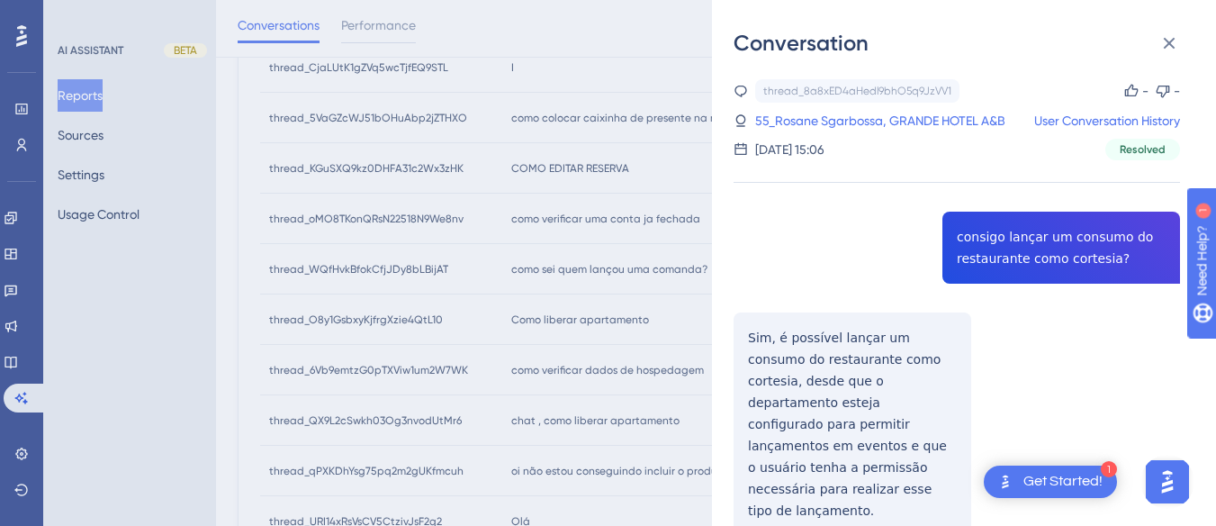
scroll to position [157, 0]
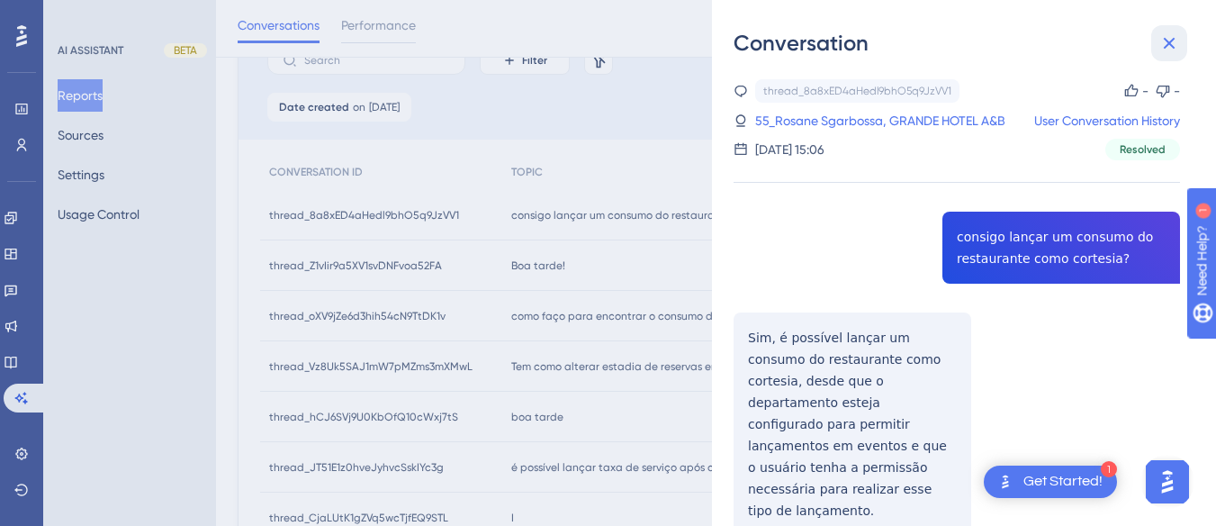
click at [1180, 39] on icon at bounding box center [1170, 43] width 22 height 22
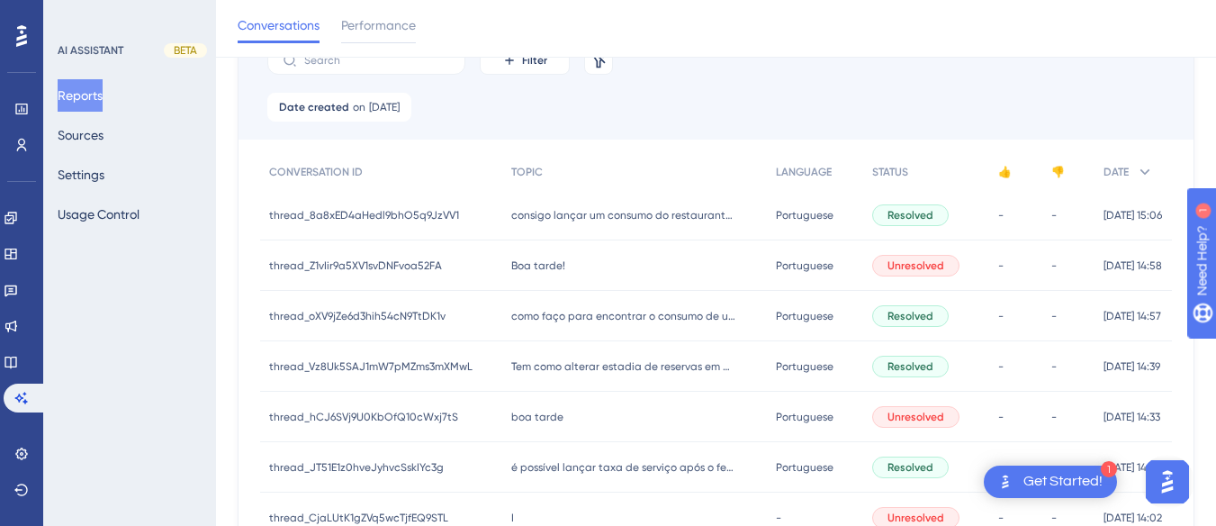
click at [526, 268] on span "Boa tarde!" at bounding box center [538, 265] width 54 height 14
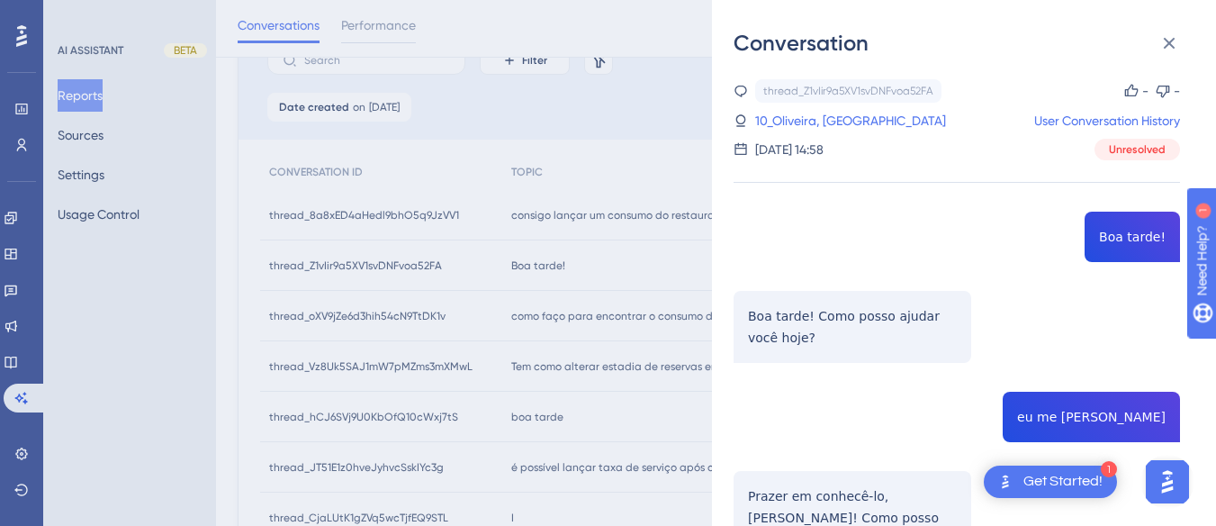
scroll to position [180, 0]
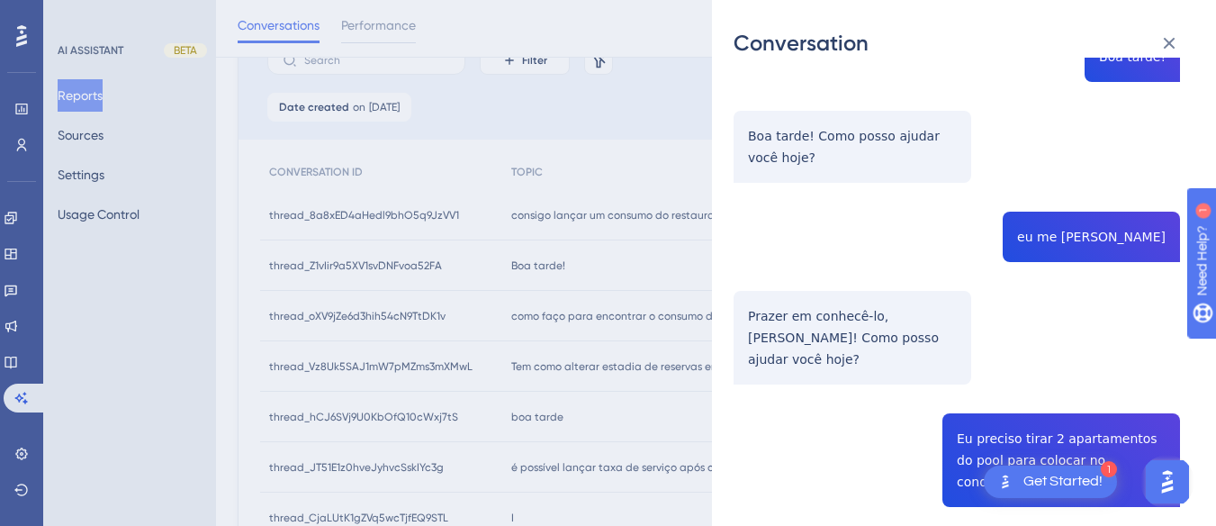
click at [1072, 238] on div "thread_Z1vIir9a5XV1svDNFvoa52FA Copy - - 10_Oliveira, [PERSON_NAME] User Conver…" at bounding box center [957, 354] width 447 height 910
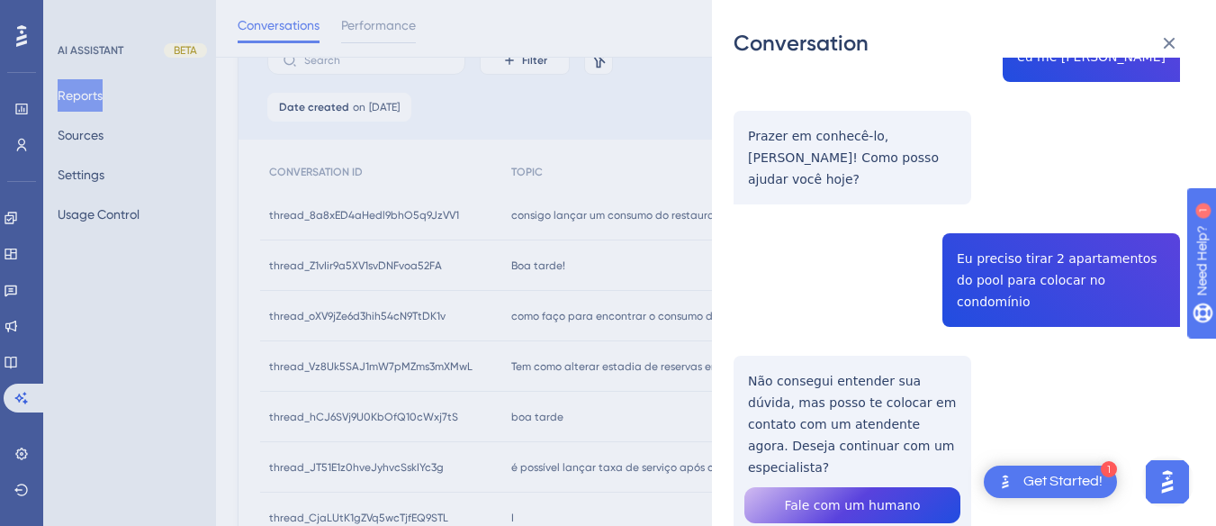
click at [962, 244] on div "thread_Z1vIir9a5XV1svDNFvoa52FA Copy - - 10_Oliveira, [PERSON_NAME] User Conver…" at bounding box center [957, 174] width 447 height 910
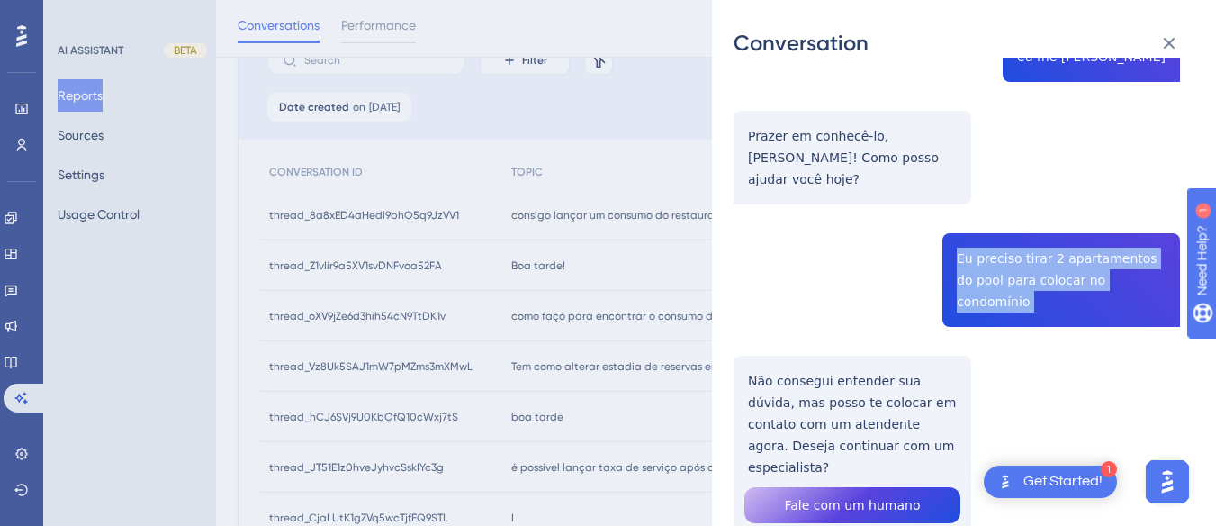
click at [962, 244] on div "thread_Z1vIir9a5XV1svDNFvoa52FA Copy - - 10_Oliveira, [PERSON_NAME] User Conver…" at bounding box center [957, 174] width 447 height 910
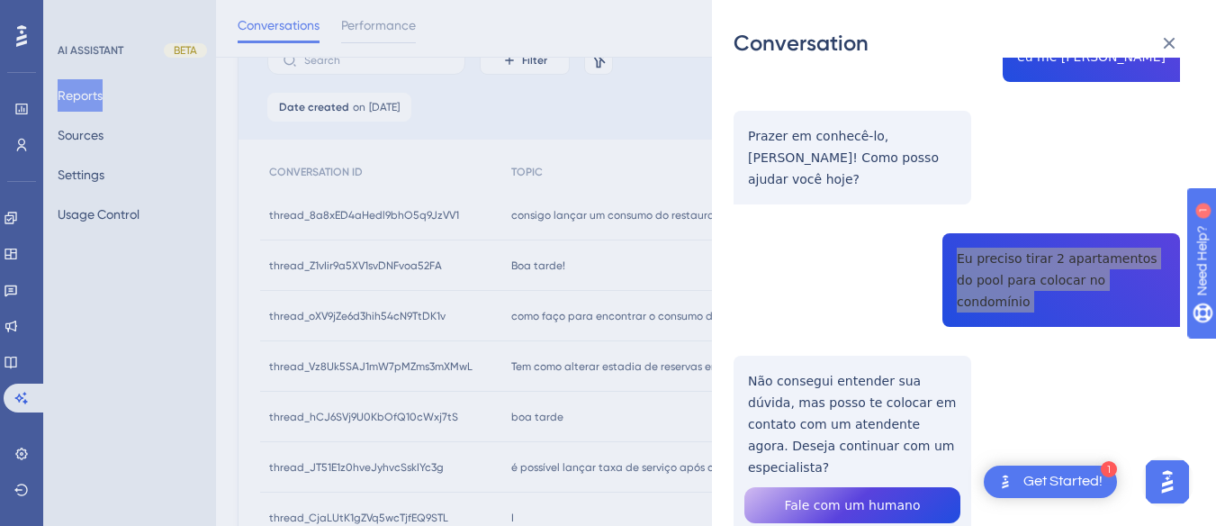
scroll to position [385, 0]
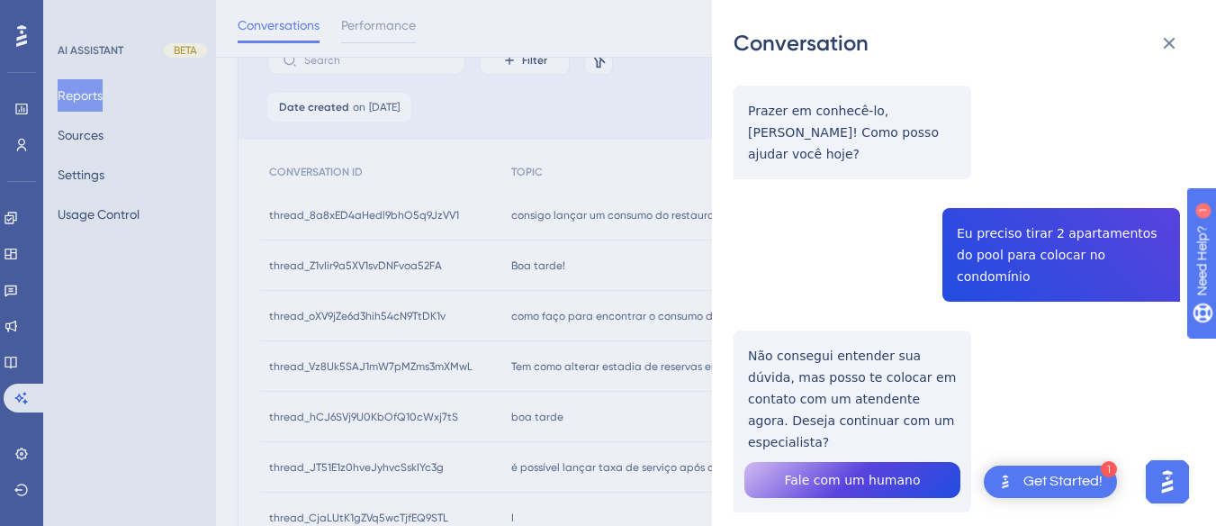
click at [784, 306] on div "thread_Z1vIir9a5XV1svDNFvoa52FA Copy - - 10_Oliveira, [PERSON_NAME] User Conver…" at bounding box center [957, 149] width 447 height 910
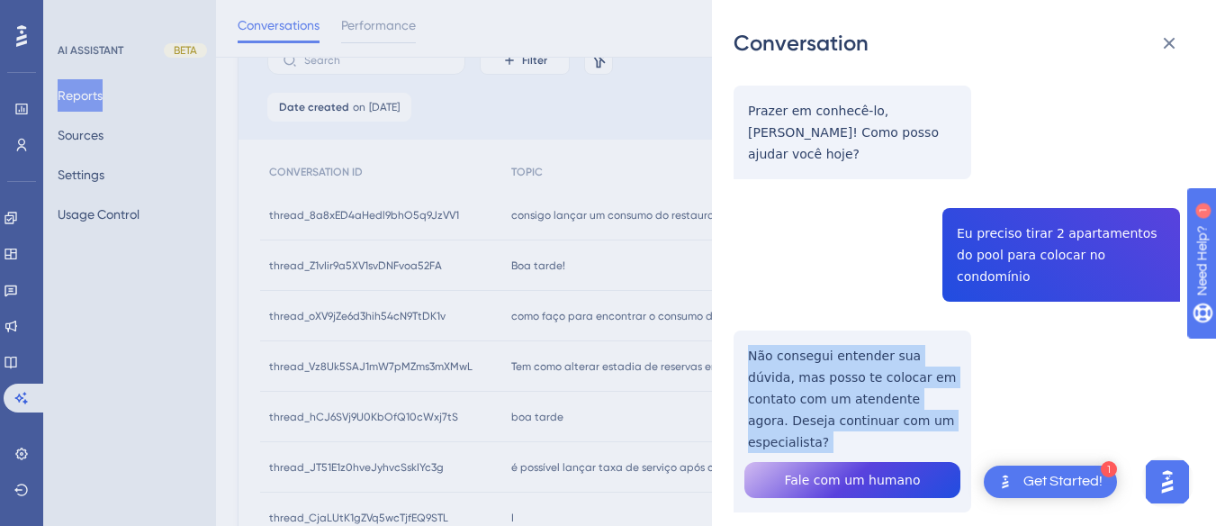
click at [785, 306] on div "thread_Z1vIir9a5XV1svDNFvoa52FA Copy - - 10_Oliveira, [PERSON_NAME] User Conver…" at bounding box center [957, 149] width 447 height 910
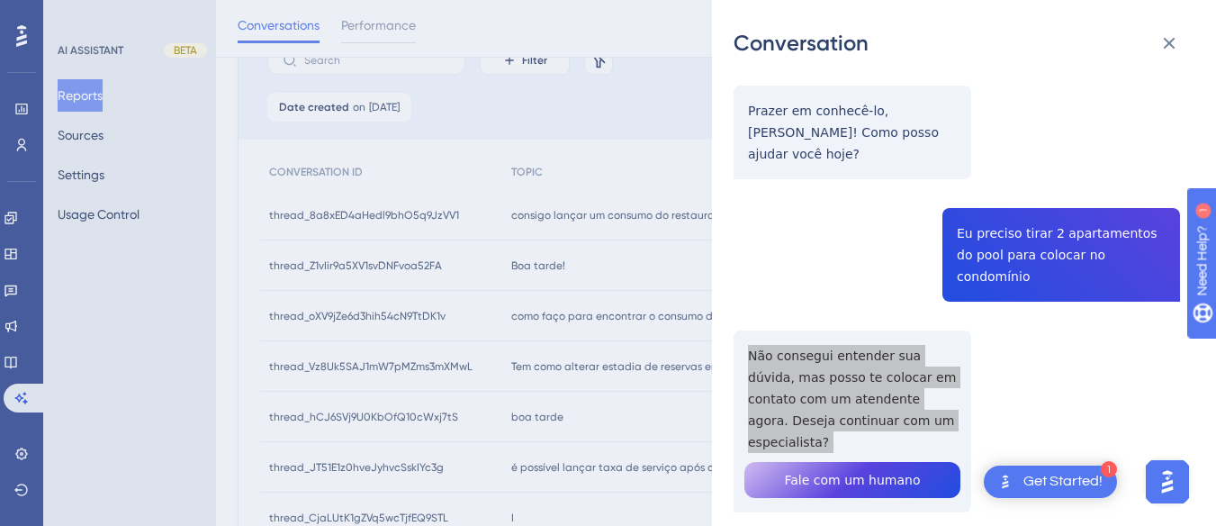
scroll to position [0, 0]
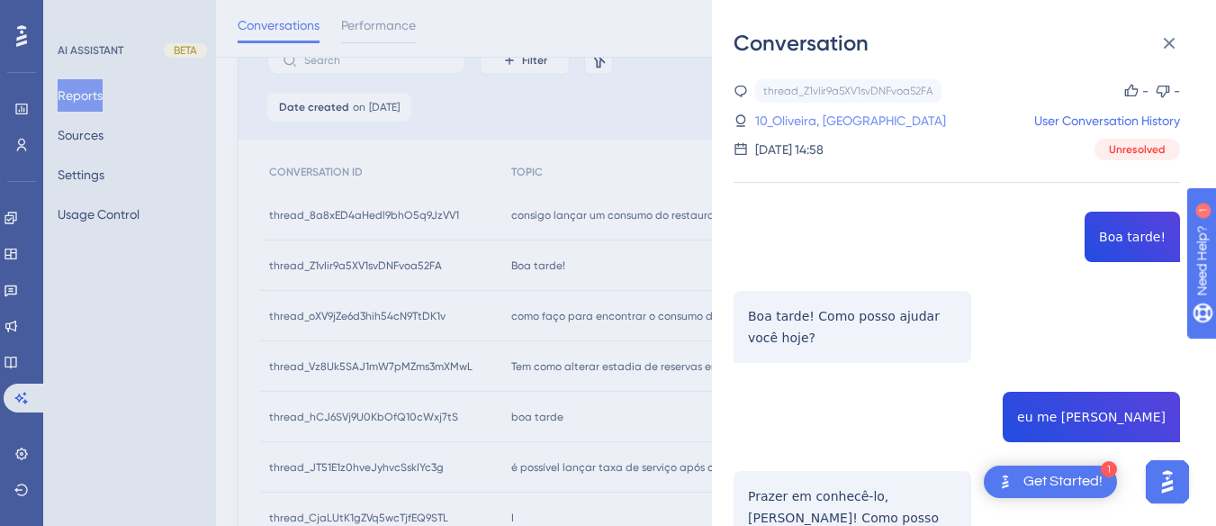
click at [848, 123] on link "10_Oliveira, [GEOGRAPHIC_DATA]" at bounding box center [850, 121] width 191 height 22
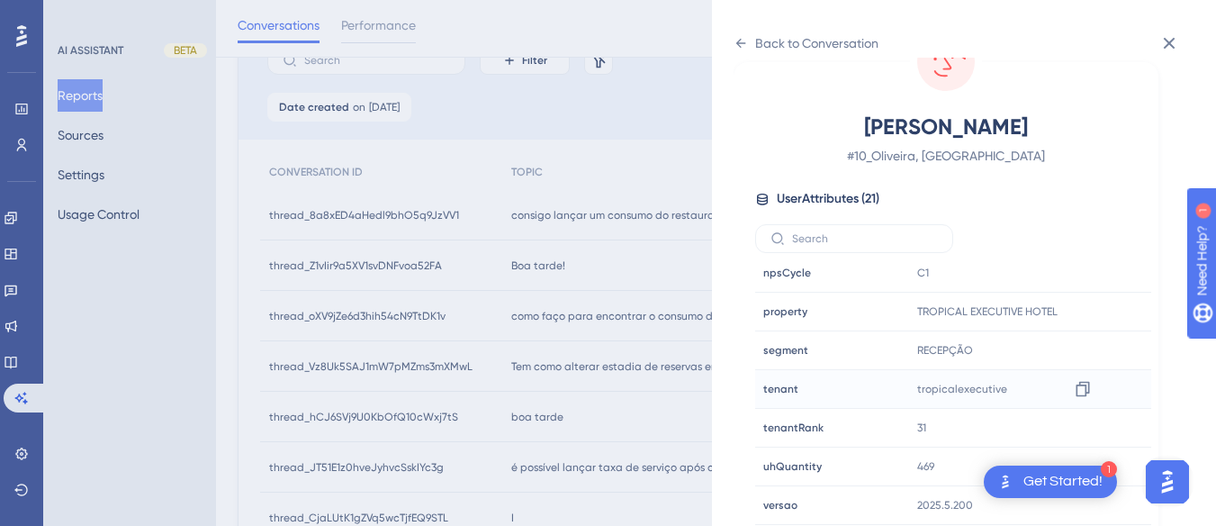
scroll to position [247, 0]
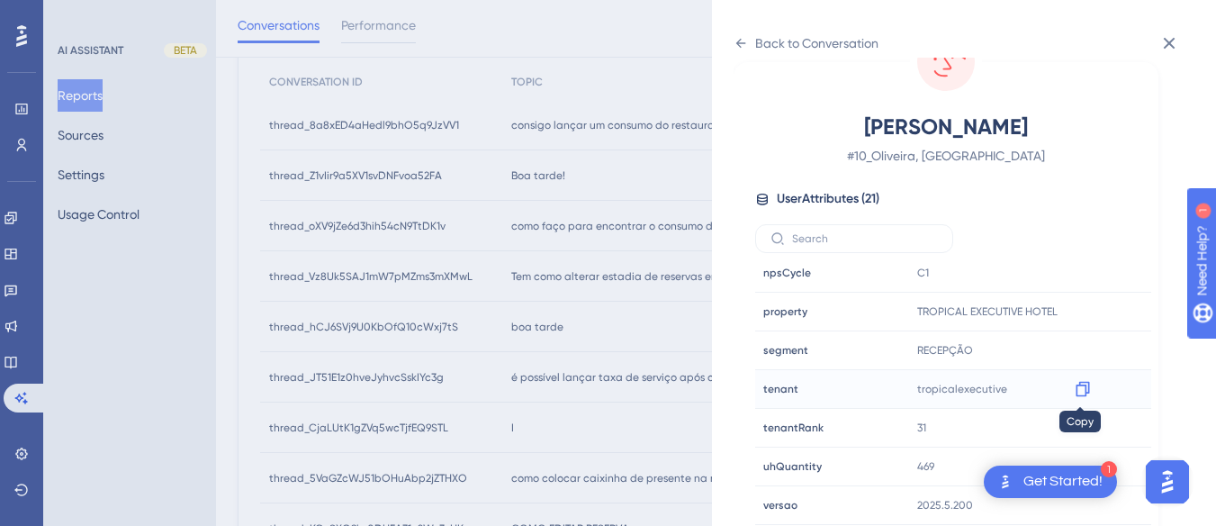
click at [1084, 385] on icon at bounding box center [1083, 389] width 14 height 15
click at [741, 41] on icon at bounding box center [741, 43] width 14 height 14
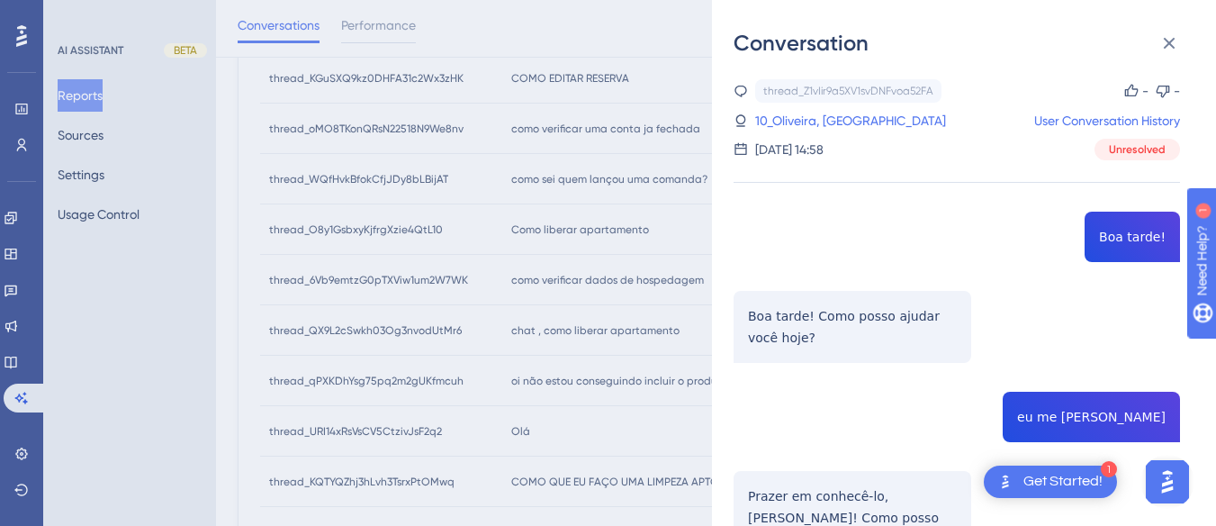
scroll to position [157, 0]
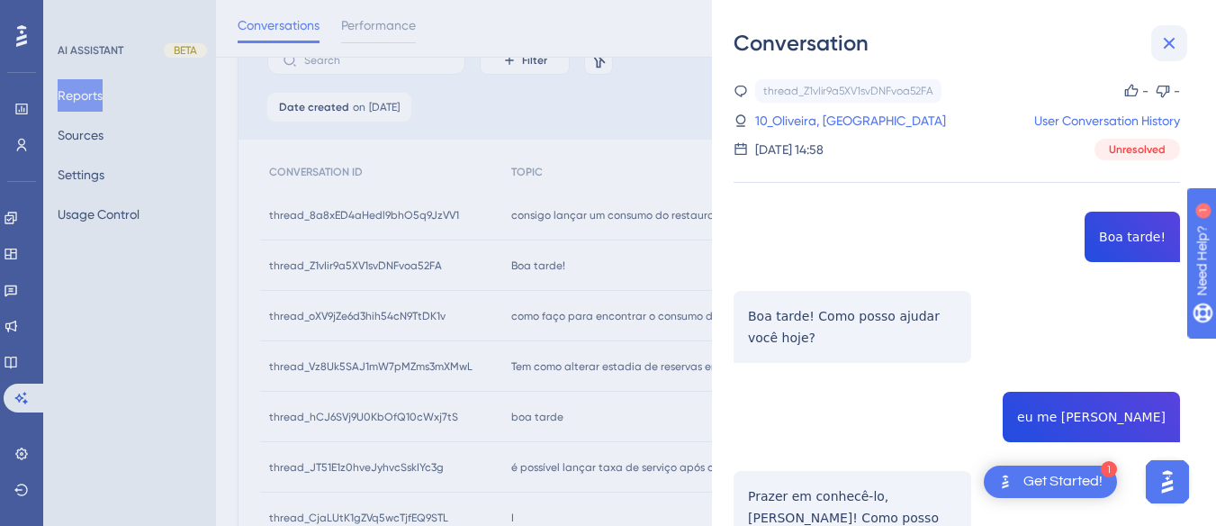
click at [1172, 46] on icon at bounding box center [1170, 44] width 12 height 12
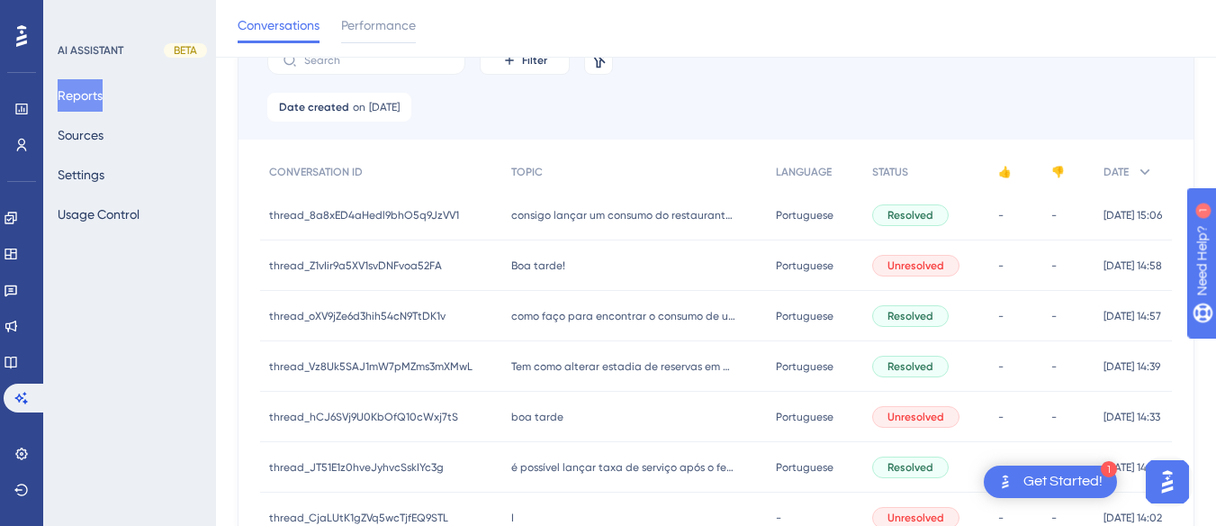
click at [494, 312] on div "thread_oXV9jZe6d3hih54cN9TtDK1v thread_oXV9jZe6d3hih54cN9TtDK1v" at bounding box center [381, 316] width 242 height 50
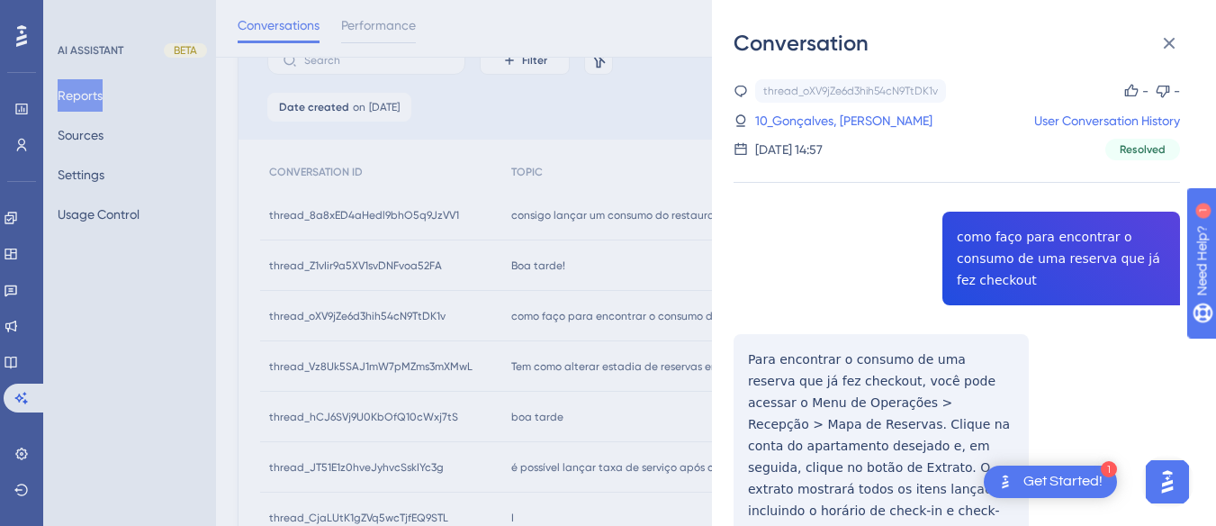
click at [1021, 245] on div "thread_oXV9jZe6d3hih54cN9TtDK1v Copy - - 10_Gonçalves, Mateus User Conversation…" at bounding box center [957, 364] width 447 height 570
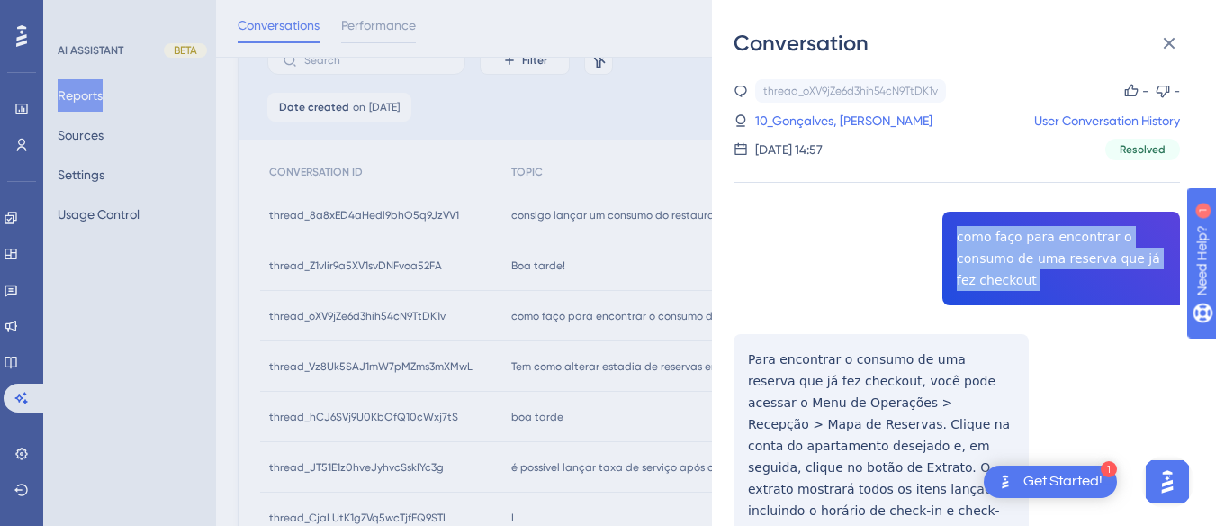
click at [1021, 245] on div "thread_oXV9jZe6d3hih54cN9TtDK1v Copy - - 10_Gonçalves, Mateus User Conversation…" at bounding box center [957, 364] width 447 height 570
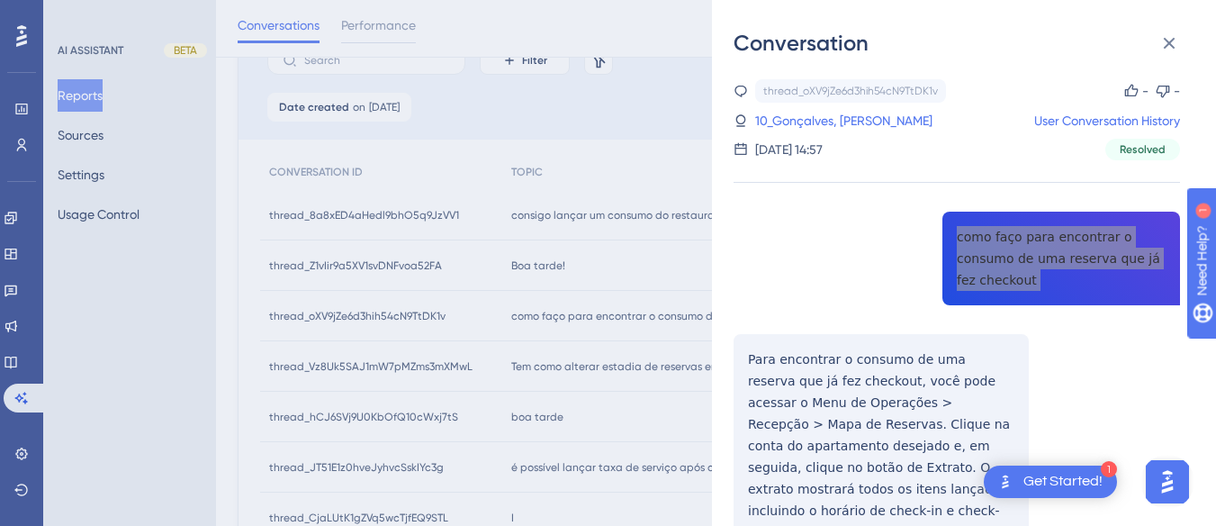
scroll to position [247, 0]
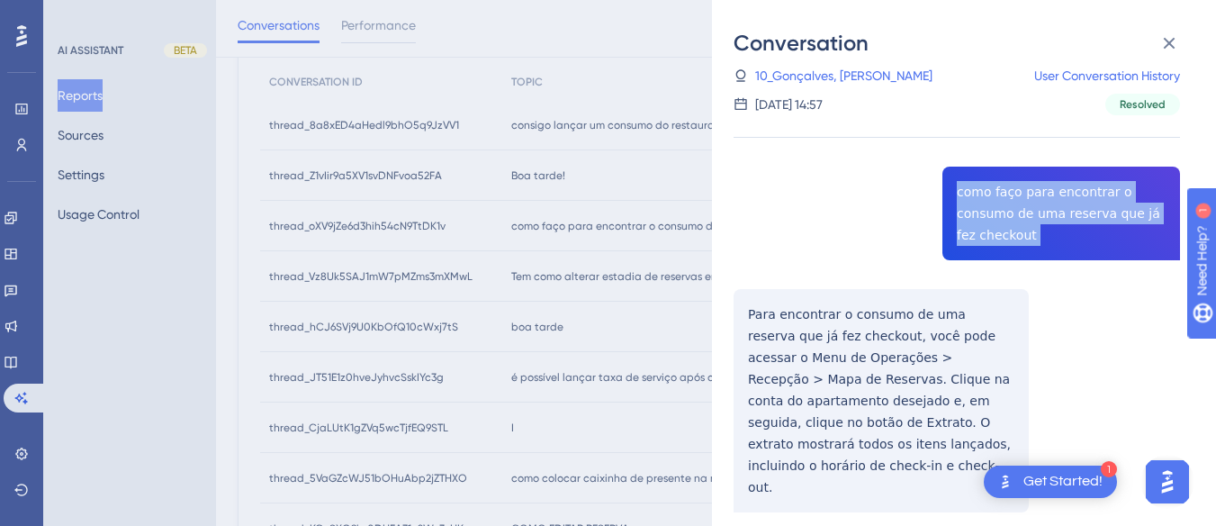
click at [737, 293] on div "thread_oXV9jZe6d3hih54cN9TtDK1v Copy - - 10_Gonçalves, Mateus User Conversation…" at bounding box center [957, 319] width 447 height 570
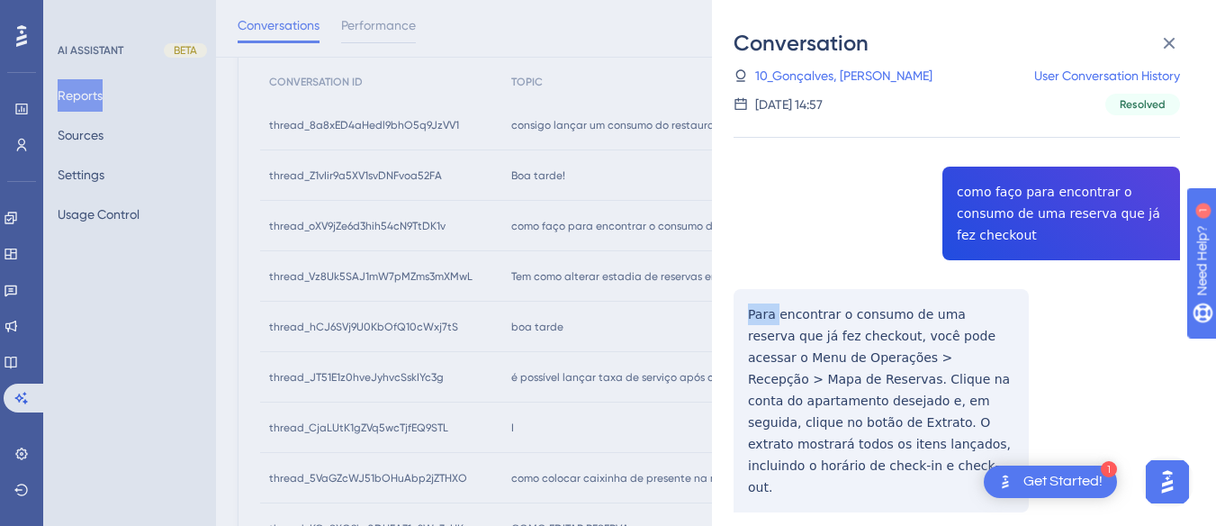
click at [737, 293] on div "thread_oXV9jZe6d3hih54cN9TtDK1v Copy - - 10_Gonçalves, Mateus User Conversation…" at bounding box center [957, 319] width 447 height 570
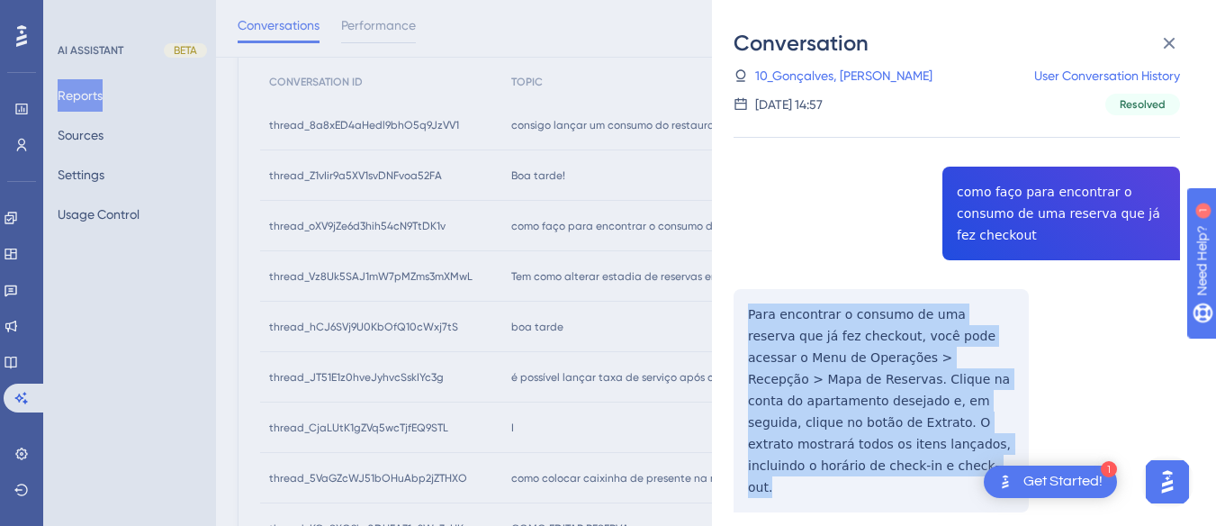
click at [737, 293] on div "thread_oXV9jZe6d3hih54cN9TtDK1v Copy - - 10_Gonçalves, Mateus User Conversation…" at bounding box center [957, 319] width 447 height 570
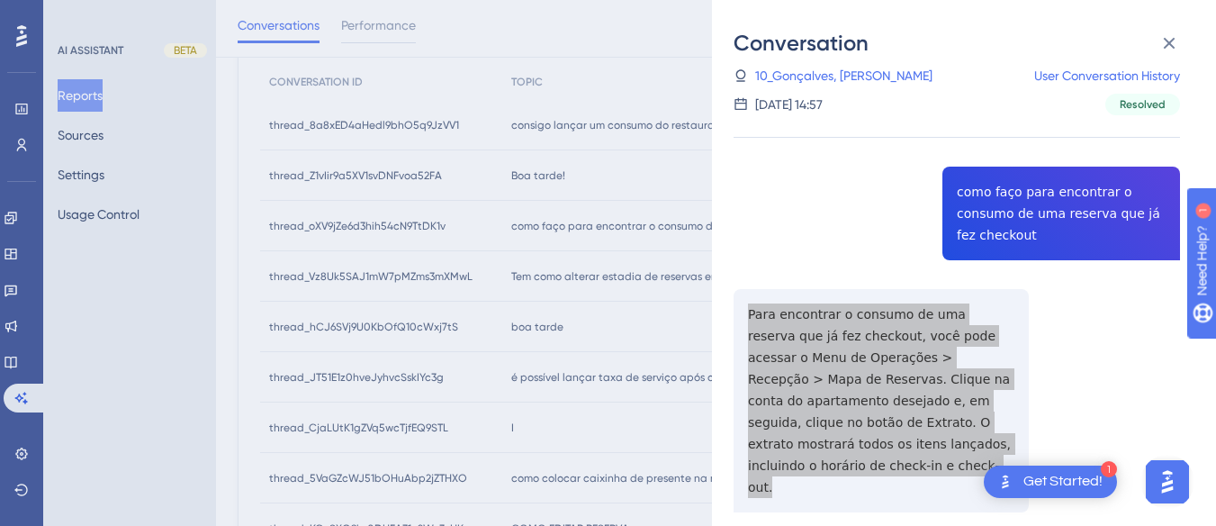
scroll to position [0, 0]
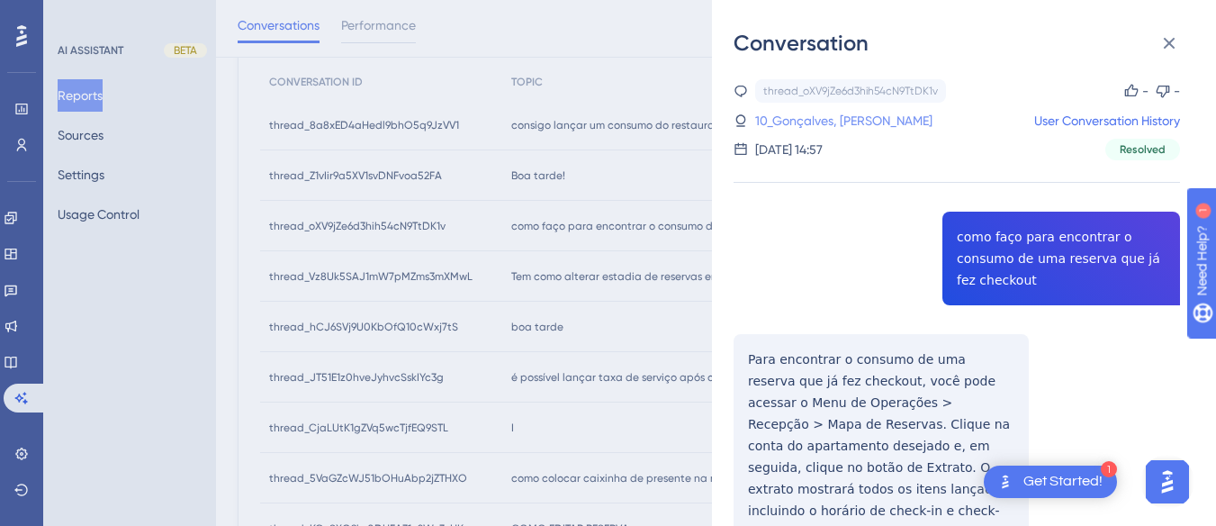
click at [828, 111] on link "10_Gonçalves, [PERSON_NAME]" at bounding box center [843, 121] width 177 height 22
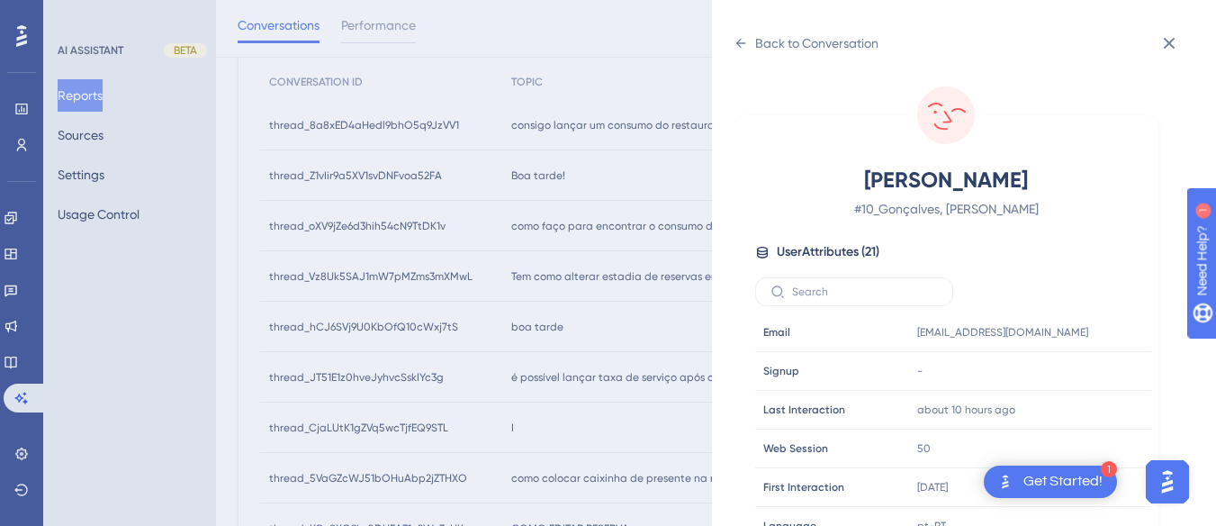
scroll to position [540, 0]
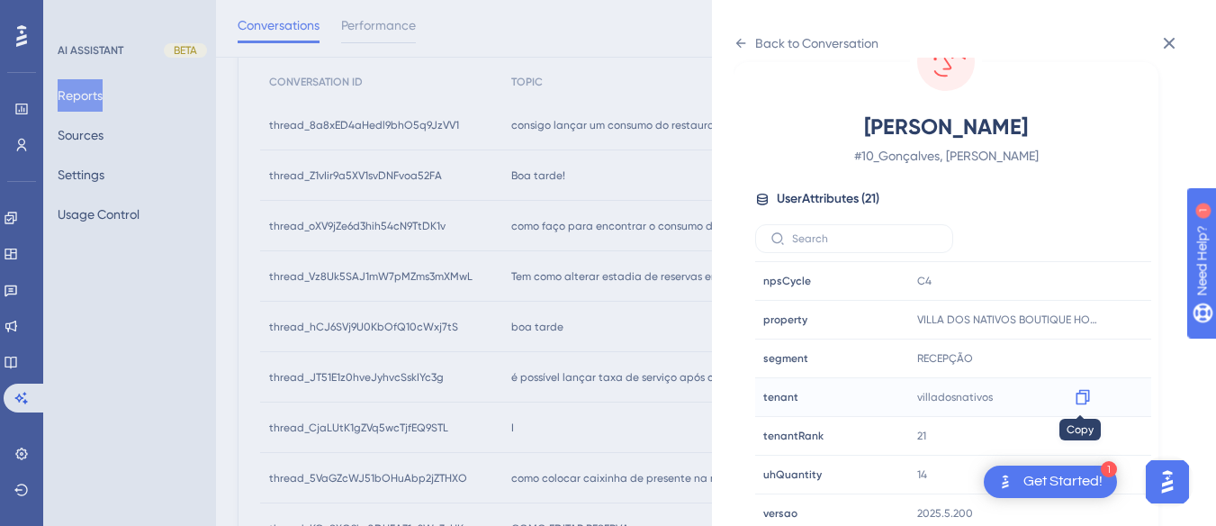
click at [1081, 400] on icon at bounding box center [1083, 397] width 18 height 18
click at [742, 41] on icon at bounding box center [741, 43] width 14 height 14
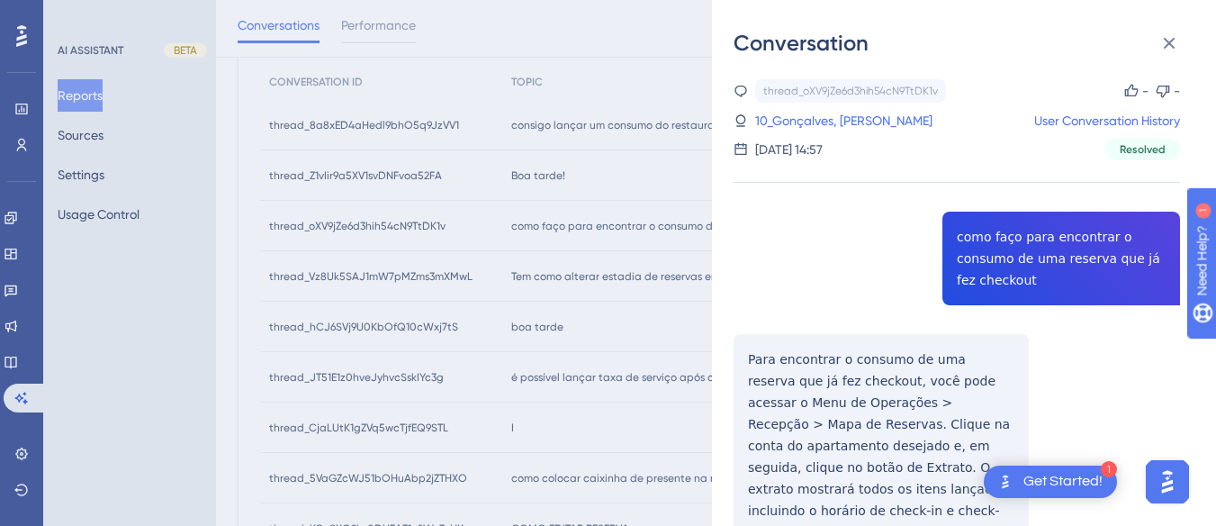
scroll to position [157, 0]
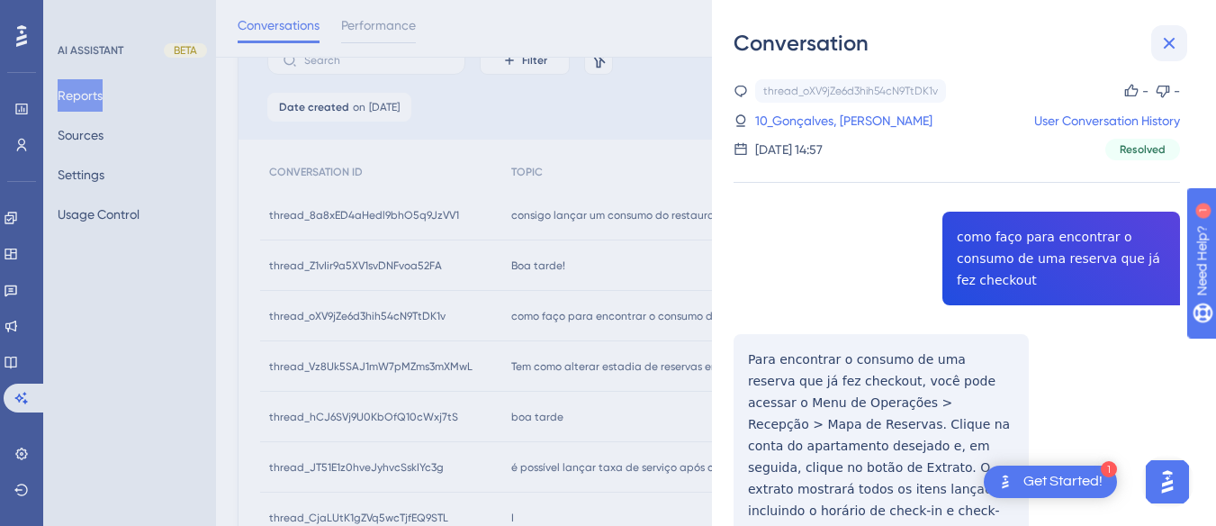
click at [1171, 48] on icon at bounding box center [1170, 43] width 22 height 22
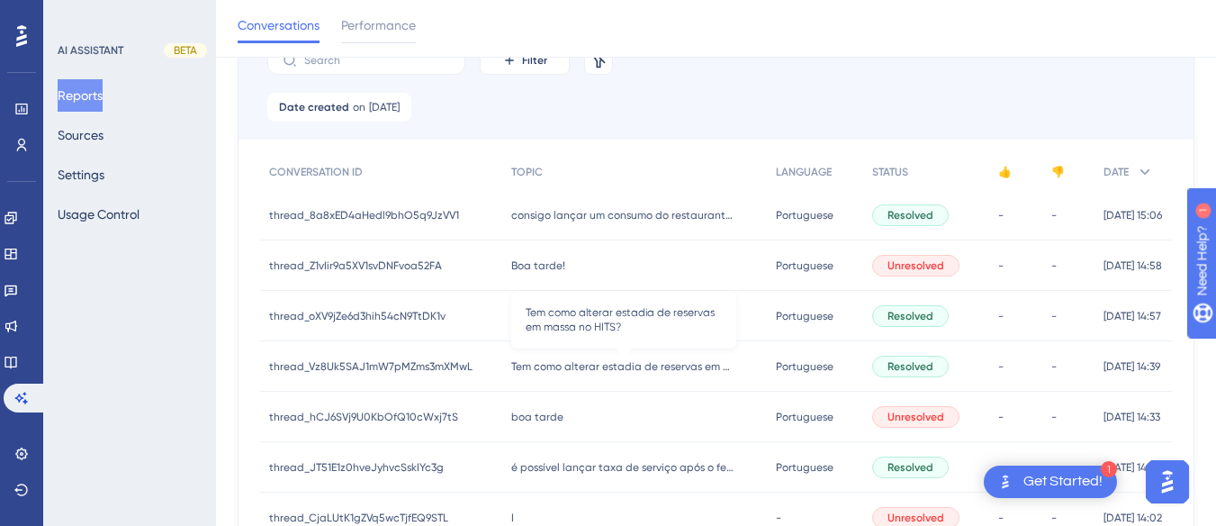
click at [518, 366] on span "Tem como alterar estadia de reservas em massa no HITS?" at bounding box center [623, 366] width 225 height 14
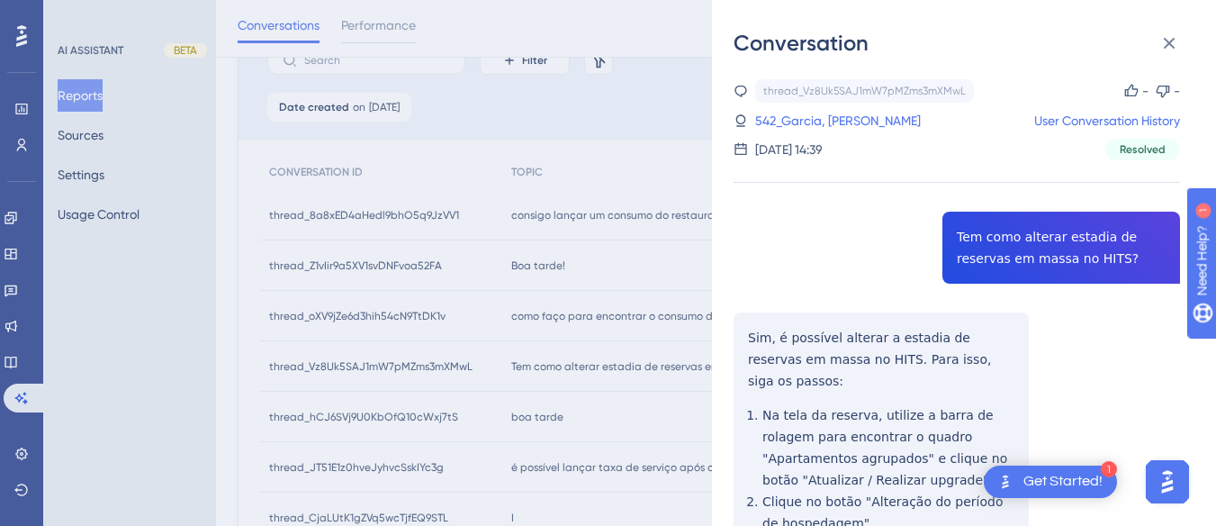
click at [971, 244] on div "thread_Vz8Uk5SAJ1mW7pMZms3mXMwL Copy - - 542_Garcia, [PERSON_NAME] User Convers…" at bounding box center [957, 463] width 447 height 768
click at [836, 122] on link "542_Garcia, [PERSON_NAME]" at bounding box center [838, 121] width 166 height 22
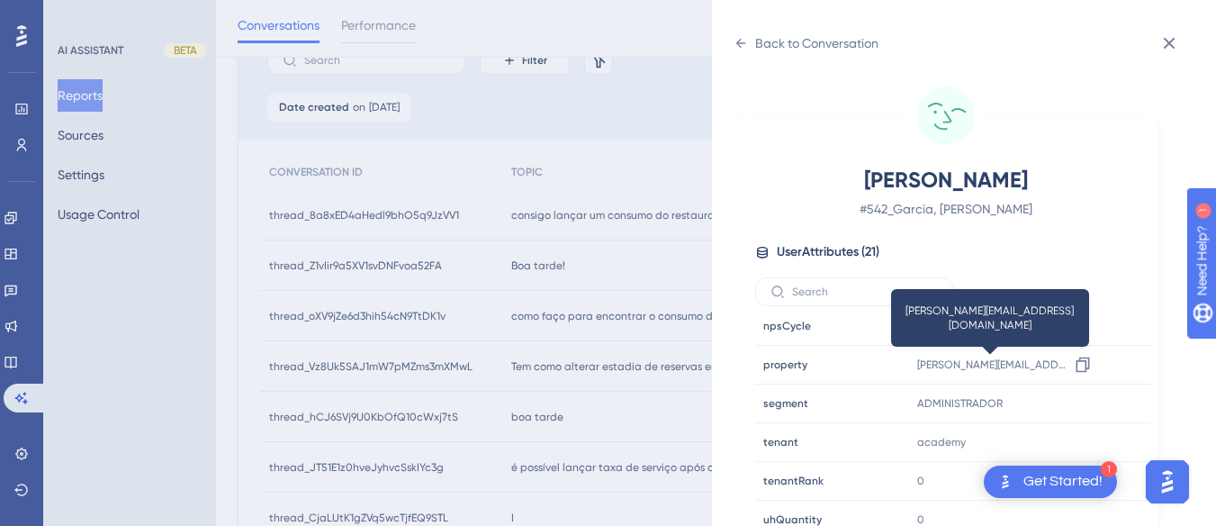
scroll to position [188, 0]
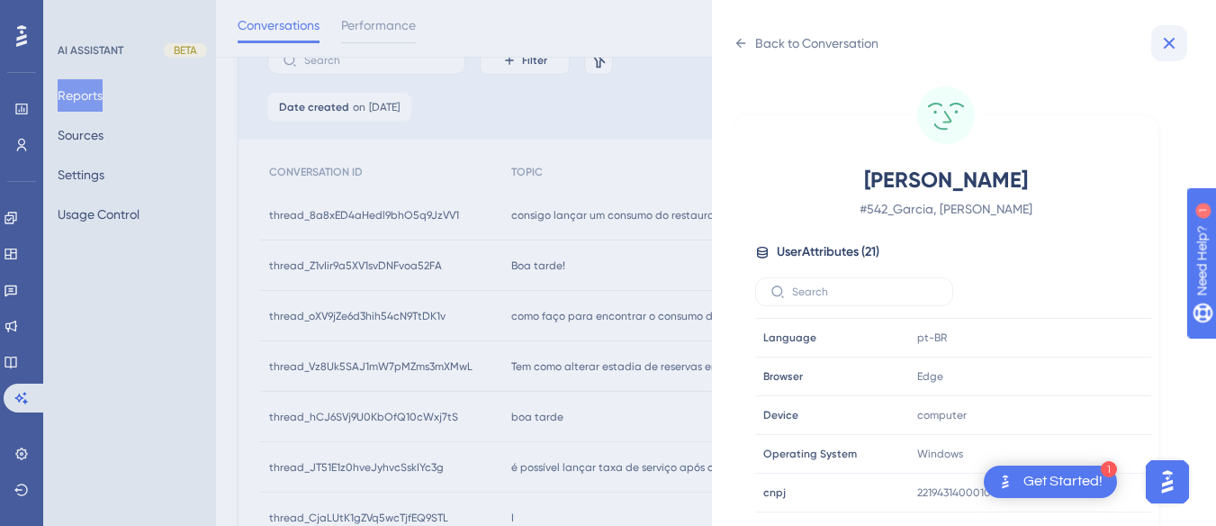
click at [1168, 43] on icon at bounding box center [1170, 43] width 22 height 22
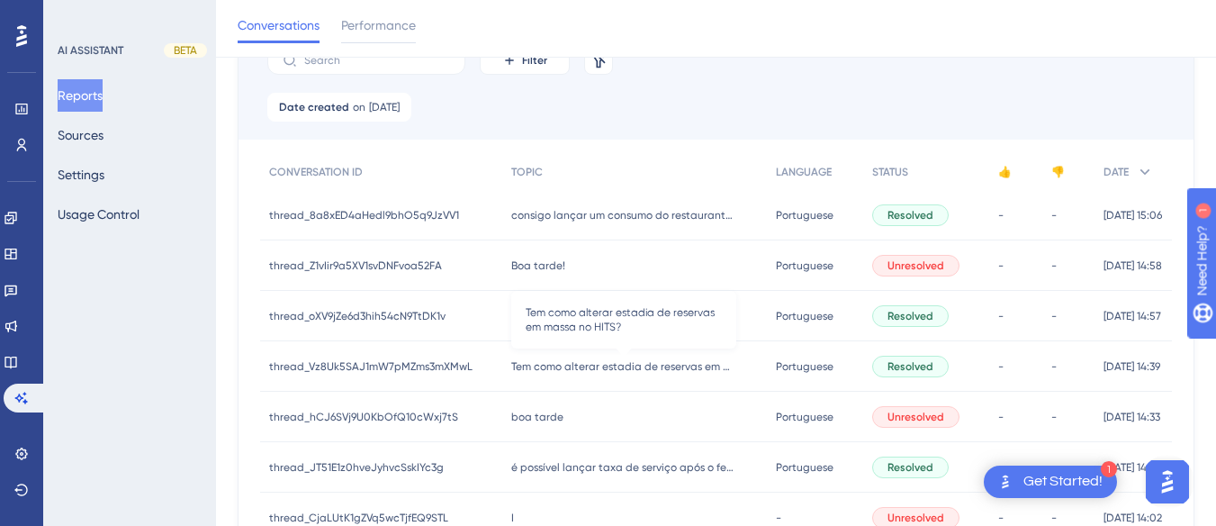
click at [531, 373] on span "Tem como alterar estadia de reservas em massa no HITS?" at bounding box center [623, 366] width 225 height 14
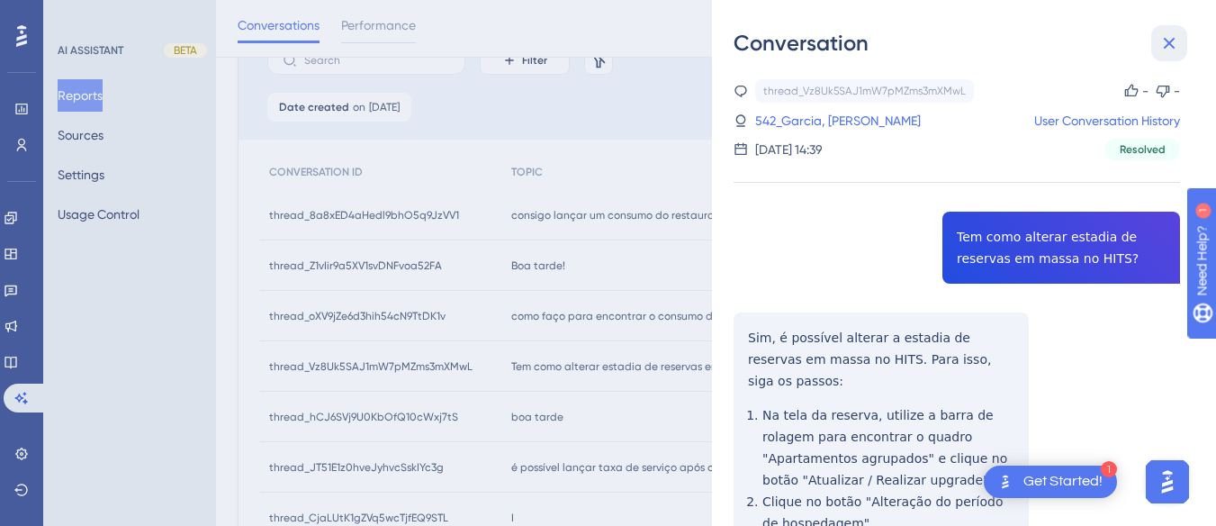
click at [1178, 50] on icon at bounding box center [1170, 43] width 22 height 22
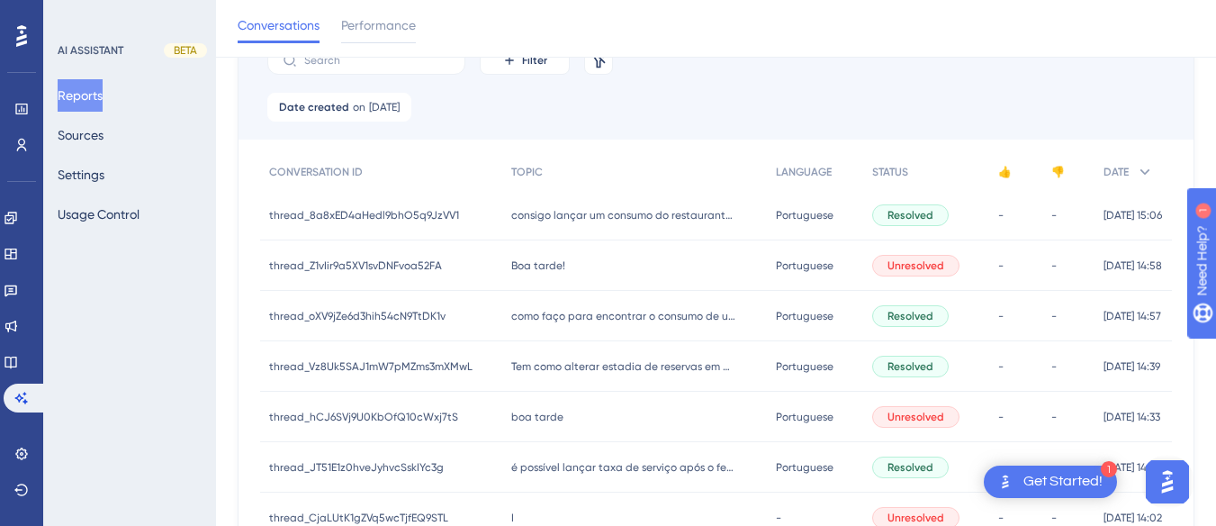
scroll to position [247, 0]
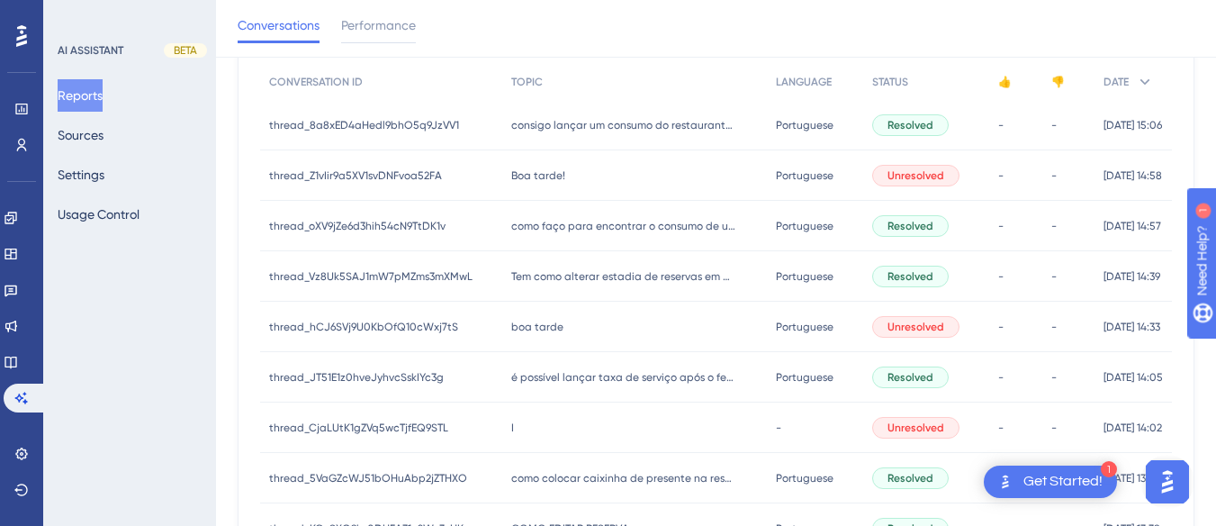
click at [511, 323] on span "boa tarde" at bounding box center [537, 327] width 52 height 14
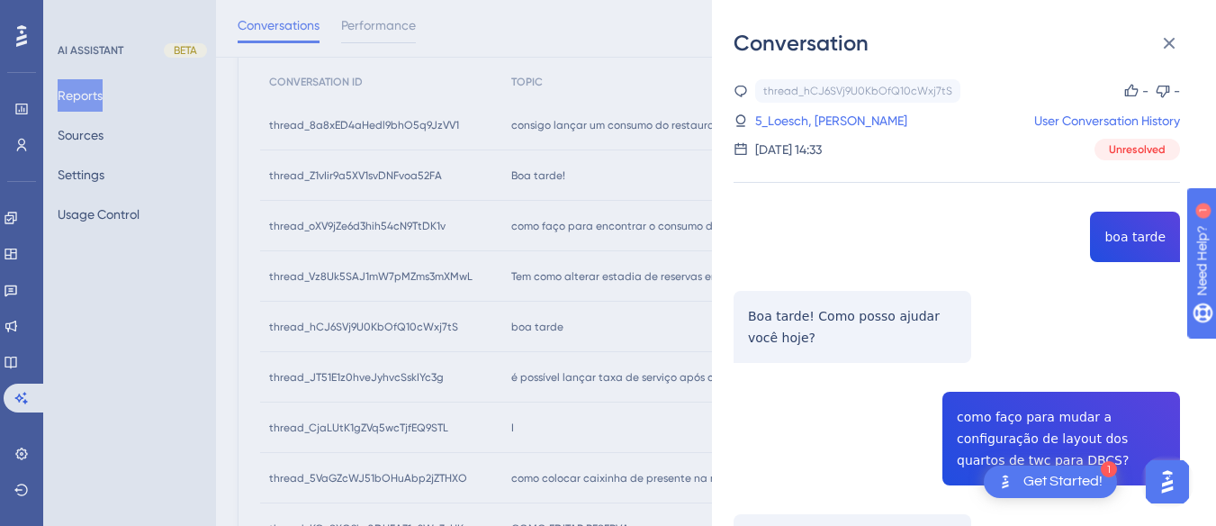
scroll to position [227, 0]
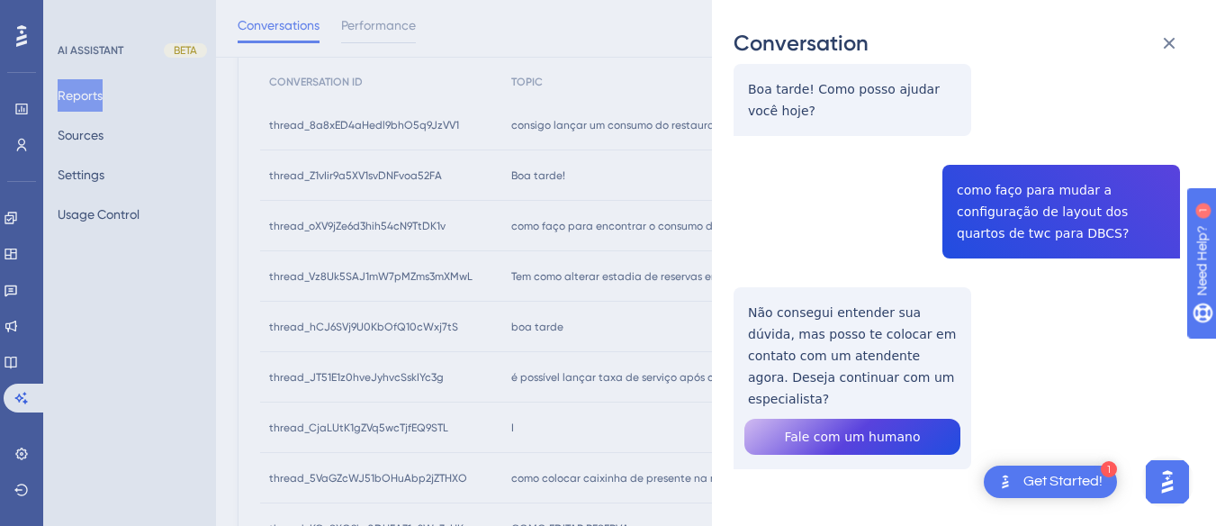
click at [1061, 208] on div "thread_hCJ6SVj9U0KbOfQ10cWxj7tS Copy - - 5_Loesch, Romulo User Conversation His…" at bounding box center [957, 206] width 447 height 709
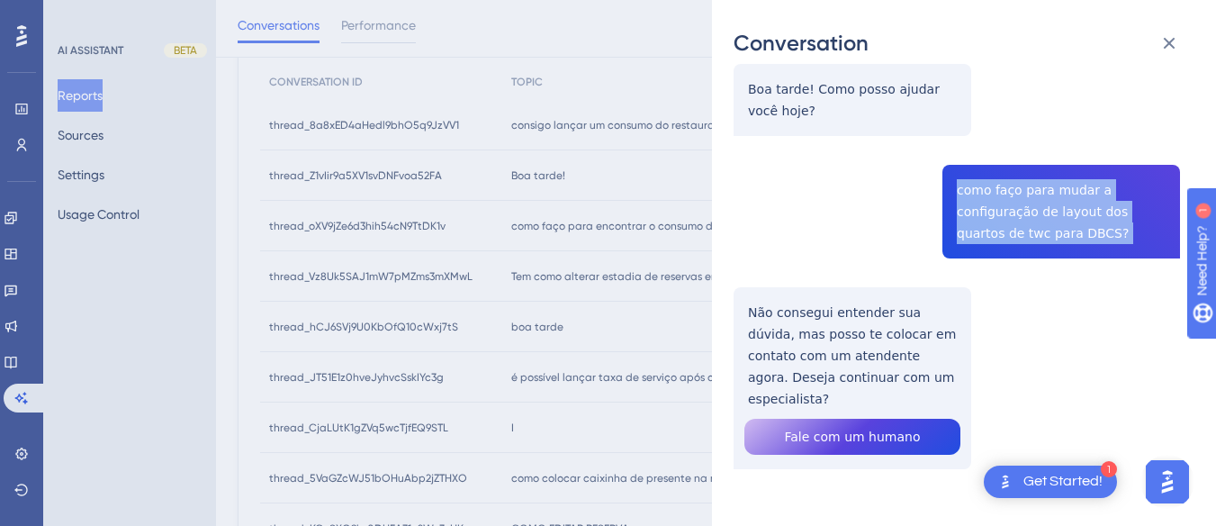
click at [1061, 208] on div "thread_hCJ6SVj9U0KbOfQ10cWxj7tS Copy - - 5_Loesch, Romulo User Conversation His…" at bounding box center [957, 206] width 447 height 709
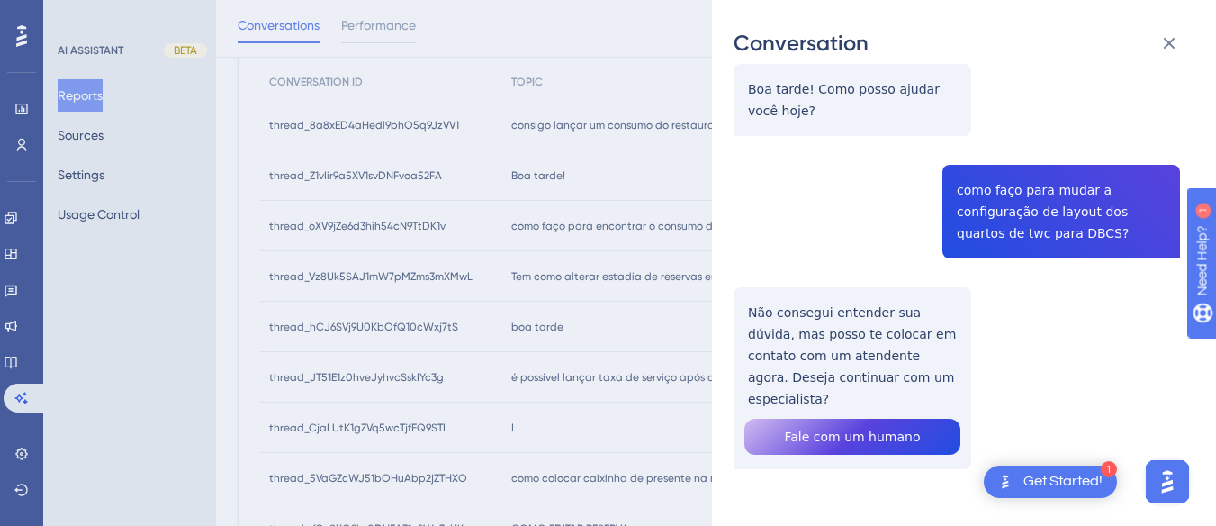
click at [777, 307] on div "thread_hCJ6SVj9U0KbOfQ10cWxj7tS Copy - - 5_Loesch, Romulo User Conversation His…" at bounding box center [957, 206] width 447 height 709
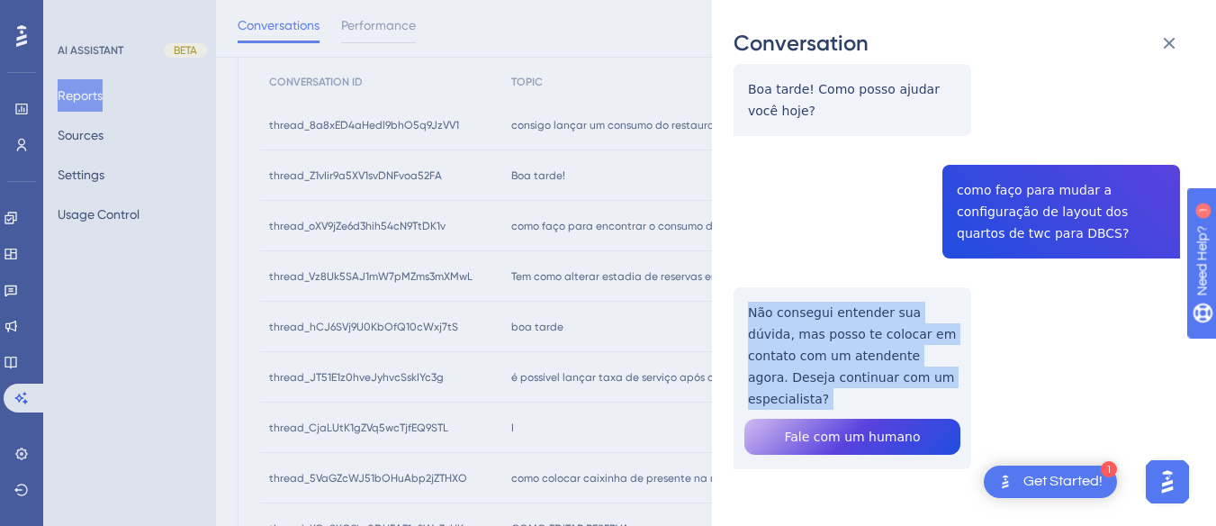
click at [777, 307] on div "thread_hCJ6SVj9U0KbOfQ10cWxj7tS Copy - - 5_Loesch, Romulo User Conversation His…" at bounding box center [957, 206] width 447 height 709
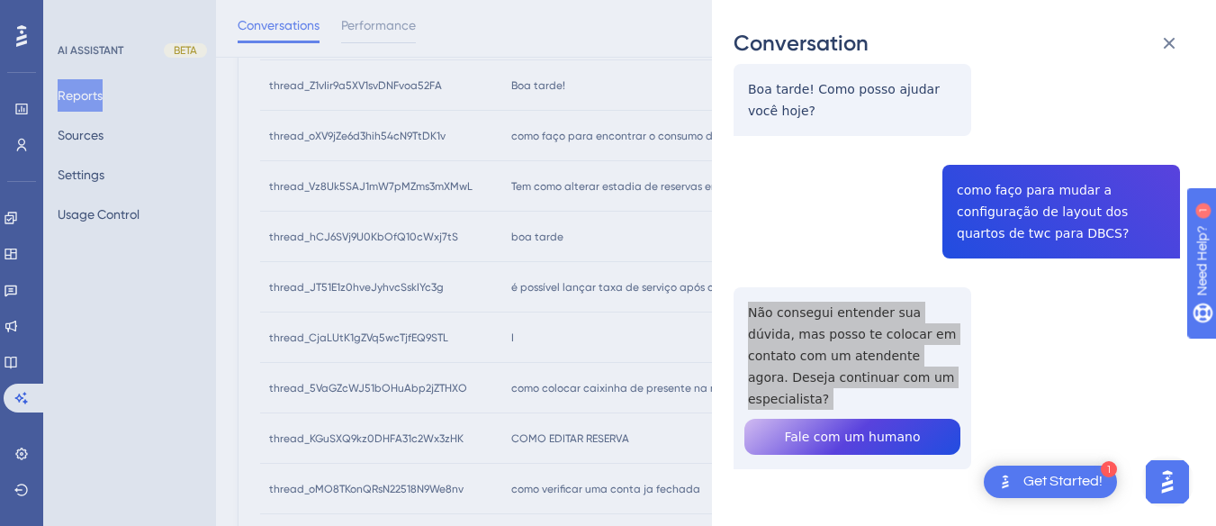
scroll to position [0, 0]
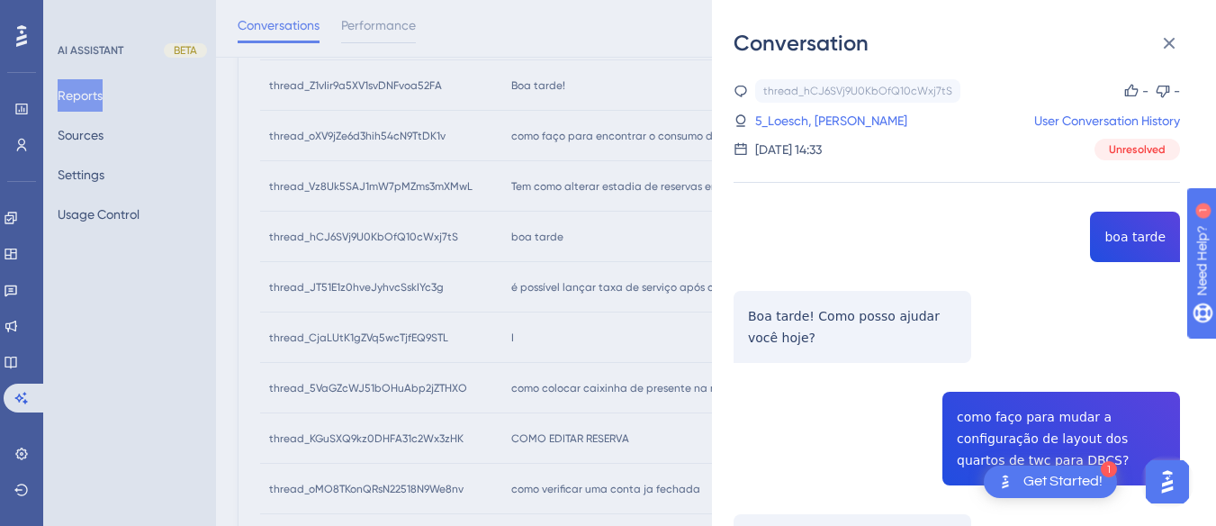
drag, startPoint x: 850, startPoint y: 121, endPoint x: 849, endPoint y: 133, distance: 12.6
click at [850, 121] on link "5_Loesch, [PERSON_NAME]" at bounding box center [831, 121] width 152 height 22
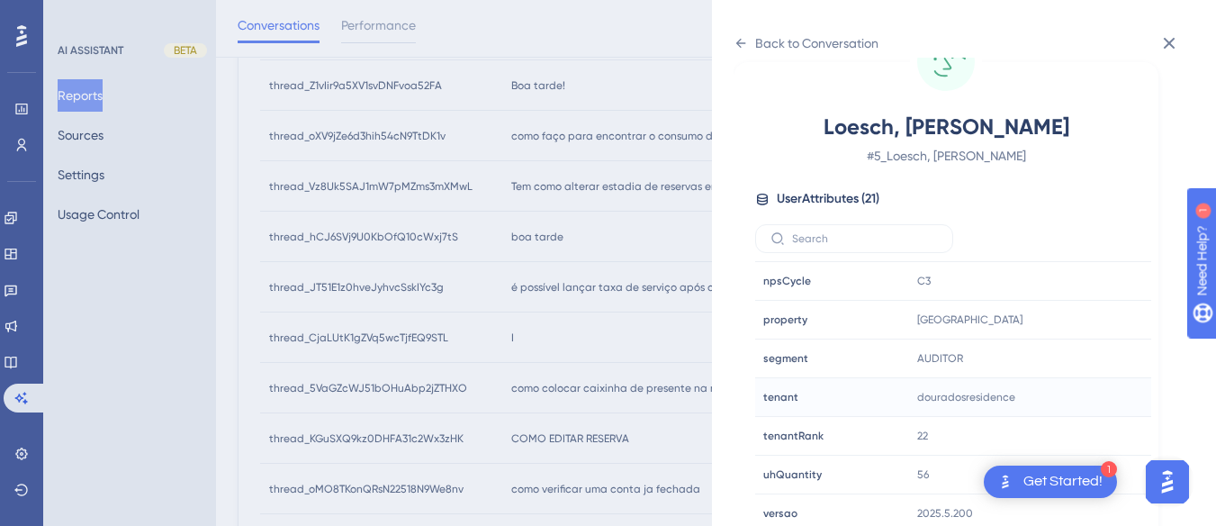
scroll to position [548, 0]
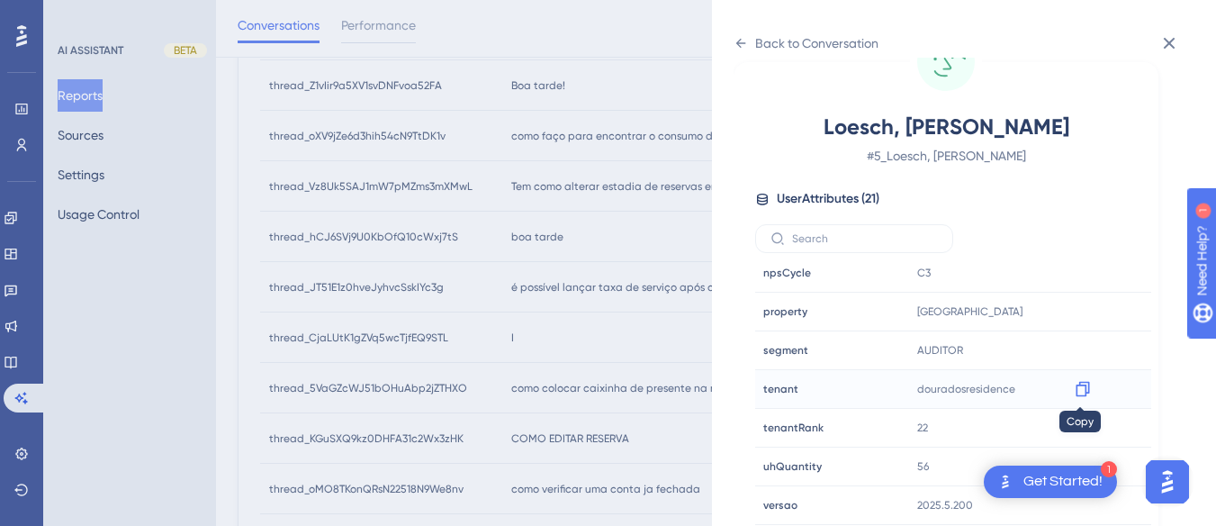
click at [1078, 386] on icon at bounding box center [1083, 389] width 18 height 18
click at [746, 41] on icon at bounding box center [741, 43] width 14 height 14
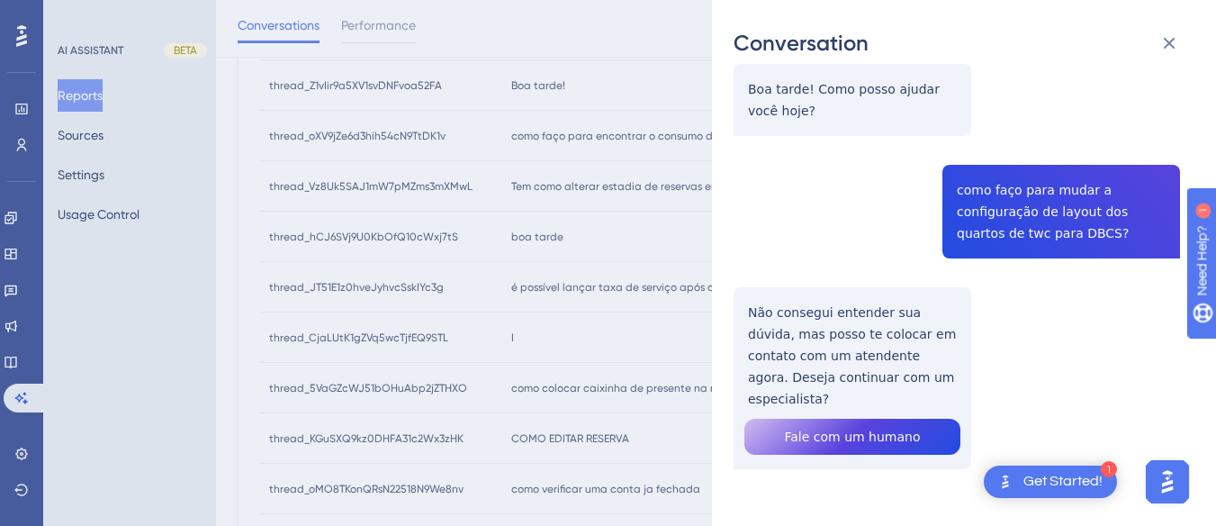
scroll to position [0, 0]
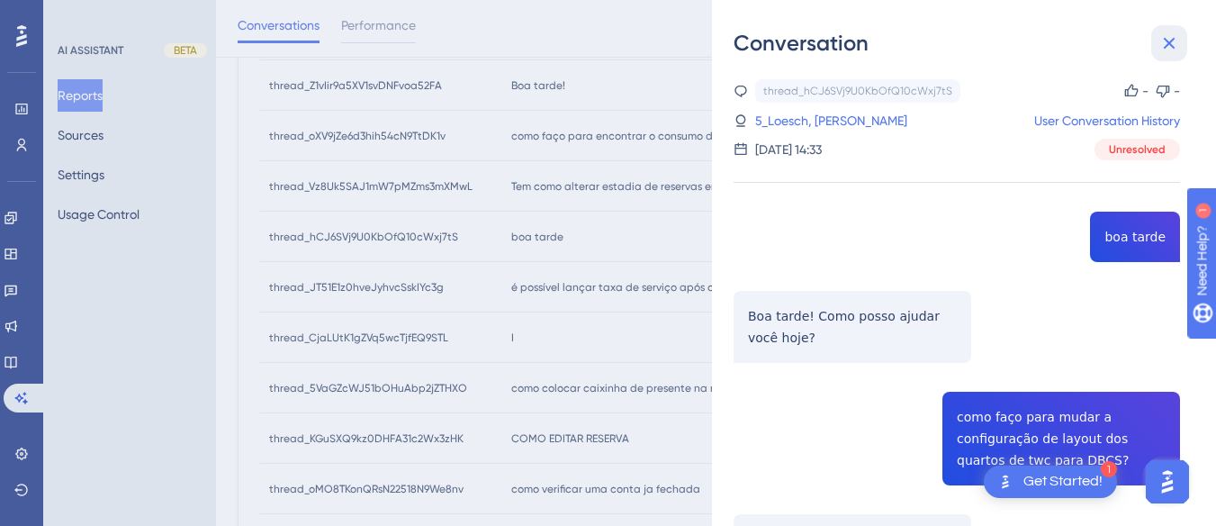
click at [1161, 53] on icon at bounding box center [1170, 43] width 22 height 22
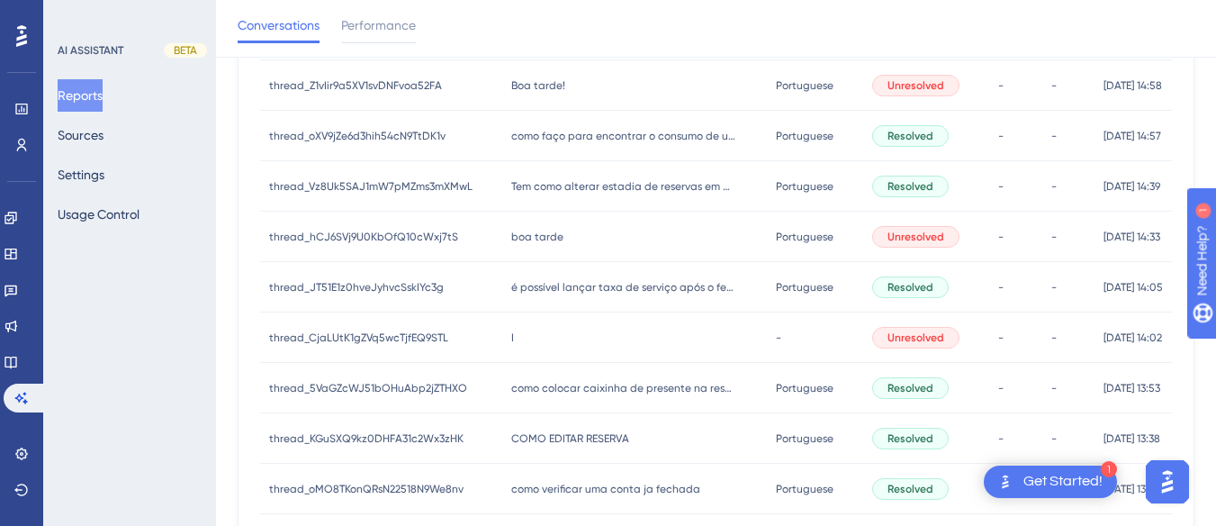
click at [527, 303] on div "é possível lançar taxa de serviço após o fechamento da conta? é possível lançar…" at bounding box center [634, 287] width 264 height 50
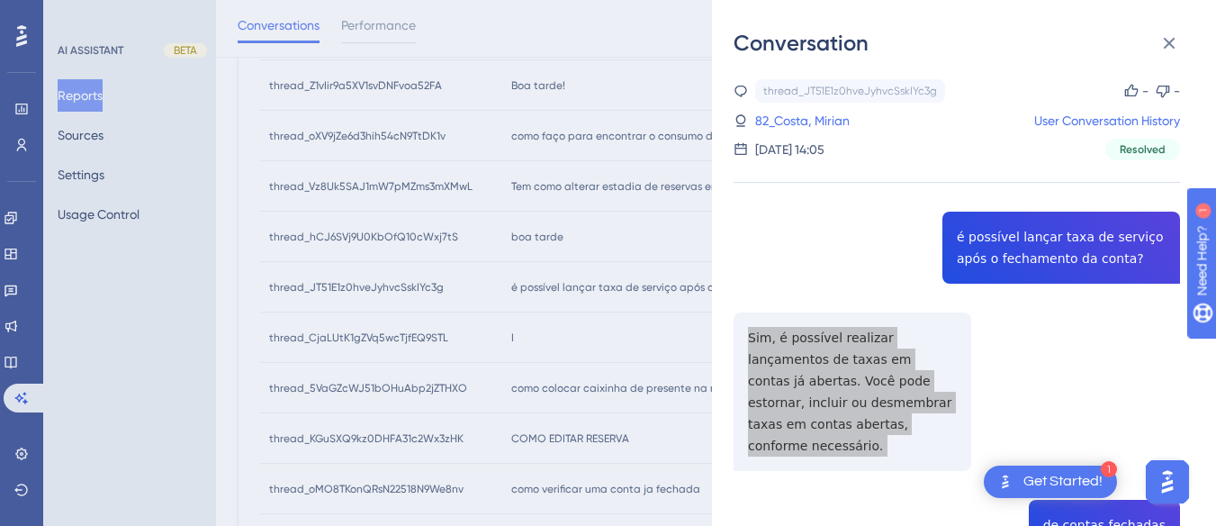
scroll to position [180, 0]
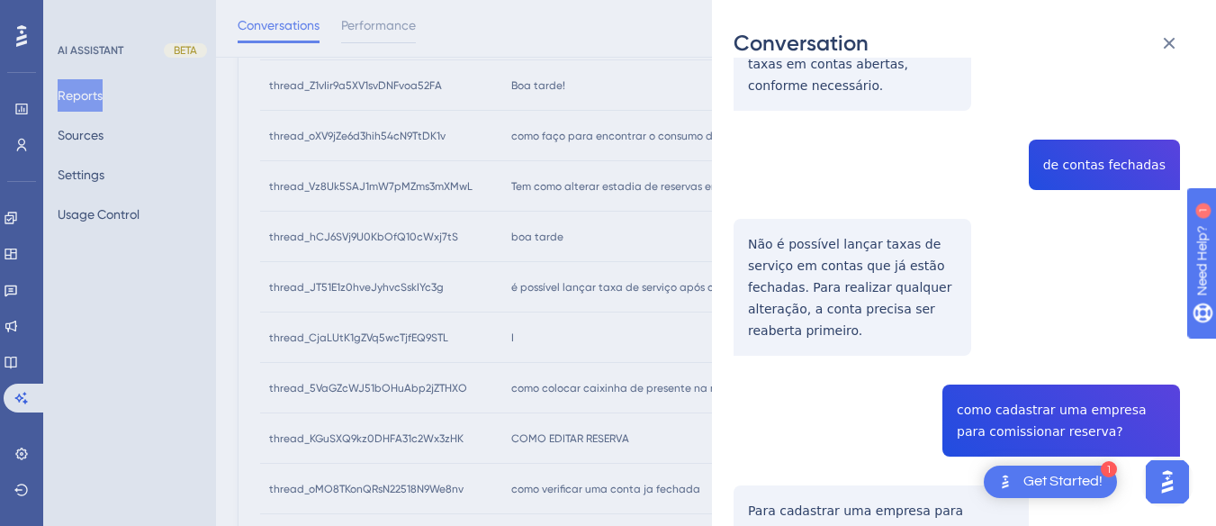
click at [832, 250] on div "thread_JT51E1z0hveJyhvcSskIYc3g Copy - - 82_Costa, Mirian User Conversation His…" at bounding box center [957, 456] width 447 height 1474
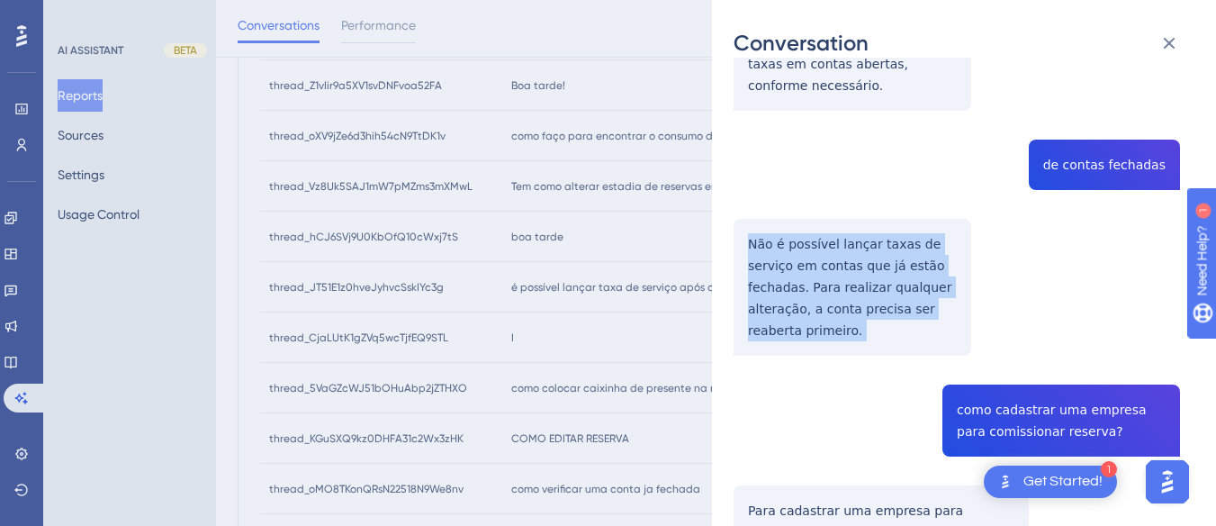
click at [832, 250] on div "thread_JT51E1z0hveJyhvcSskIYc3g Copy - - 82_Costa, Mirian User Conversation His…" at bounding box center [957, 456] width 447 height 1474
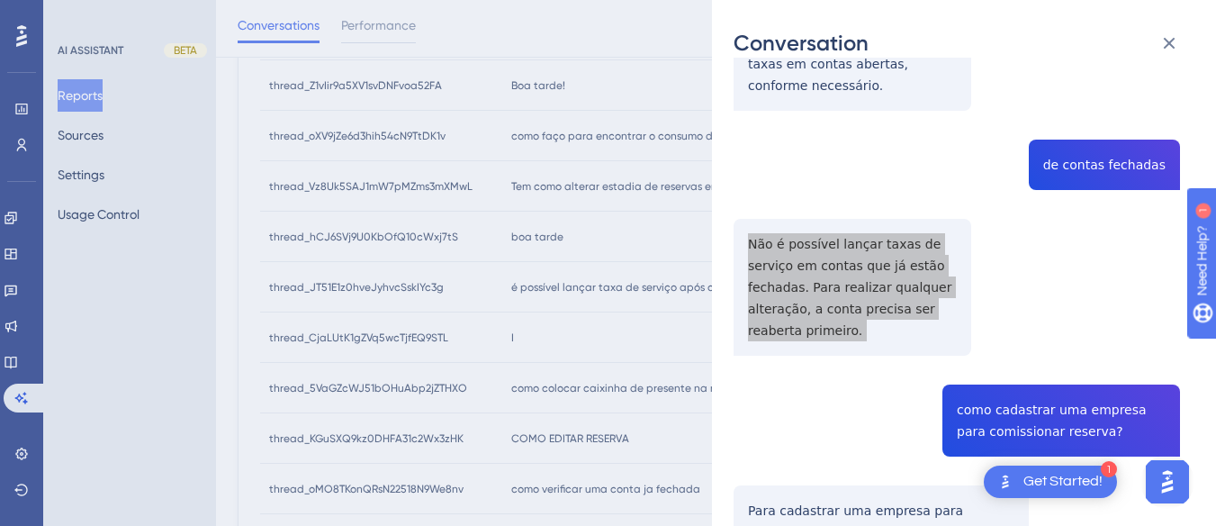
scroll to position [630, 0]
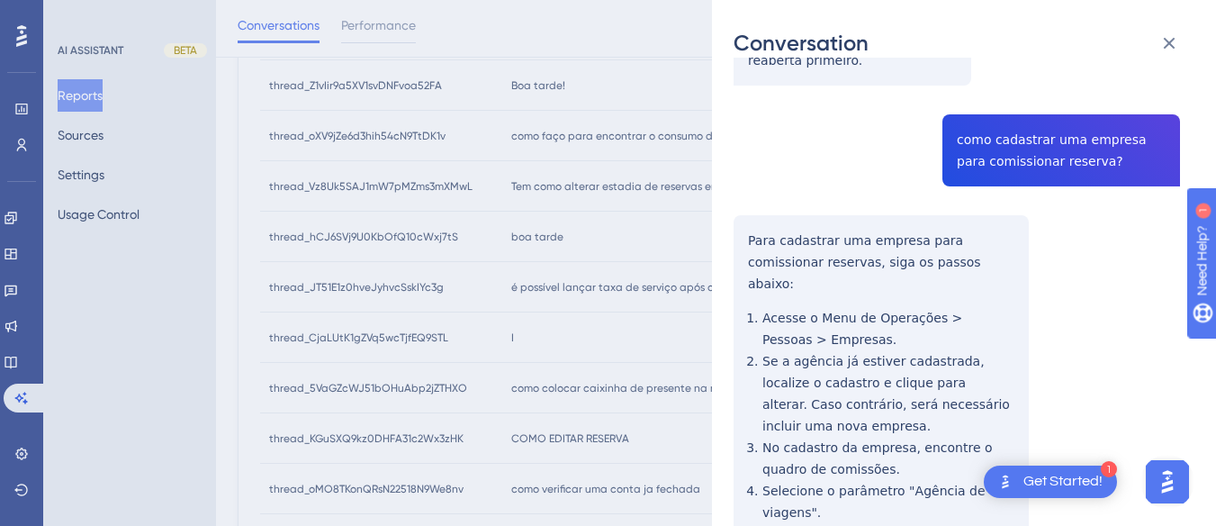
click at [1016, 117] on div "thread_JT51E1z0hveJyhvcSskIYc3g Copy - - 82_Costa, Mirian User Conversation His…" at bounding box center [957, 186] width 447 height 1474
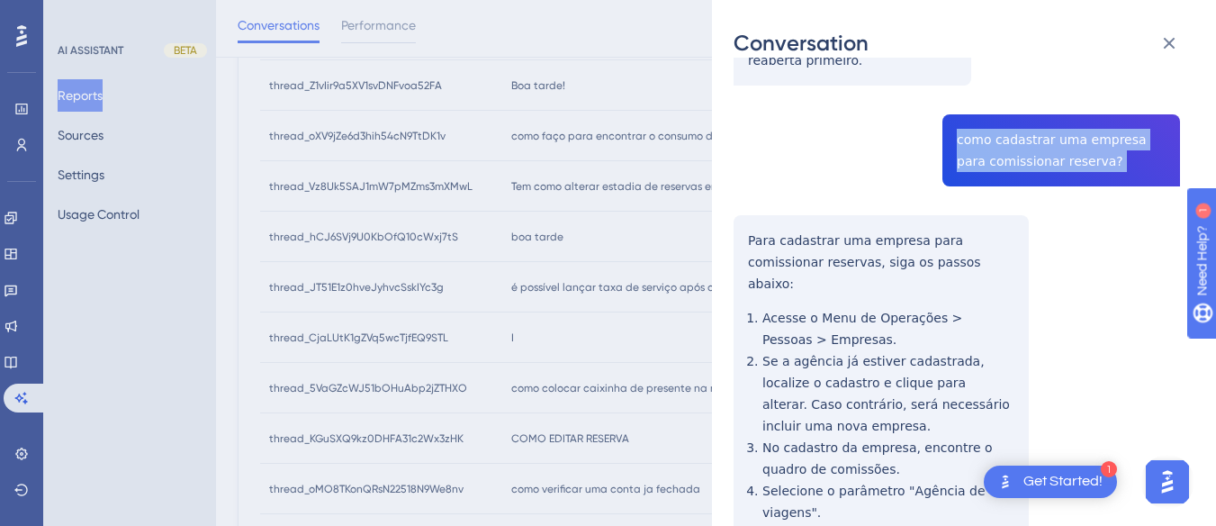
click at [1016, 117] on div "thread_JT51E1z0hveJyhvcSskIYc3g Copy - - 82_Costa, Mirian User Conversation His…" at bounding box center [957, 186] width 447 height 1474
click at [747, 190] on div "thread_JT51E1z0hveJyhvcSskIYc3g Copy - - 82_Costa, Mirian User Conversation His…" at bounding box center [957, 186] width 447 height 1474
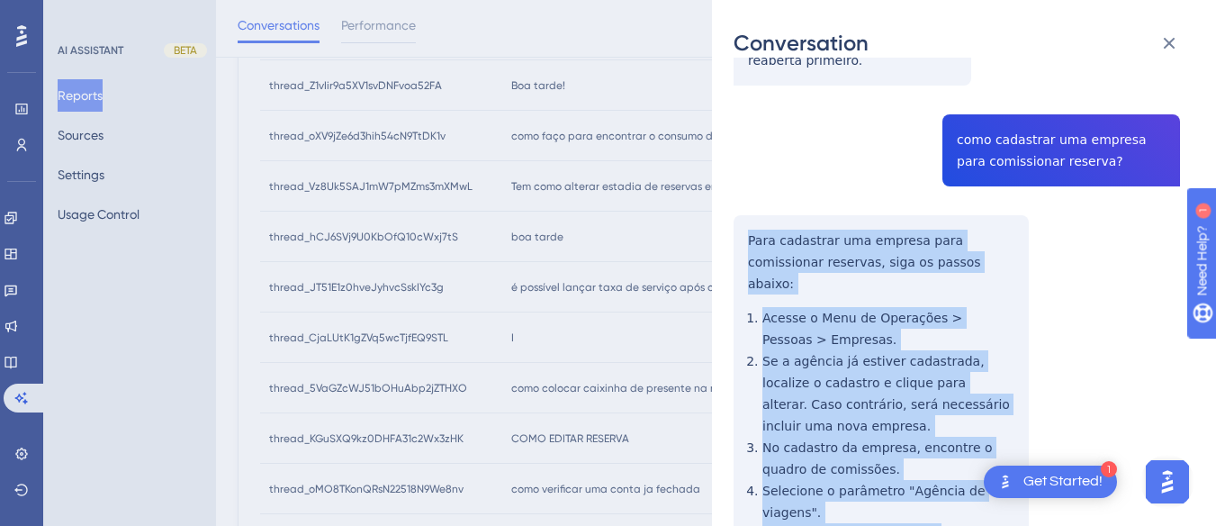
scroll to position [863, 0]
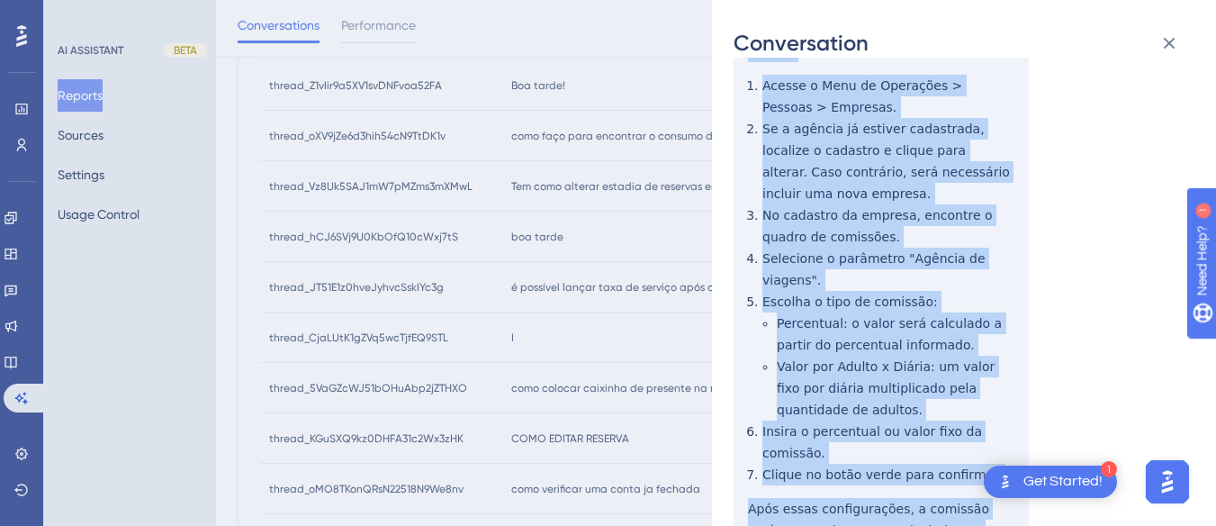
drag, startPoint x: 747, startPoint y: 190, endPoint x: 974, endPoint y: 417, distance: 320.9
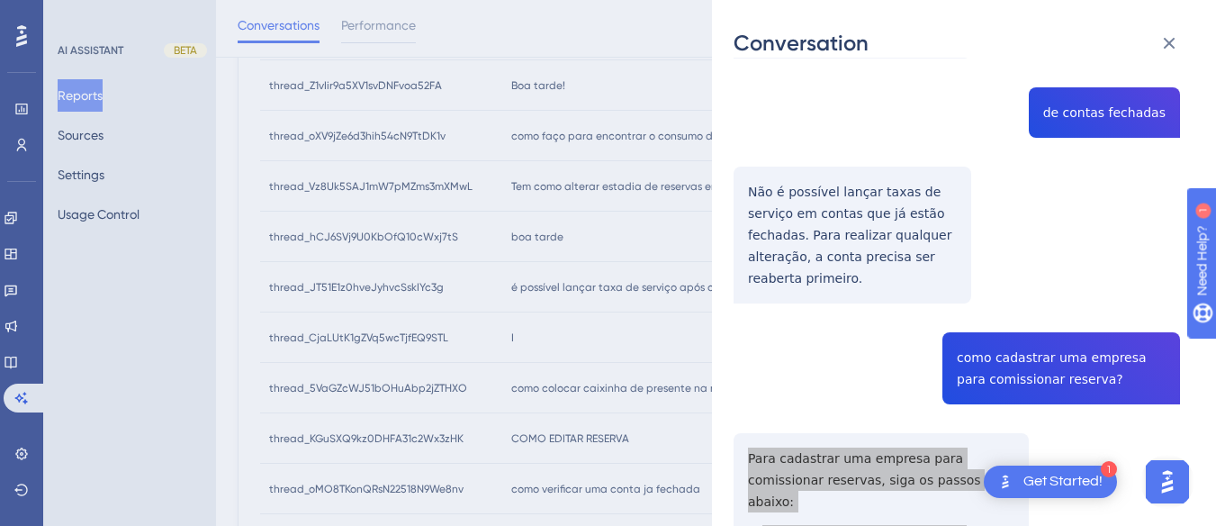
scroll to position [0, 0]
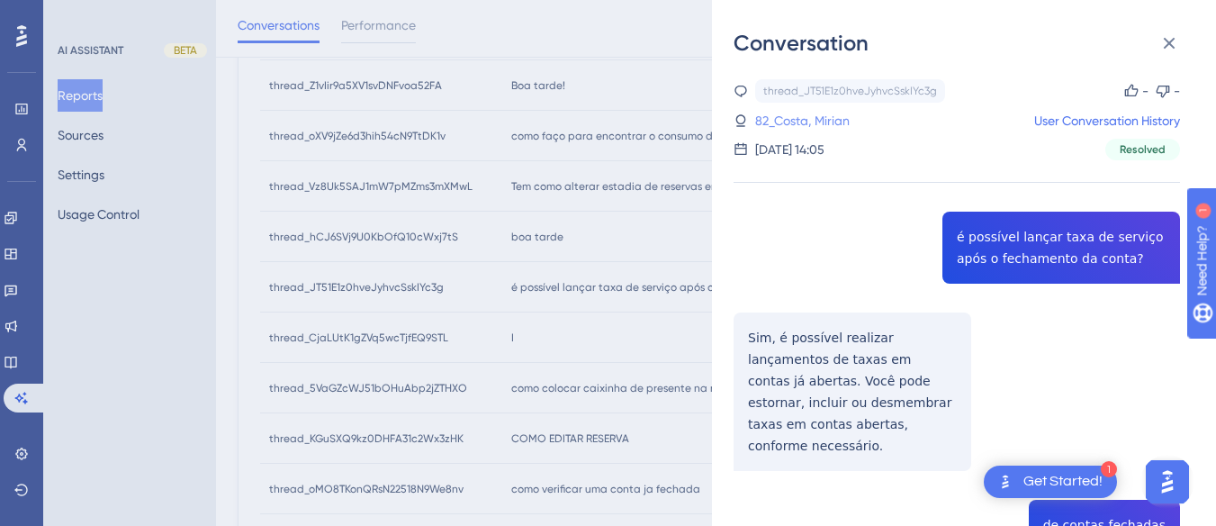
click at [815, 129] on link "82_Costa, Mirian" at bounding box center [802, 121] width 95 height 22
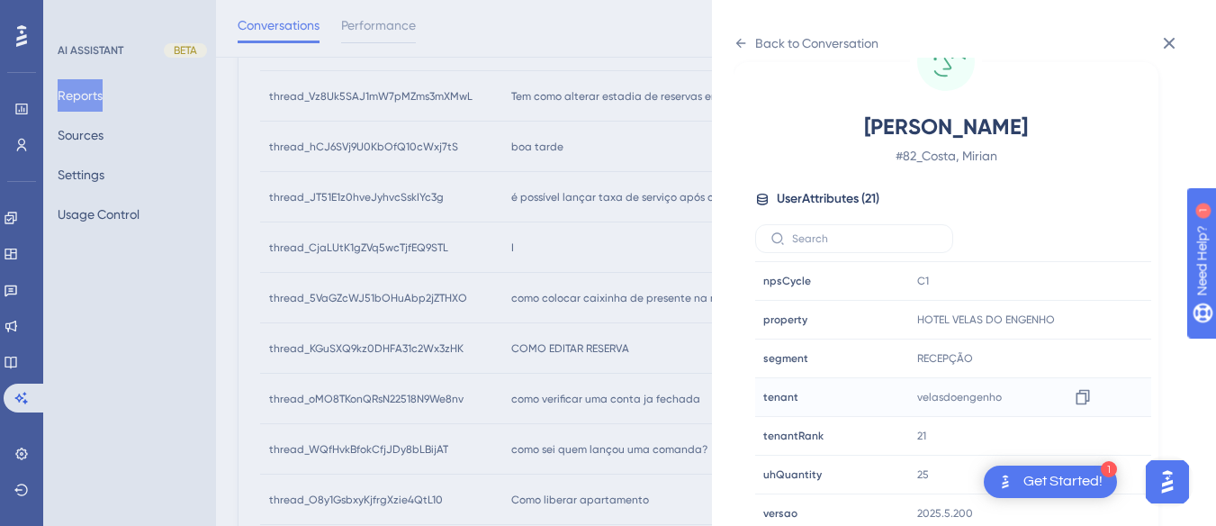
scroll to position [548, 0]
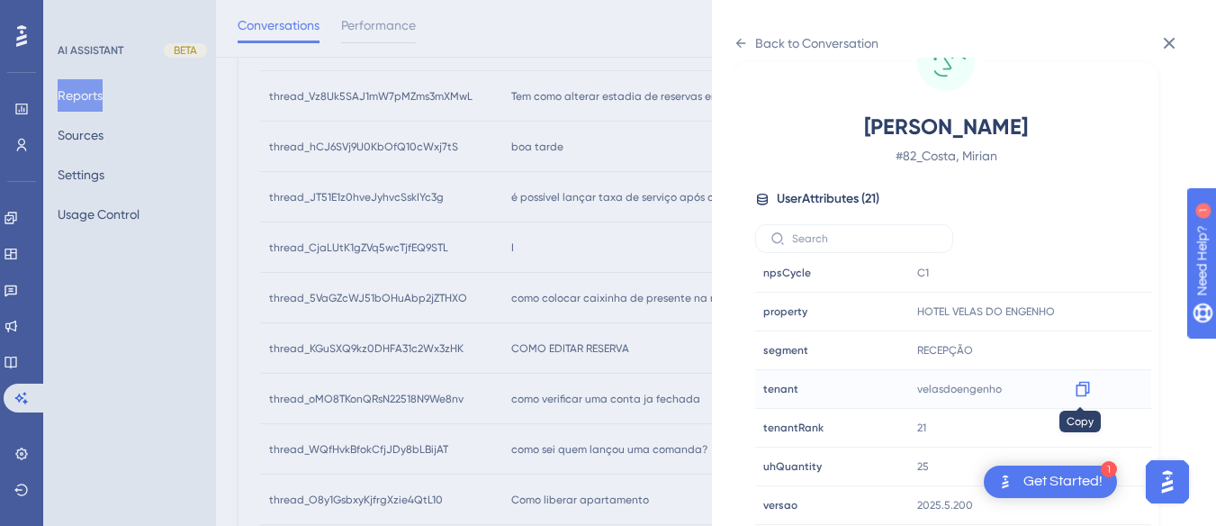
click at [1076, 387] on icon at bounding box center [1083, 389] width 14 height 15
click at [748, 49] on div "Back to Conversation" at bounding box center [806, 43] width 145 height 29
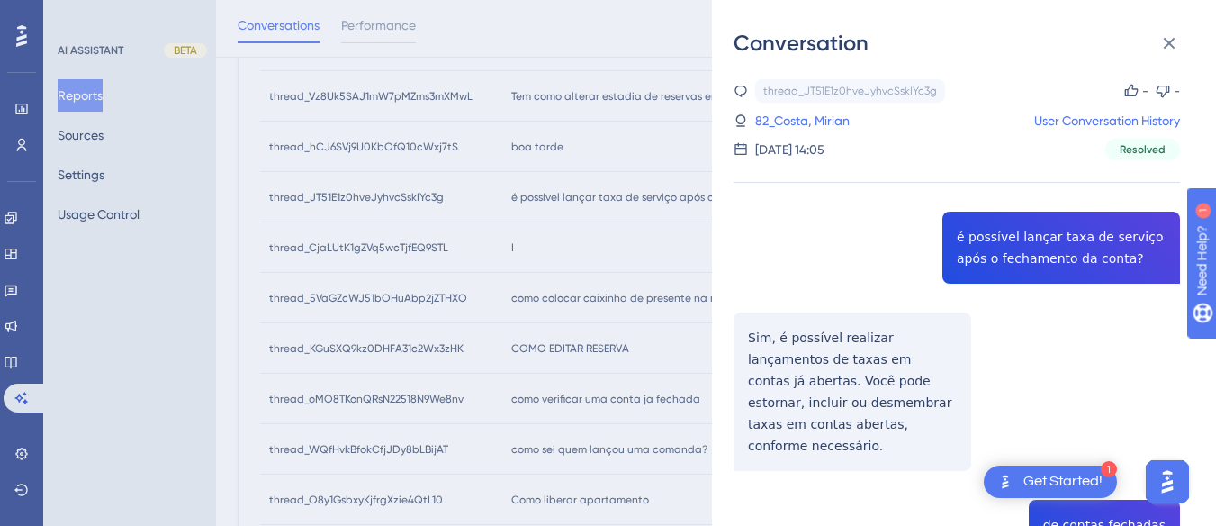
scroll to position [337, 0]
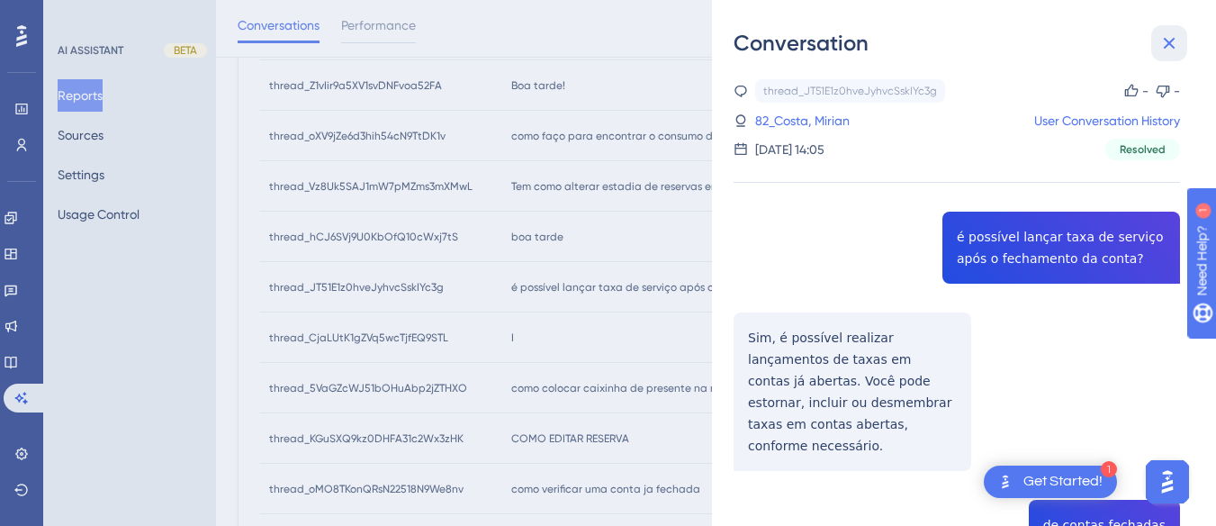
drag, startPoint x: 1161, startPoint y: 38, endPoint x: 574, endPoint y: 284, distance: 636.5
click at [1160, 38] on icon at bounding box center [1170, 43] width 22 height 22
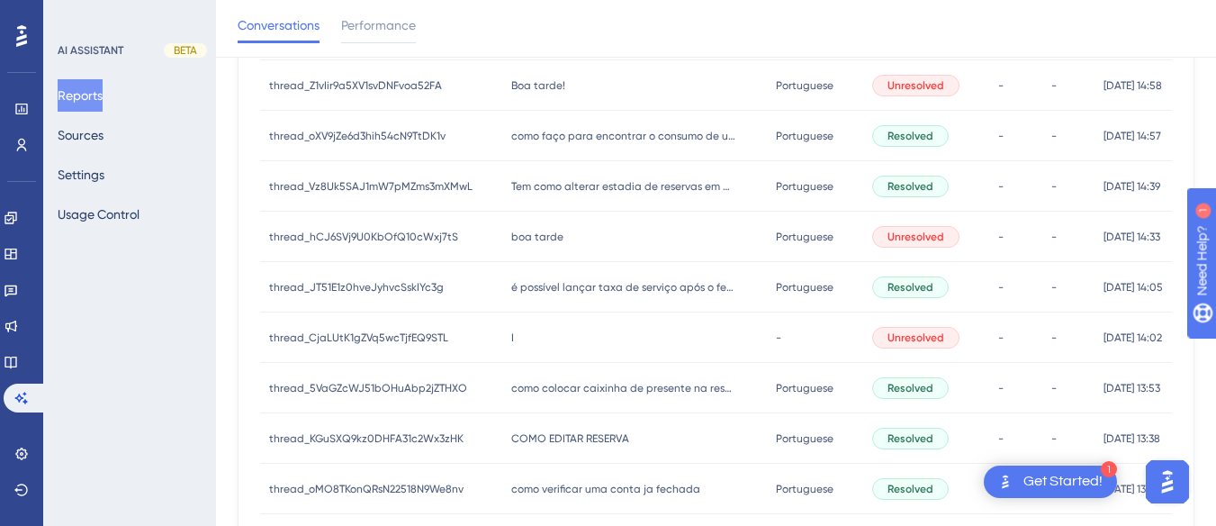
click at [544, 336] on div "I I" at bounding box center [634, 337] width 264 height 50
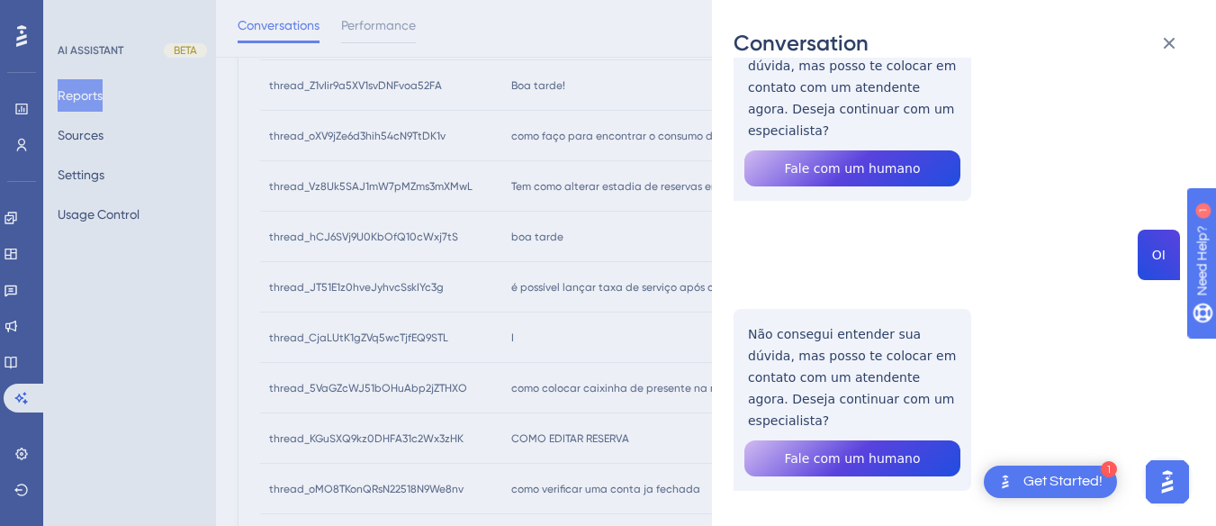
scroll to position [0, 0]
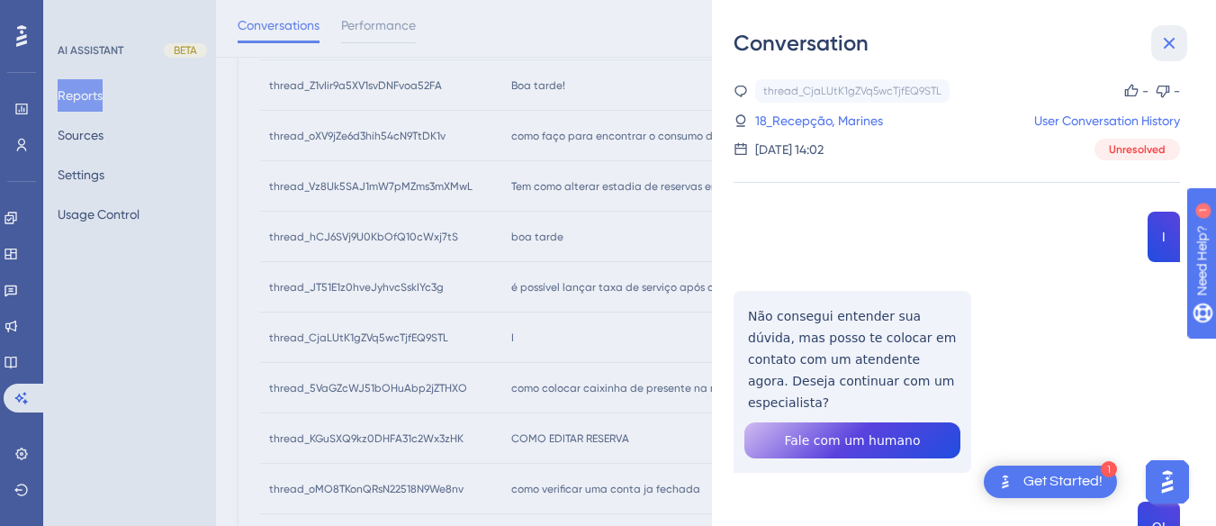
click at [1166, 44] on icon at bounding box center [1170, 43] width 22 height 22
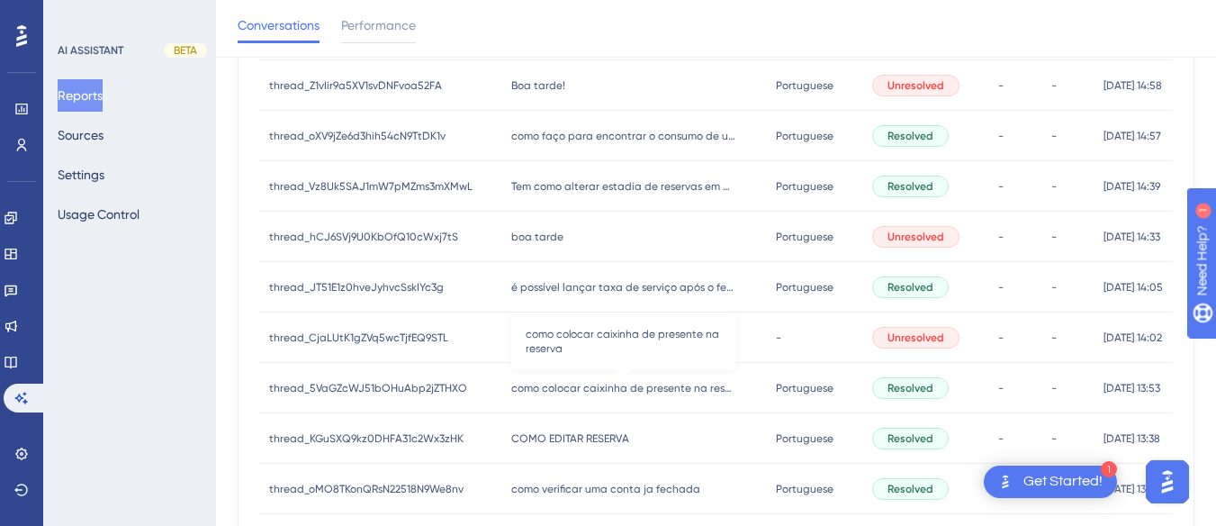
click at [609, 385] on span "como colocar caixinha de presente na reserva" at bounding box center [623, 388] width 225 height 14
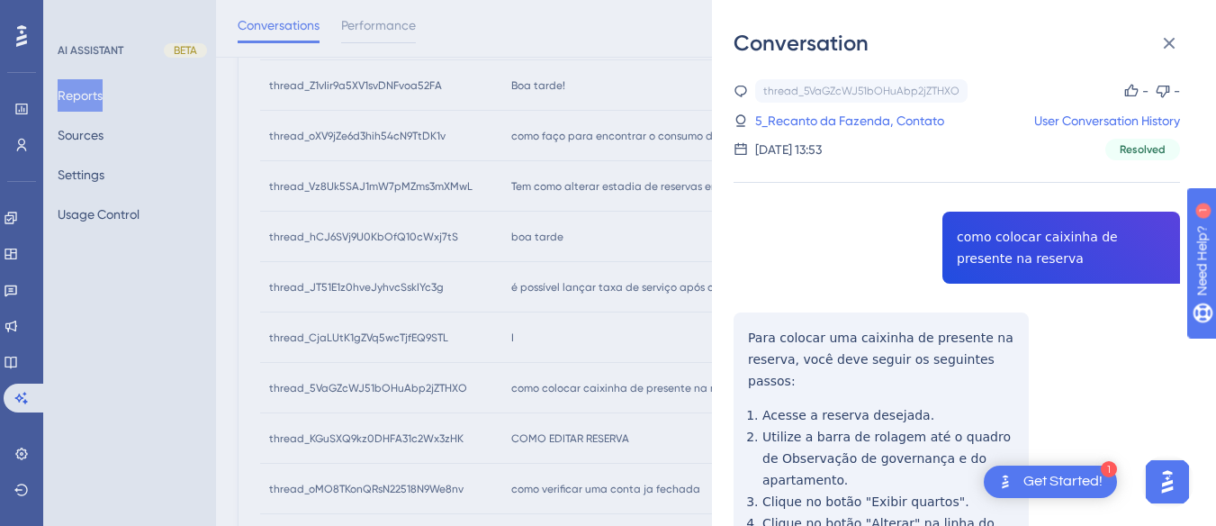
click at [1063, 204] on div "thread_5VaGZcWJ51bOHuAbp2jZTHXO Copy - - 5_Recanto da Fazenda, Contato User Con…" at bounding box center [957, 452] width 447 height 746
click at [1026, 231] on div "thread_5VaGZcWJ51bOHuAbp2jZTHXO Copy - - 5_Recanto da Fazenda, Contato User Con…" at bounding box center [957, 452] width 447 height 746
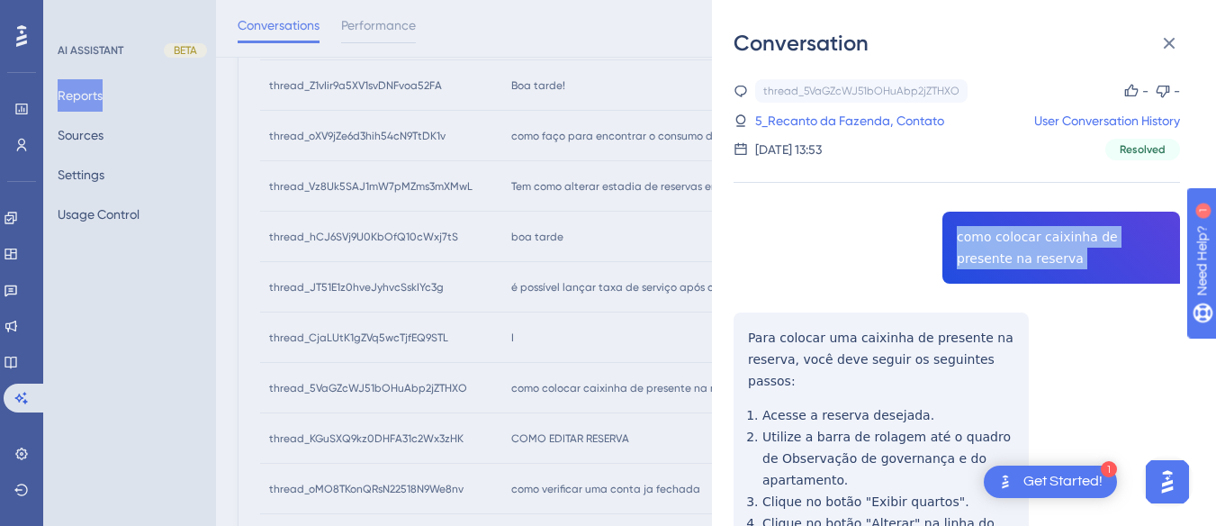
click at [1026, 231] on div "thread_5VaGZcWJ51bOHuAbp2jZTHXO Copy - - 5_Recanto da Fazenda, Contato User Con…" at bounding box center [957, 452] width 447 height 746
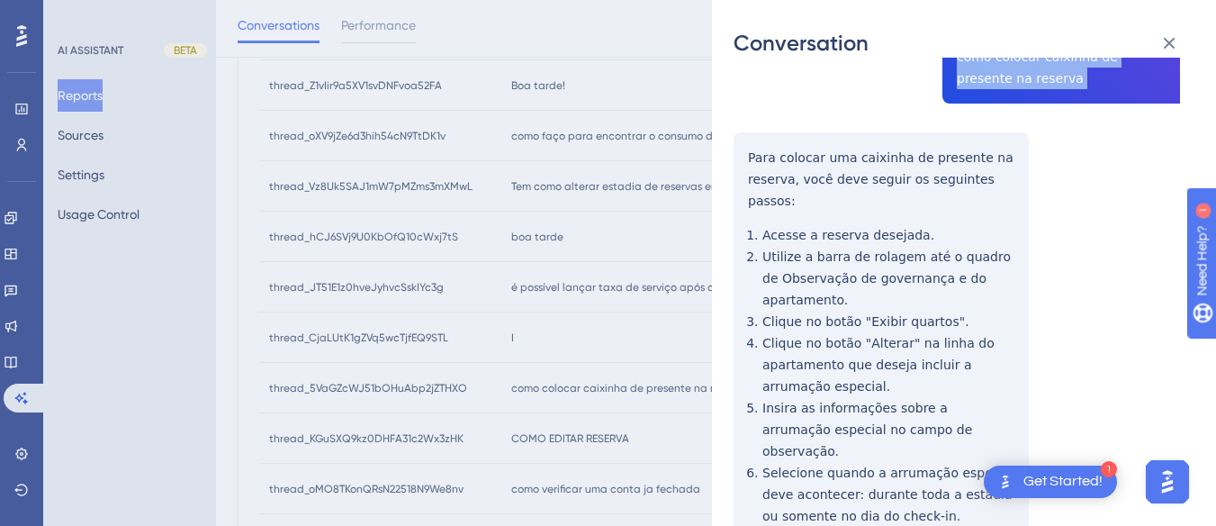
click at [743, 147] on div "thread_5VaGZcWJ51bOHuAbp2jZTHXO Copy - - 5_Recanto da Fazenda, Contato User Con…" at bounding box center [957, 272] width 447 height 746
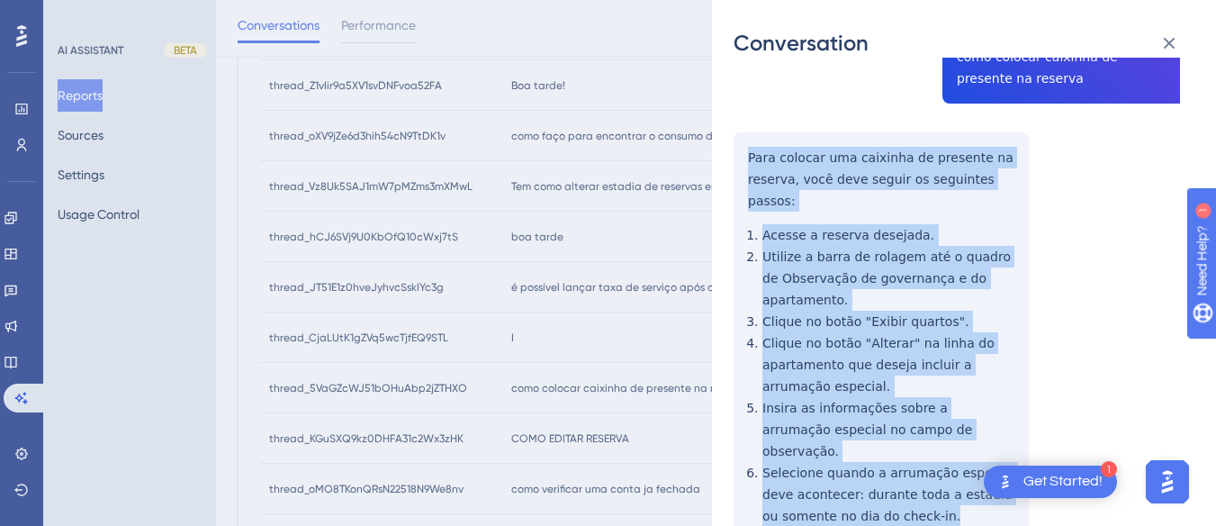
drag, startPoint x: 733, startPoint y: 150, endPoint x: 939, endPoint y: 477, distance: 386.5
click at [939, 477] on div "Conversation thread_5VaGZcWJ51bOHuAbp2jZTHXO Copy - - 5_Recanto da Fazenda, Con…" at bounding box center [964, 263] width 504 height 526
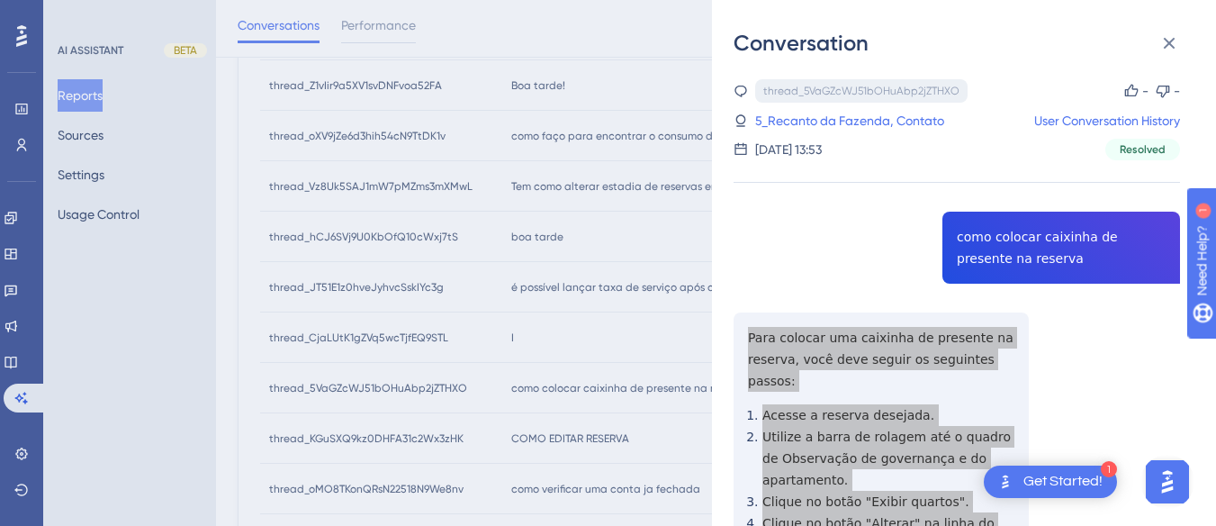
scroll to position [67, 0]
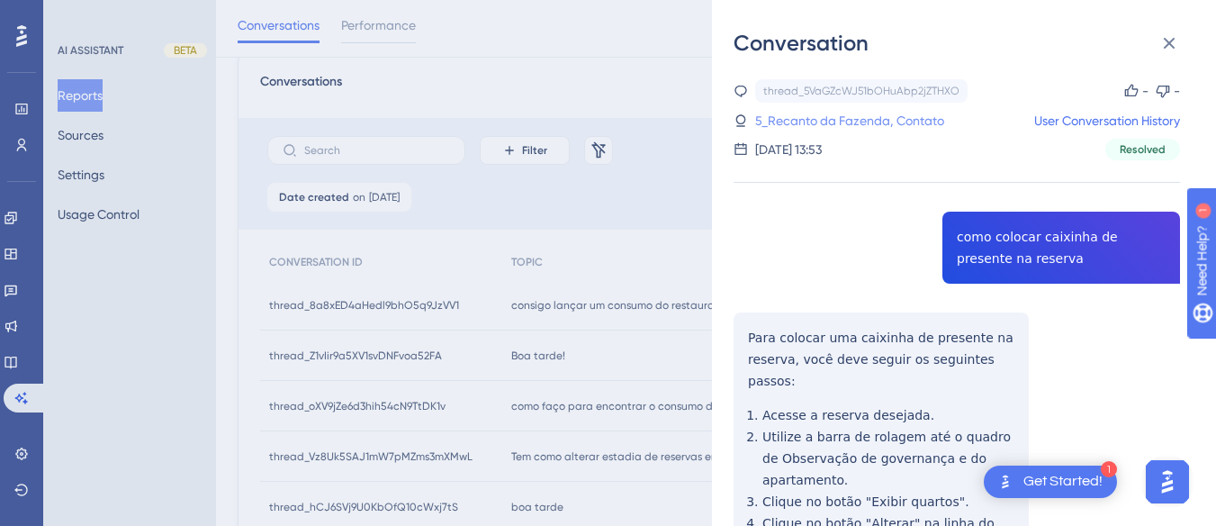
click at [827, 118] on link "5_Recanto da Fazenda, Contato" at bounding box center [849, 121] width 189 height 22
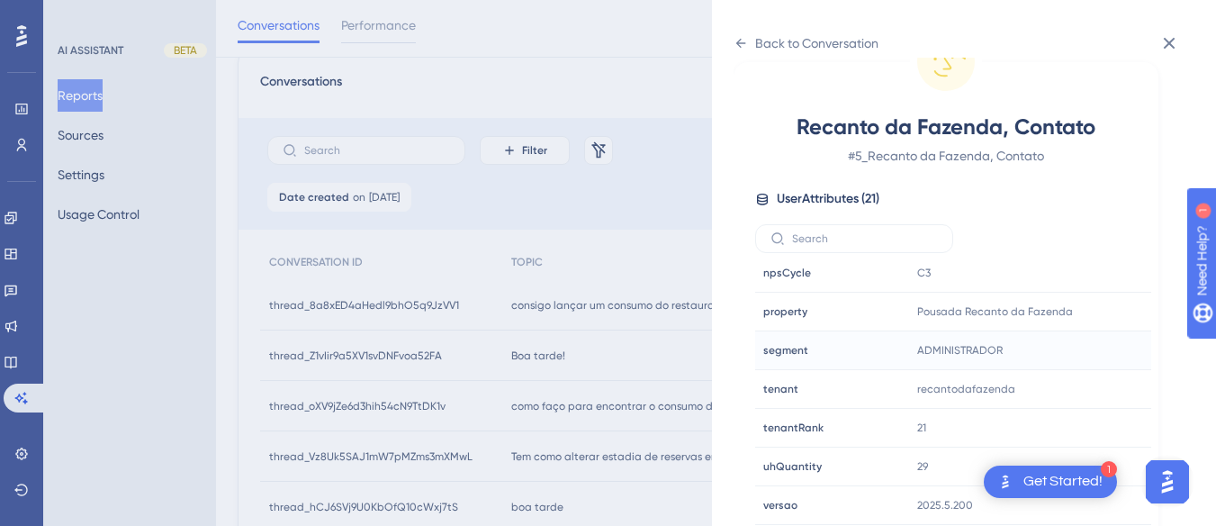
scroll to position [157, 0]
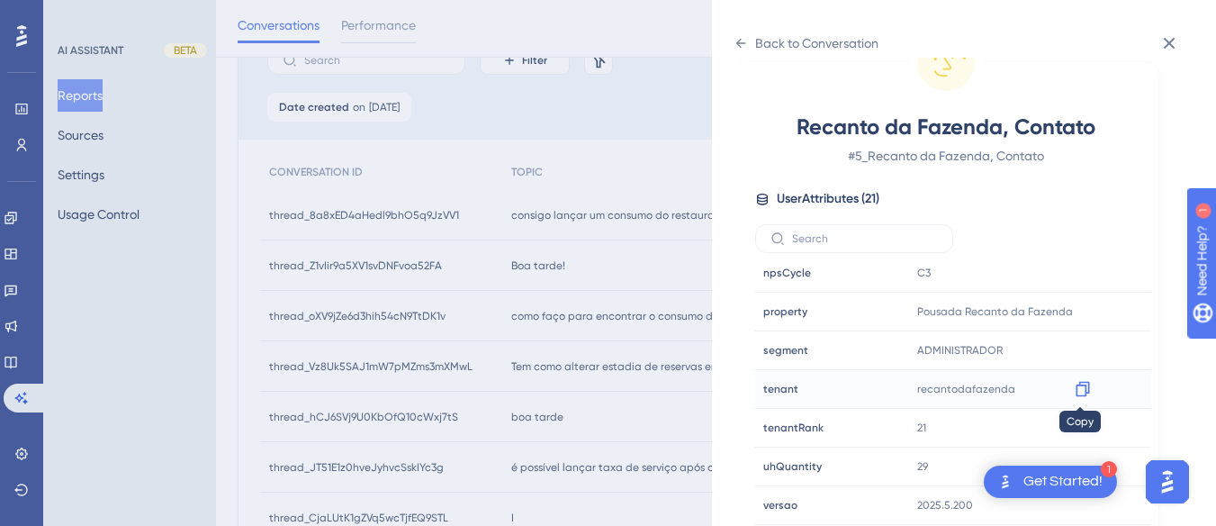
click at [1076, 389] on icon at bounding box center [1083, 389] width 14 height 15
click at [747, 42] on icon at bounding box center [741, 43] width 14 height 14
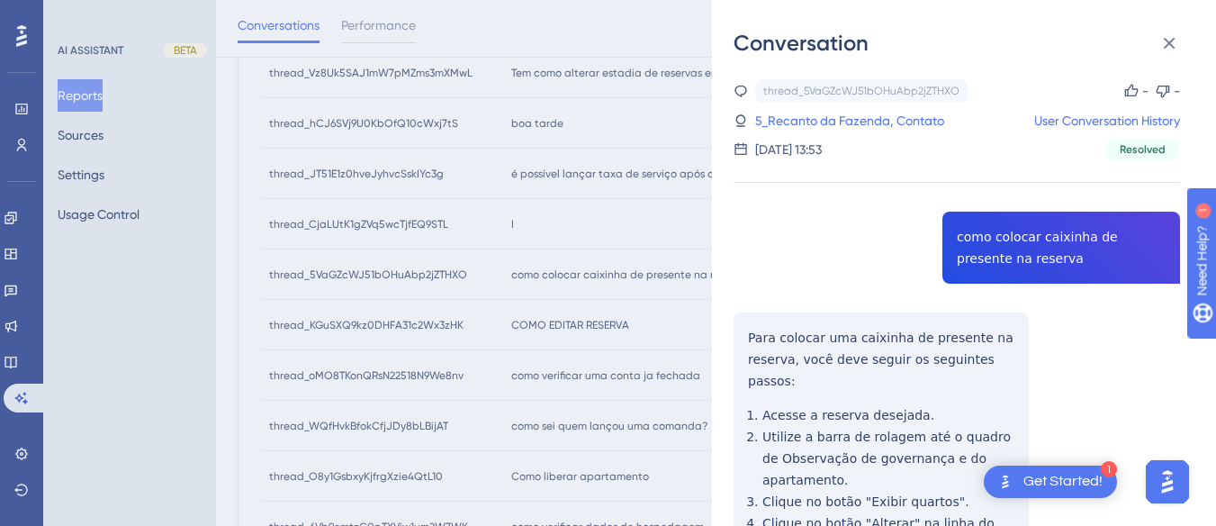
scroll to position [540, 0]
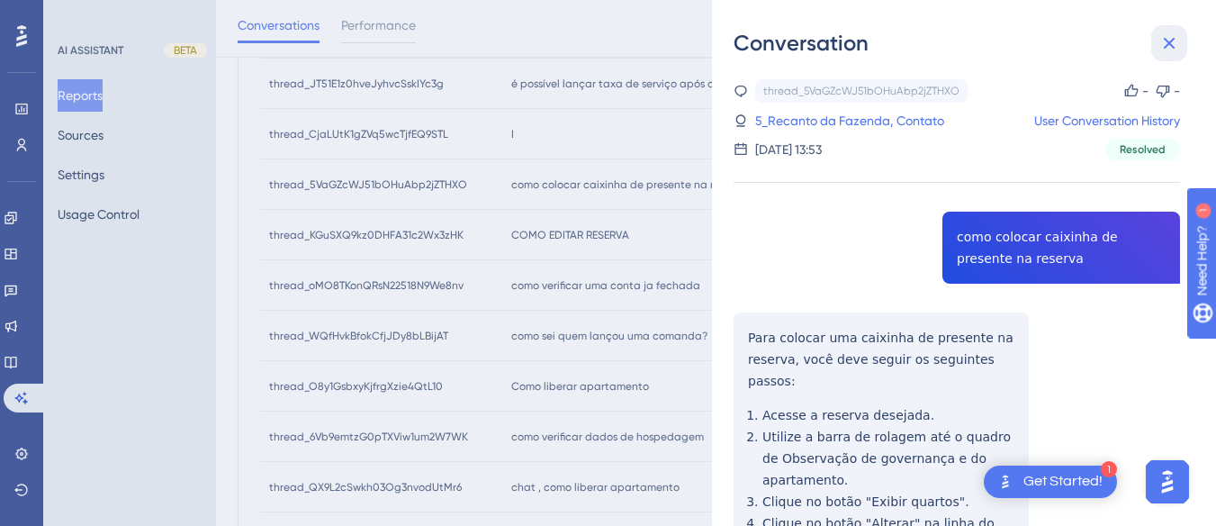
click at [1165, 46] on icon at bounding box center [1170, 43] width 22 height 22
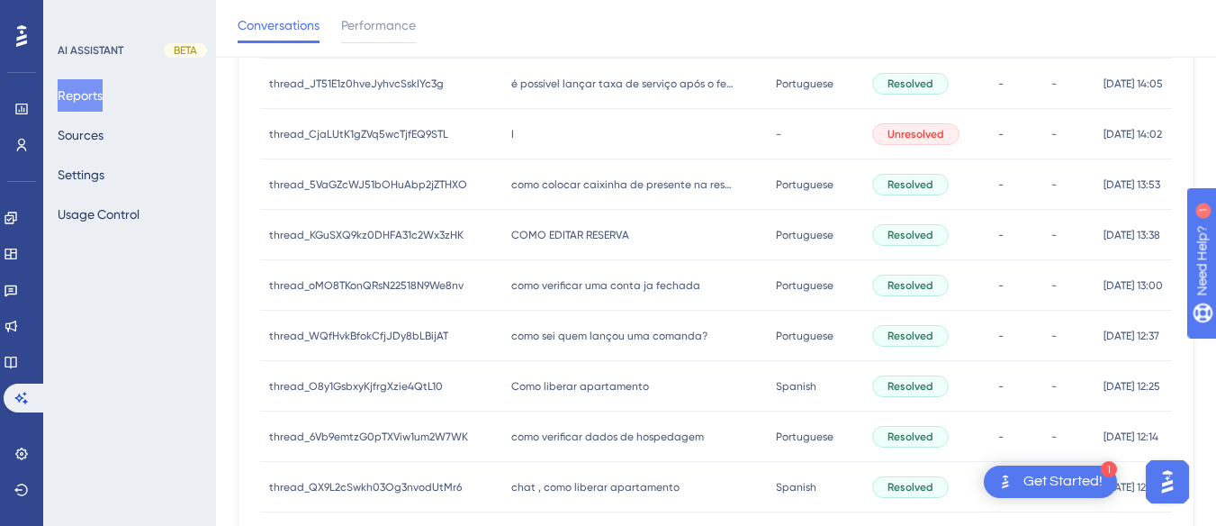
click at [524, 238] on span "COMO EDITAR RESERVA" at bounding box center [570, 235] width 118 height 14
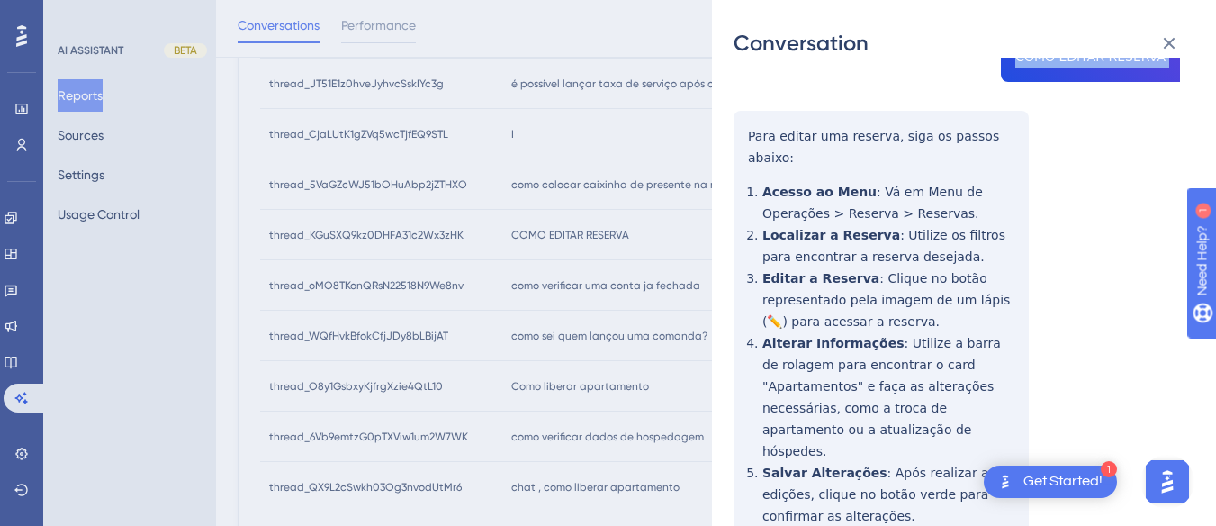
click at [741, 128] on div "thread_KGuSXQ9kz0DHFA31c2Wx3zHK Copy - - 16_Maciel, Meiriane User Conversation …" at bounding box center [957, 504] width 447 height 1211
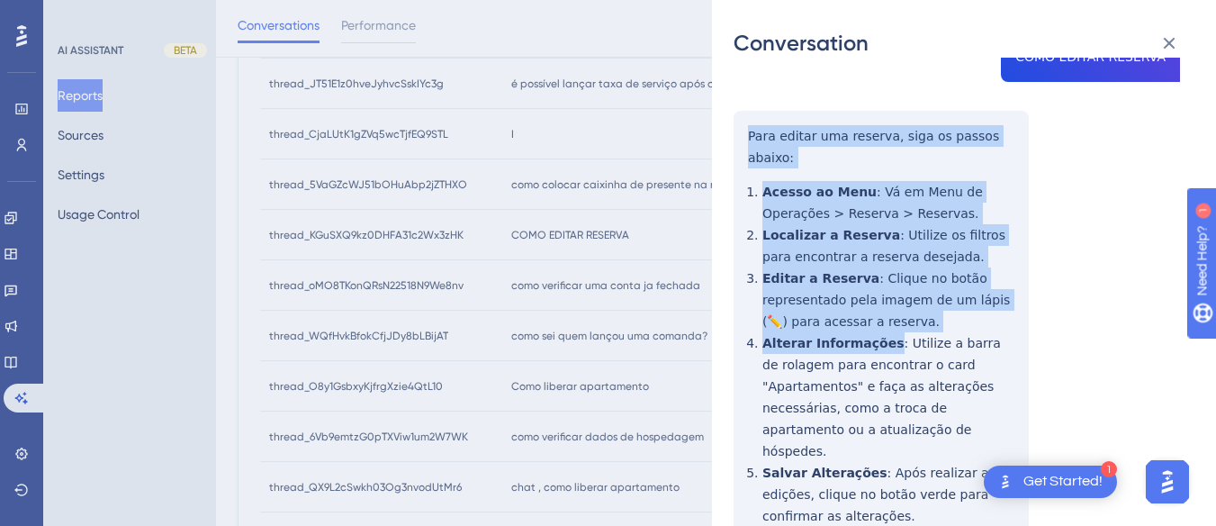
scroll to position [450, 0]
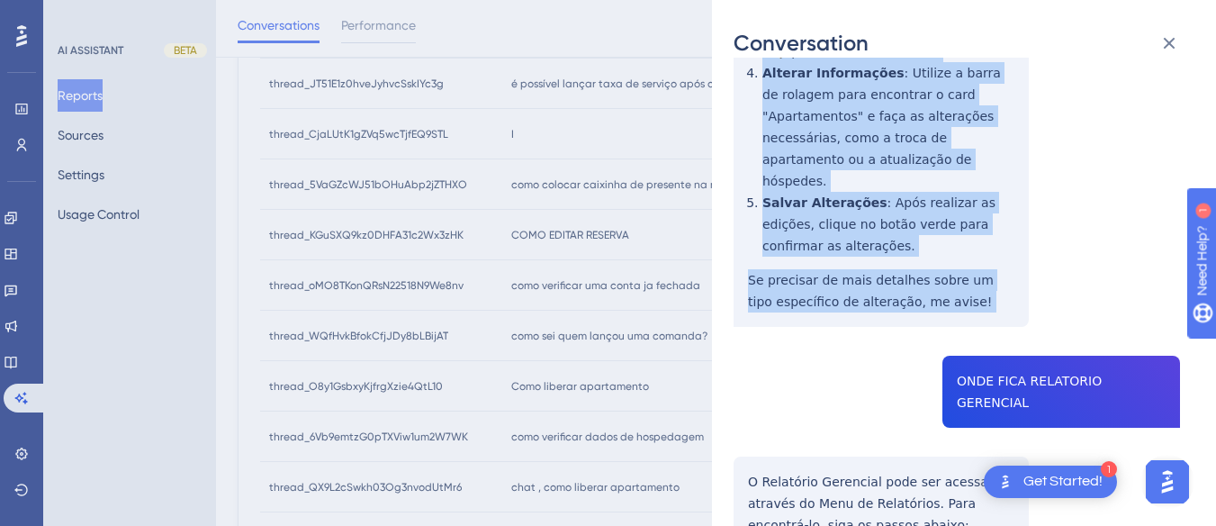
drag, startPoint x: 741, startPoint y: 128, endPoint x: 741, endPoint y: 167, distance: 39.6
click at [963, 273] on div "thread_KGuSXQ9kz0DHFA31c2Wx3zHK Copy - - 16_Maciel, Meiriane User Conversation …" at bounding box center [957, 234] width 447 height 1211
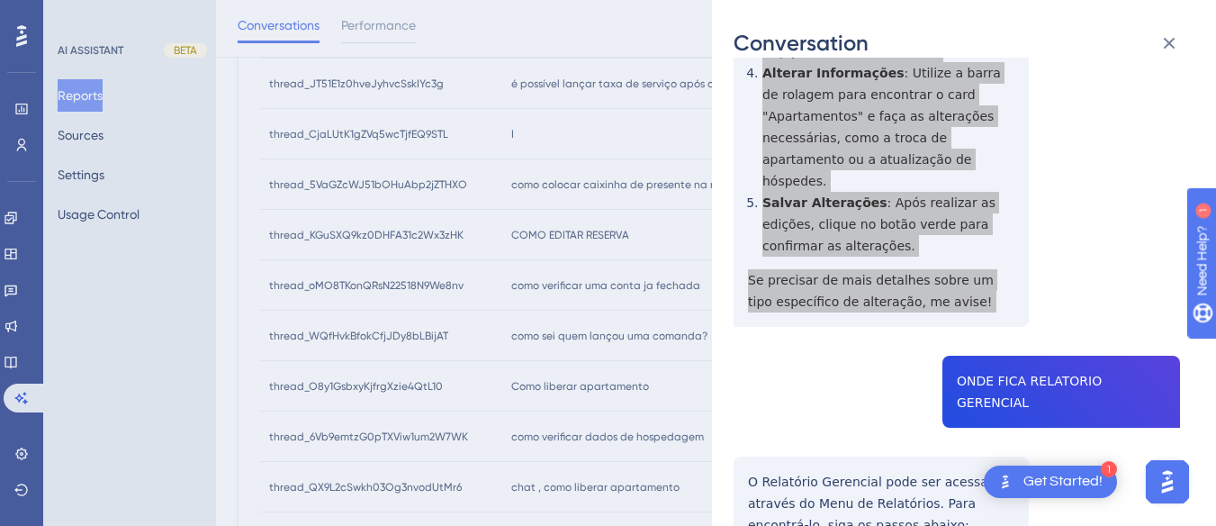
scroll to position [630, 0]
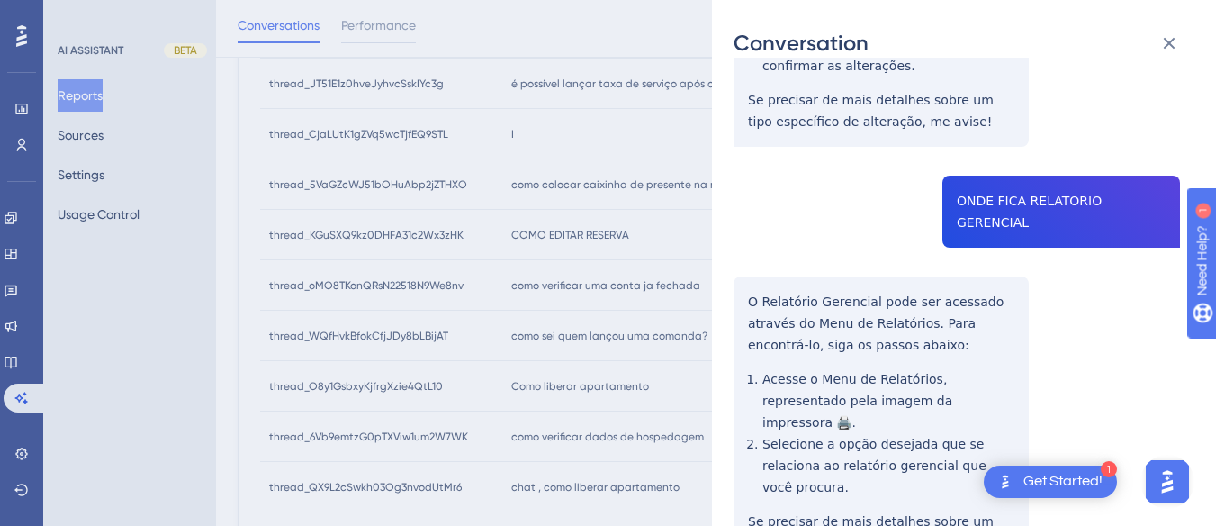
click at [1019, 158] on div "thread_KGuSXQ9kz0DHFA31c2Wx3zHK Copy - - 16_Maciel, Meiriane User Conversation …" at bounding box center [957, 54] width 447 height 1211
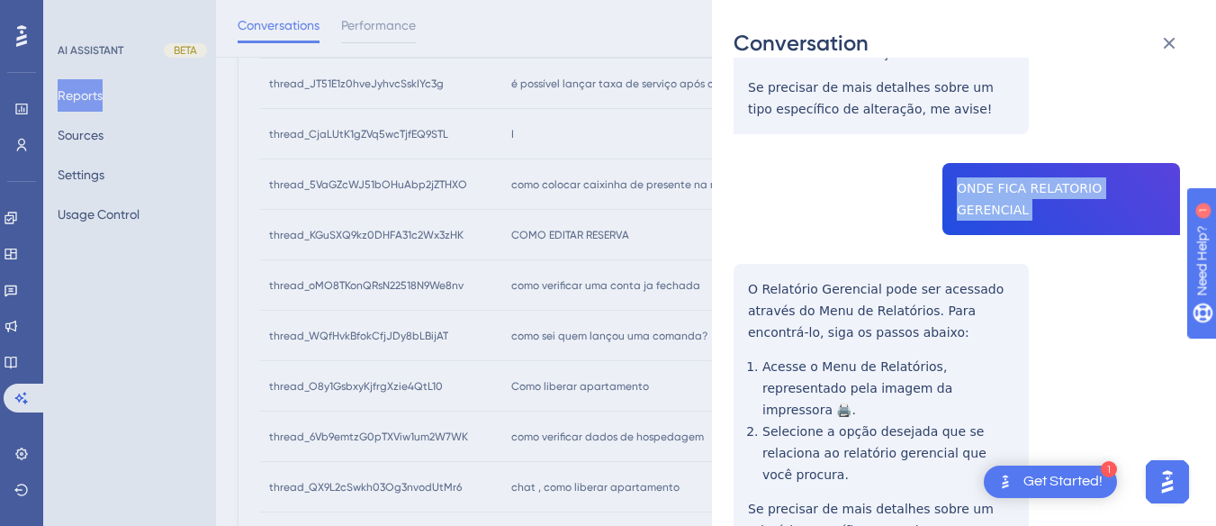
click at [733, 215] on div "Conversation thread_KGuSXQ9kz0DHFA31c2Wx3zHK Copy - - 16_Maciel, Meiriane User …" at bounding box center [964, 263] width 504 height 526
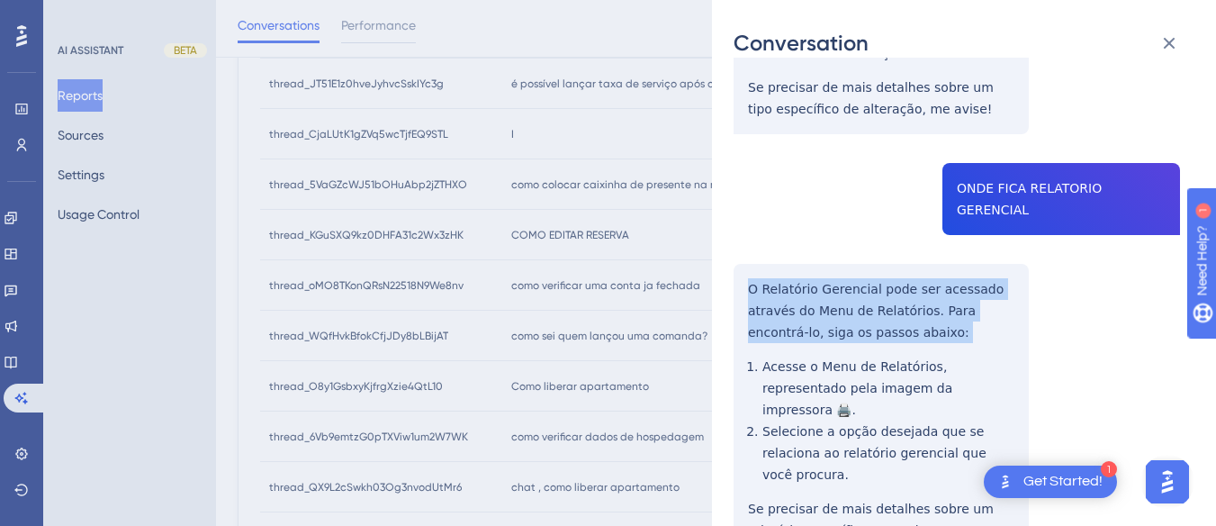
click at [732, 216] on div "Conversation thread_KGuSXQ9kz0DHFA31c2Wx3zHK Copy - - 16_Maciel, Meiriane User …" at bounding box center [964, 263] width 504 height 526
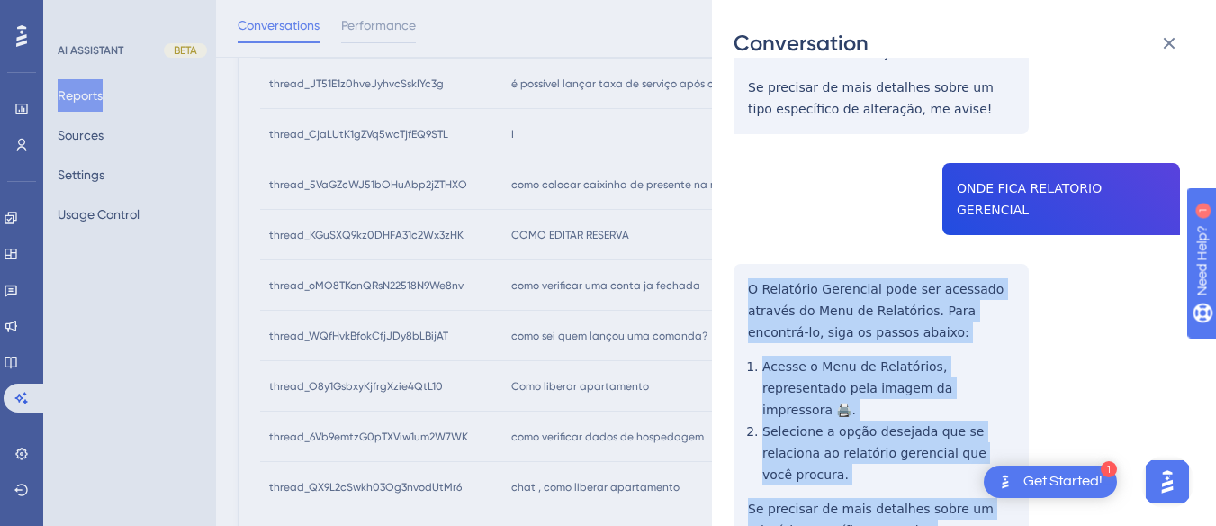
drag, startPoint x: 732, startPoint y: 216, endPoint x: 895, endPoint y: 430, distance: 268.5
click at [895, 430] on div "Conversation thread_KGuSXQ9kz0DHFA31c2Wx3zHK Copy - - 16_Maciel, Meiriane User …" at bounding box center [964, 263] width 504 height 526
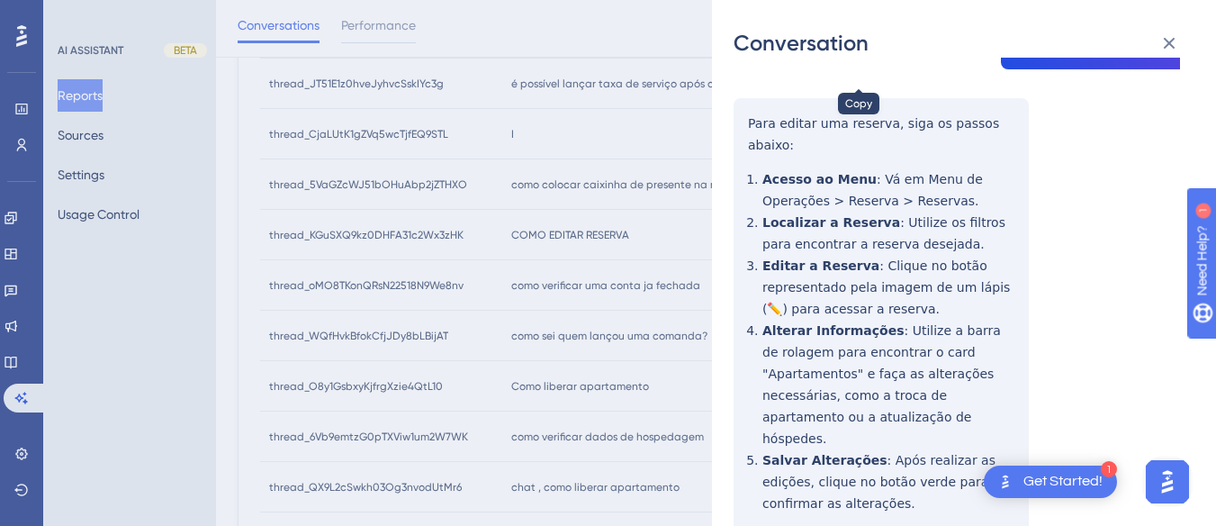
scroll to position [0, 0]
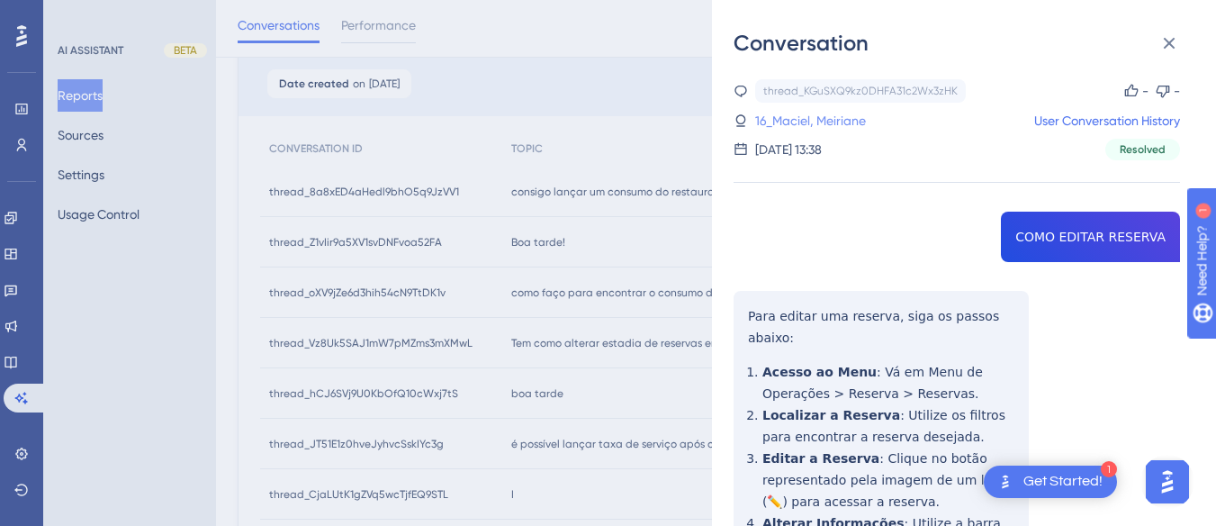
click at [857, 119] on link "16_Maciel, Meiriane" at bounding box center [810, 121] width 111 height 22
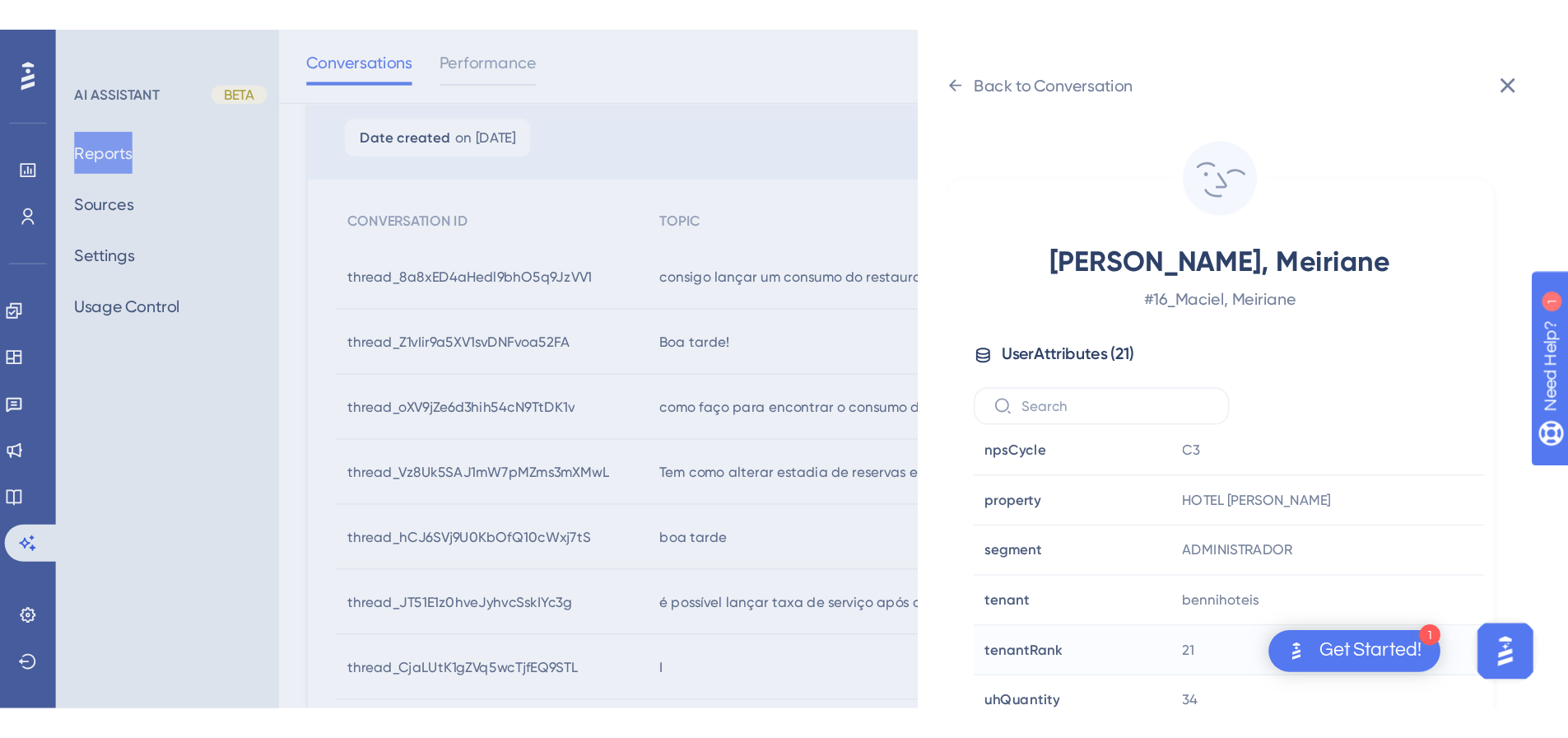
scroll to position [48, 0]
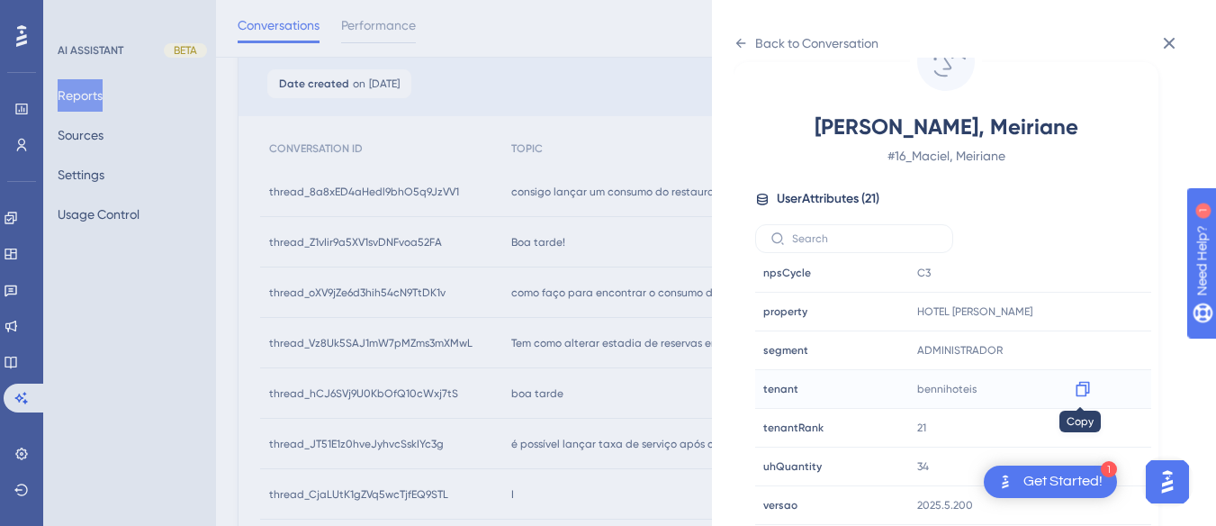
click at [1081, 388] on icon at bounding box center [1083, 389] width 18 height 18
click at [1084, 316] on icon at bounding box center [1083, 311] width 14 height 15
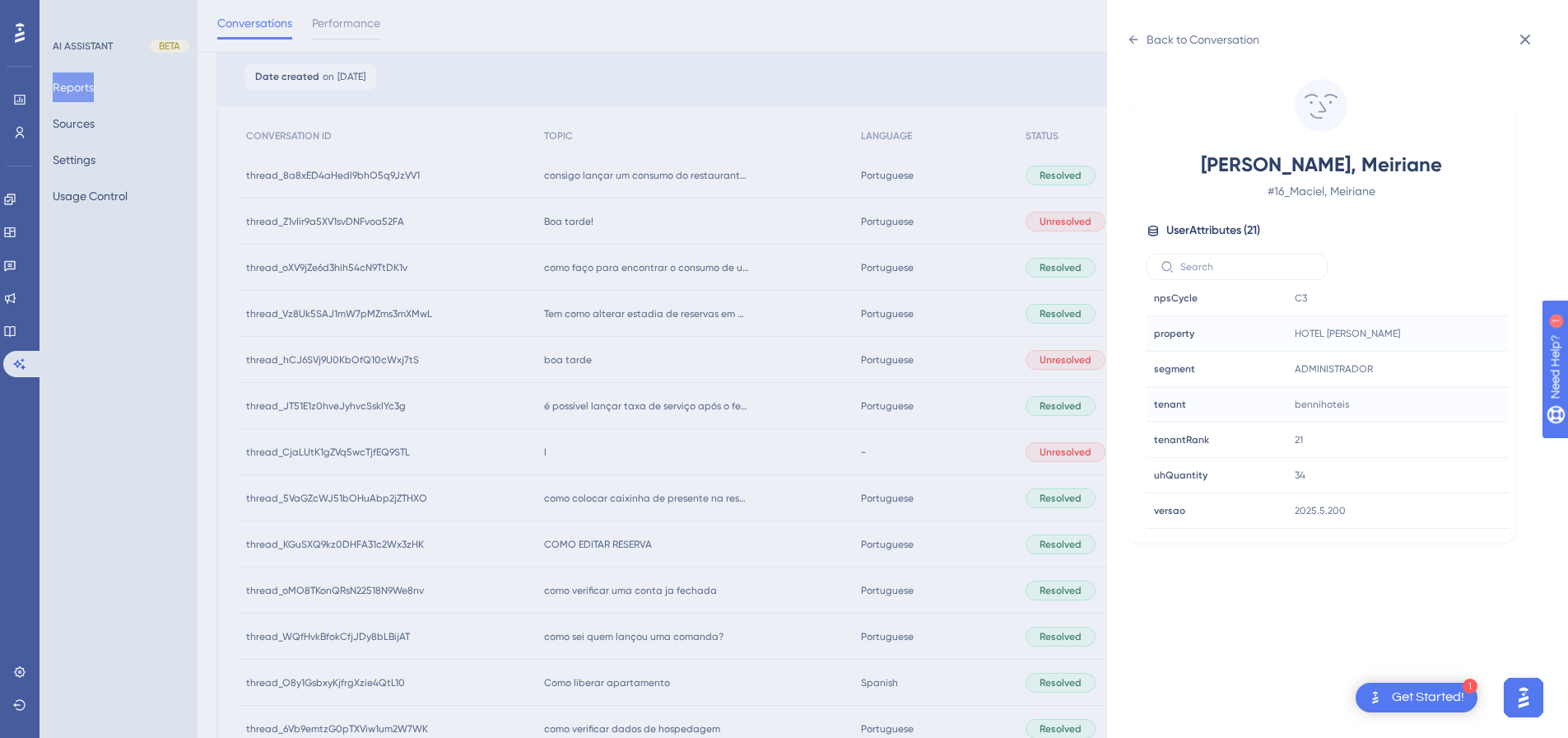
scroll to position [0, 0]
click at [1124, 40] on div "Back to Conversation" at bounding box center [1338, 39] width 421 height 27
click at [1124, 38] on icon at bounding box center [1526, 39] width 20 height 20
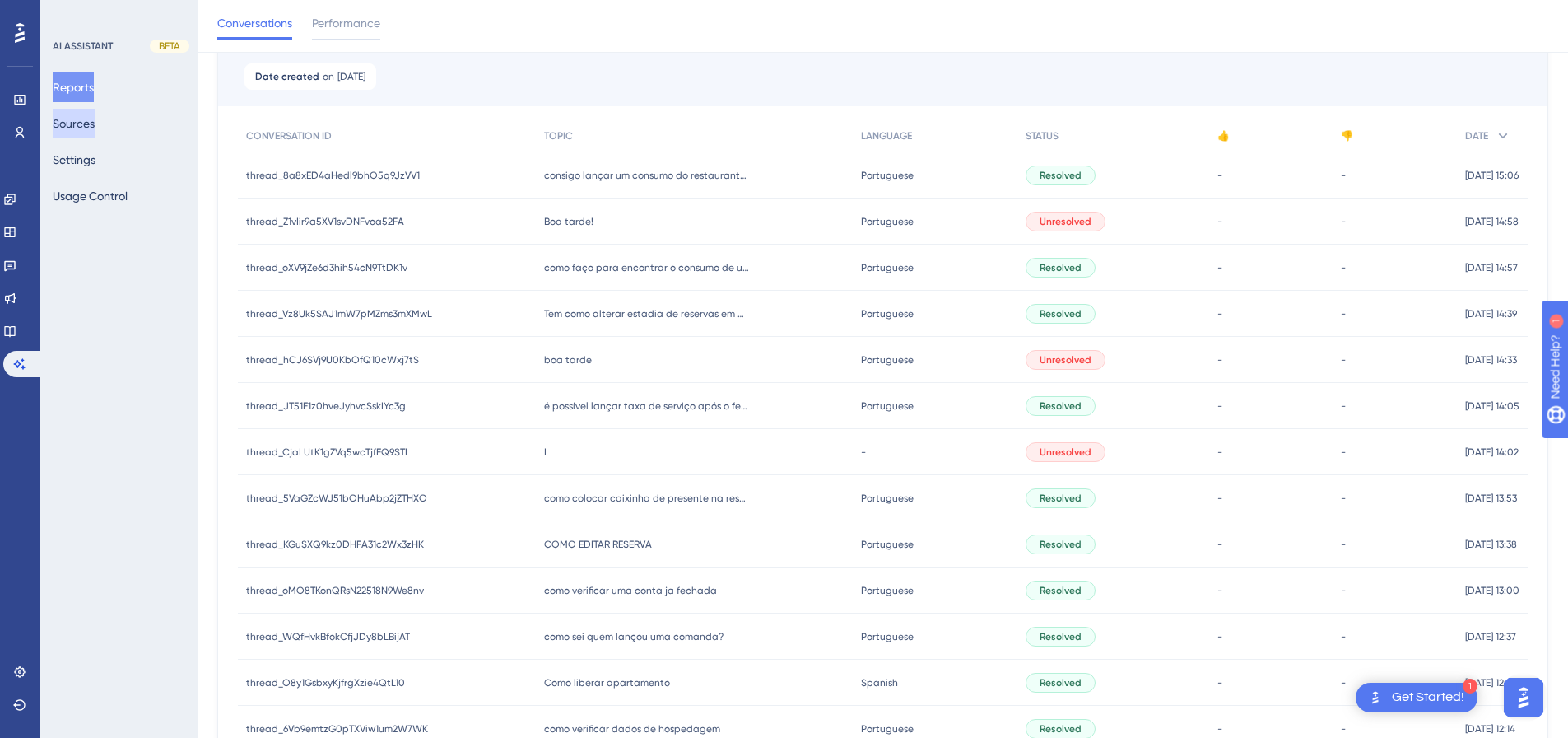
click at [83, 117] on button "Sources" at bounding box center [74, 123] width 42 height 29
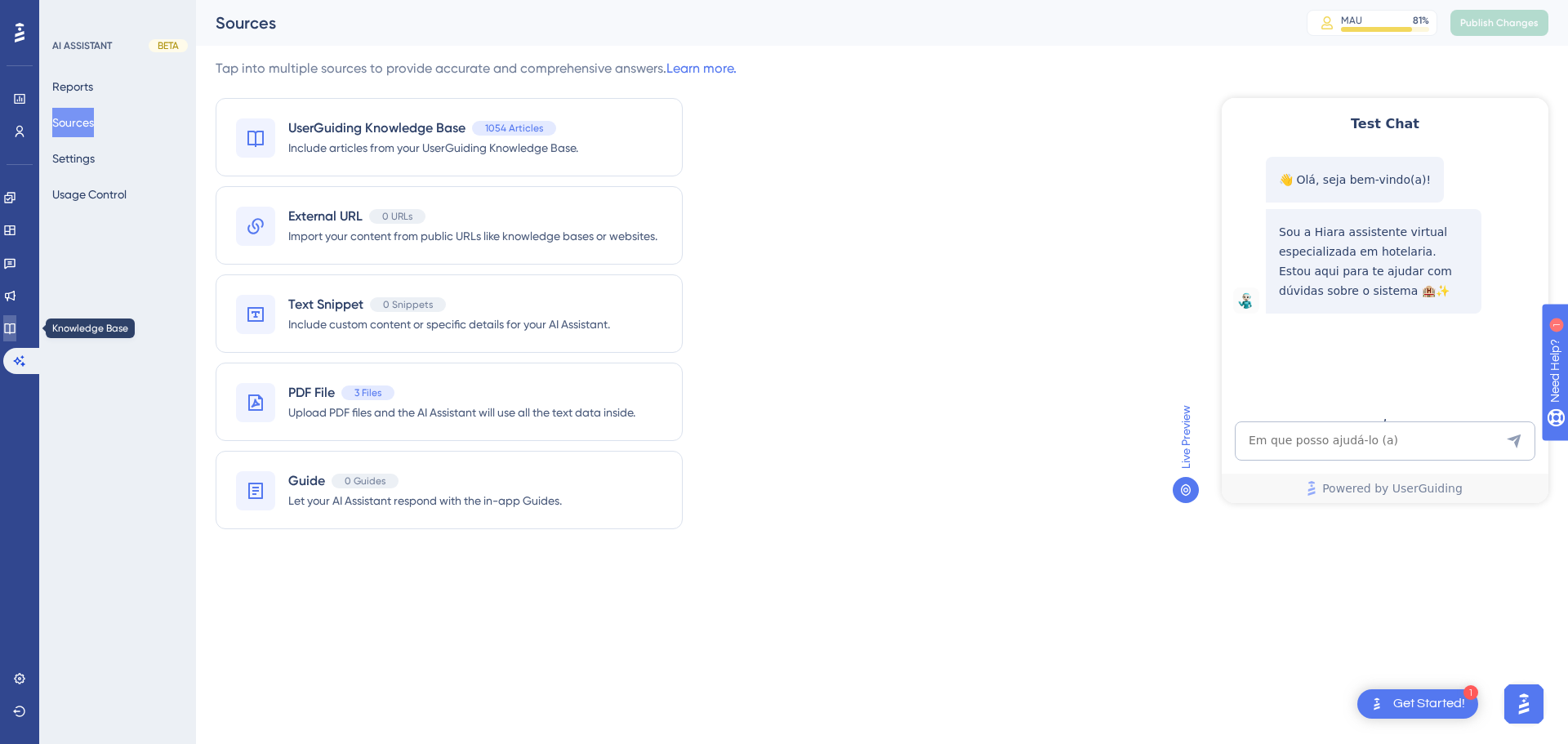
click at [16, 329] on icon at bounding box center [10, 328] width 13 height 13
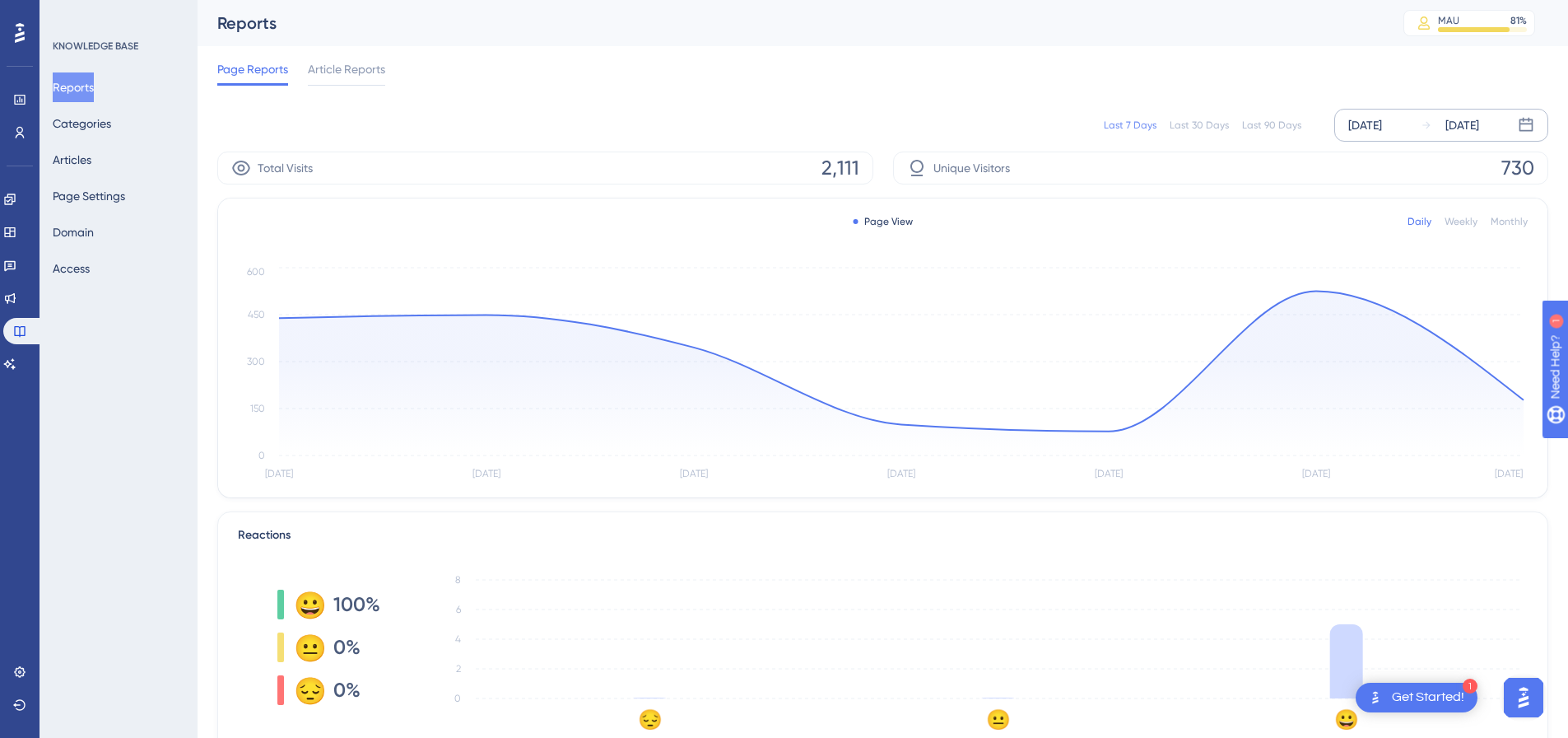
click at [1124, 123] on icon at bounding box center [1526, 125] width 16 height 16
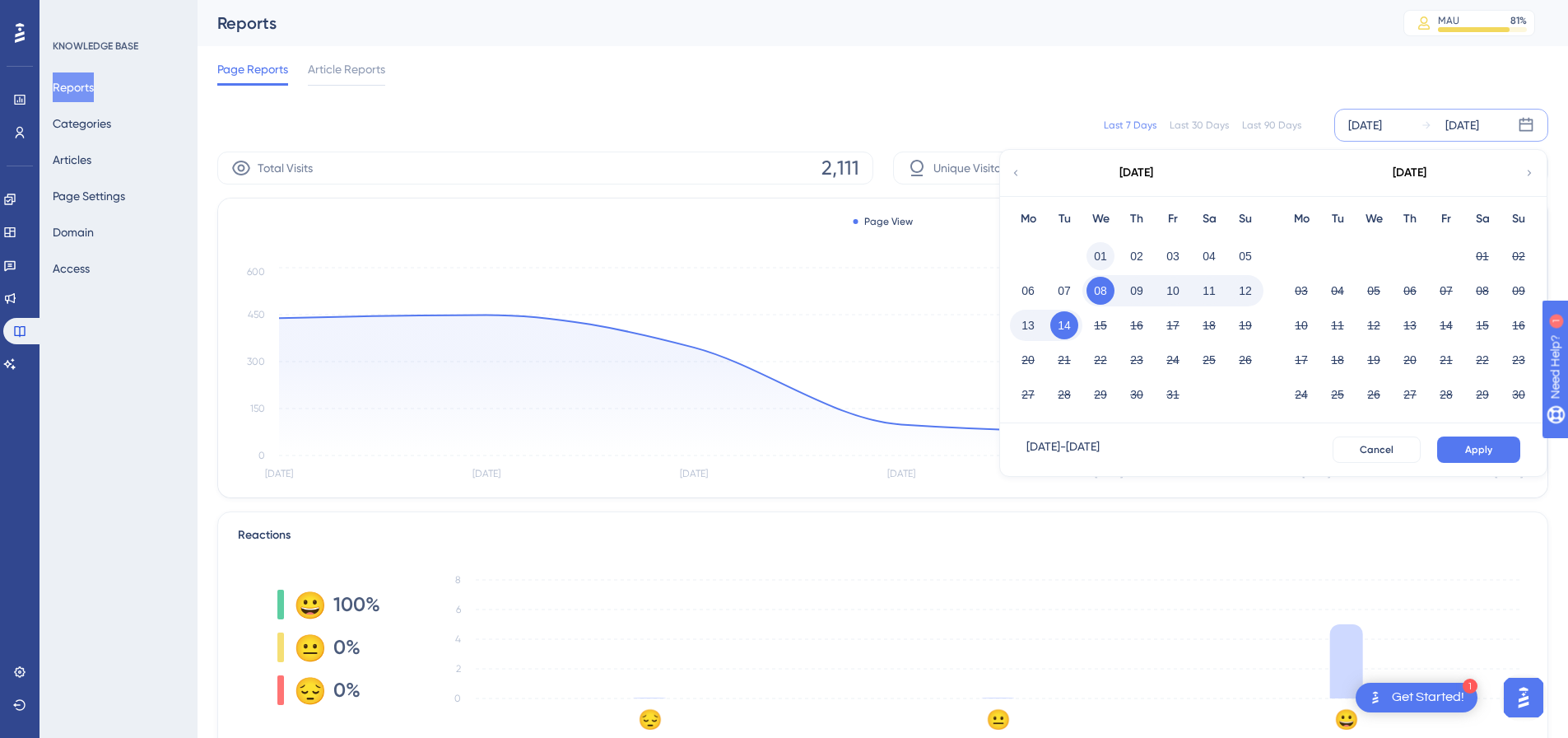
click at [1101, 251] on button "01" at bounding box center [1101, 256] width 28 height 28
click at [1072, 326] on button "14" at bounding box center [1064, 325] width 28 height 28
click at [1124, 453] on span "Apply" at bounding box center [1479, 449] width 27 height 13
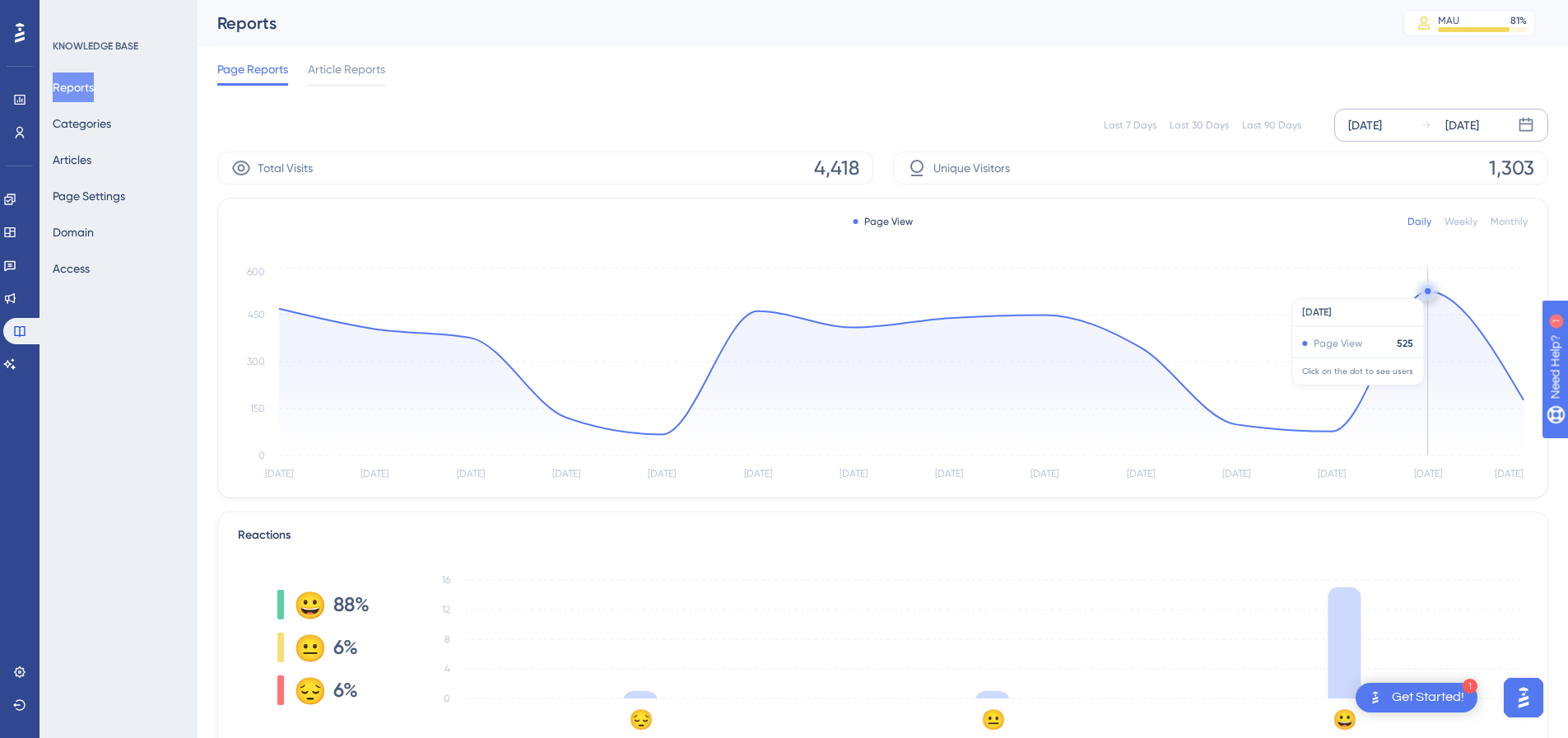
click at [1124, 290] on circle at bounding box center [1428, 291] width 5 height 5
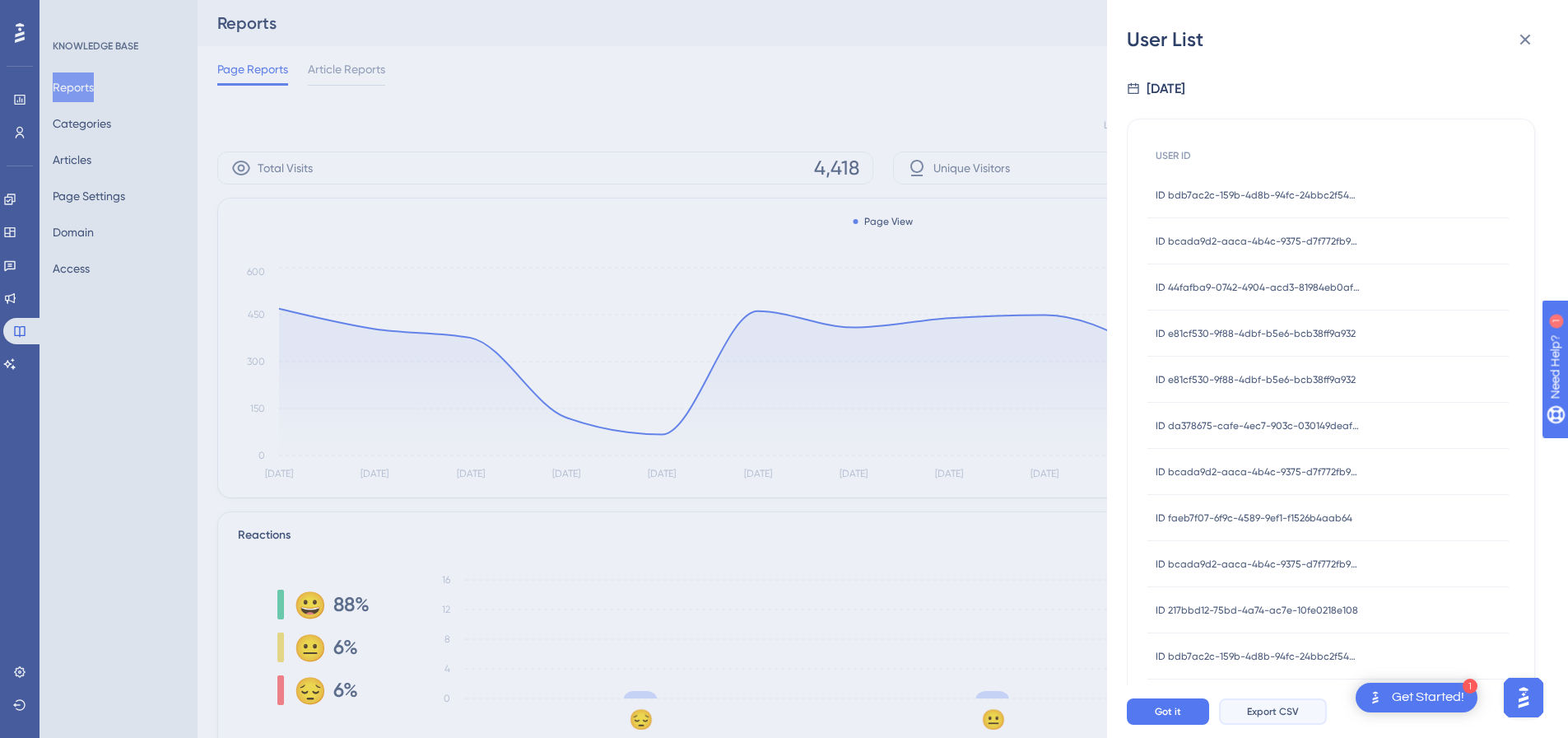
click at [1124, 492] on span "Export CSV" at bounding box center [1273, 711] width 52 height 13
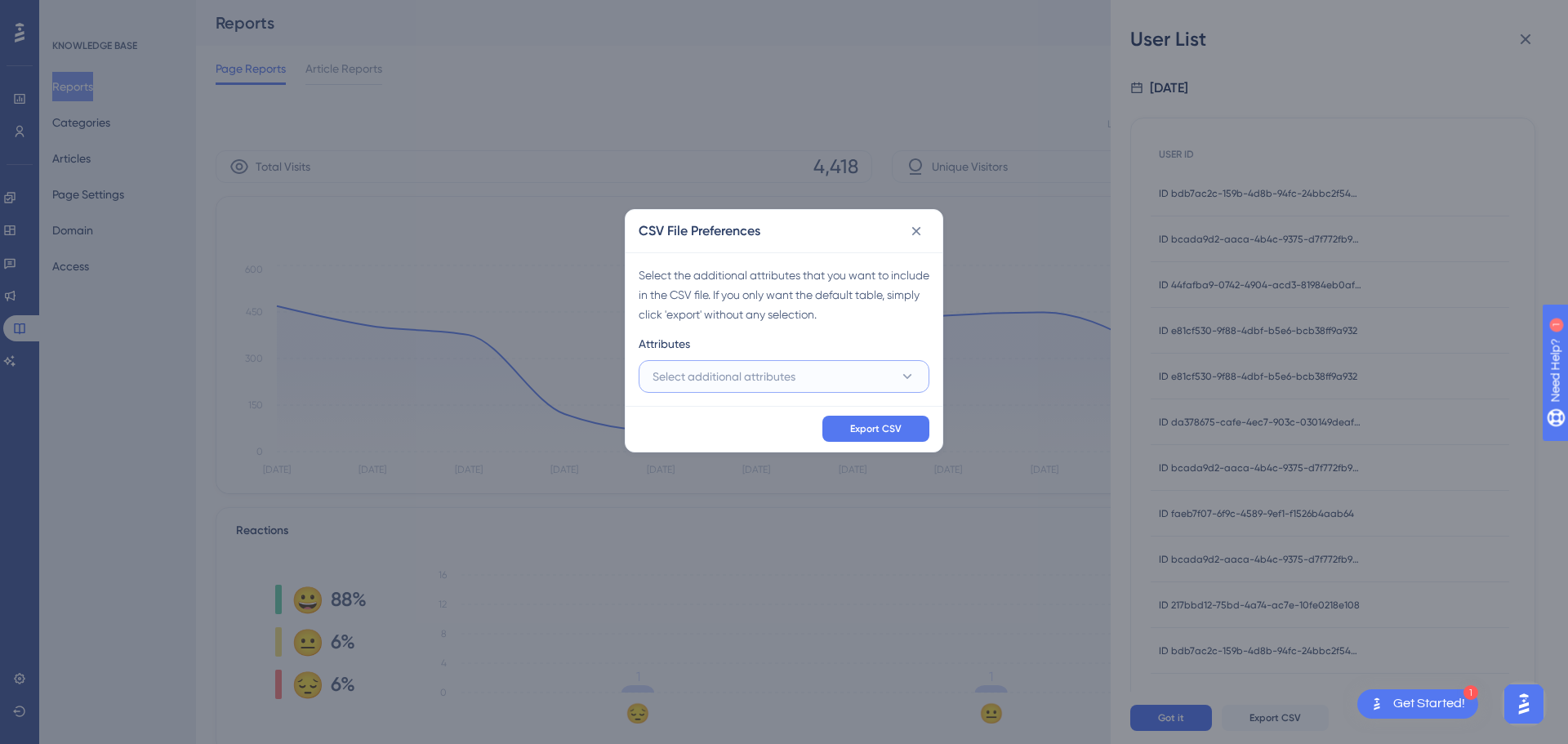
click at [736, 372] on span "Select additional attributes" at bounding box center [724, 377] width 143 height 20
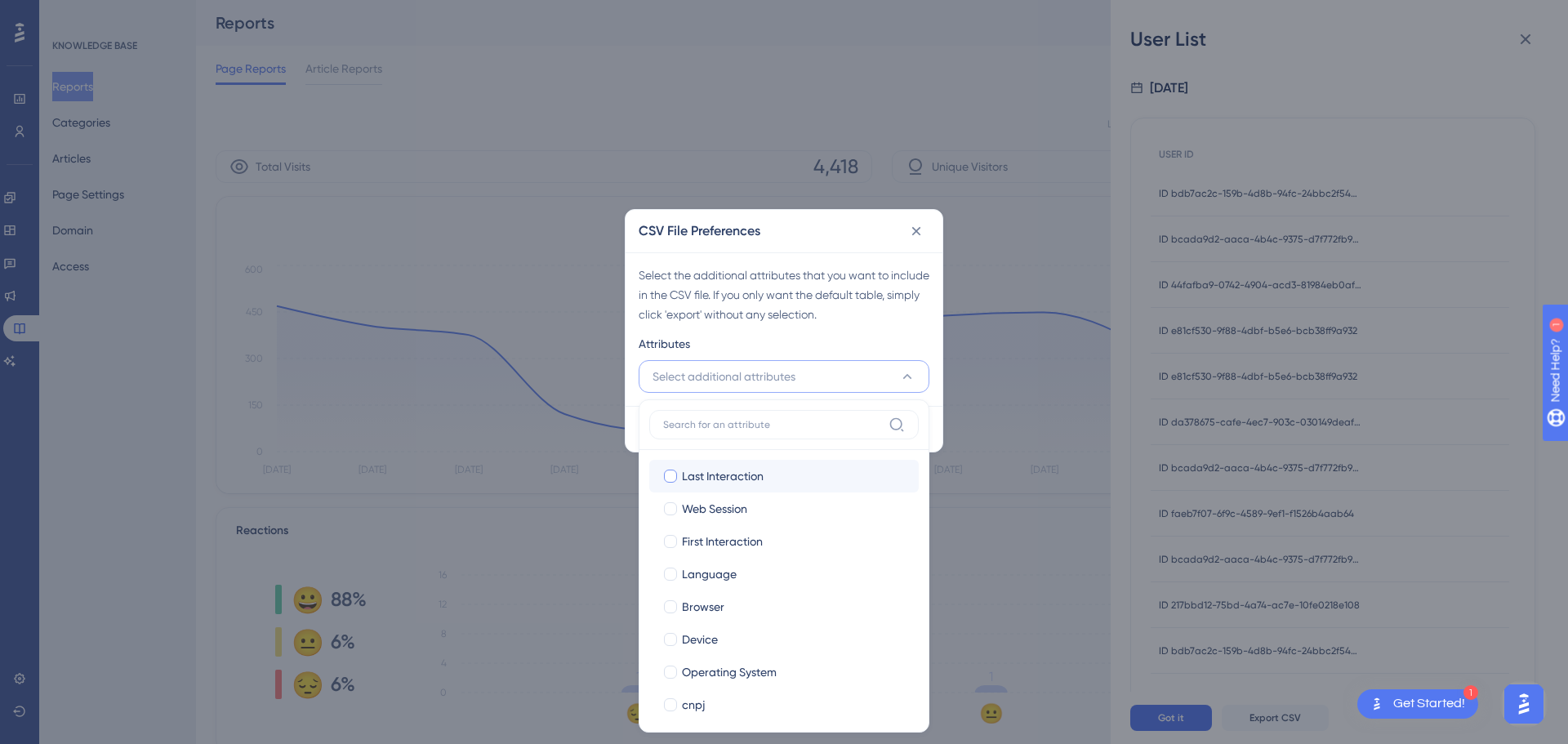
click at [761, 476] on span "Last Interaction" at bounding box center [723, 476] width 82 height 20
checkbox input "true"
click at [750, 488] on div "Web Session" at bounding box center [794, 509] width 224 height 20
checkbox input "true"
click at [751, 488] on span "First Interaction" at bounding box center [722, 542] width 81 height 20
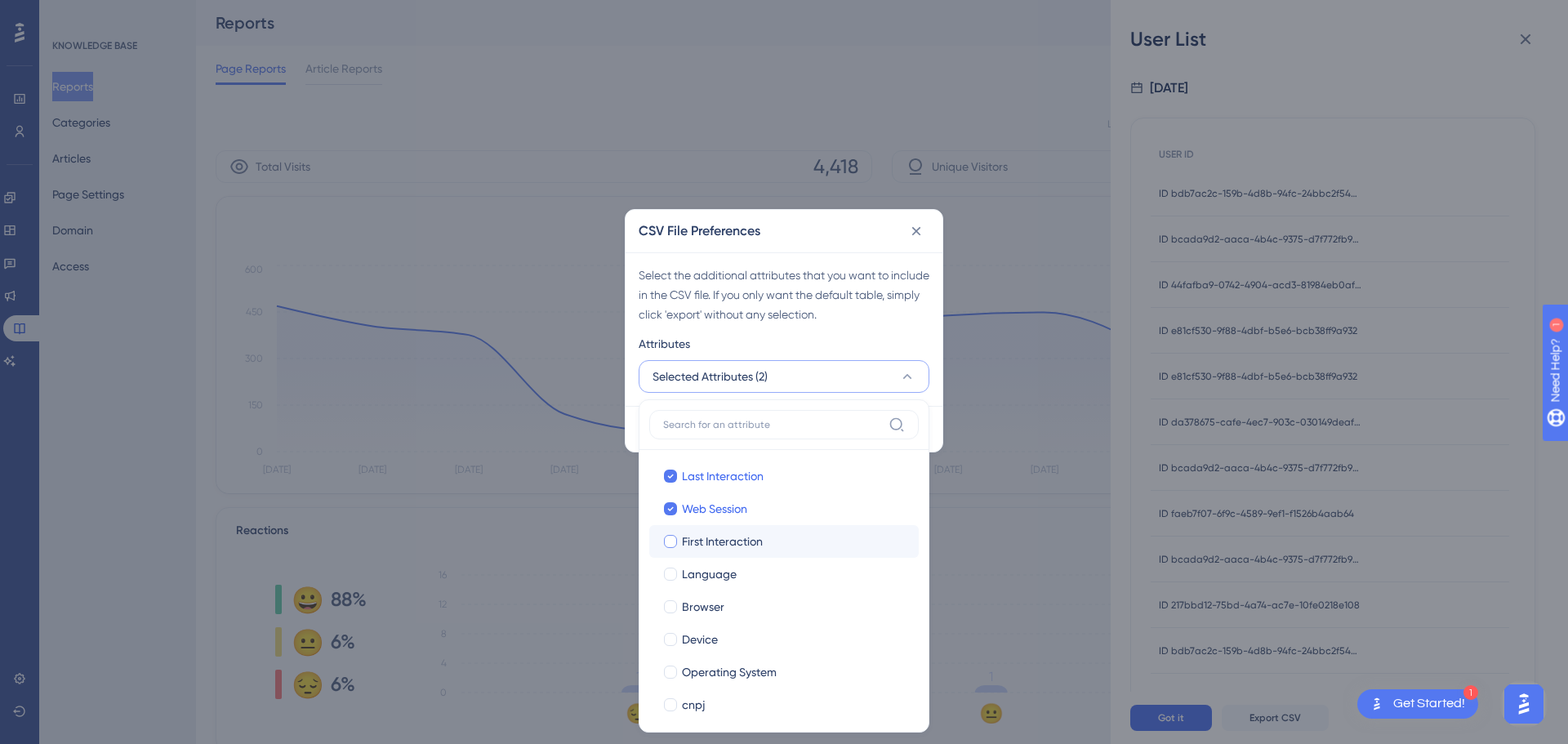
checkbox input "true"
click at [734, 488] on span "Language" at bounding box center [709, 574] width 54 height 20
checkbox input "true"
click at [734, 488] on div "Browser" at bounding box center [794, 607] width 224 height 20
checkbox input "true"
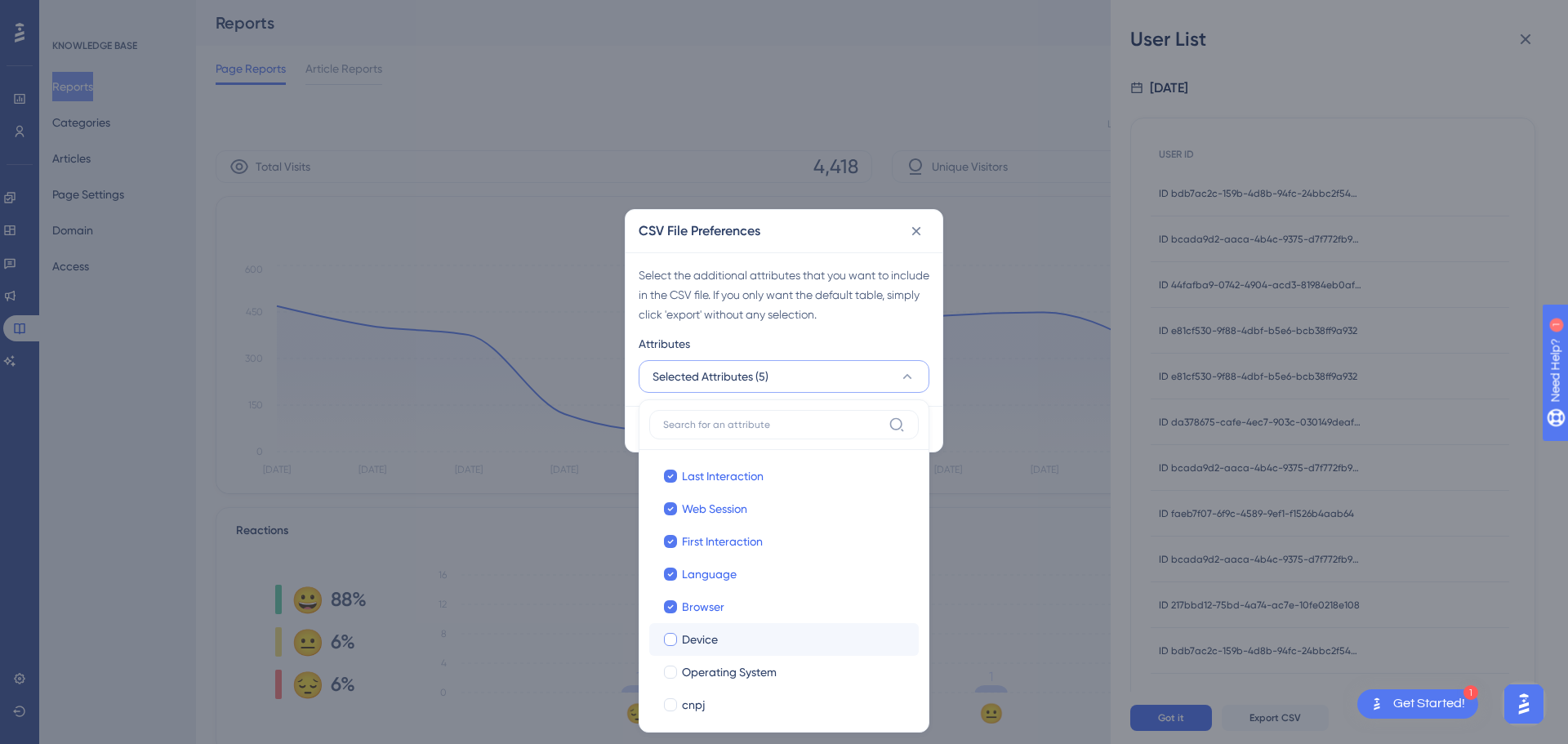
click at [734, 488] on div "Device" at bounding box center [794, 640] width 224 height 20
checkbox input "true"
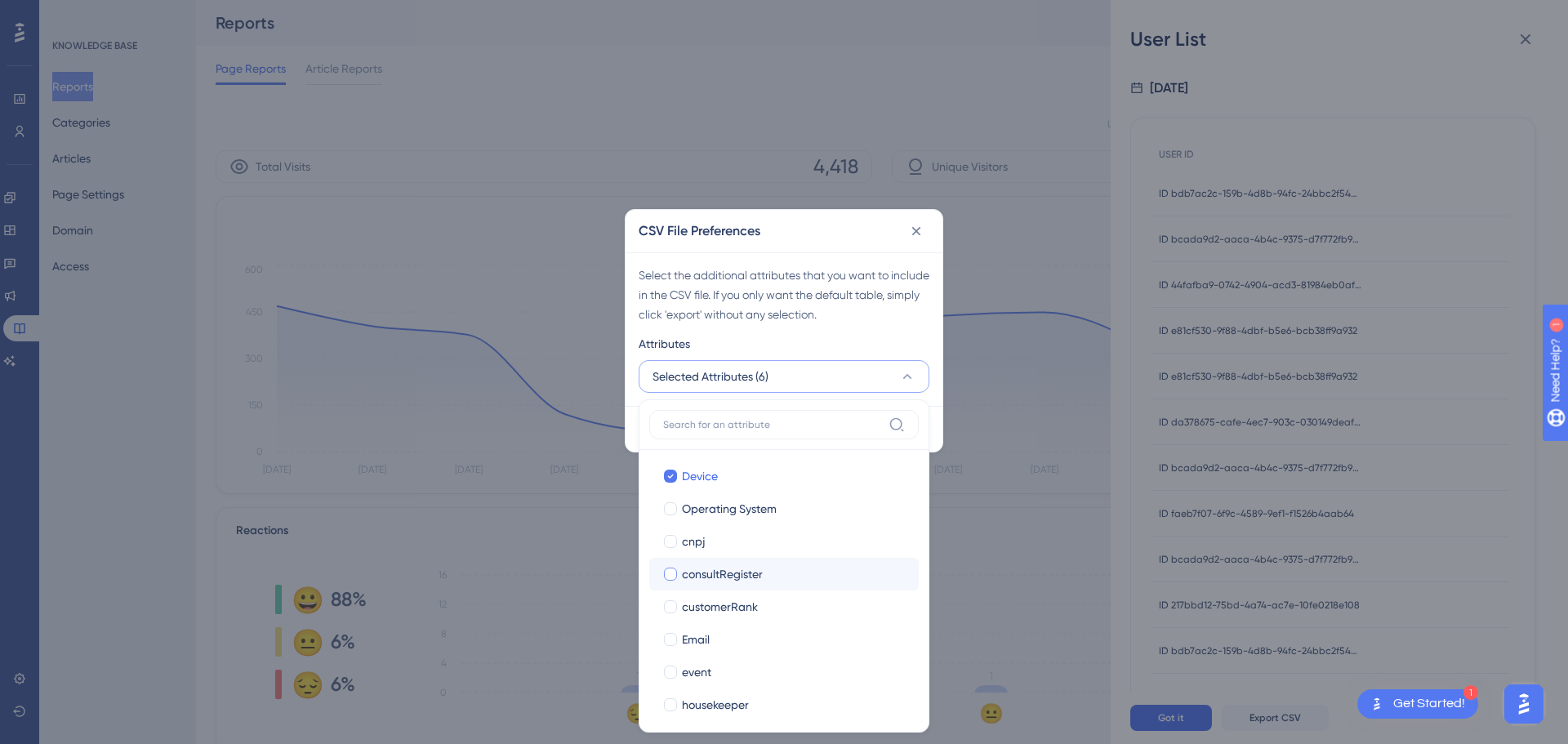
click at [726, 488] on span "consultRegister" at bounding box center [722, 574] width 81 height 20
checkbox input "true"
click at [726, 488] on span "customerRank" at bounding box center [720, 607] width 76 height 20
checkbox input "true"
click at [723, 488] on div "Email" at bounding box center [794, 640] width 224 height 20
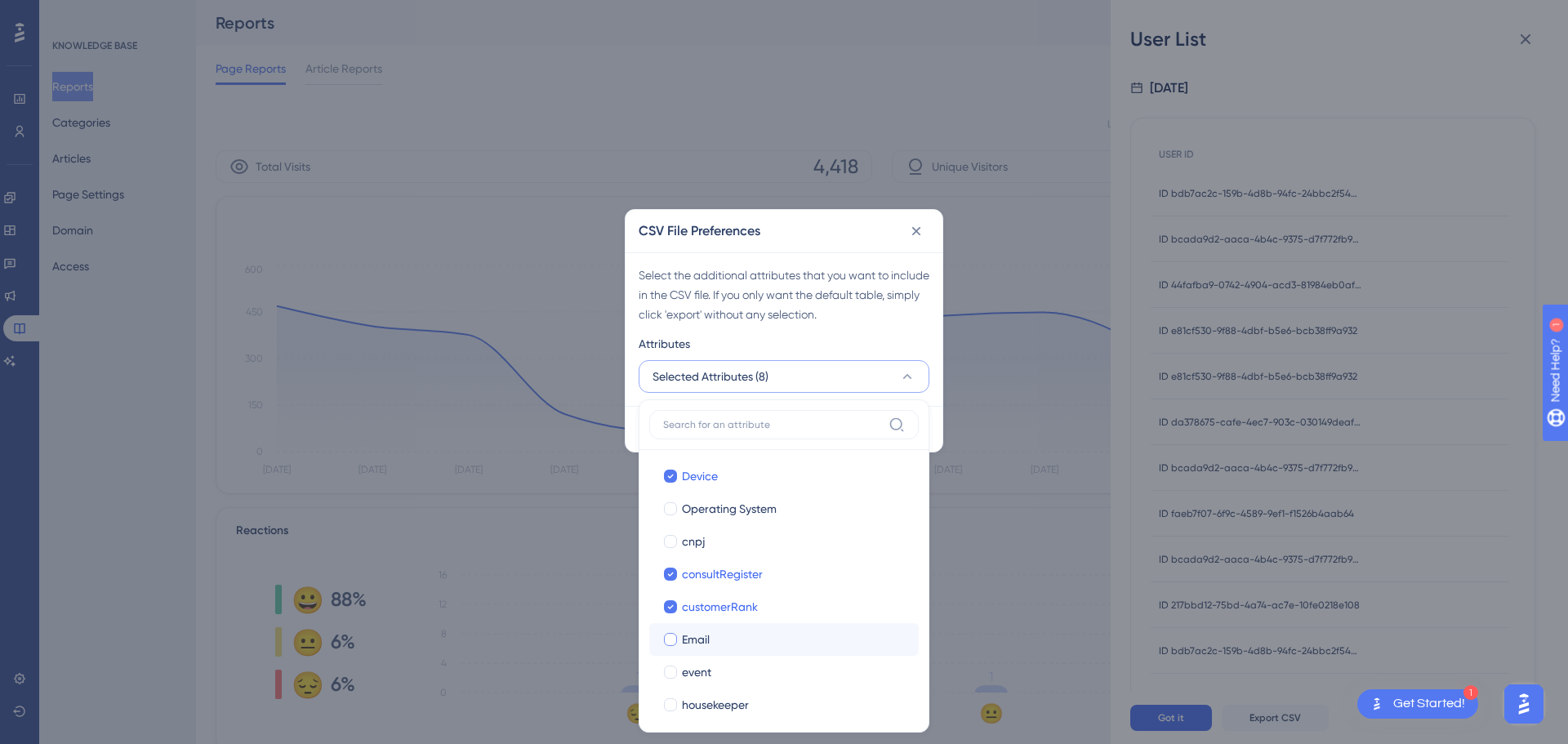
checkbox input "true"
click at [706, 488] on span "event" at bounding box center [696, 509] width 29 height 20
checkbox input "true"
click at [710, 488] on span "housekeeper" at bounding box center [716, 542] width 67 height 20
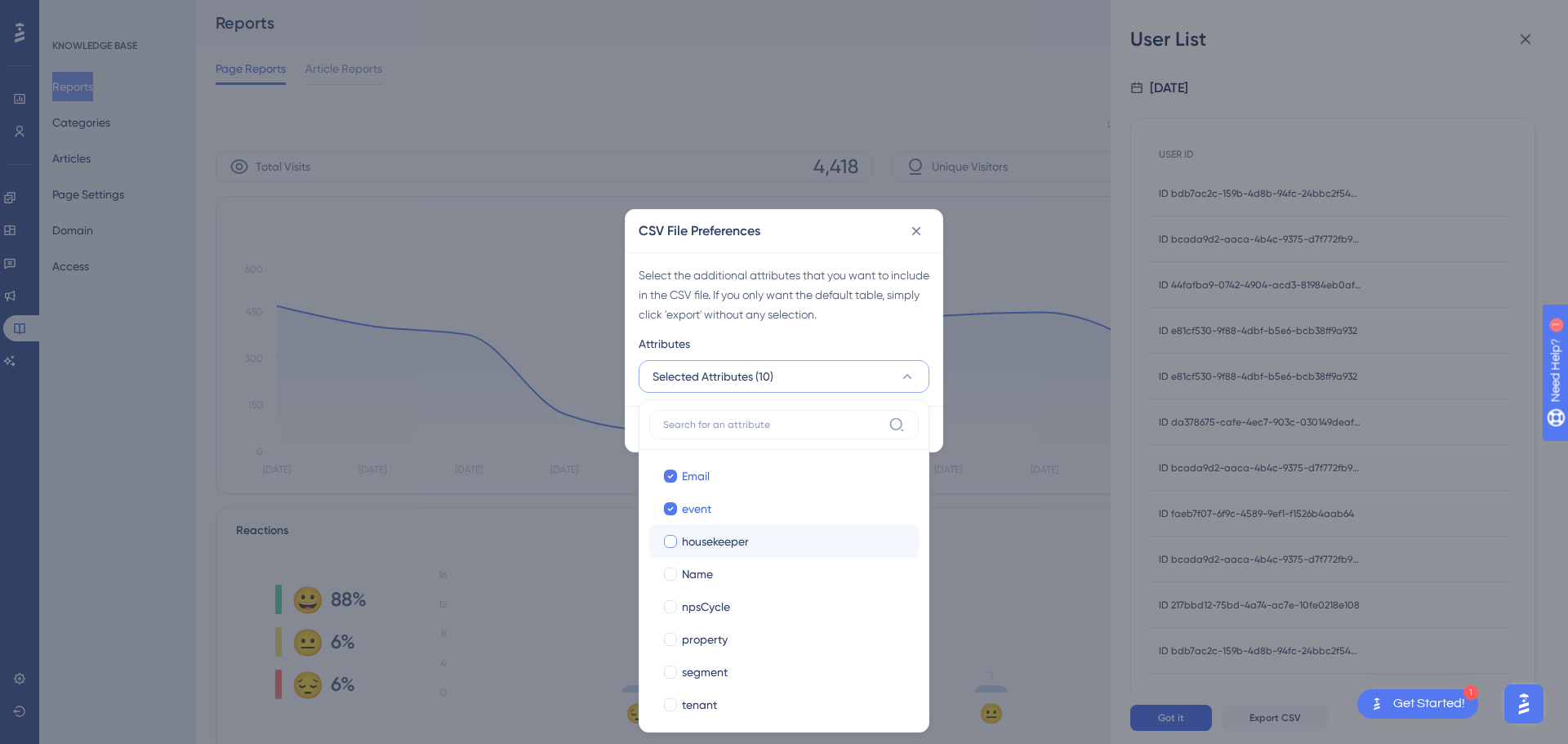
checkbox input "true"
click at [710, 488] on label "npsCycle npsCycle" at bounding box center [784, 607] width 269 height 33
checkbox input "false"
click at [717, 488] on div "Name" at bounding box center [794, 574] width 224 height 20
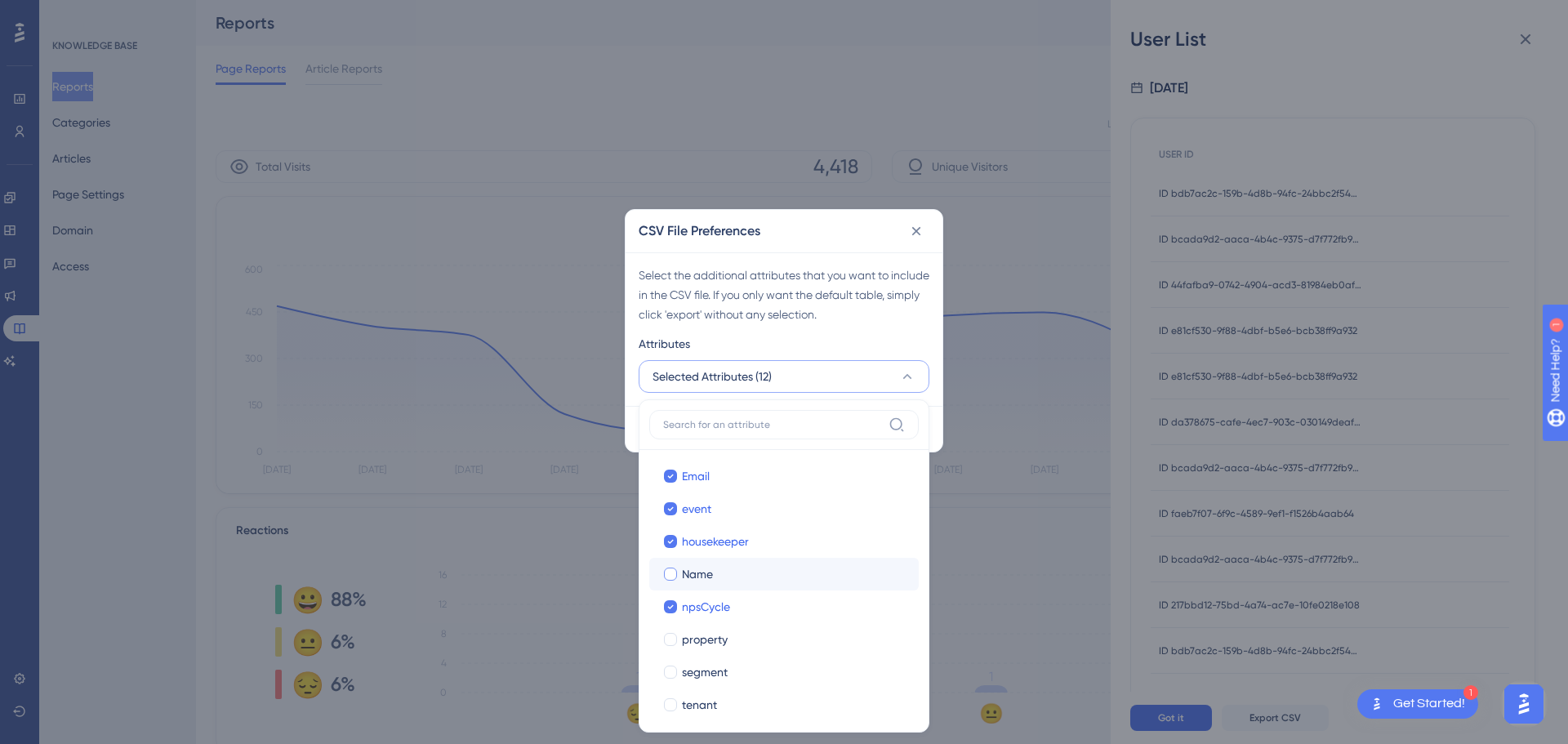
checkbox input "true"
click at [747, 488] on div "property" at bounding box center [794, 640] width 224 height 20
checkbox input "true"
click at [742, 488] on div "segment" at bounding box center [794, 672] width 224 height 20
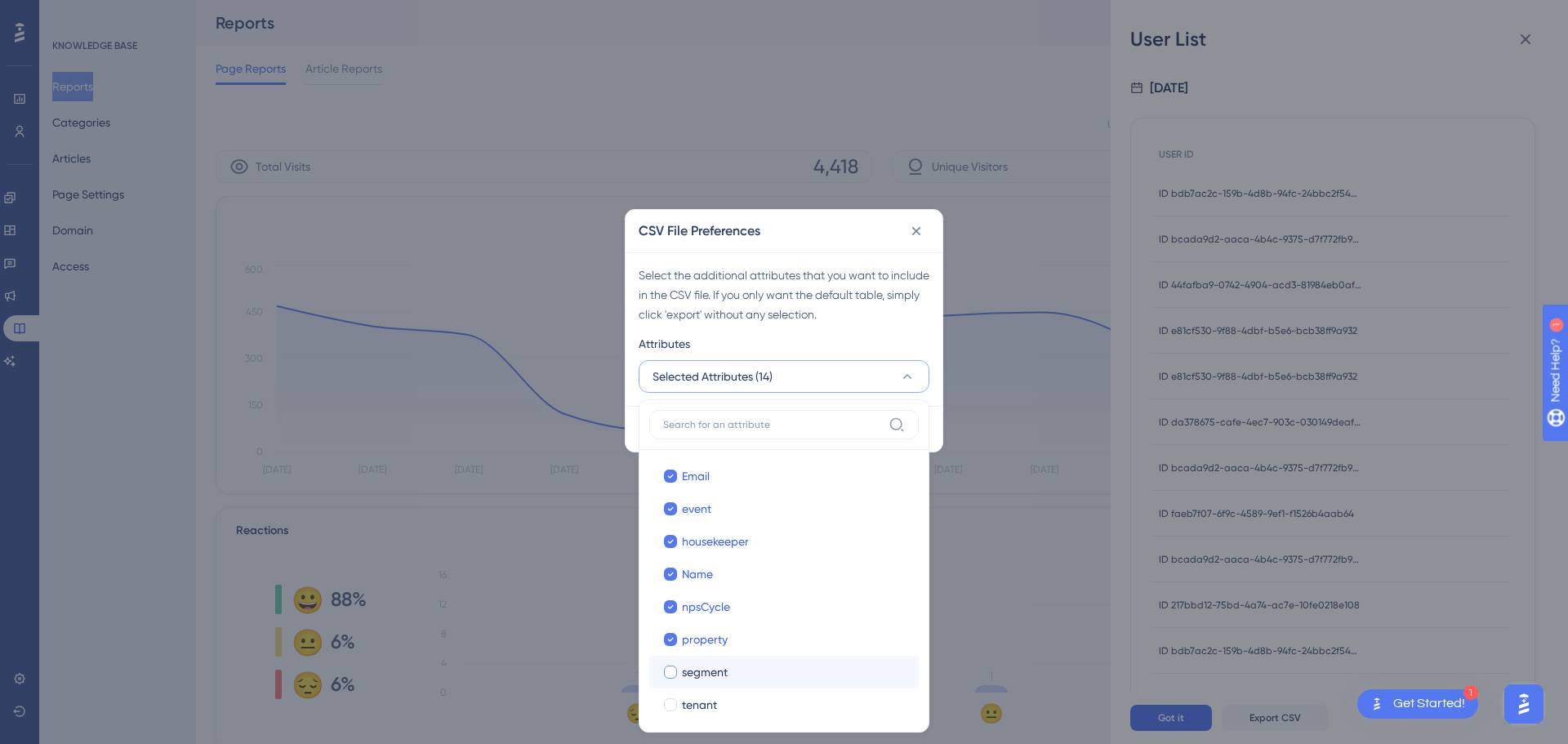
checkbox input "true"
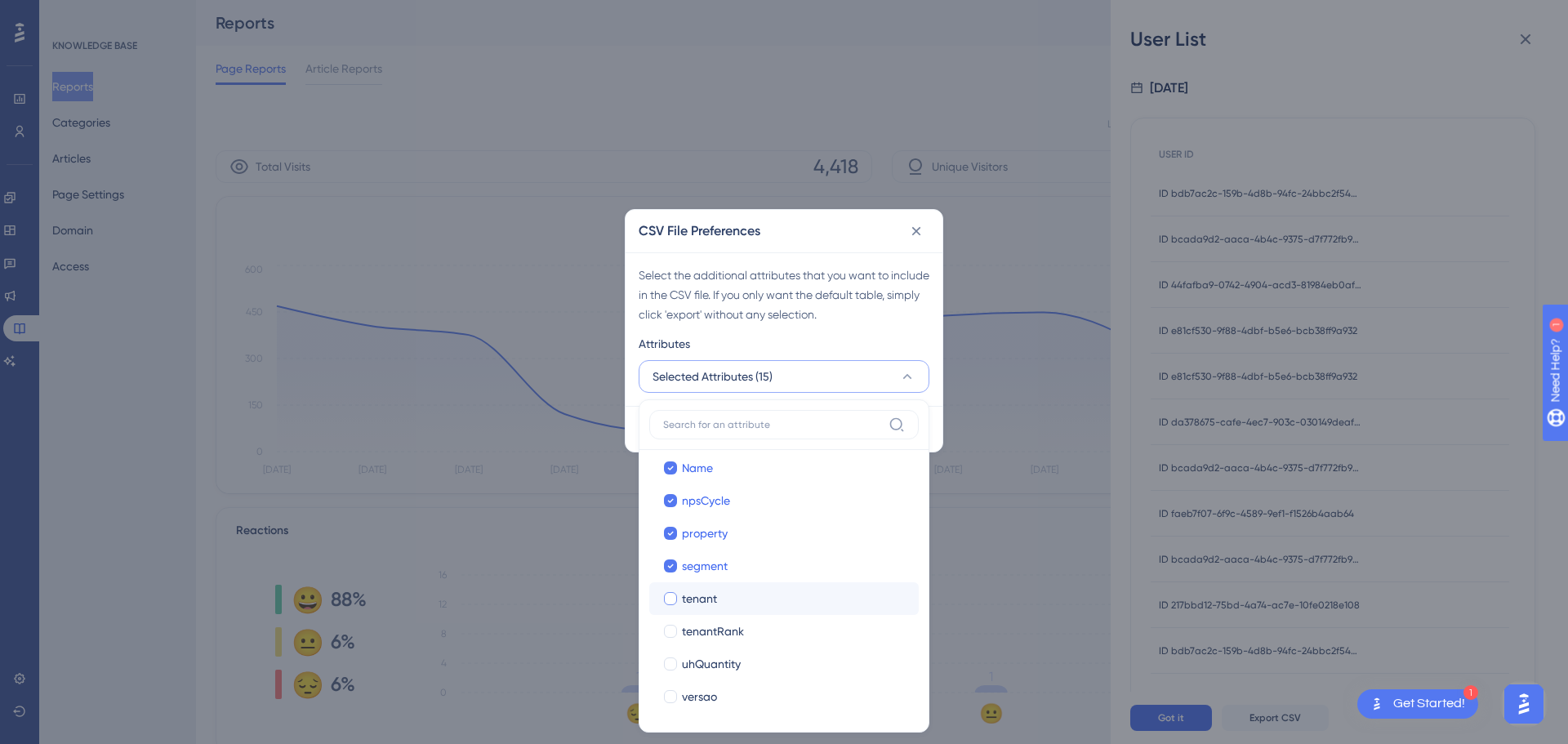
click at [718, 488] on div "tenant" at bounding box center [794, 599] width 224 height 20
checkbox input "true"
click at [726, 488] on span "tenantRank" at bounding box center [713, 631] width 62 height 20
checkbox input "true"
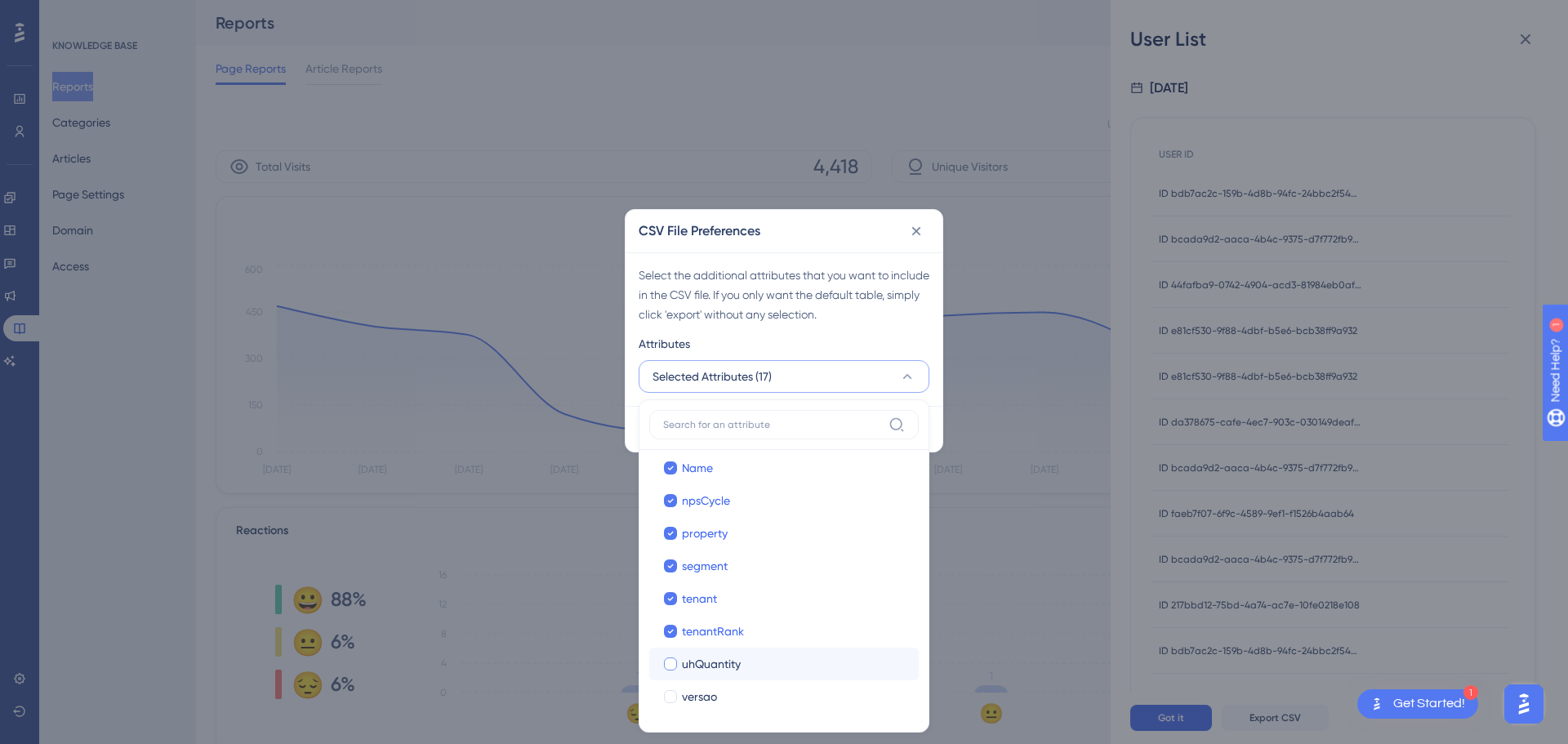
click at [739, 488] on span "uhQuantity" at bounding box center [711, 664] width 59 height 20
checkbox input "true"
click at [740, 488] on div "versao" at bounding box center [794, 697] width 224 height 20
checkbox input "true"
click at [848, 291] on div "Select the additional attributes that you want to include in the CSV file. If y…" at bounding box center [784, 295] width 291 height 59
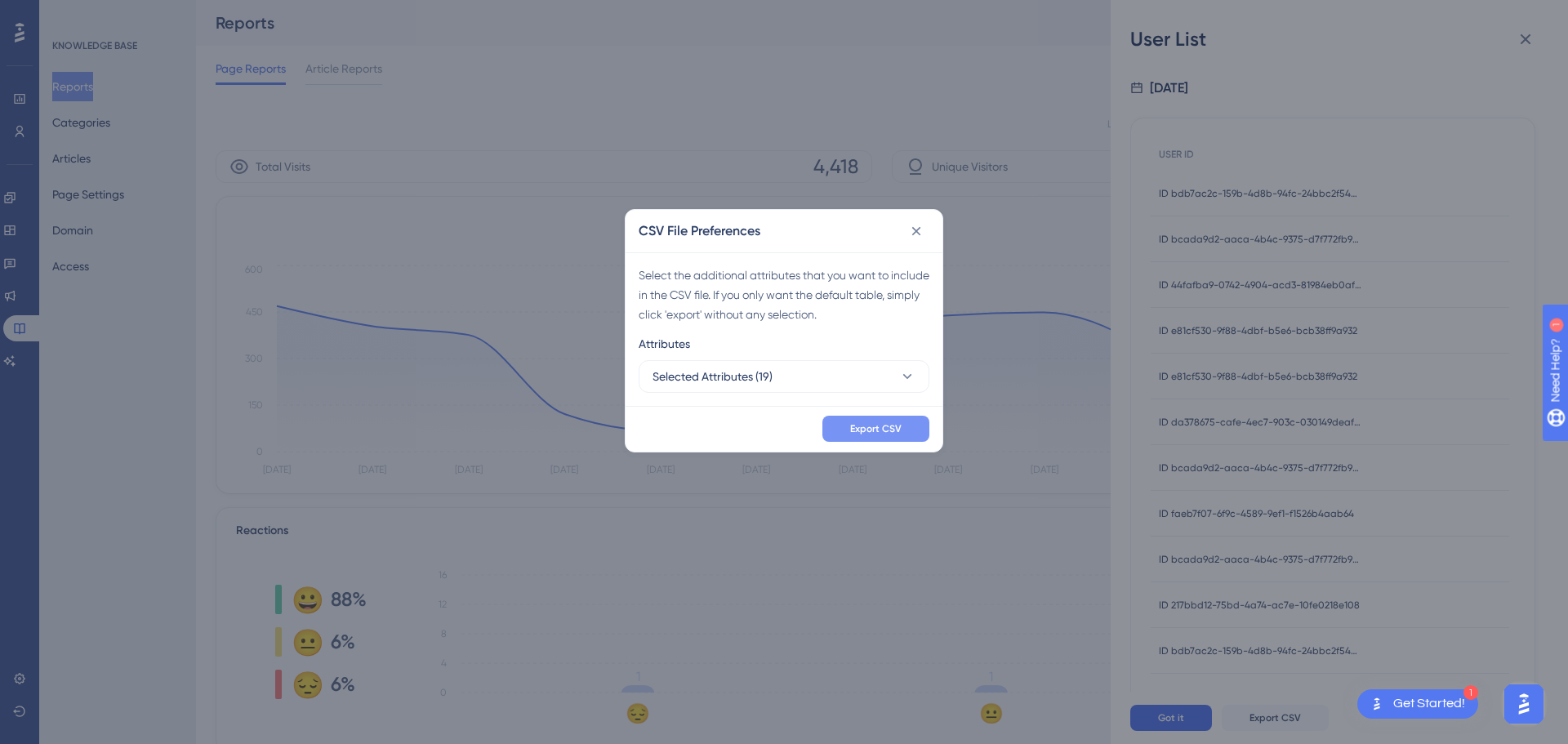
click at [882, 421] on button "Export CSV" at bounding box center [876, 428] width 107 height 26
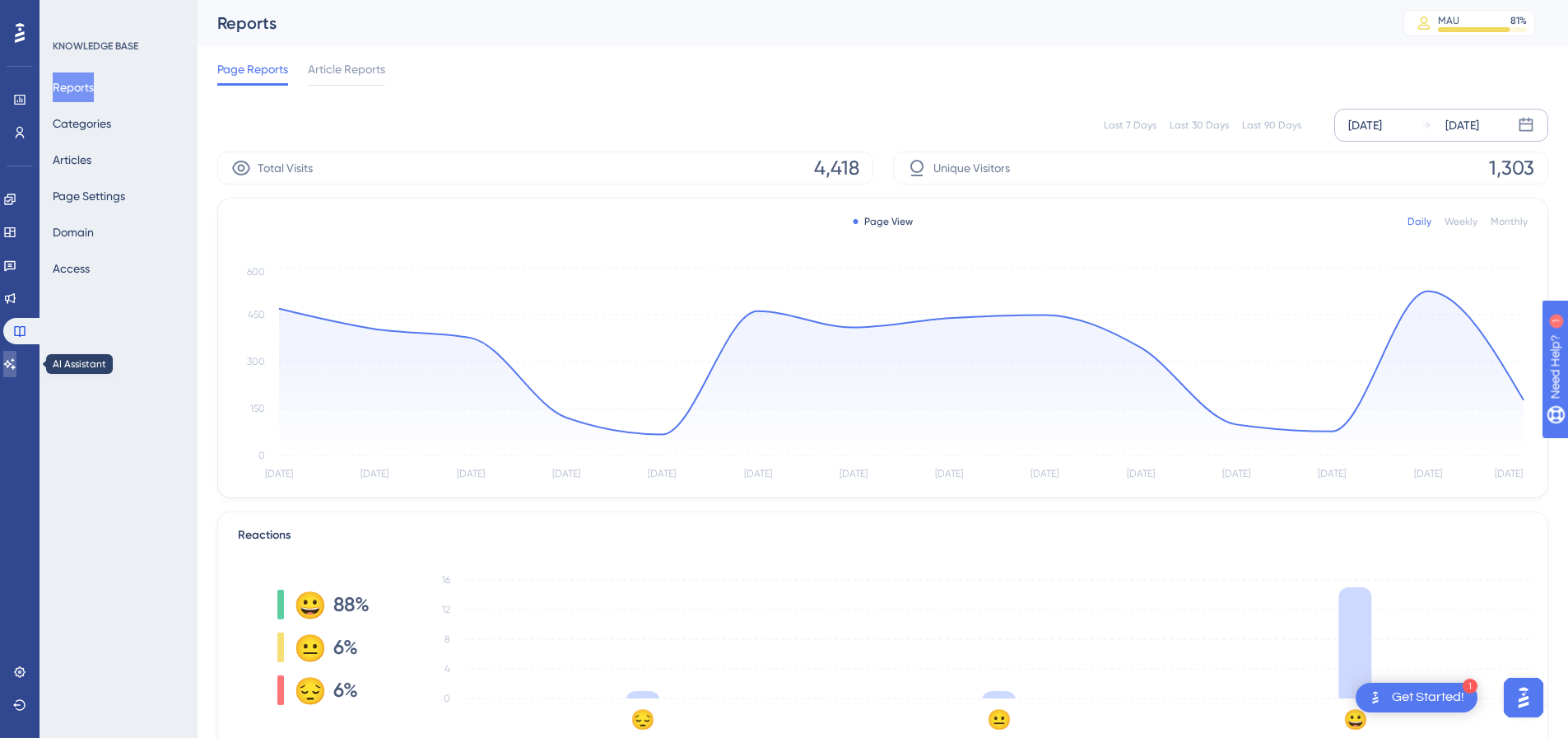
click at [13, 361] on link at bounding box center [10, 364] width 13 height 27
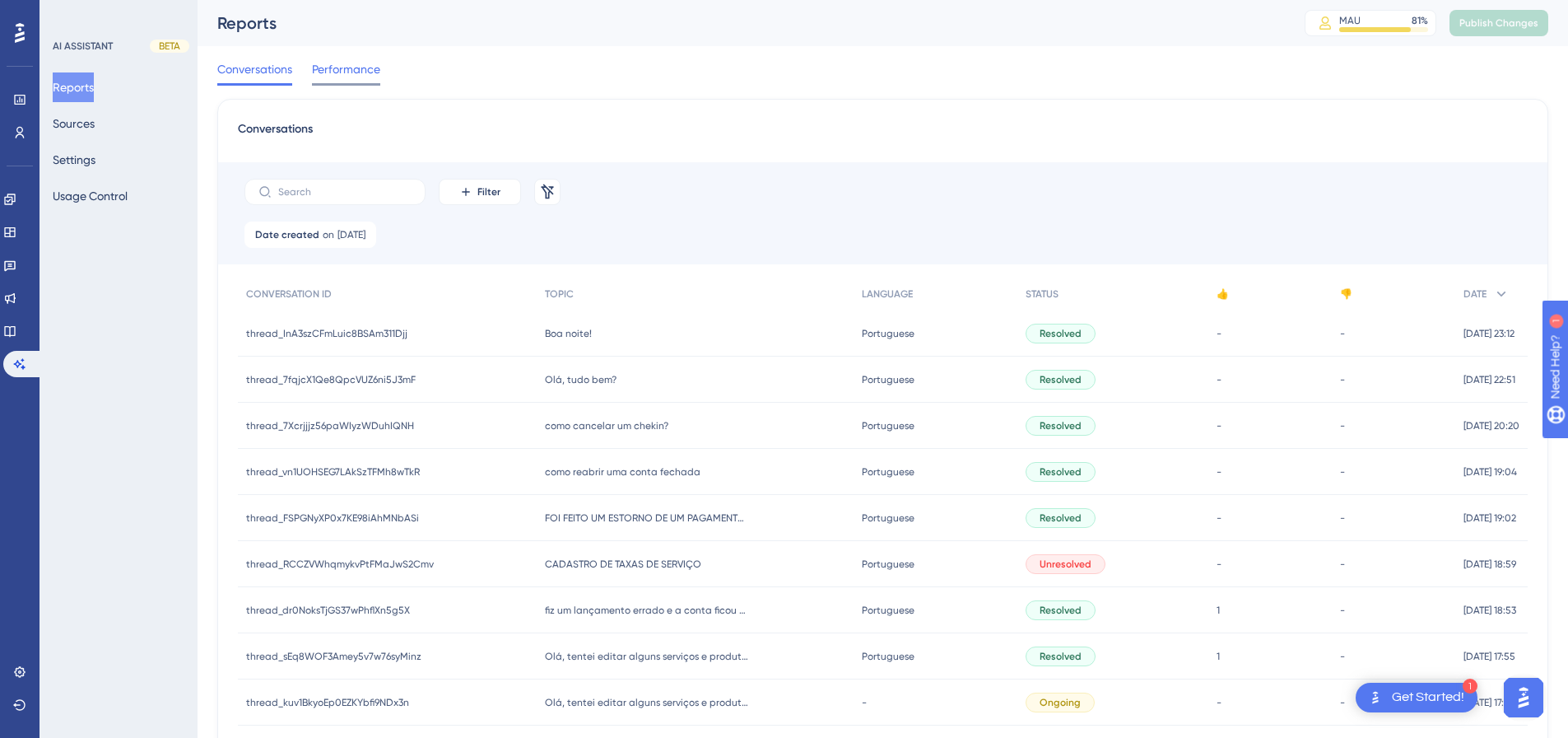
click at [361, 63] on span "Performance" at bounding box center [346, 70] width 69 height 20
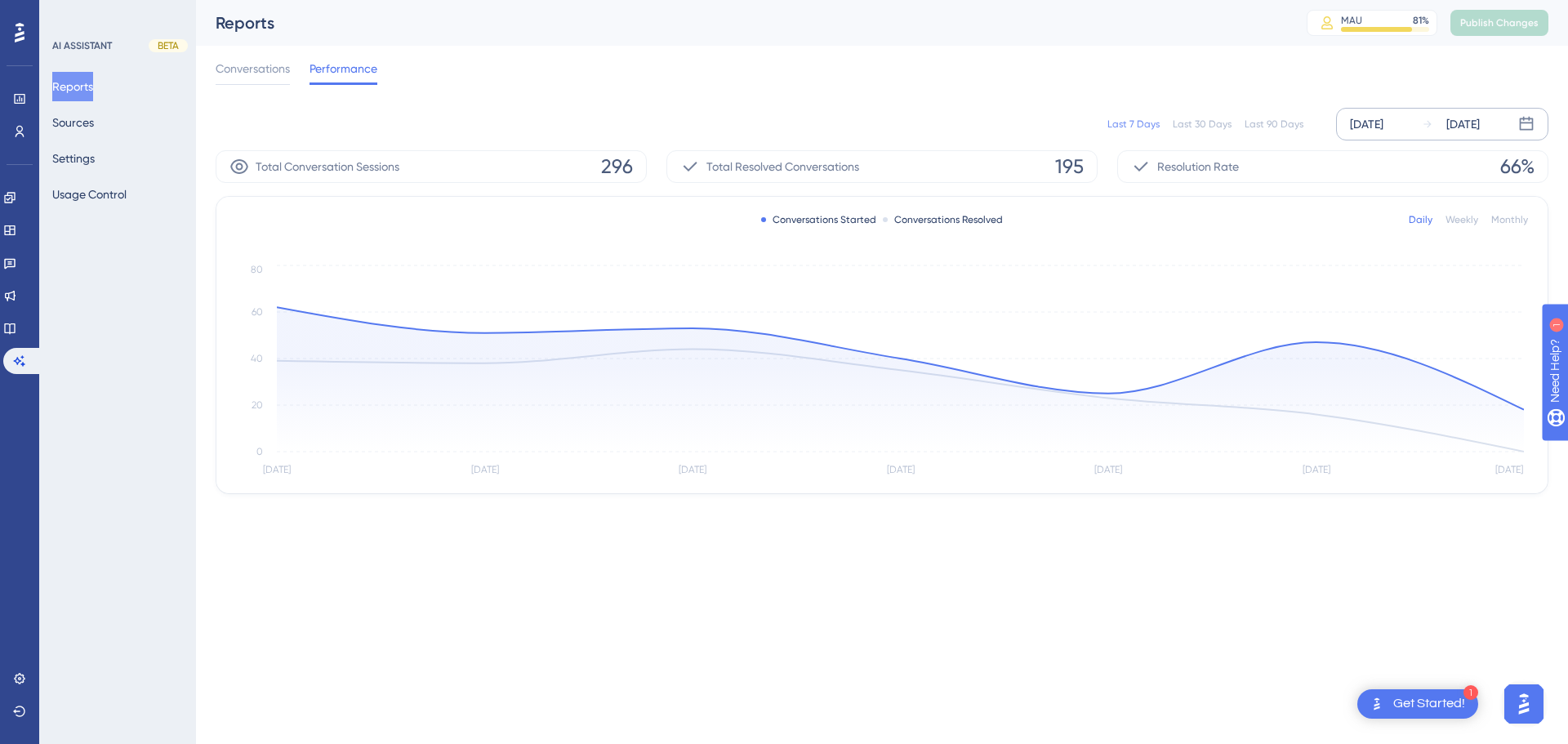
click at [1115, 123] on icon at bounding box center [1526, 123] width 14 height 14
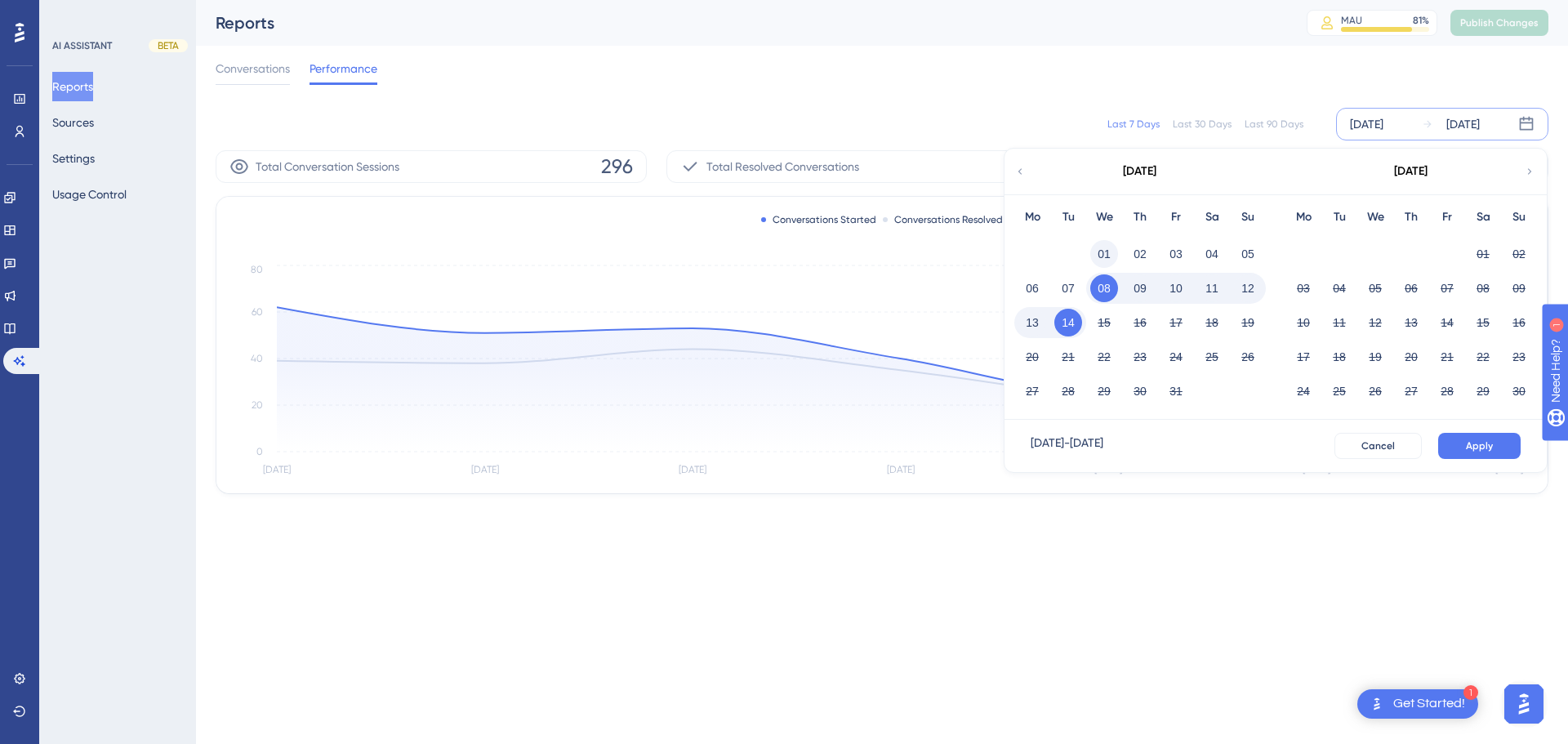
click at [1103, 242] on button "01" at bounding box center [1104, 254] width 28 height 28
click at [1115, 455] on button "Apply" at bounding box center [1479, 445] width 83 height 26
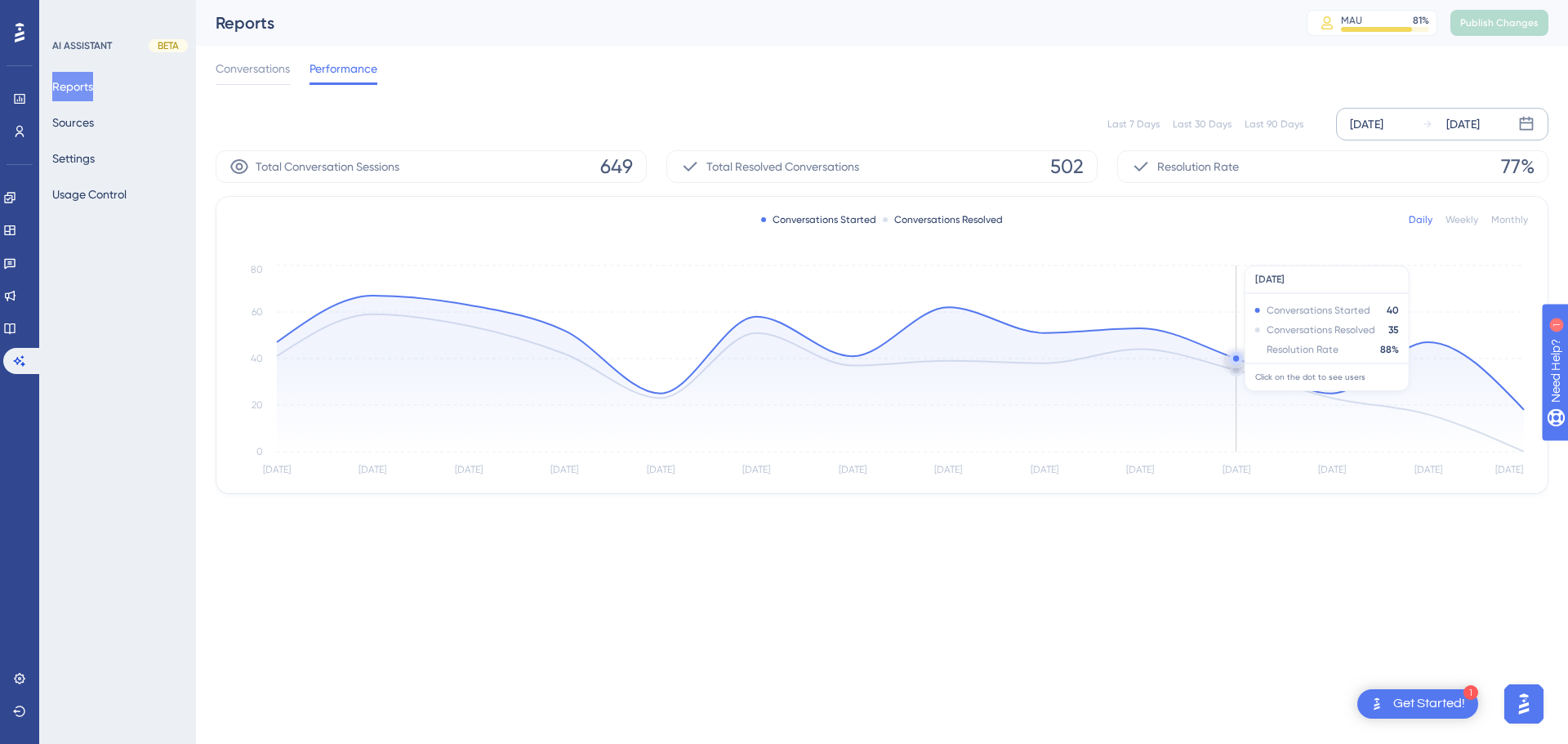
click at [1115, 360] on circle at bounding box center [1236, 358] width 5 height 5
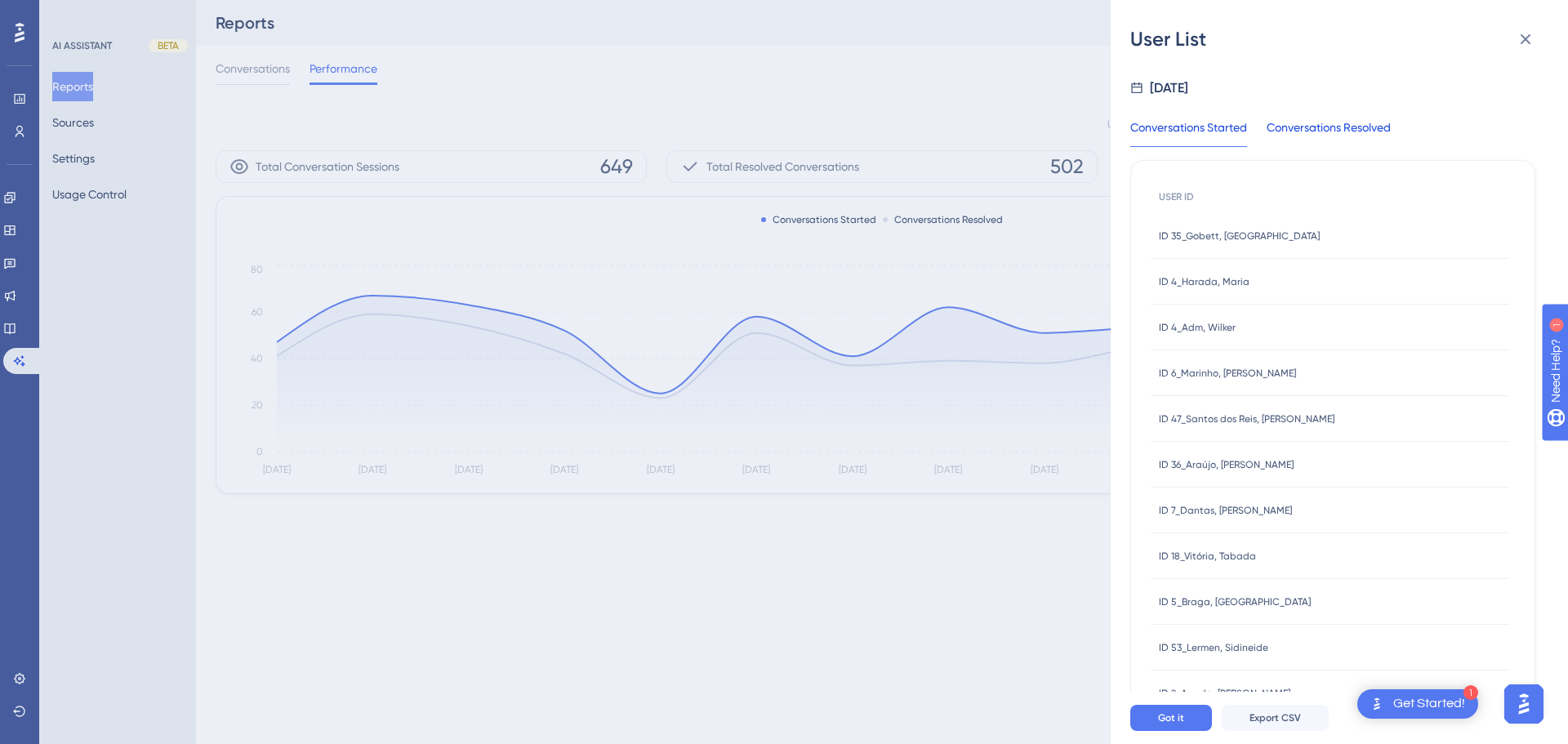
click at [1115, 130] on div "Conversations Resolved" at bounding box center [1329, 132] width 124 height 29
click at [1115, 132] on div "Conversations Started" at bounding box center [1188, 132] width 117 height 29
click at [1115, 119] on div "Conversations Resolved" at bounding box center [1329, 132] width 124 height 29
click at [1115, 488] on span "Export CSV" at bounding box center [1275, 718] width 52 height 13
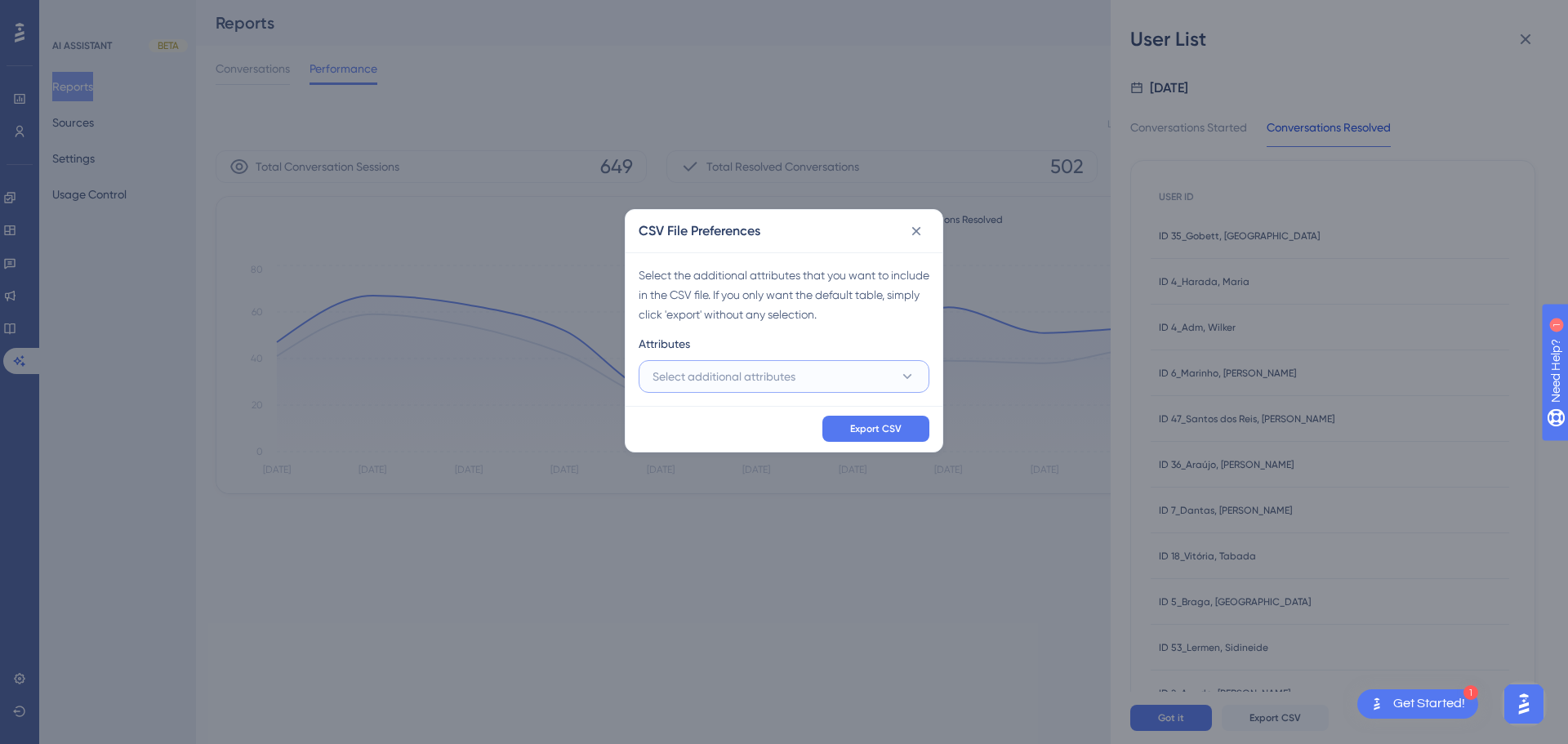
click at [747, 373] on span "Select additional attributes" at bounding box center [724, 377] width 143 height 20
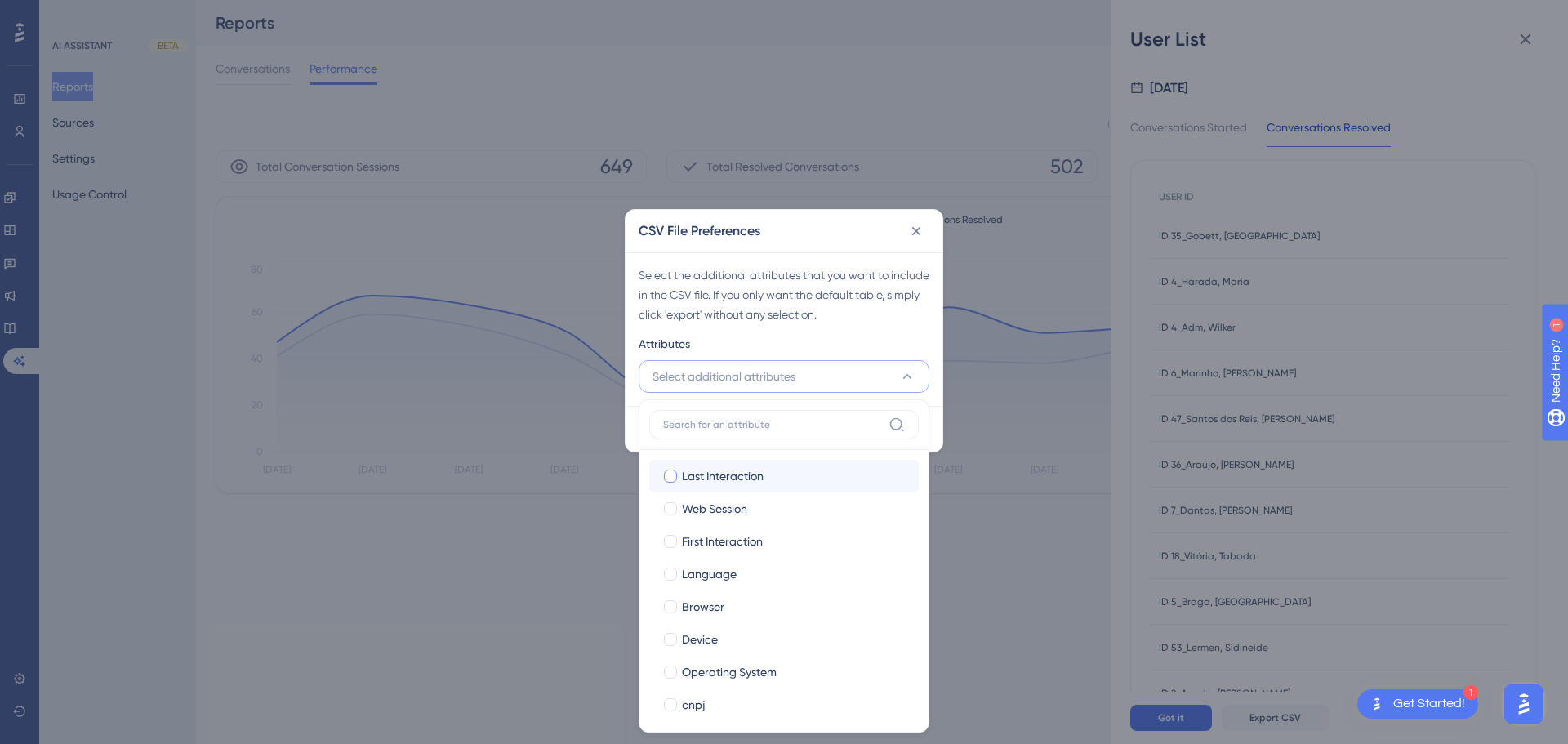
click at [720, 472] on span "Last Interaction" at bounding box center [723, 476] width 82 height 20
checkbox input "true"
click at [735, 488] on span "Web Session" at bounding box center [715, 509] width 65 height 20
checkbox input "true"
click at [736, 488] on span "First Interaction" at bounding box center [722, 542] width 81 height 20
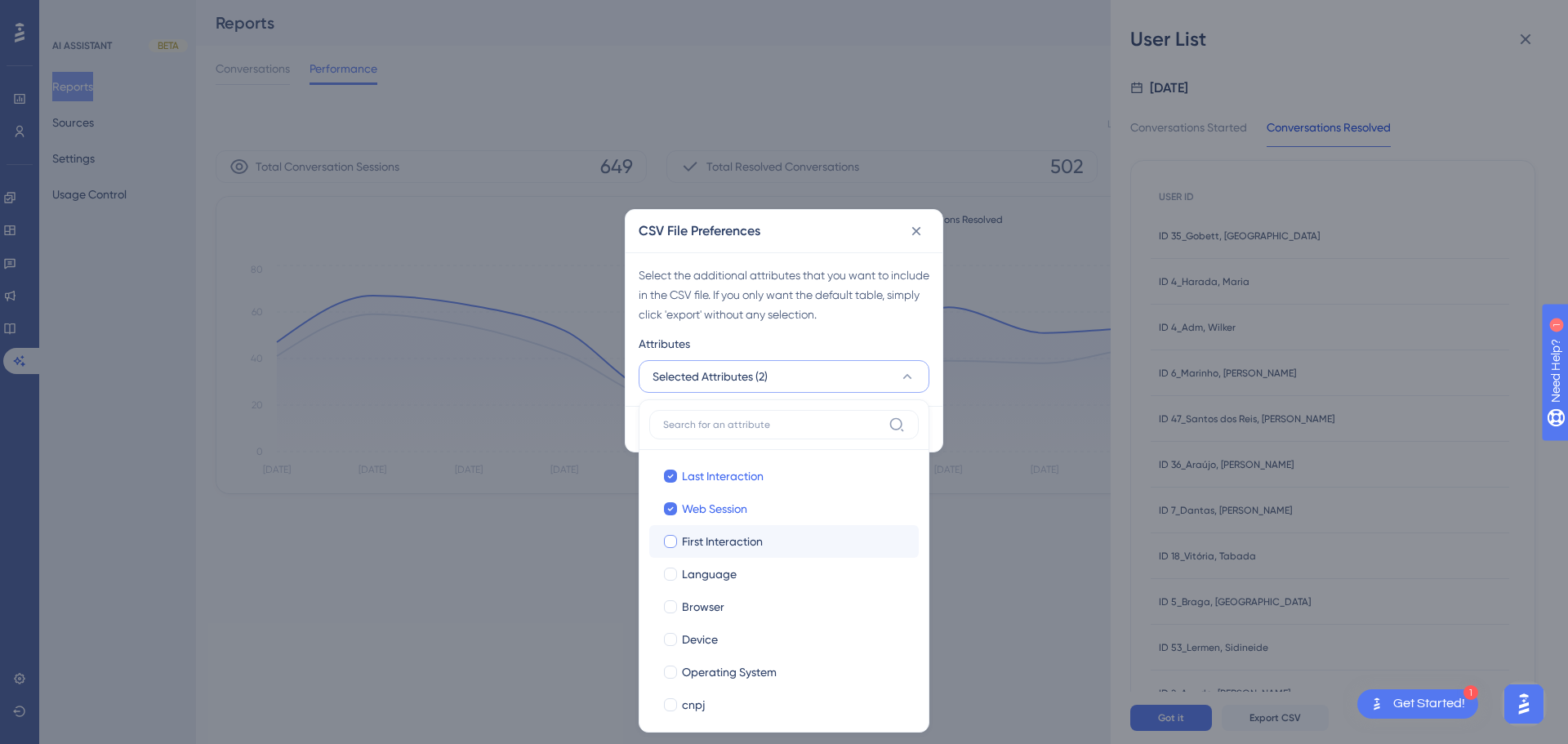
checkbox input "true"
click at [723, 488] on span "Language" at bounding box center [709, 574] width 54 height 20
checkbox input "true"
click at [721, 488] on span "Browser" at bounding box center [703, 607] width 43 height 20
checkbox input "true"
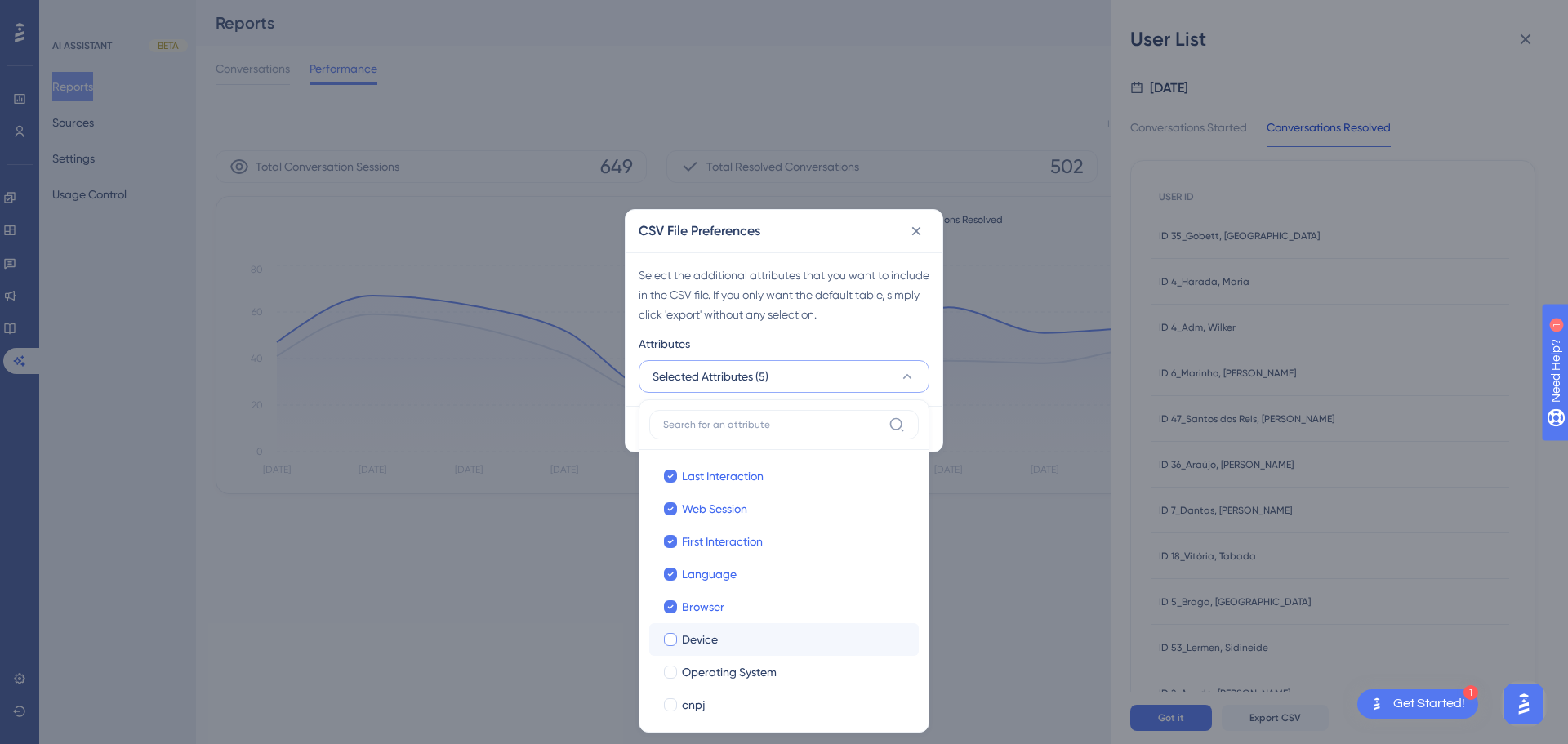
click at [720, 488] on div "Device" at bounding box center [794, 640] width 224 height 20
checkbox input "true"
click at [747, 488] on span "Operating System" at bounding box center [729, 672] width 94 height 20
checkbox input "true"
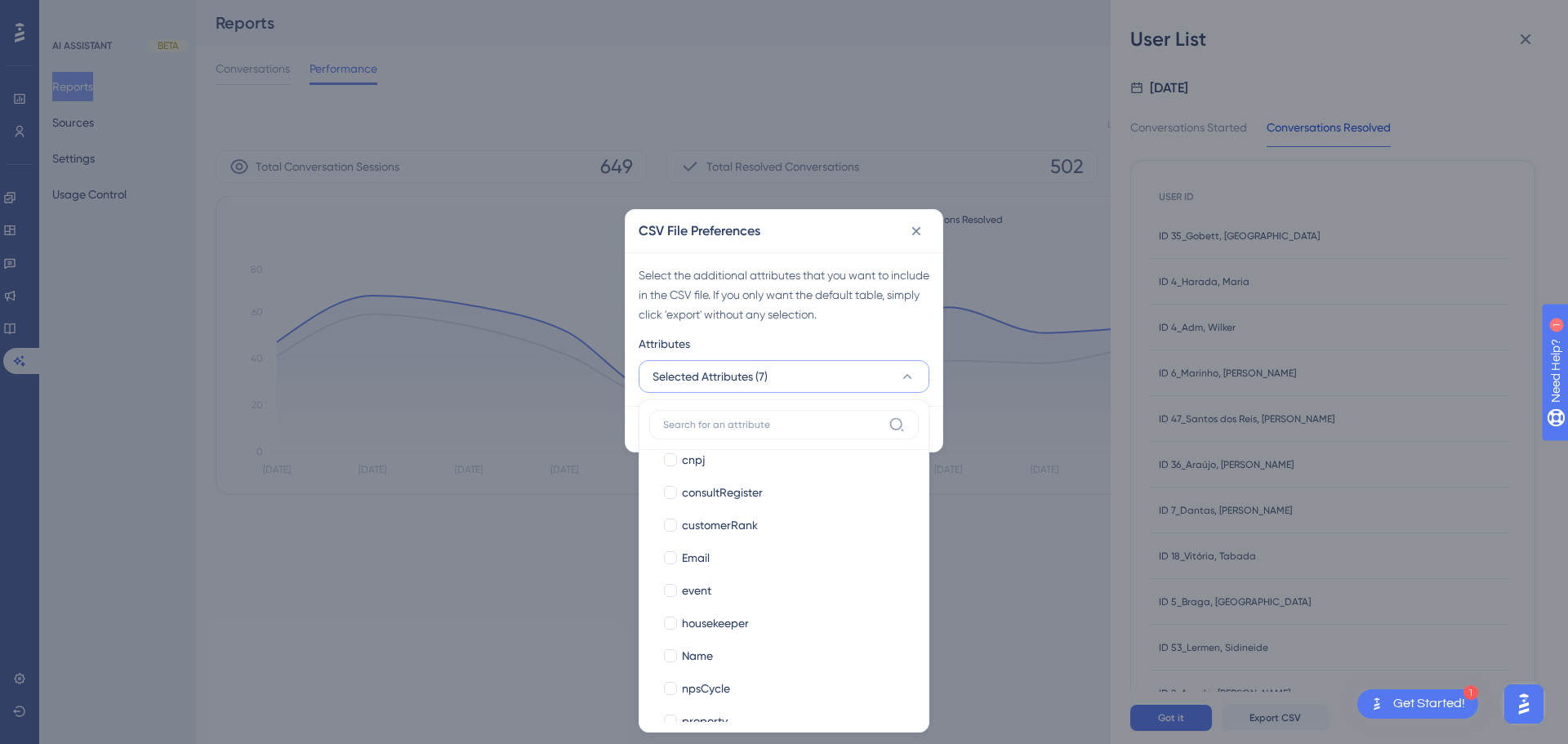
scroll to position [157, 0]
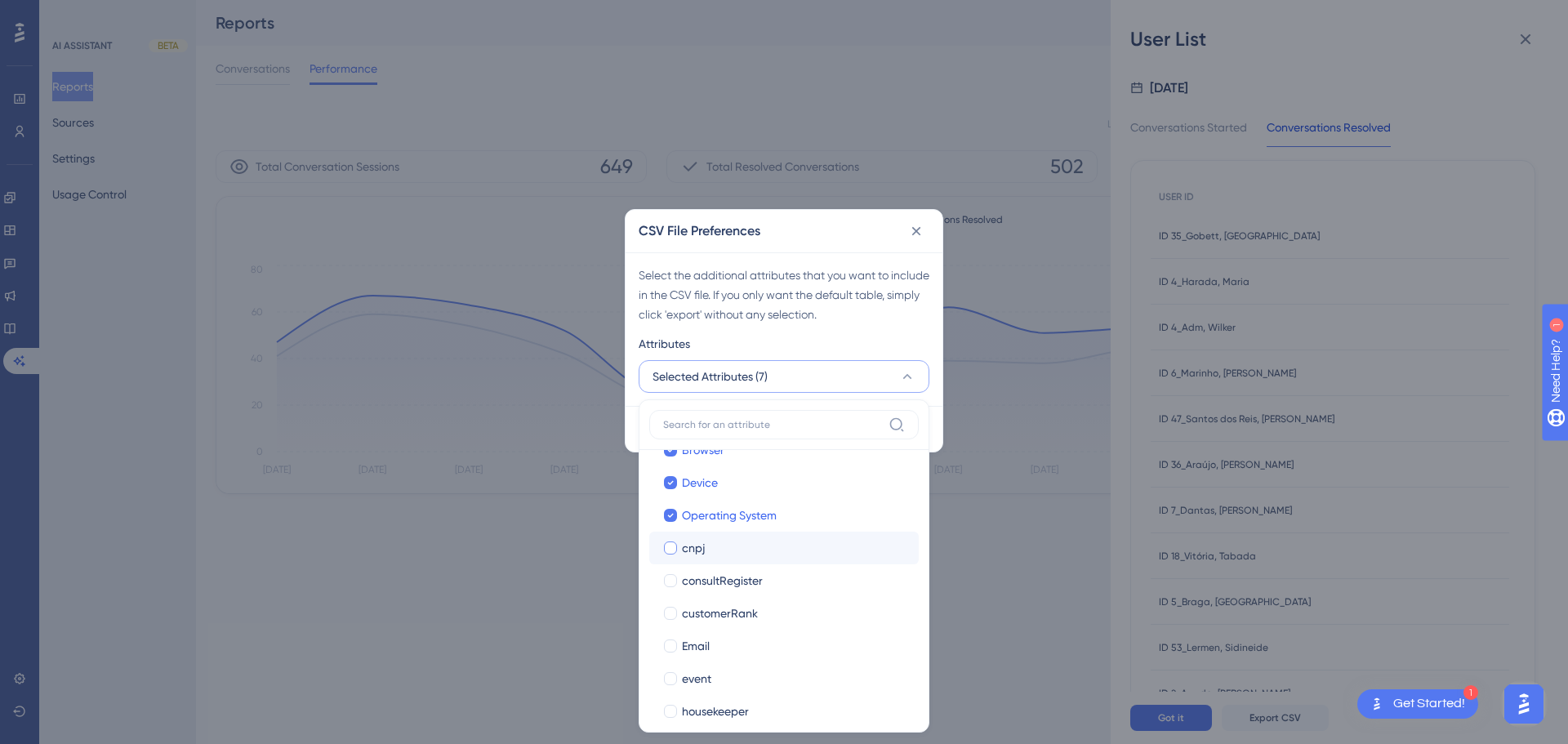
click at [717, 488] on label "cnpj cnpj" at bounding box center [784, 548] width 269 height 33
click at [671, 488] on input "cnpj" at bounding box center [670, 704] width 1 height 1
click at [742, 488] on span "consultRegister" at bounding box center [722, 581] width 81 height 20
checkbox input "true"
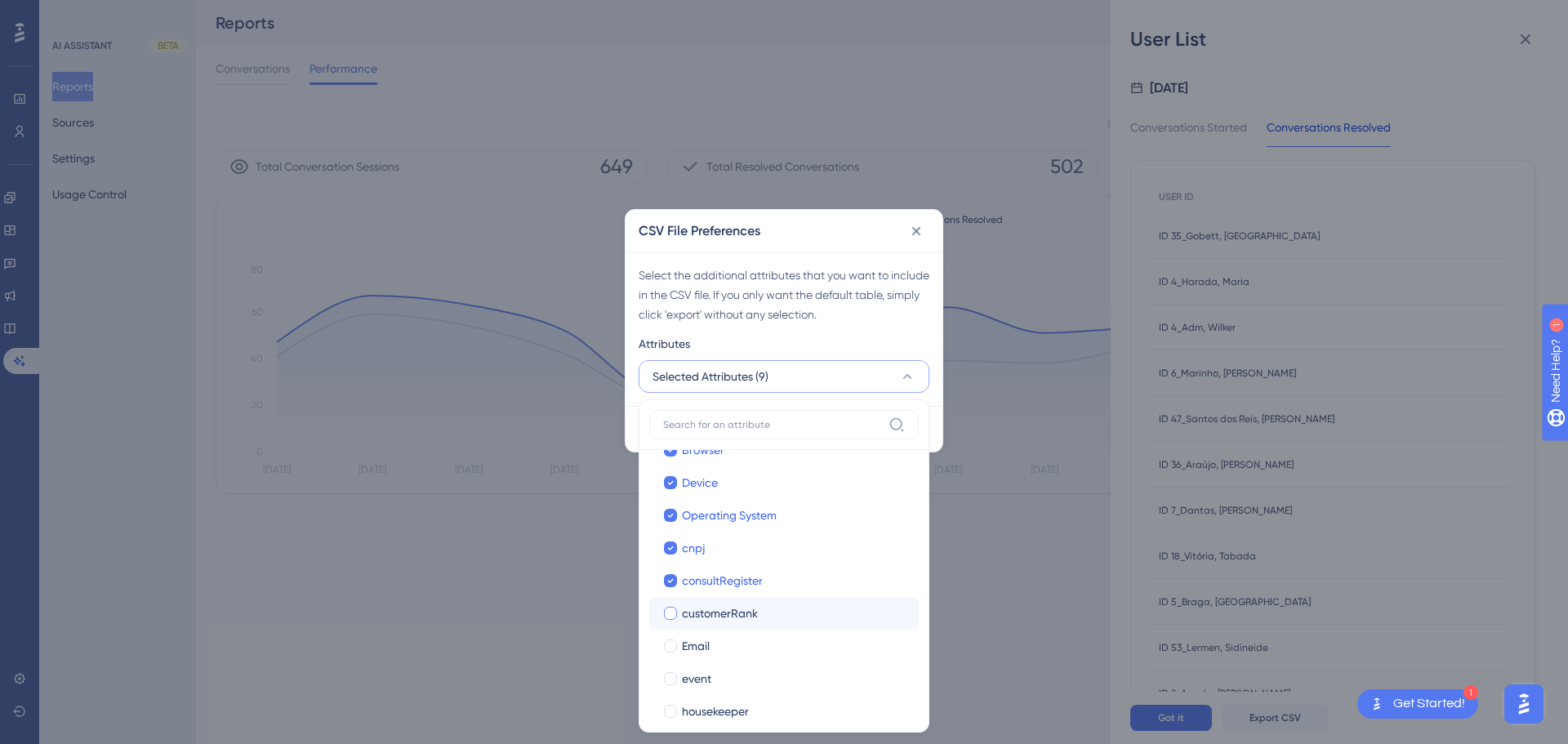
click at [742, 488] on span "customerRank" at bounding box center [720, 613] width 76 height 20
checkbox input "true"
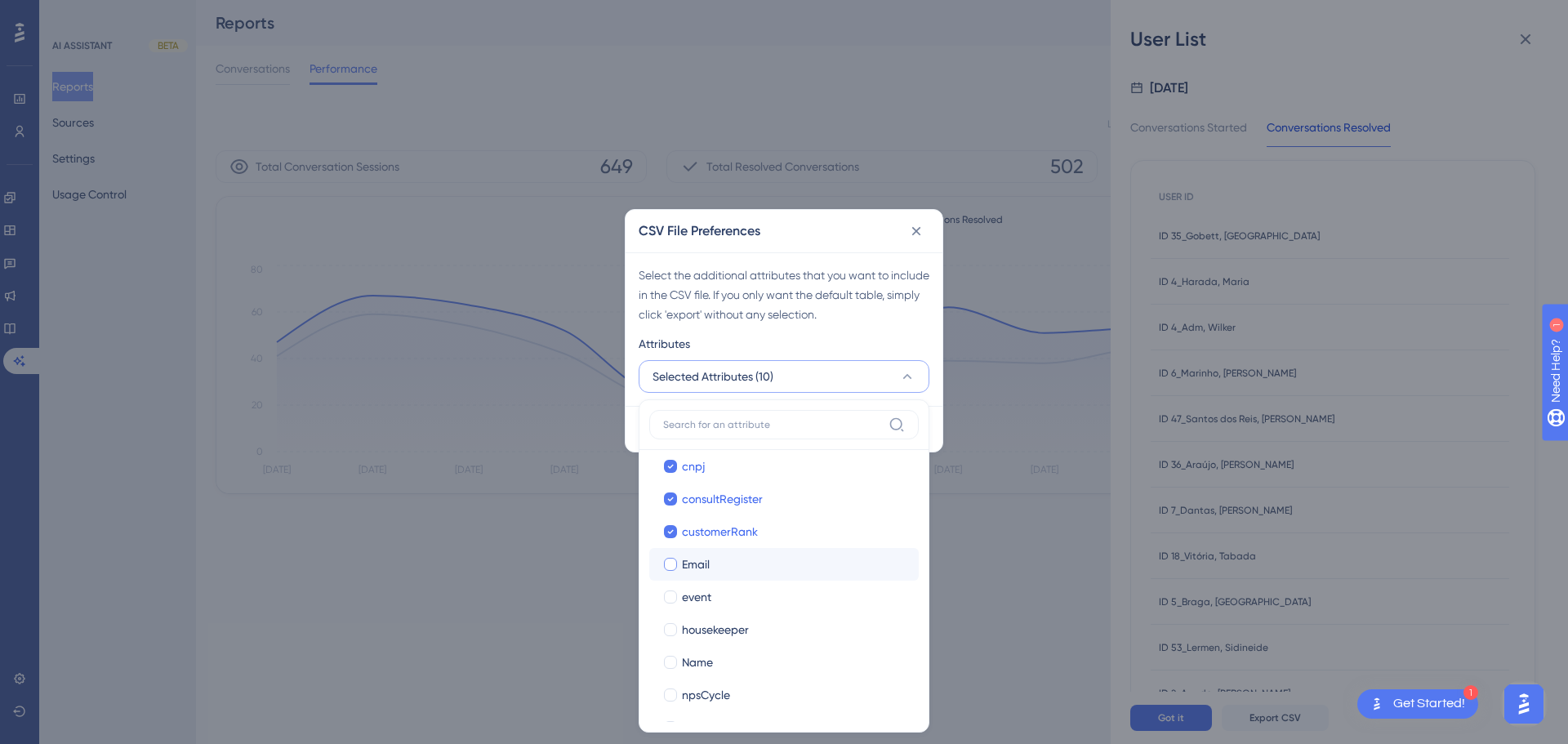
click at [733, 488] on div "Email" at bounding box center [794, 564] width 224 height 20
checkbox input "true"
click at [742, 488] on div "event" at bounding box center [794, 597] width 224 height 20
checkbox input "true"
click at [759, 488] on label "housekeeper housekeeper" at bounding box center [784, 630] width 269 height 33
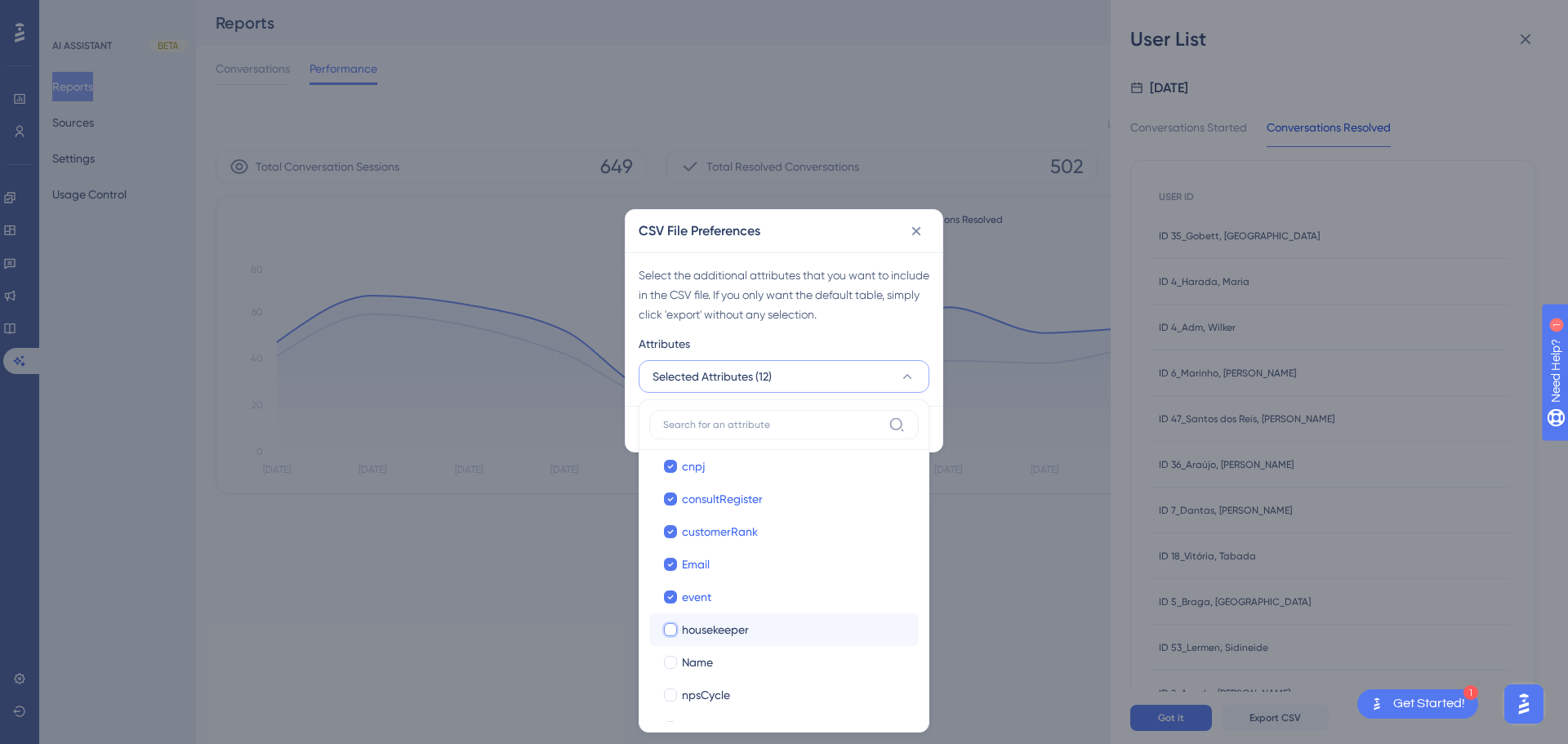
click at [757, 488] on div "Name" at bounding box center [794, 662] width 224 height 20
checkbox input "true"
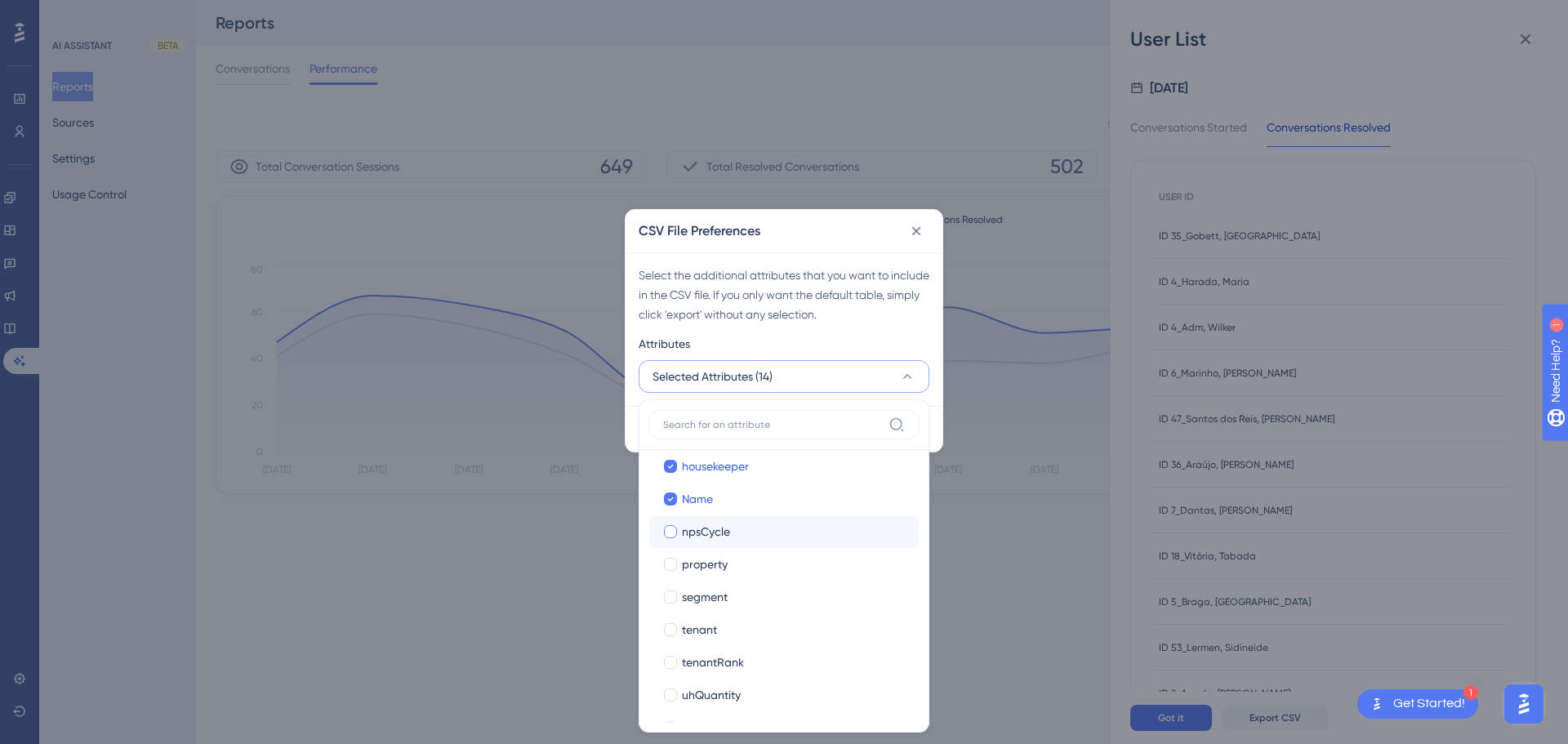
click at [738, 488] on div "npsCycle" at bounding box center [794, 532] width 224 height 20
checkbox input "true"
click at [745, 488] on label "property property" at bounding box center [784, 564] width 269 height 33
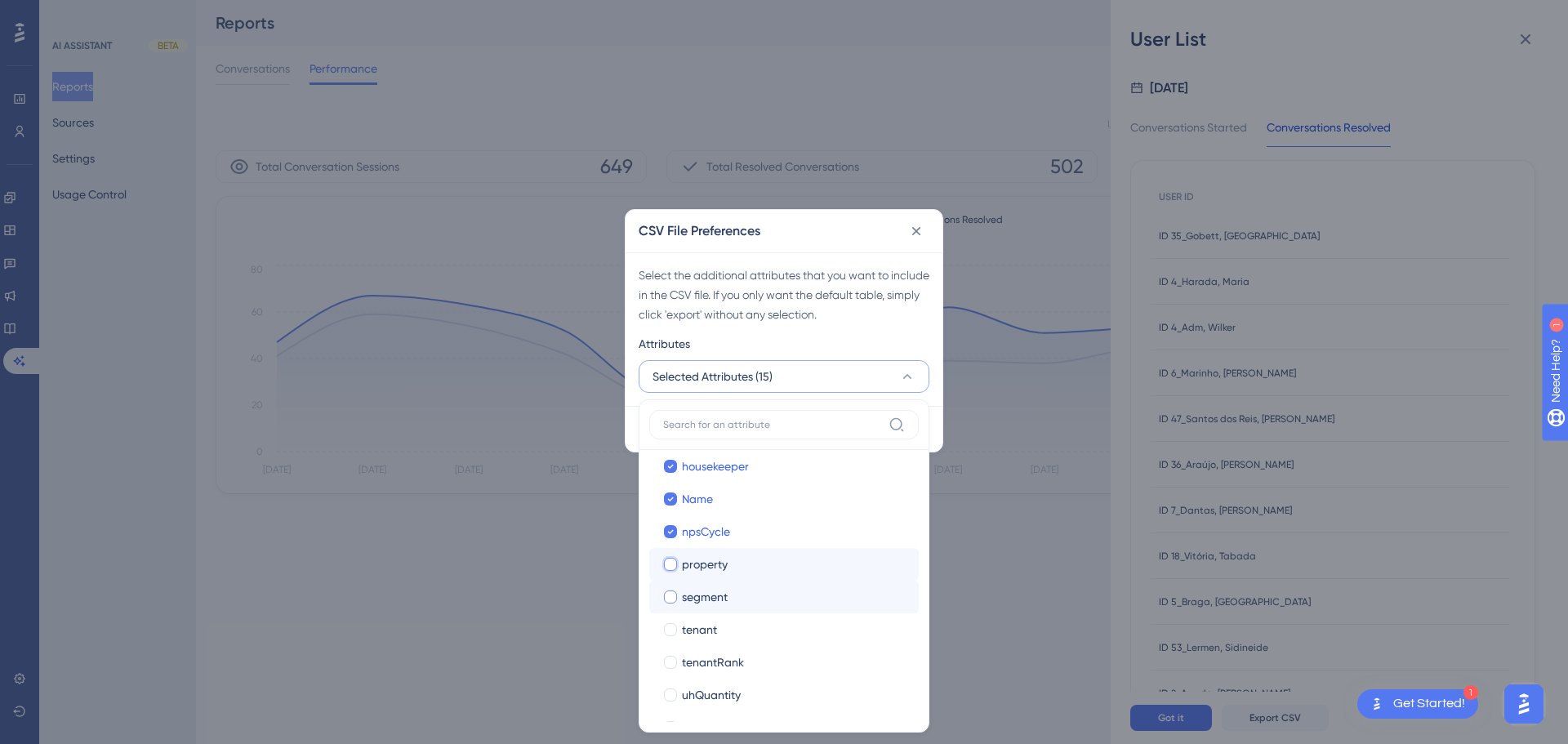
click at [763, 488] on label "segment segment" at bounding box center [784, 597] width 269 height 33
checkbox input "true"
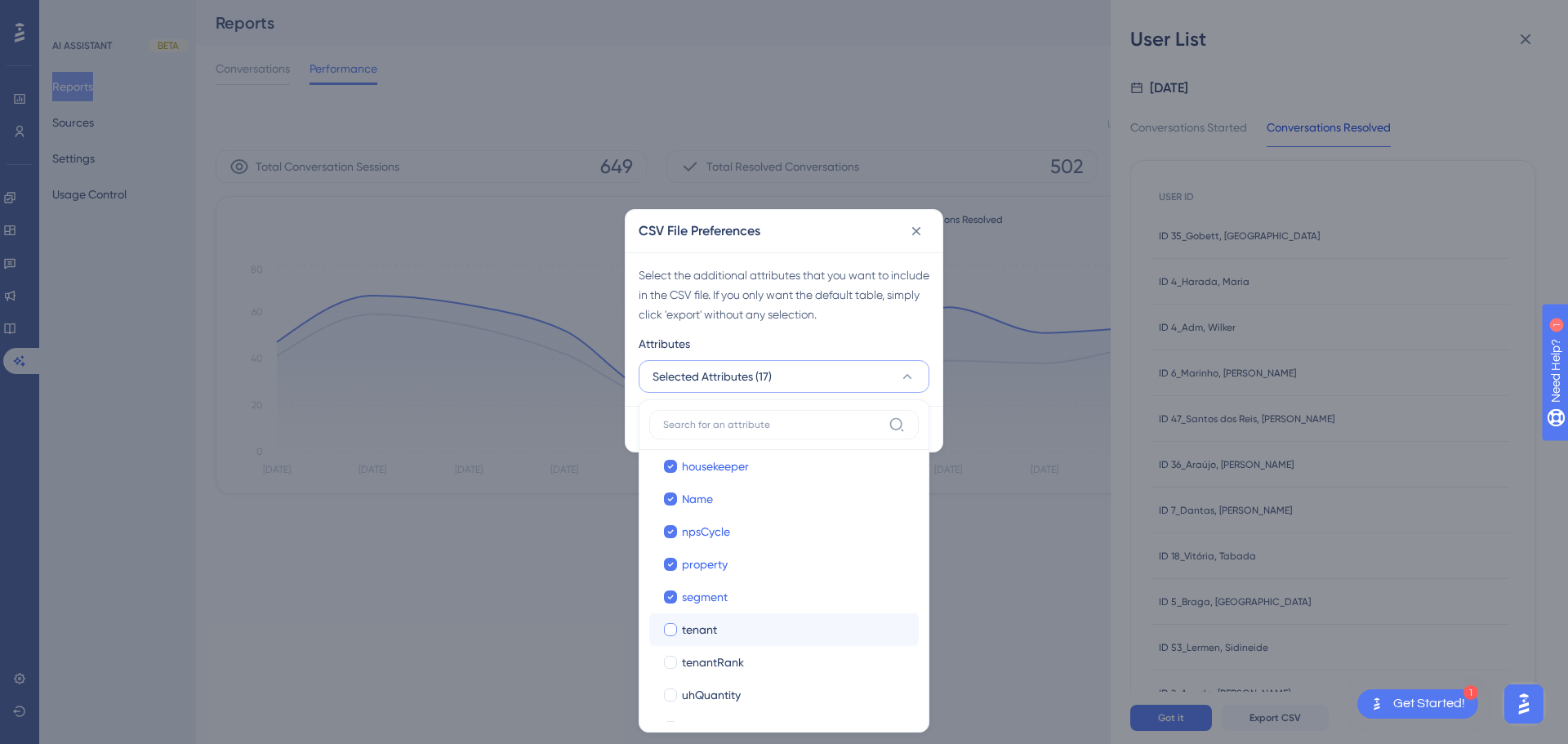
click at [763, 488] on div "tenant" at bounding box center [794, 630] width 224 height 20
checkbox input "true"
click at [777, 488] on div "tenantRank" at bounding box center [794, 662] width 224 height 20
checkbox input "true"
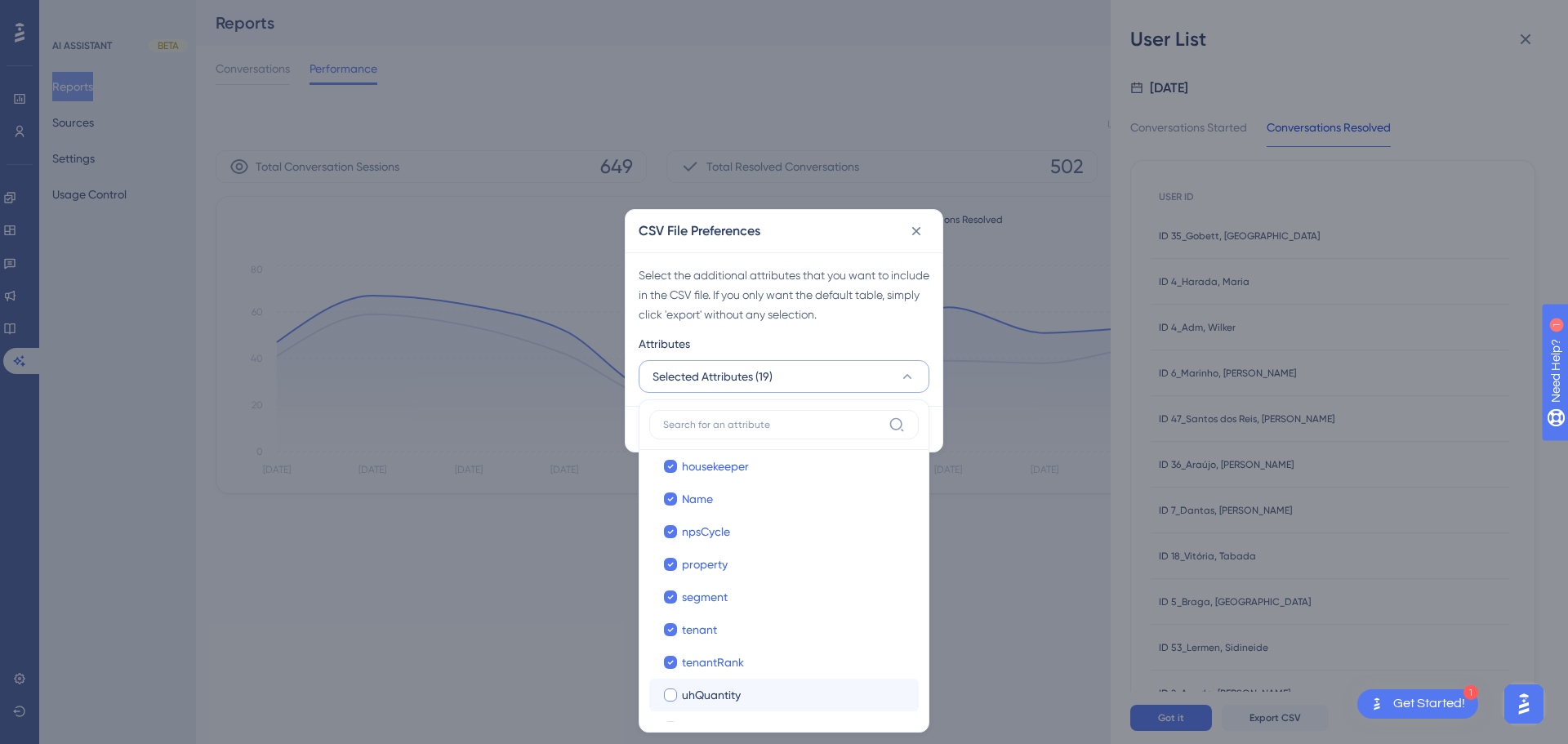
click at [799, 488] on div "uhQuantity" at bounding box center [794, 695] width 224 height 20
checkbox input "true"
click at [780, 488] on label "versao versao" at bounding box center [784, 697] width 269 height 33
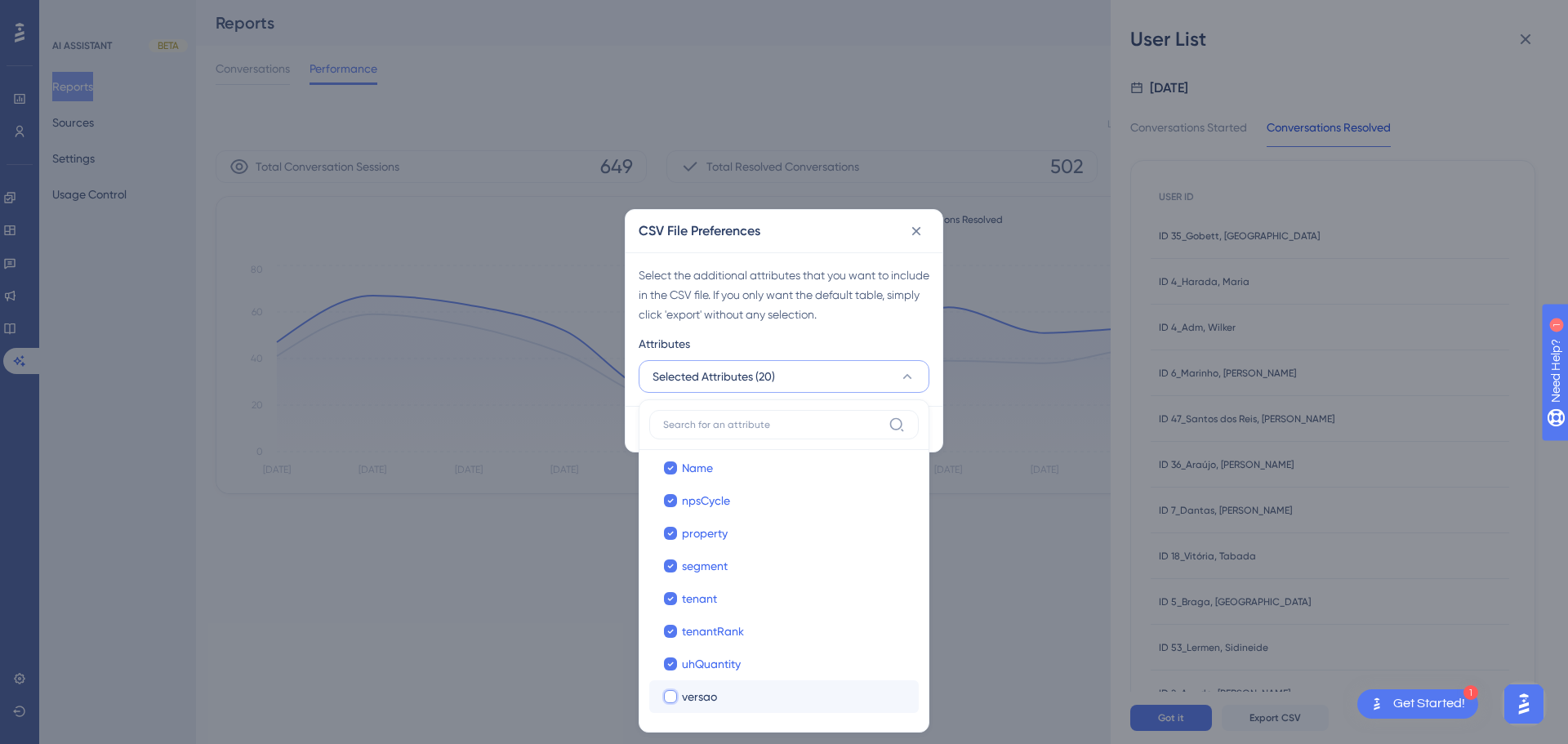
checkbox input "false"
click at [836, 313] on div "Select the additional attributes that you want to include in the CSV file. If y…" at bounding box center [784, 295] width 291 height 59
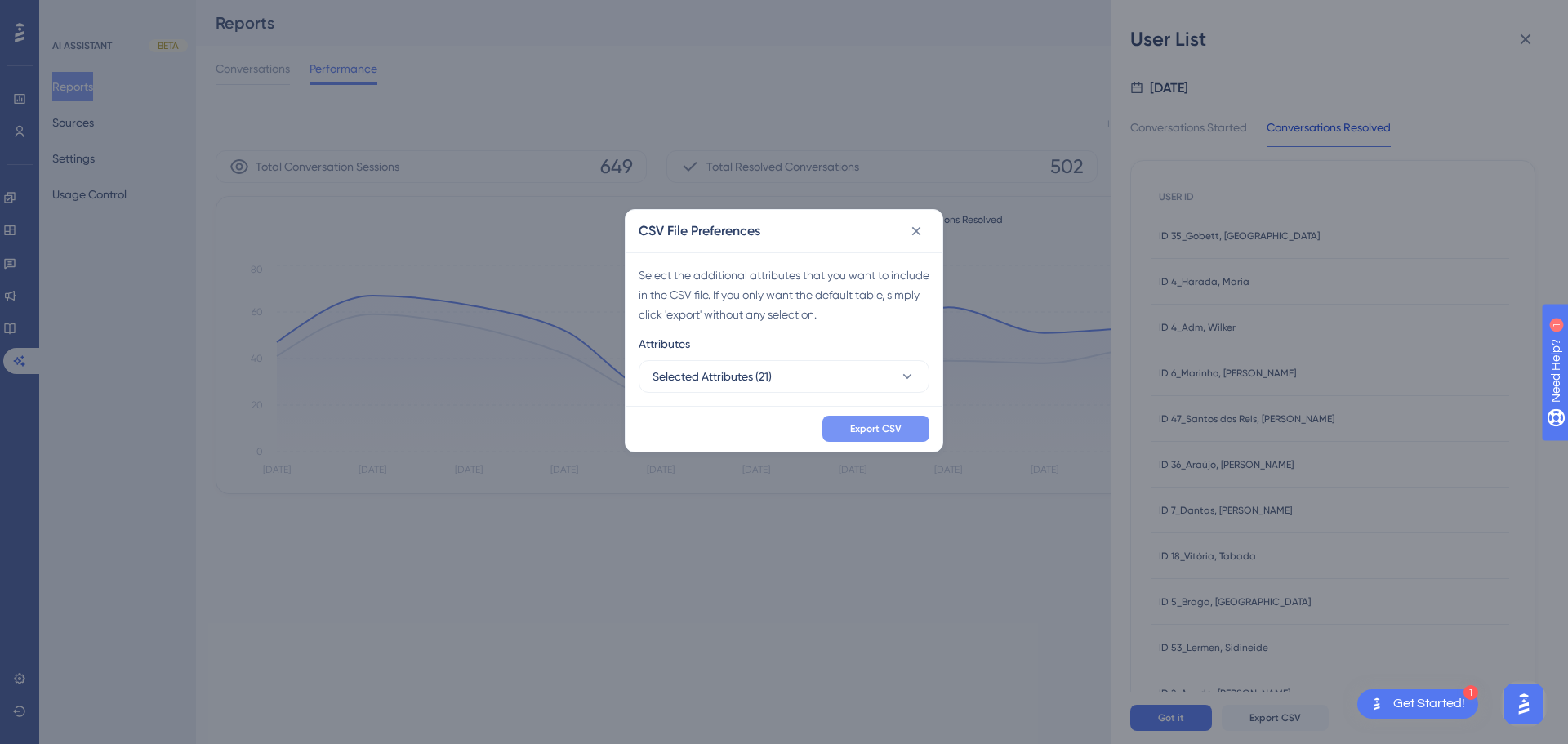
click at [872, 430] on span "Export CSV" at bounding box center [875, 429] width 52 height 13
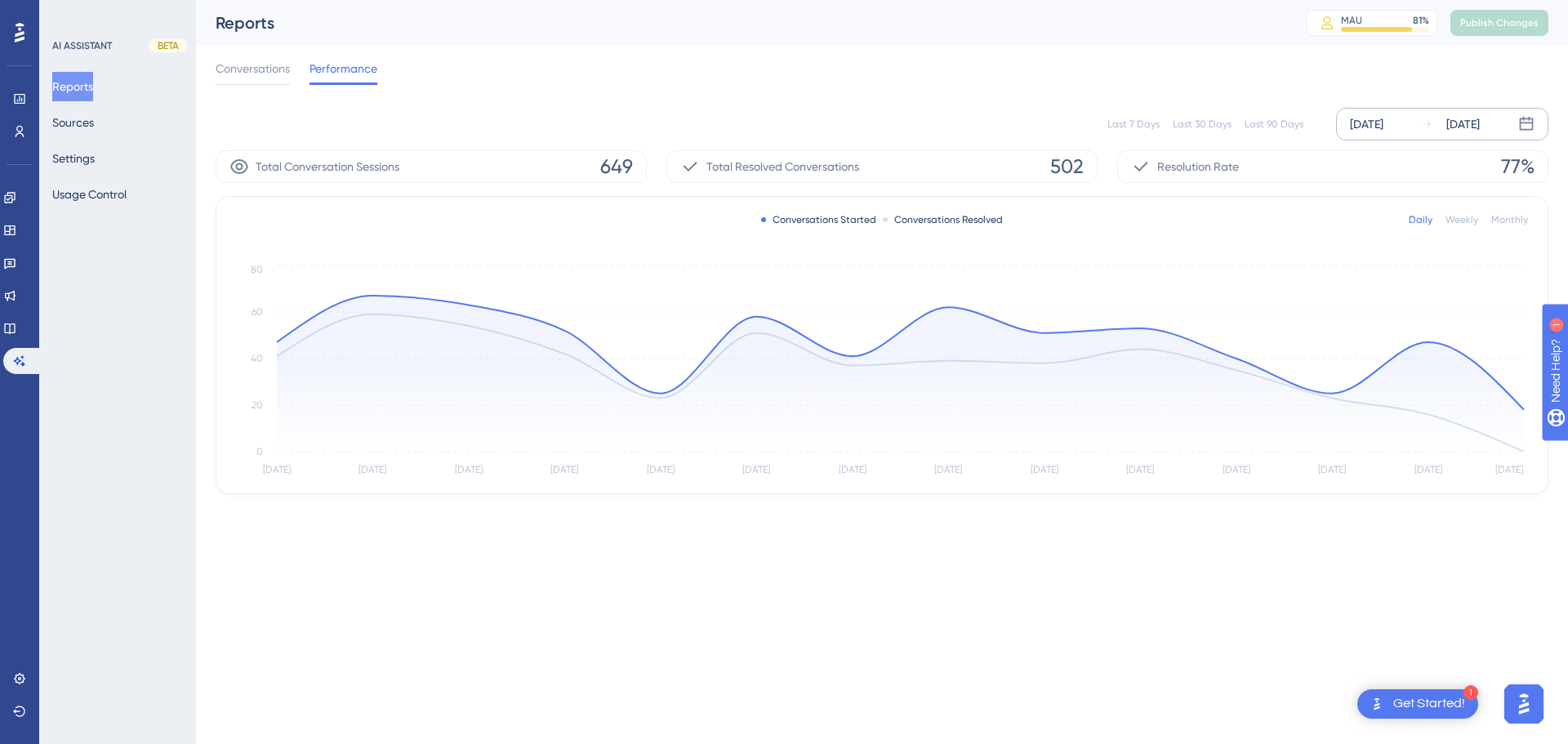
click at [1115, 488] on img "Open AI Assistant Launcher" at bounding box center [1524, 704] width 29 height 29
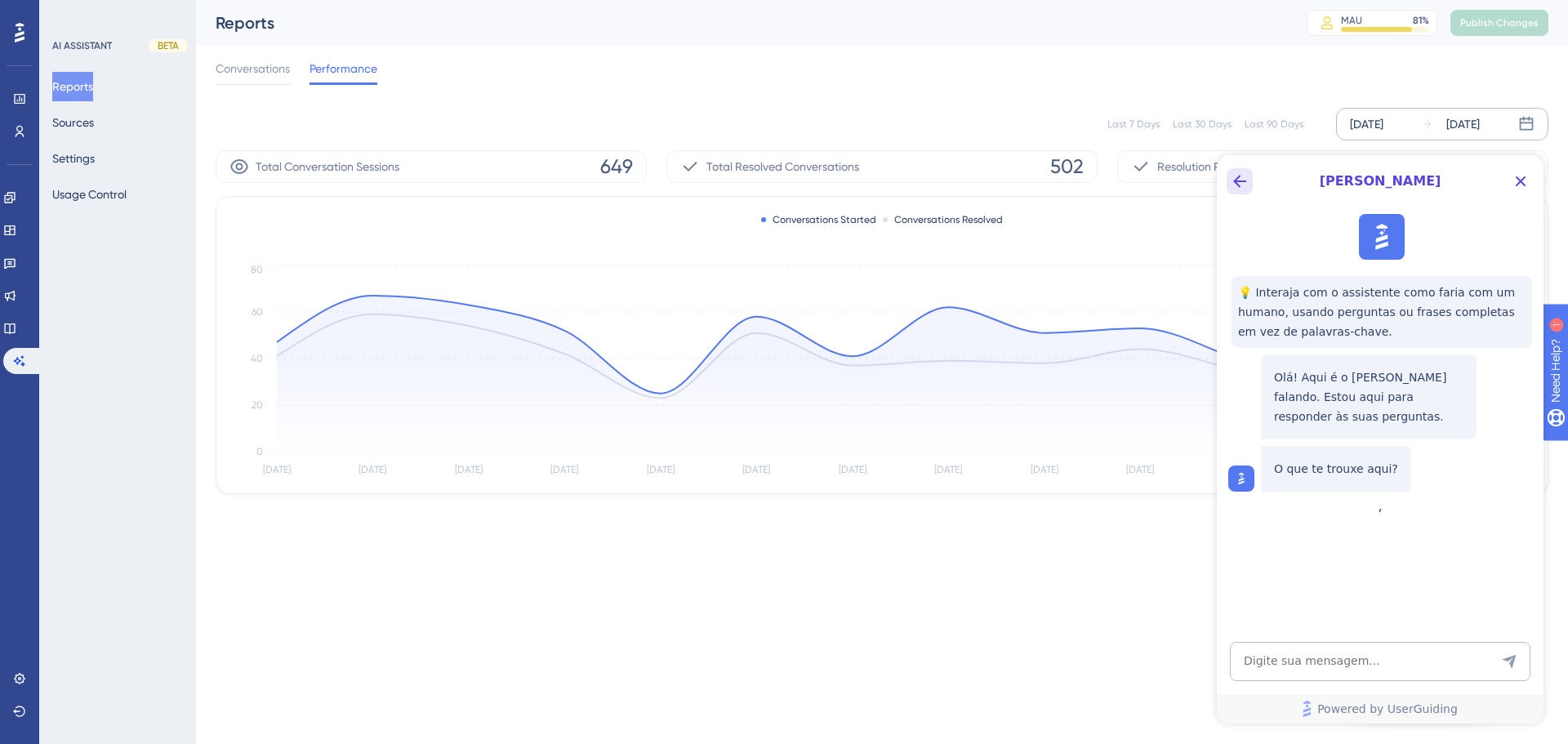
scroll to position [0, 0]
click at [1115, 191] on button "Back Button" at bounding box center [1239, 181] width 26 height 26
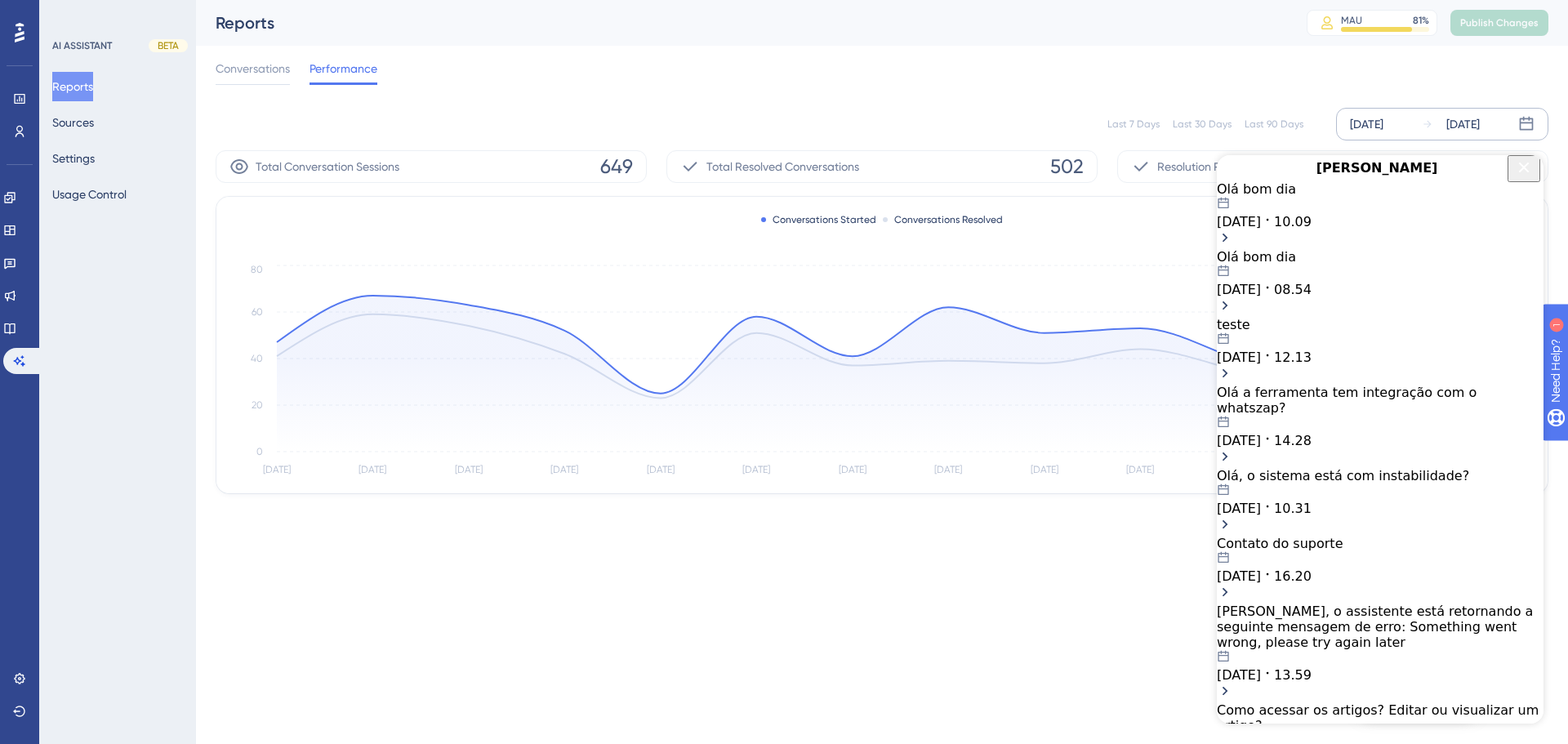
click at [1115, 265] on div "Olá bom dia" at bounding box center [1380, 257] width 326 height 15
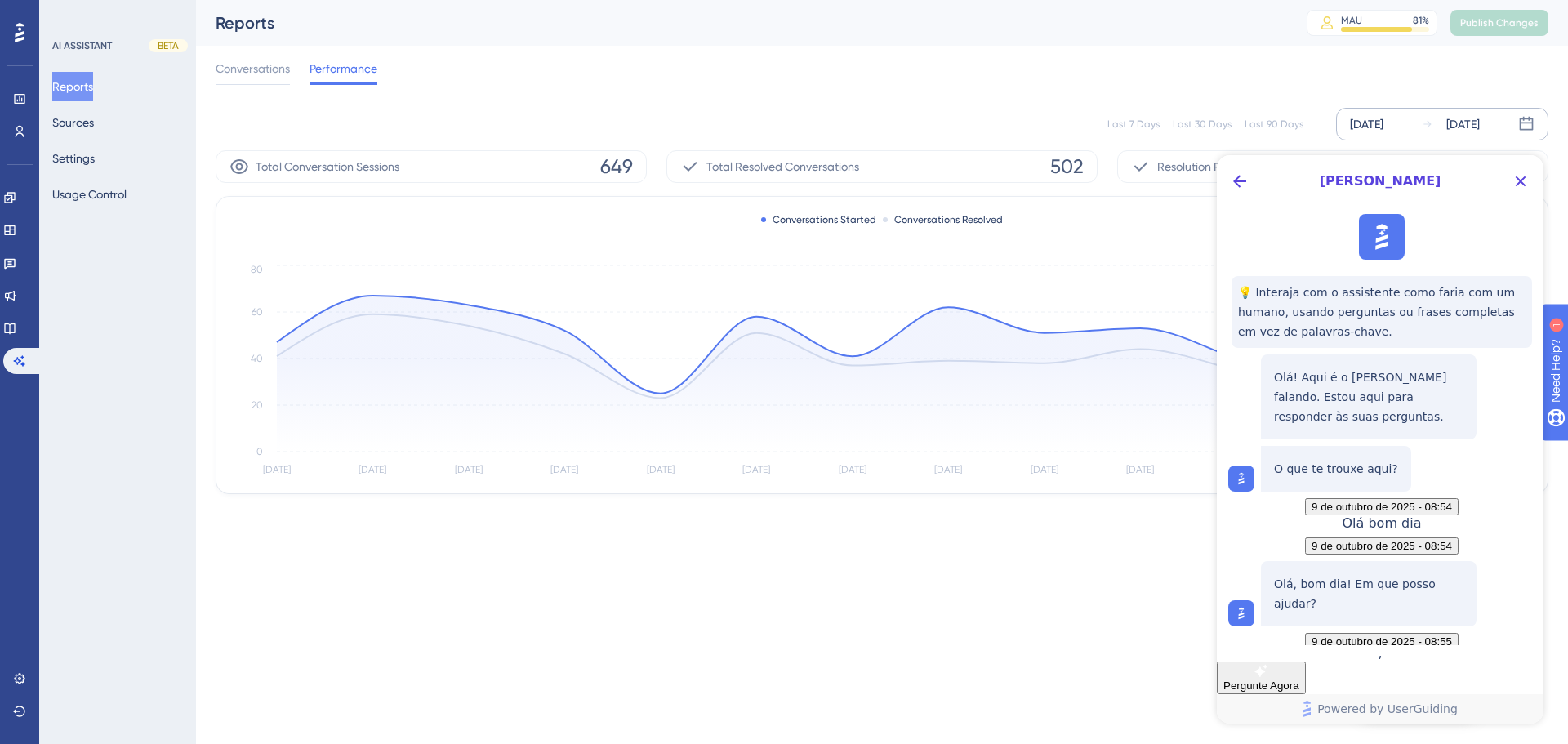
scroll to position [1024, 0]
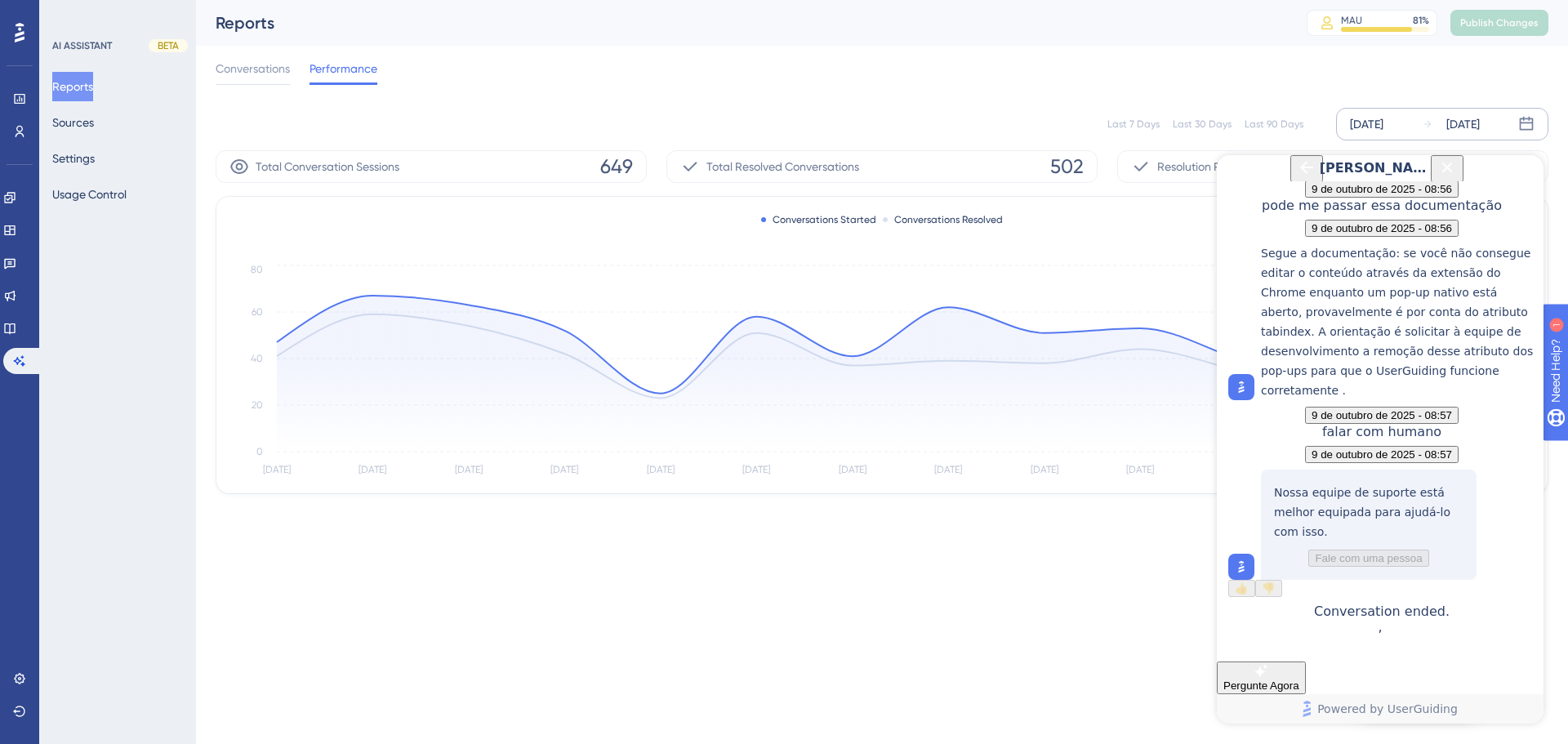
click at [1115, 176] on icon "Back Button" at bounding box center [1307, 168] width 20 height 20
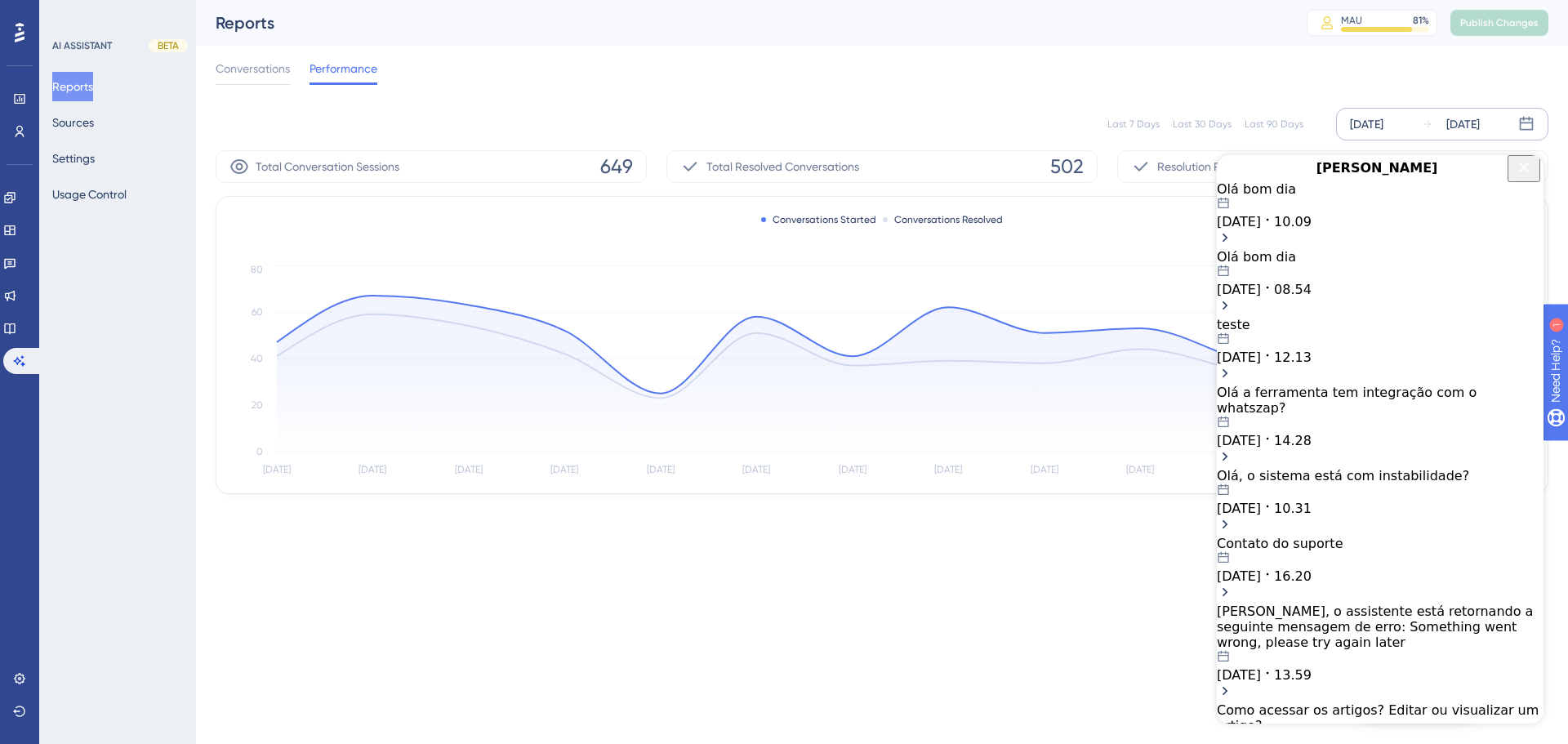
click at [1115, 230] on span "[DATE]" at bounding box center [1239, 221] width 44 height 15
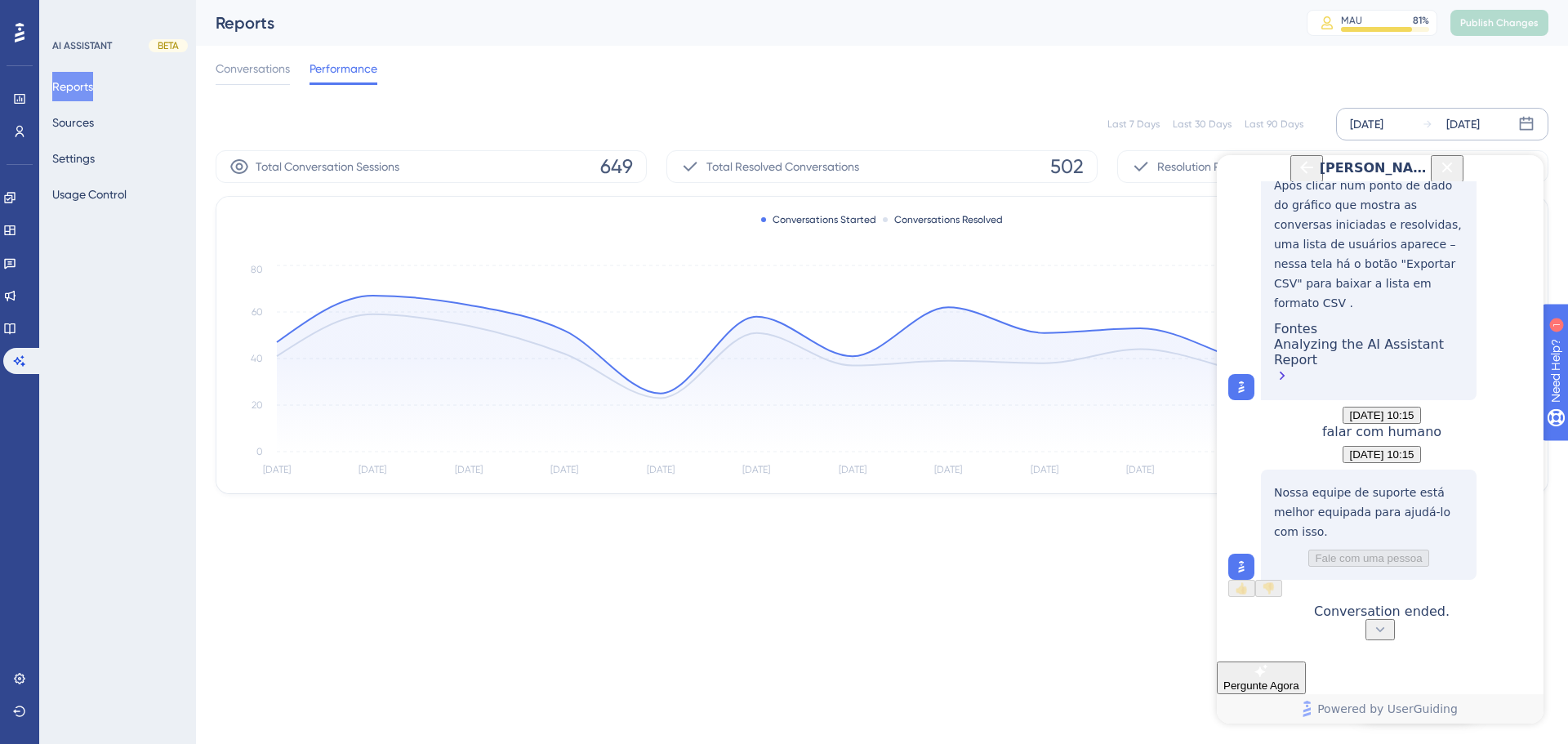
scroll to position [992, 0]
click at [1115, 168] on div "[PERSON_NAME]" at bounding box center [1380, 168] width 174 height 26
click at [1115, 176] on icon "Back Button" at bounding box center [1307, 168] width 20 height 20
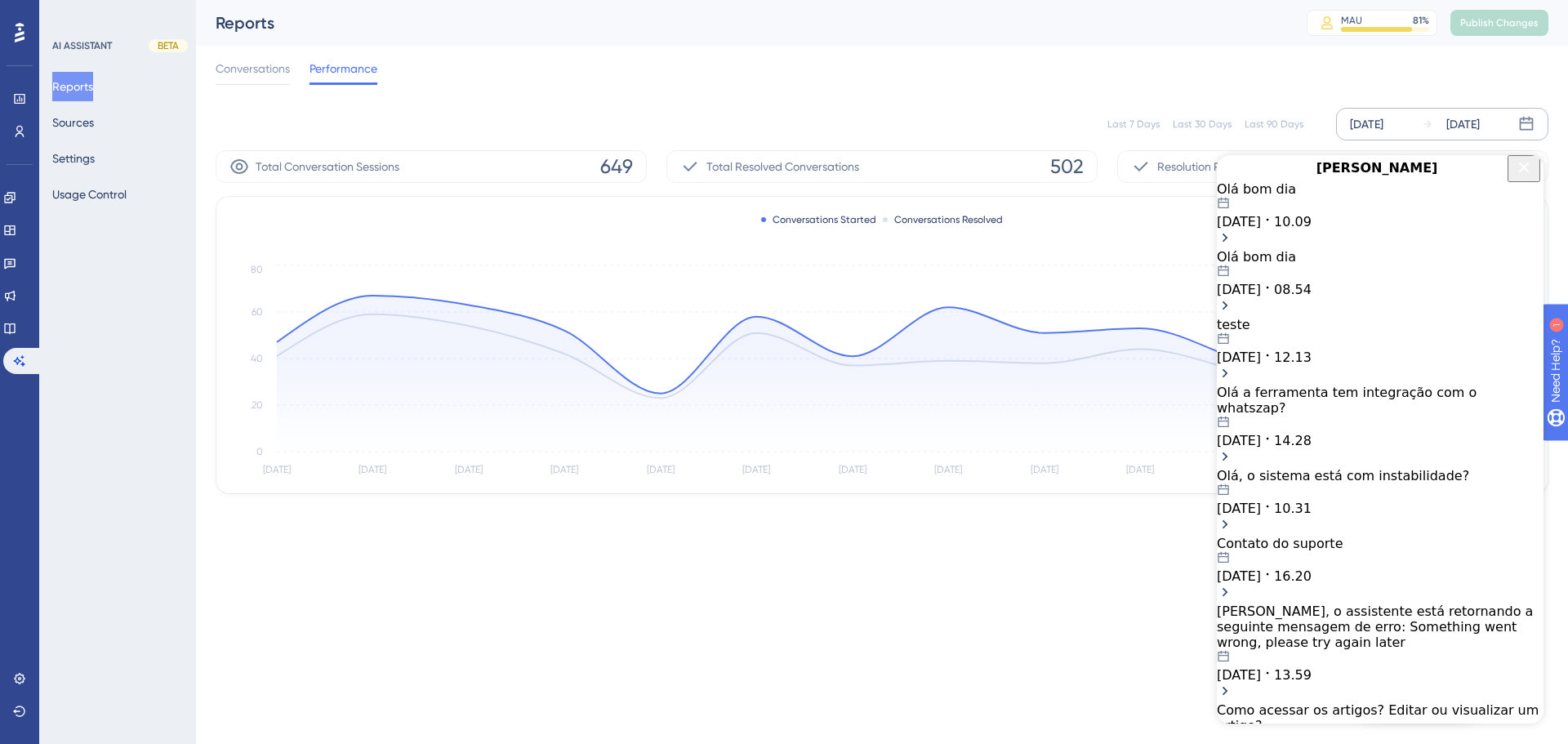
drag, startPoint x: 2735, startPoint y: 336, endPoint x: 1522, endPoint y: 180, distance: 1223.0
click at [1115, 177] on icon "Close Button" at bounding box center [1524, 168] width 20 height 20
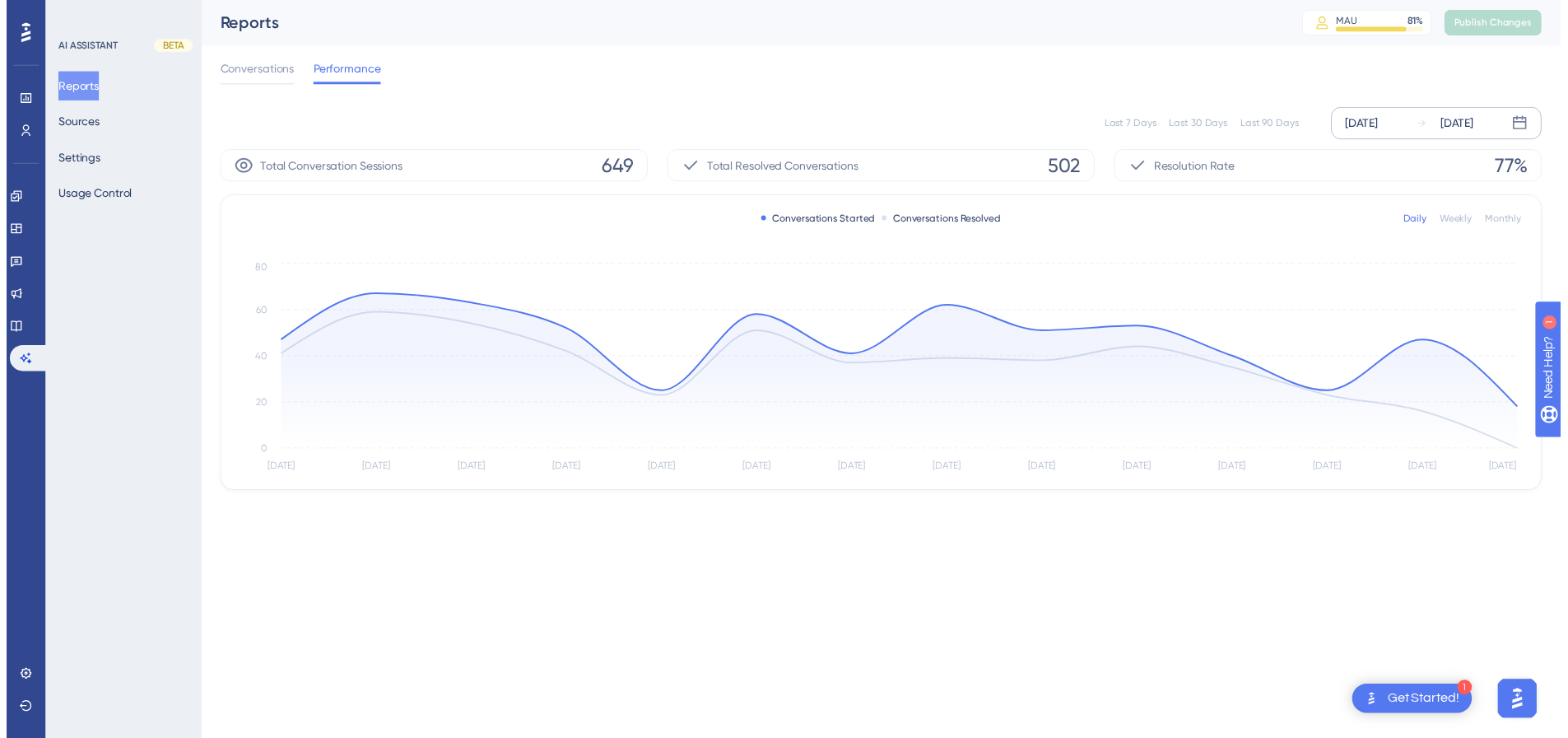
scroll to position [0, 0]
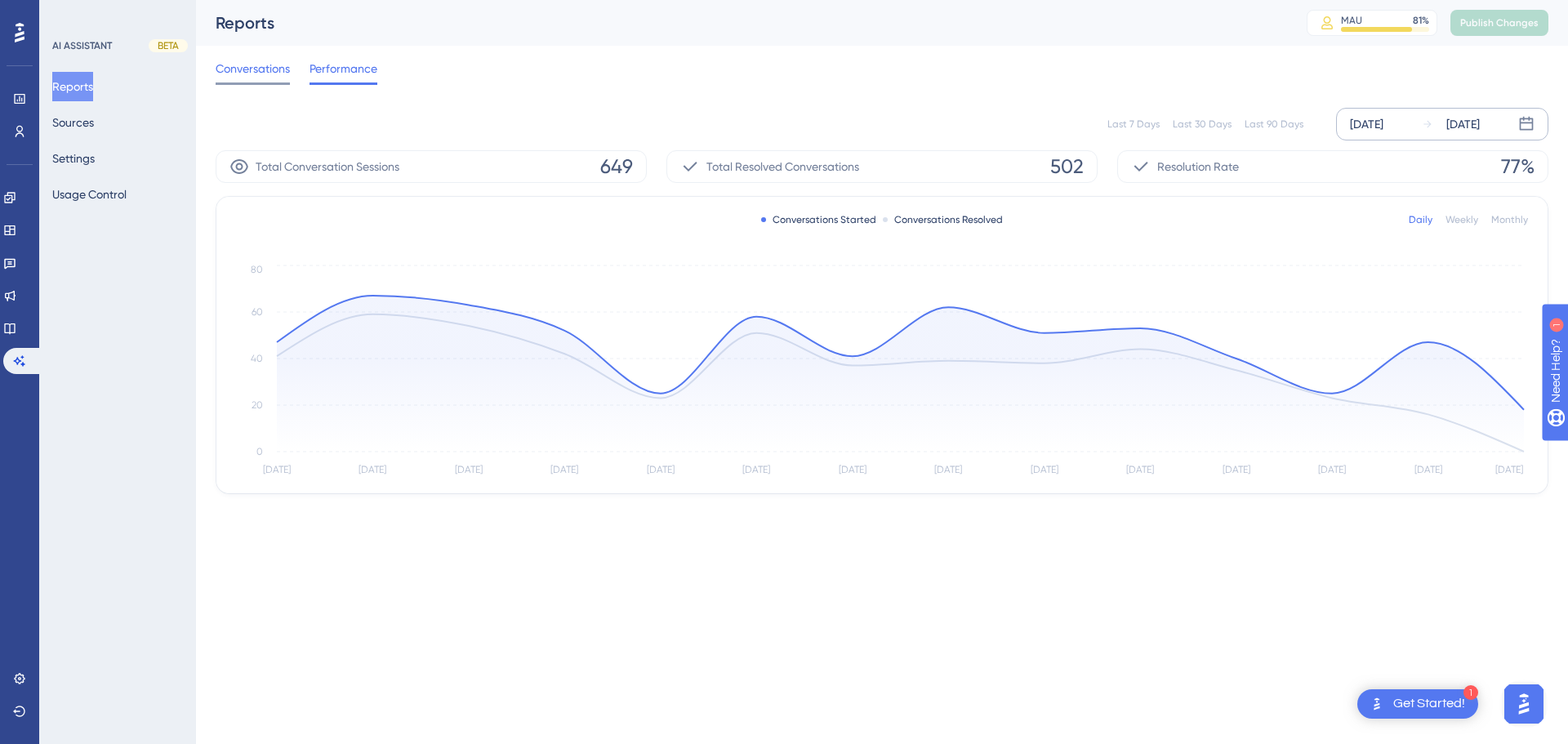
click at [251, 65] on span "Conversations" at bounding box center [253, 69] width 74 height 20
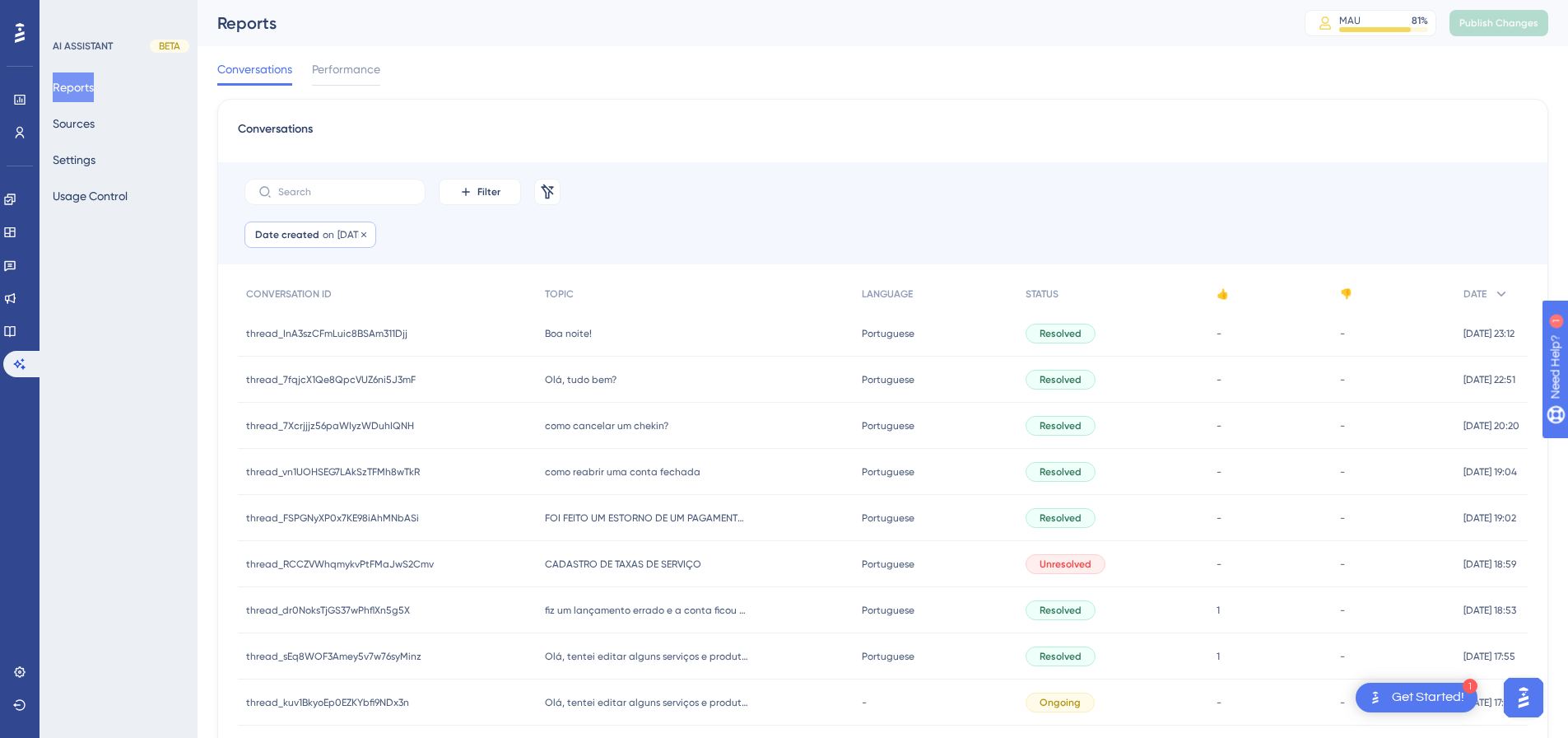
click at [353, 236] on span "[DATE]" at bounding box center [351, 234] width 28 height 13
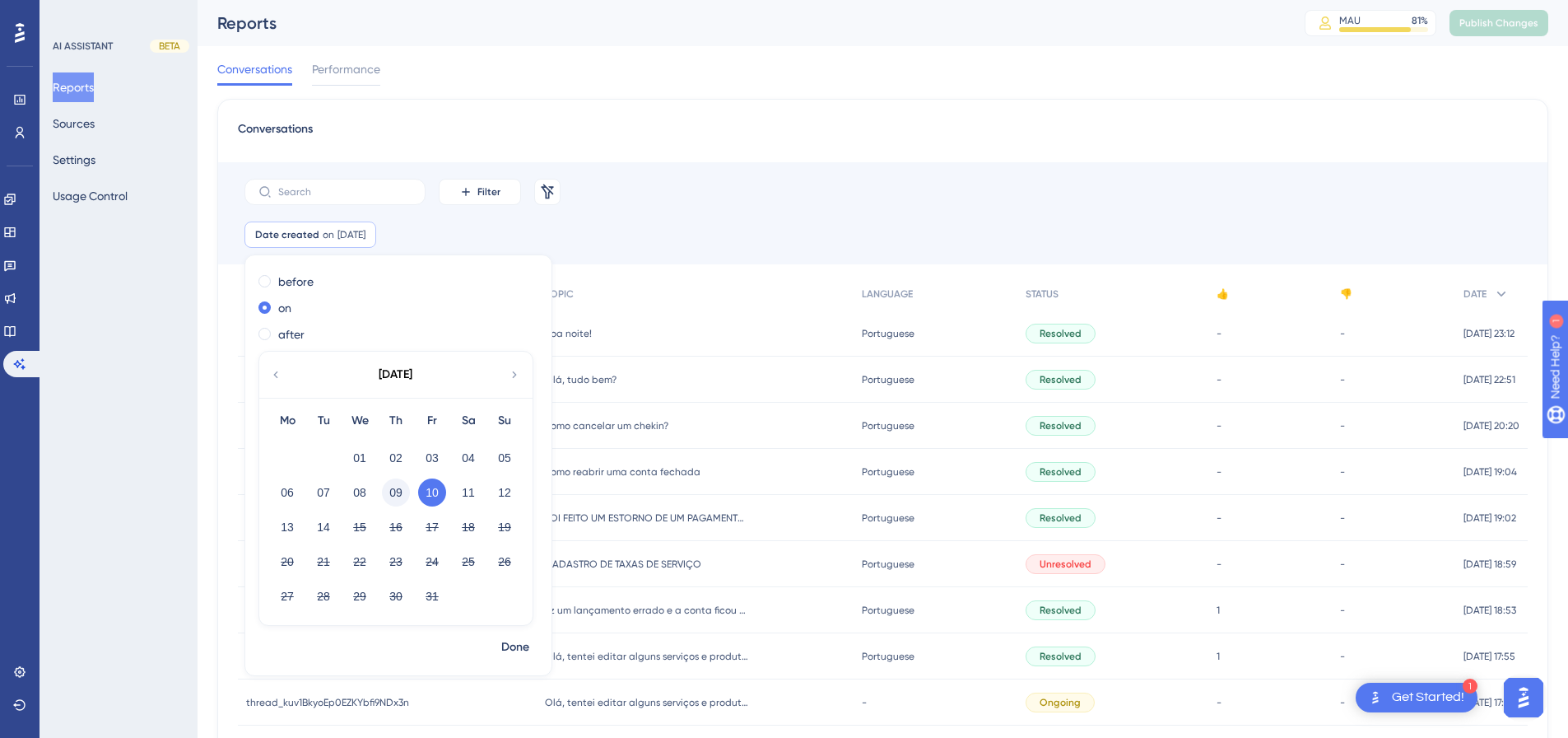
click at [389, 490] on button "09" at bounding box center [396, 492] width 28 height 28
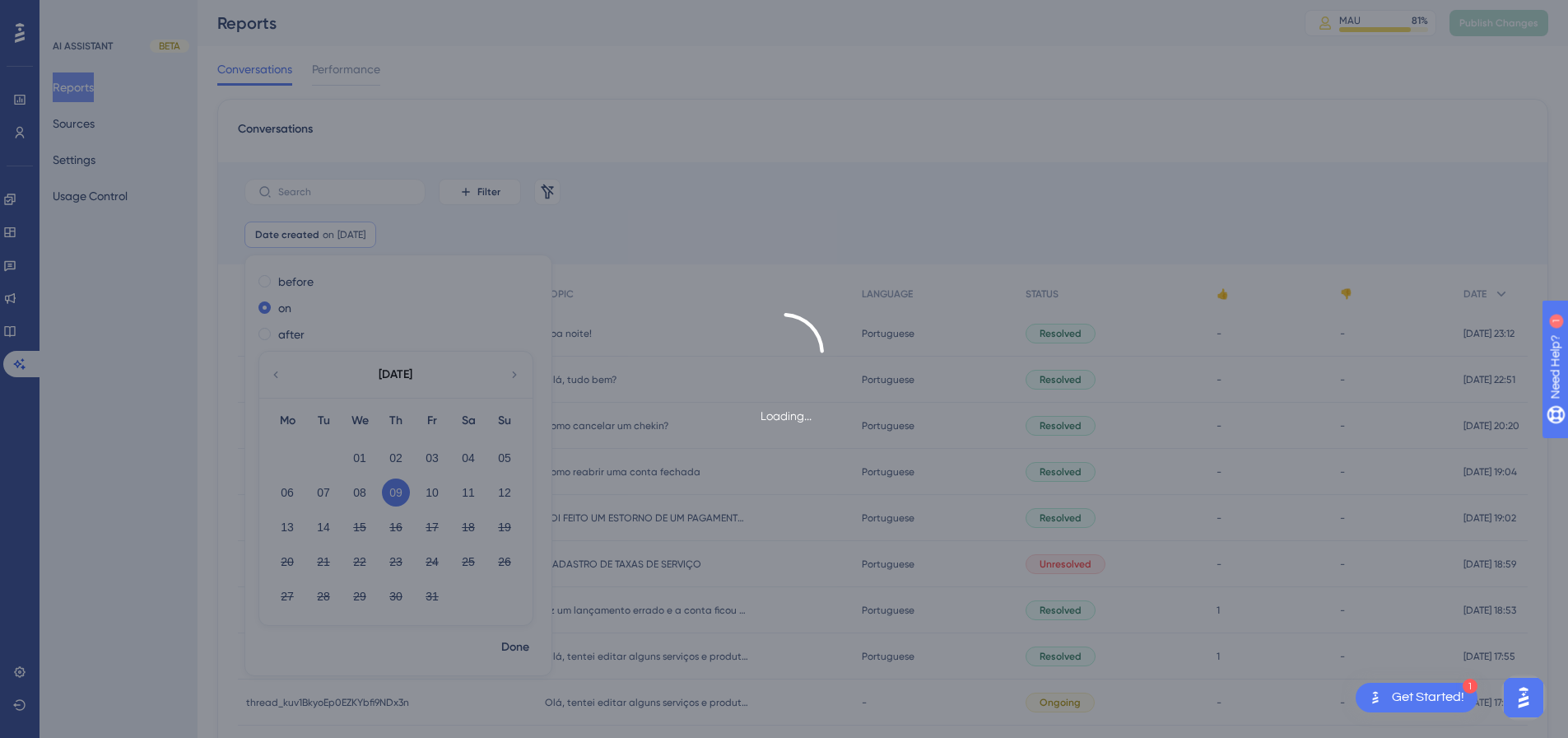
click at [495, 492] on div "Loading..." at bounding box center [784, 369] width 1568 height 738
click at [515, 492] on div "Loading..." at bounding box center [784, 369] width 1568 height 738
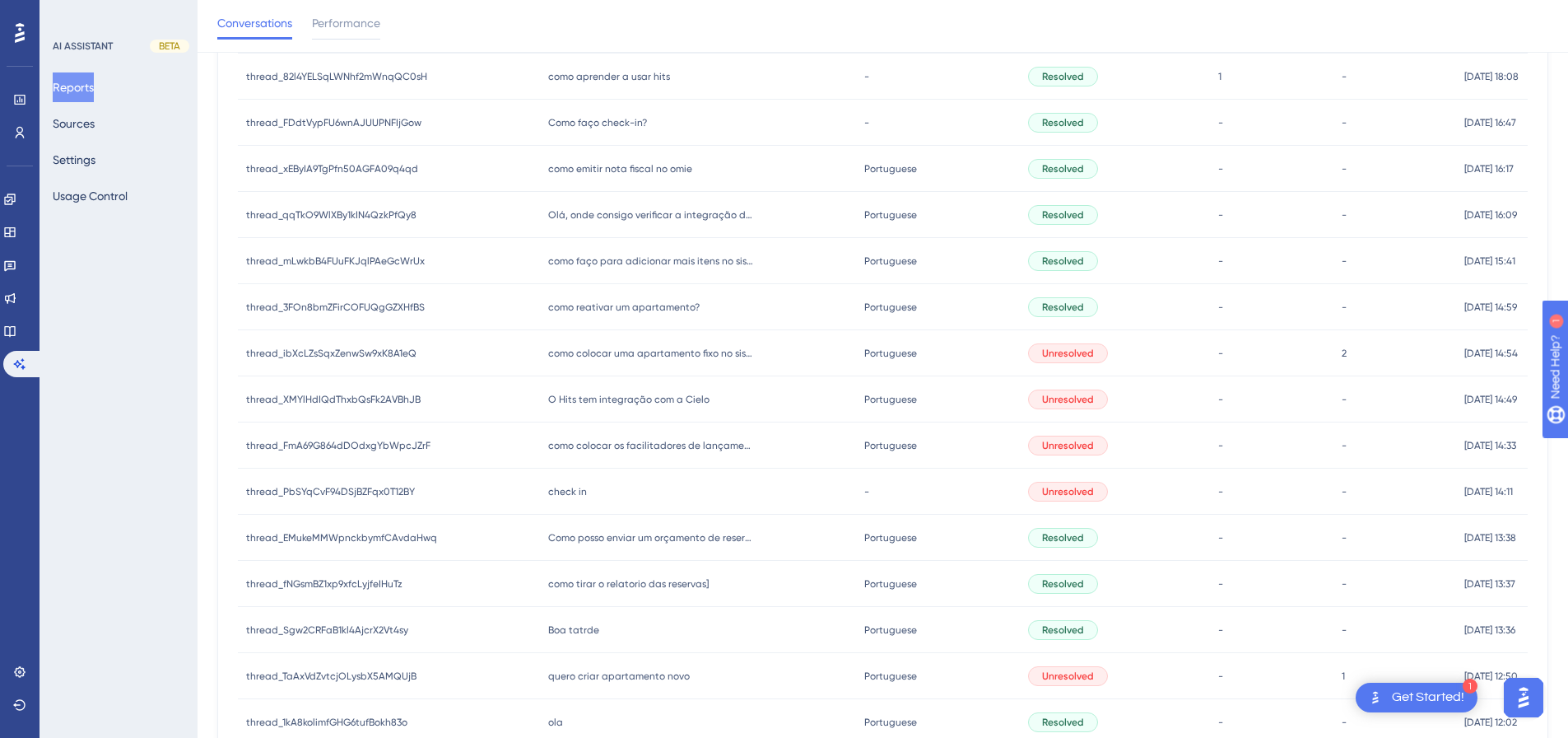
scroll to position [576, 0]
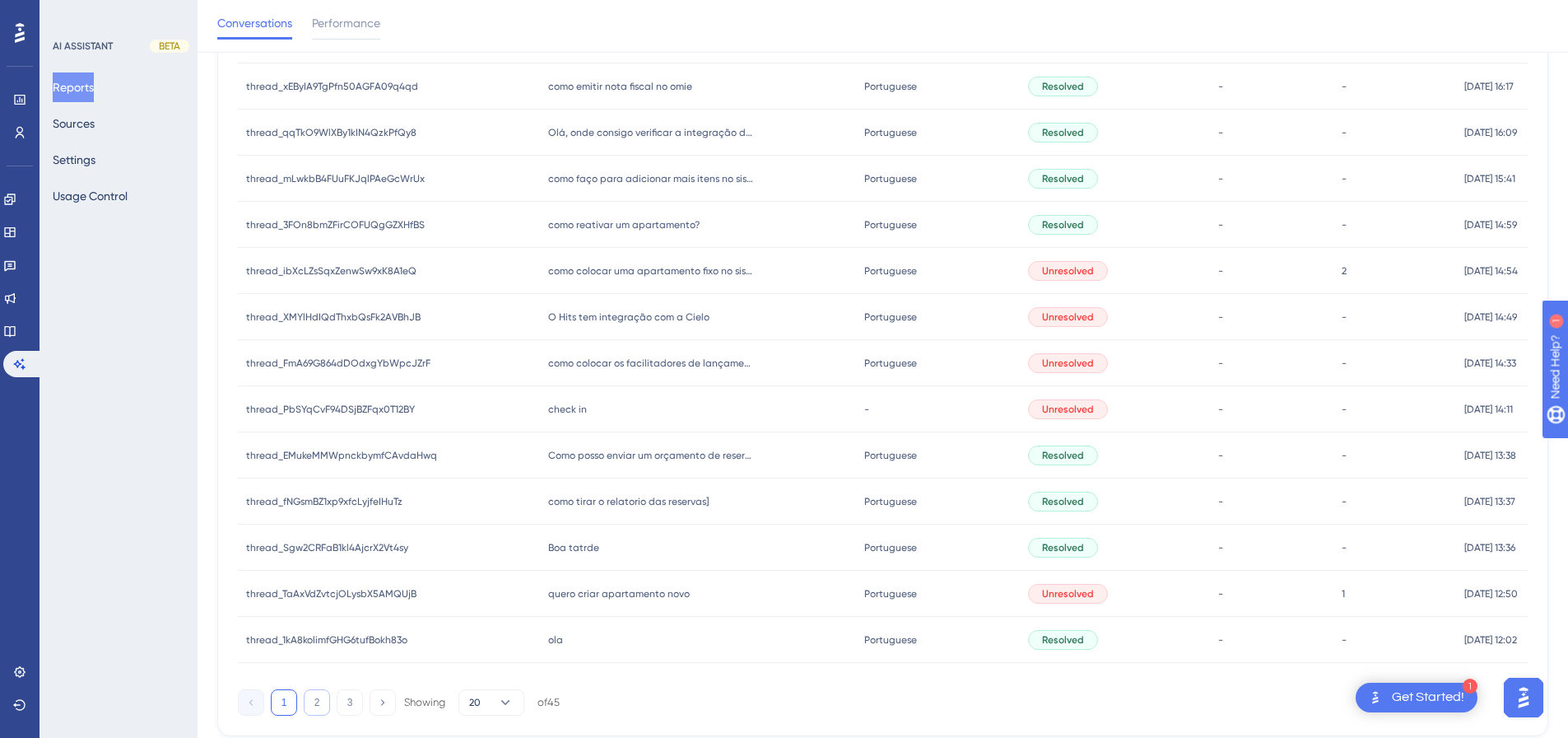
click at [313, 492] on button "2" at bounding box center [316, 702] width 27 height 27
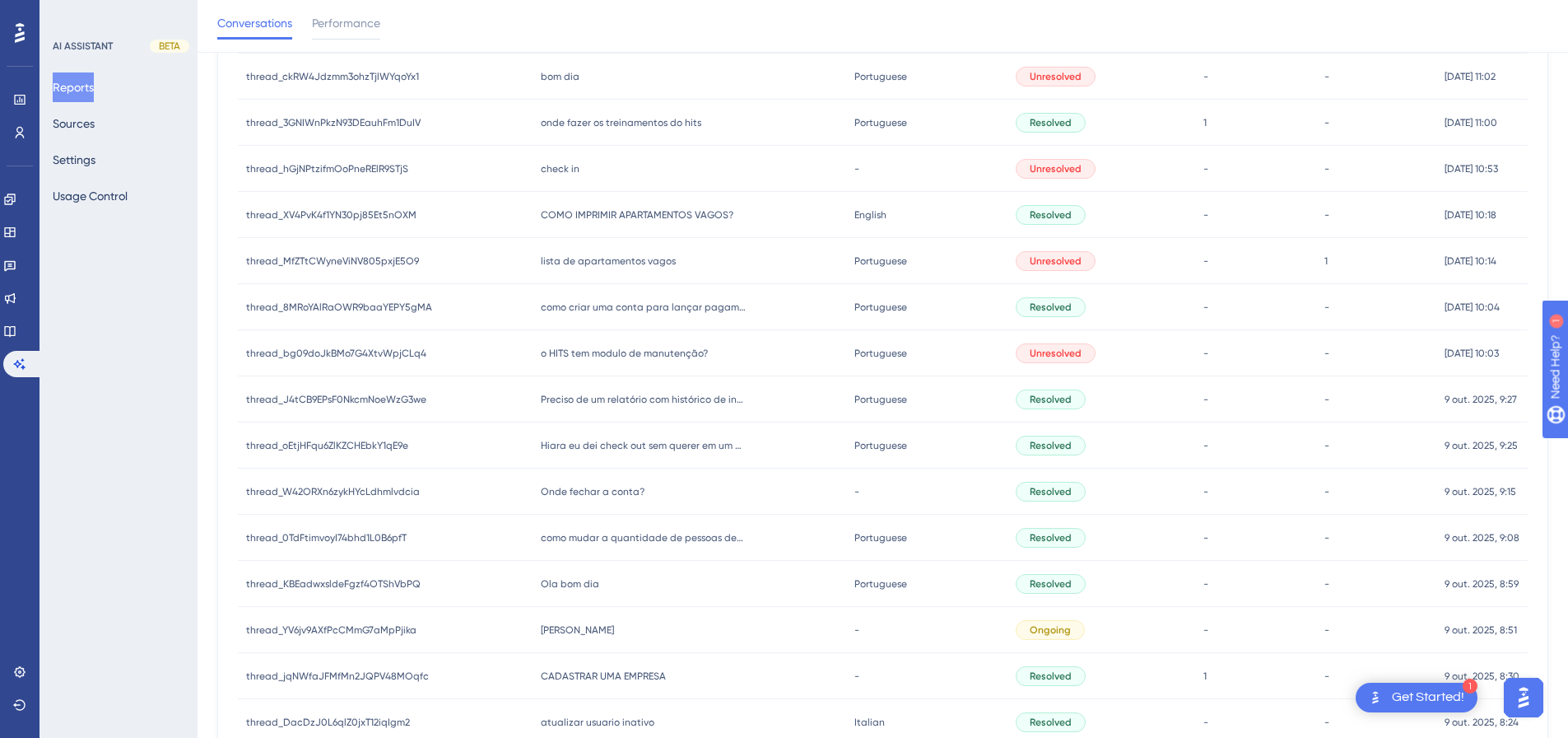
scroll to position [329, 0]
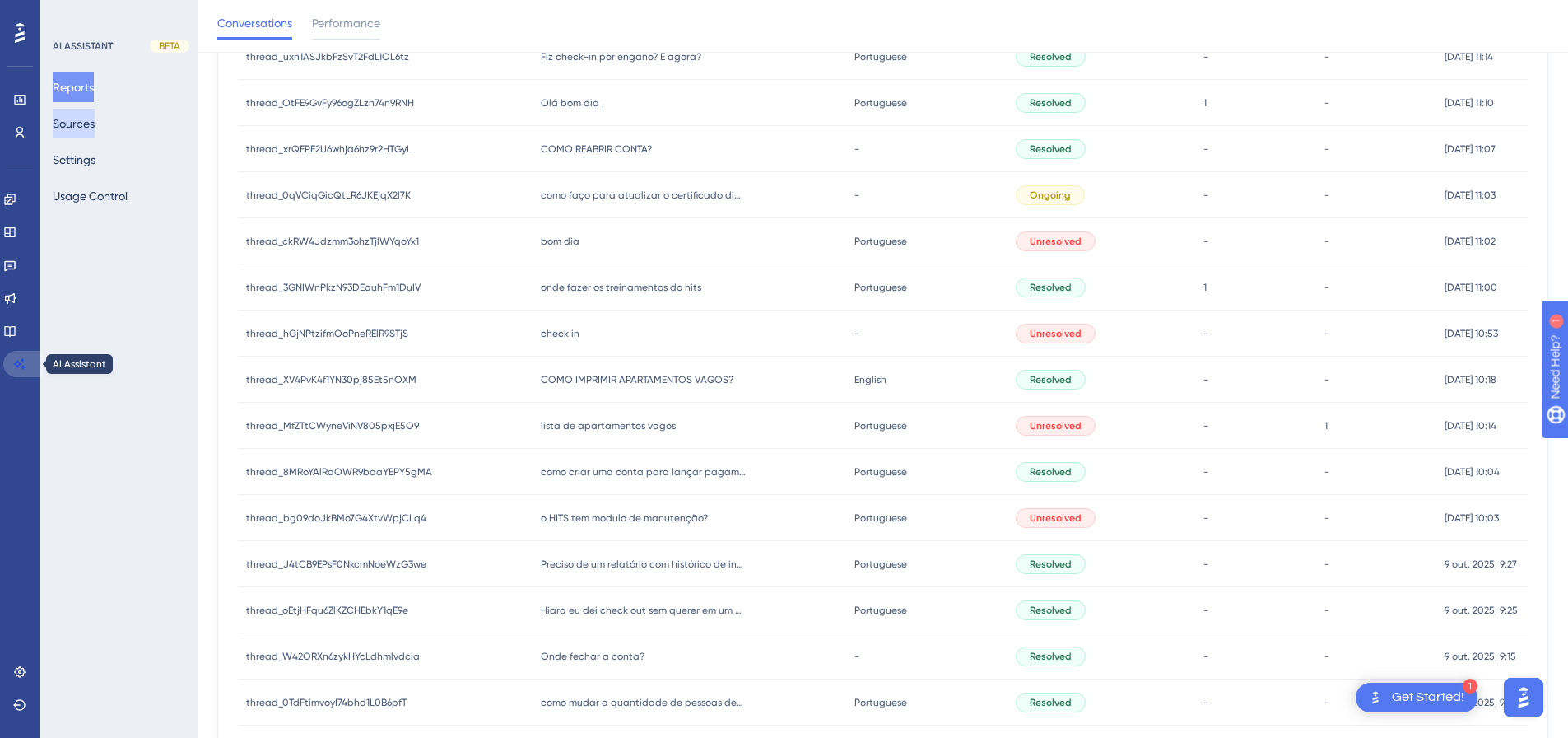
drag, startPoint x: 16, startPoint y: 366, endPoint x: 92, endPoint y: 115, distance: 262.3
click at [16, 366] on icon at bounding box center [19, 364] width 12 height 11
click at [92, 115] on button "Sources" at bounding box center [74, 123] width 42 height 29
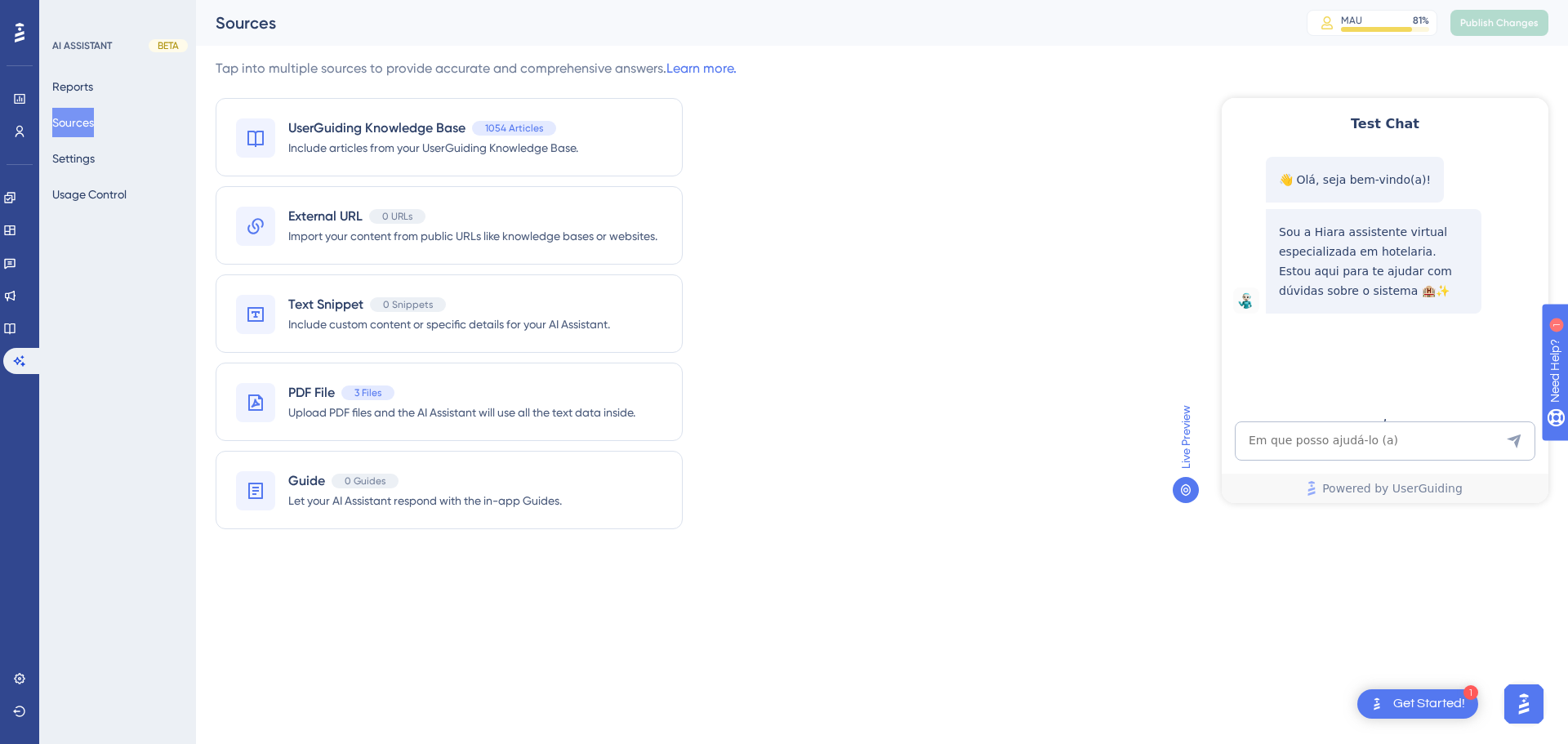
click at [1115, 421] on div "Test Chat 👋 Olá, seja bem-vindo(a)! Sou a Hiara assistente virtual especializad…" at bounding box center [1385, 300] width 326 height 406
click at [1115, 454] on textarea "AI Assistant Text Input" at bounding box center [1384, 441] width 300 height 39
type textarea "quais são as operadoras e adquirentes aceitas no tef?"
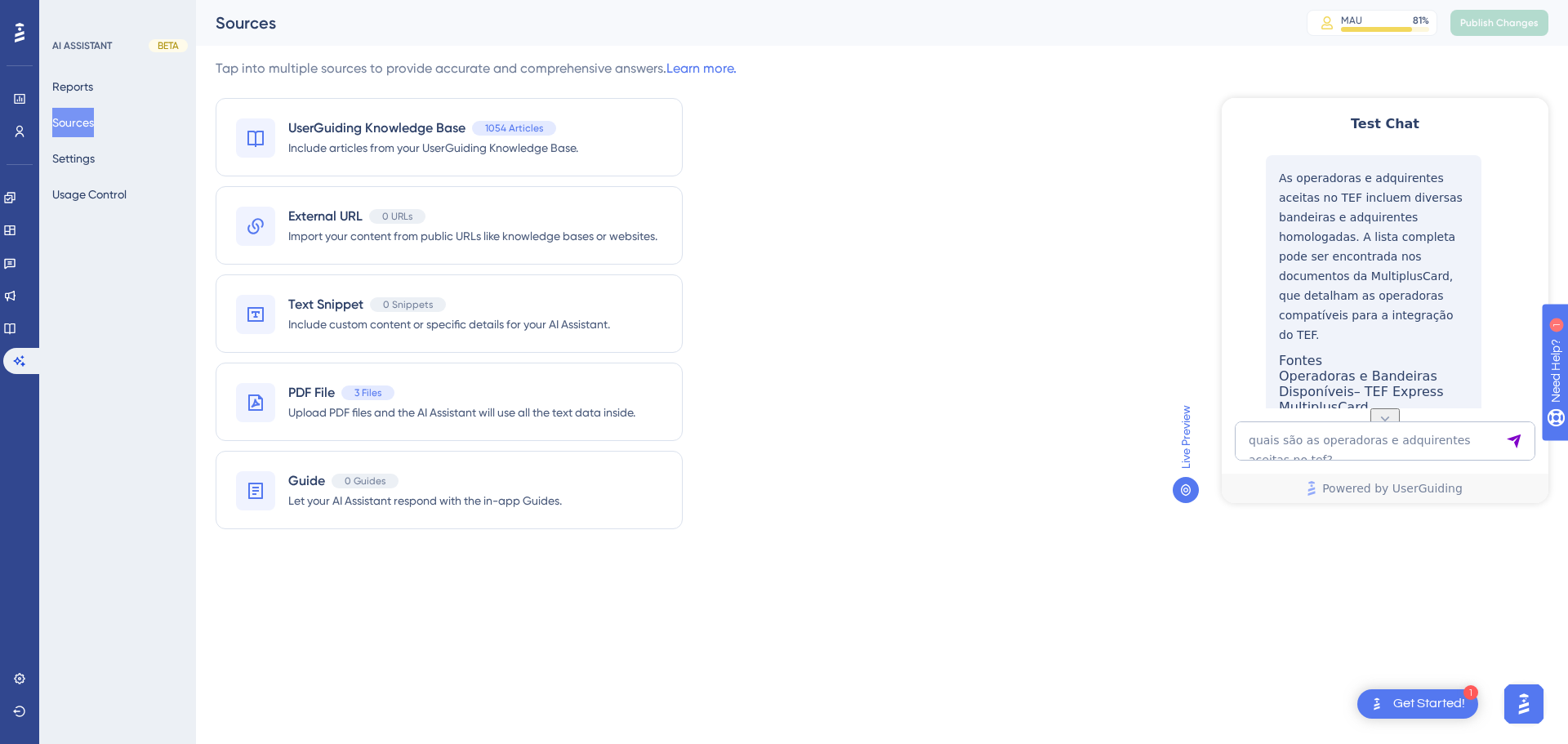
scroll to position [325, 0]
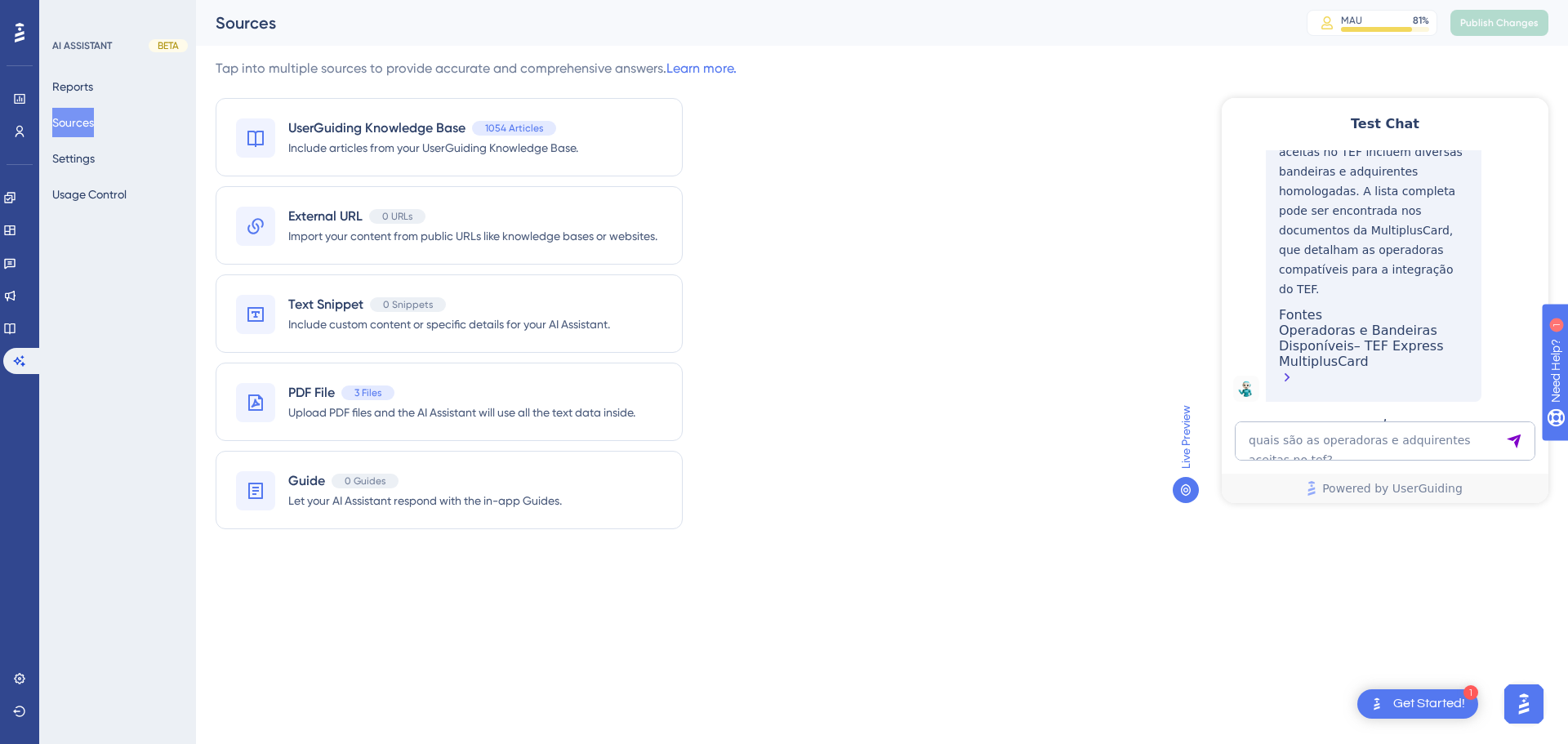
click at [1115, 372] on div "Operadoras e Bandeiras Disponíveis– TEF Express MultiplusCard" at bounding box center [1373, 356] width 190 height 66
click at [1115, 428] on textarea "quais são as operadoras e adquirentes aceitas no tef?" at bounding box center [1384, 441] width 300 height 39
type textarea "c"
type textarea "mais de um adquirente"
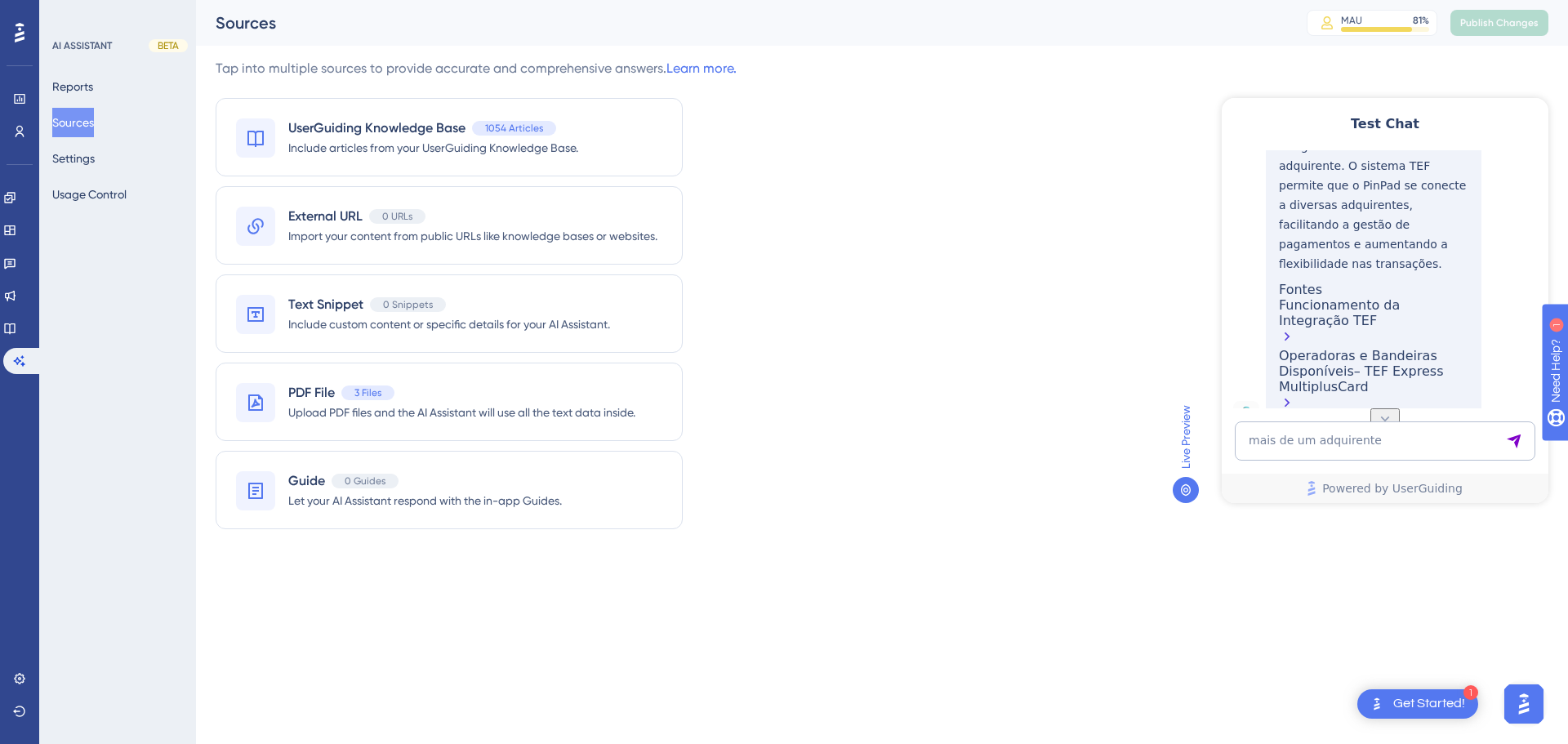
click at [1115, 348] on div "Funcionamento da Integração TEF" at bounding box center [1373, 323] width 190 height 51
click at [1115, 440] on textarea "mais de um adquirente" at bounding box center [1384, 441] width 300 height 39
paste textarea "Olá, tentei editar alguns serviços e produtos e informou que teria de ser pelo …"
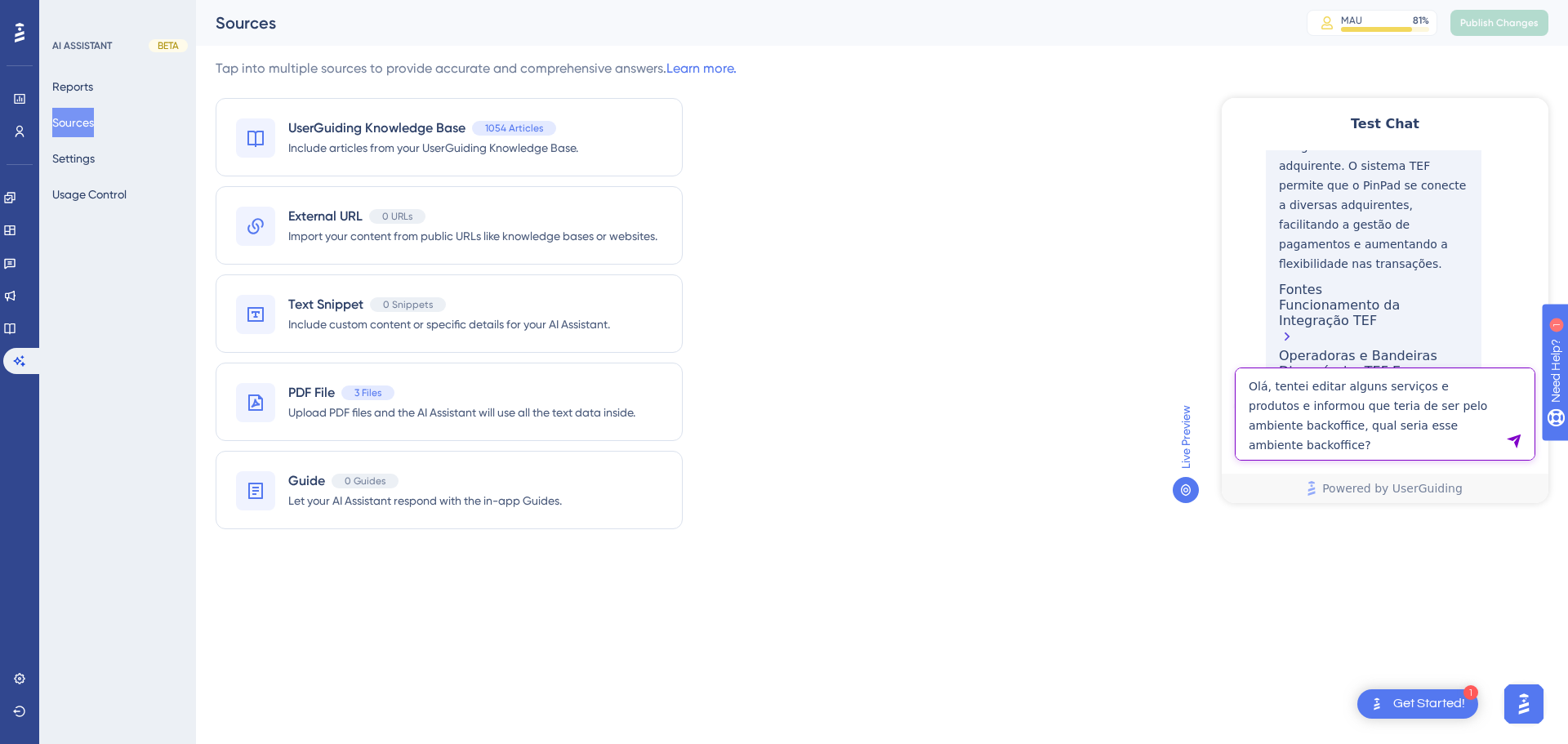
type textarea "Olá, tentei editar alguns serviços e produtos e informou que teria de ser pelo …"
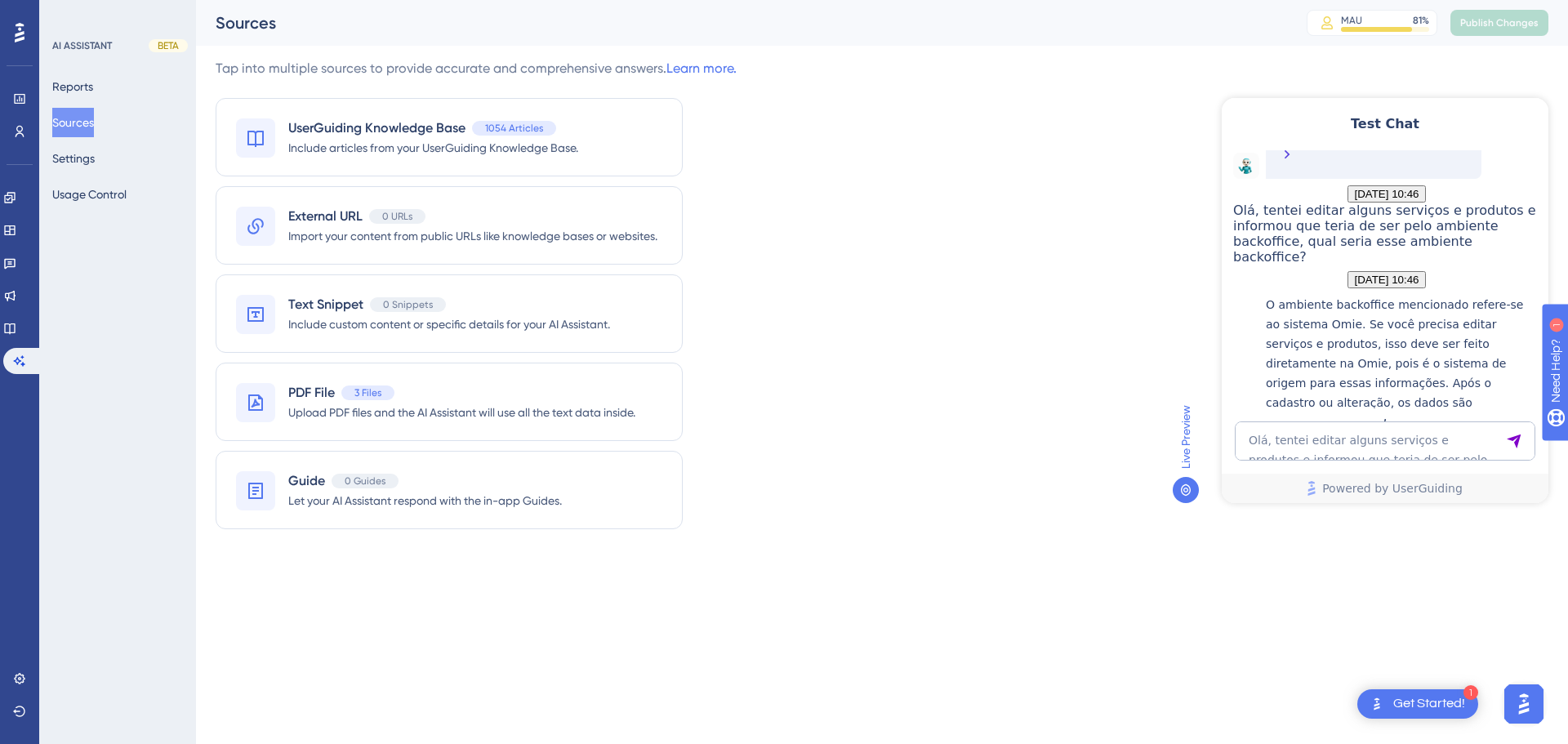
scroll to position [1171, 0]
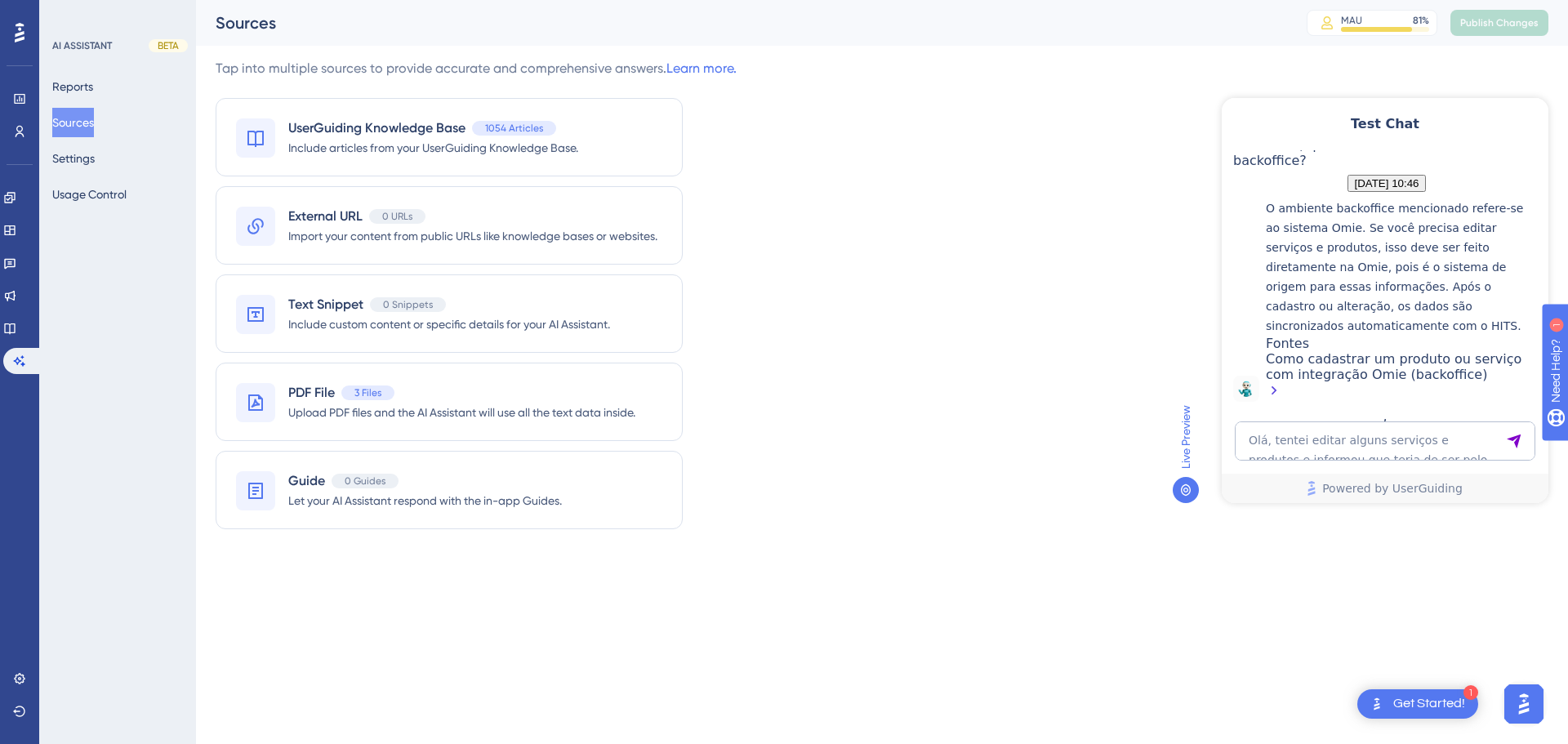
click at [1115, 265] on p "O ambiente backoffice mencionado refere-se ao sistema Omie. Se você precisa edi…" at bounding box center [1403, 267] width 275 height 137
click at [1115, 442] on textarea "Olá, tentei editar alguns serviços e produtos e informou que teria de ser pelo …" at bounding box center [1384, 441] width 300 height 39
click at [1115, 440] on textarea "Olá, tentei editar alguns serviços e produtos e informou que teria de ser pelo …" at bounding box center [1384, 441] width 300 height 39
paste textarea "estou com dúvidas em relação a integração HITS e Omnie, qual seria a melhor for…"
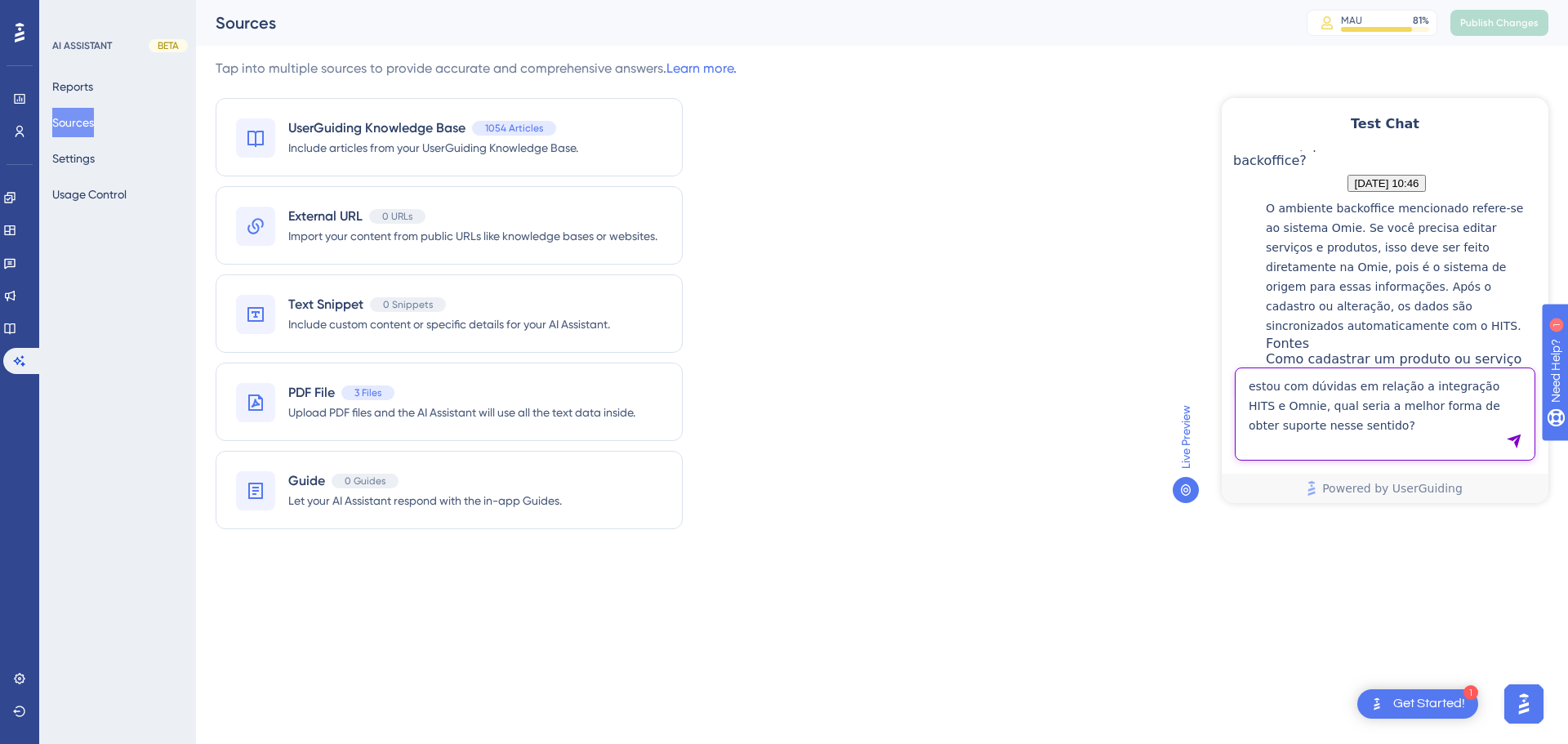
type textarea "estou com dúvidas em relação a integração HITS e Omnie, qual seria a melhor for…"
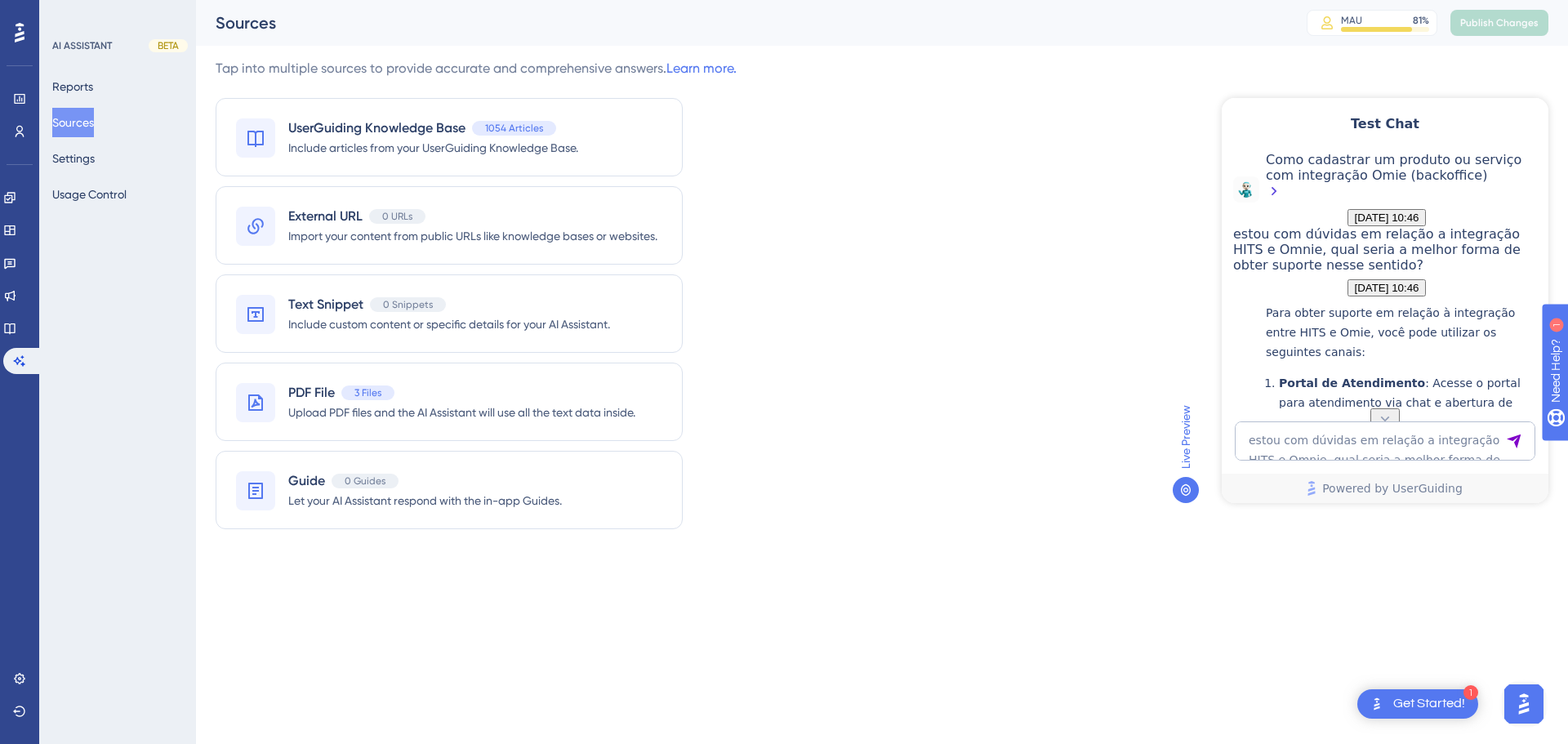
scroll to position [1446, 0]
